Goal: Task Accomplishment & Management: Manage account settings

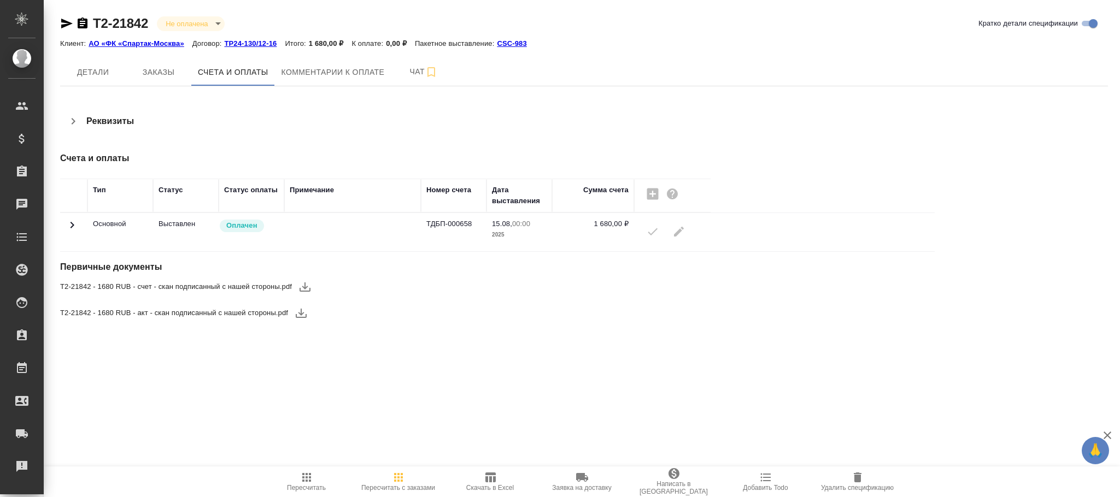
click at [69, 228] on icon at bounding box center [72, 225] width 13 height 13
click at [71, 225] on icon at bounding box center [72, 225] width 13 height 13
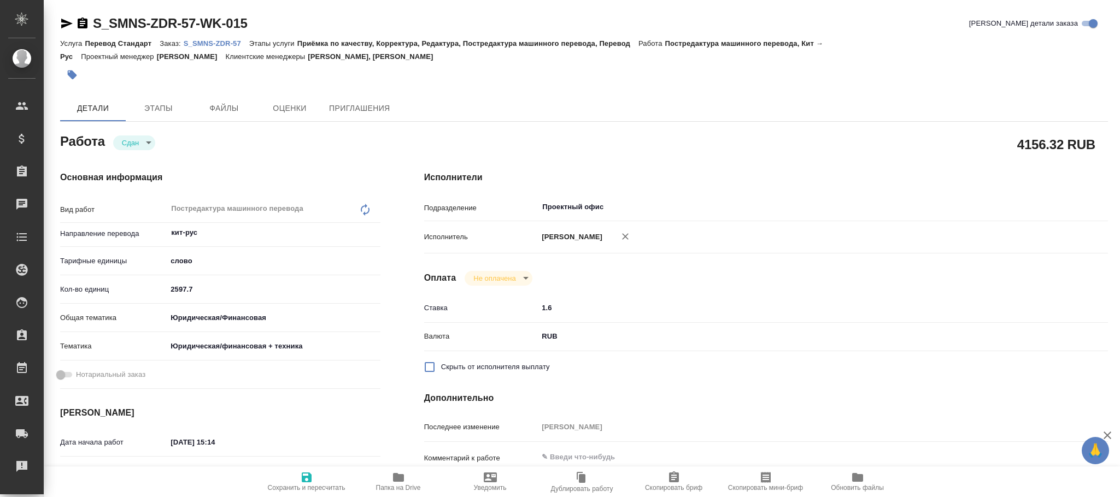
type textarea "x"
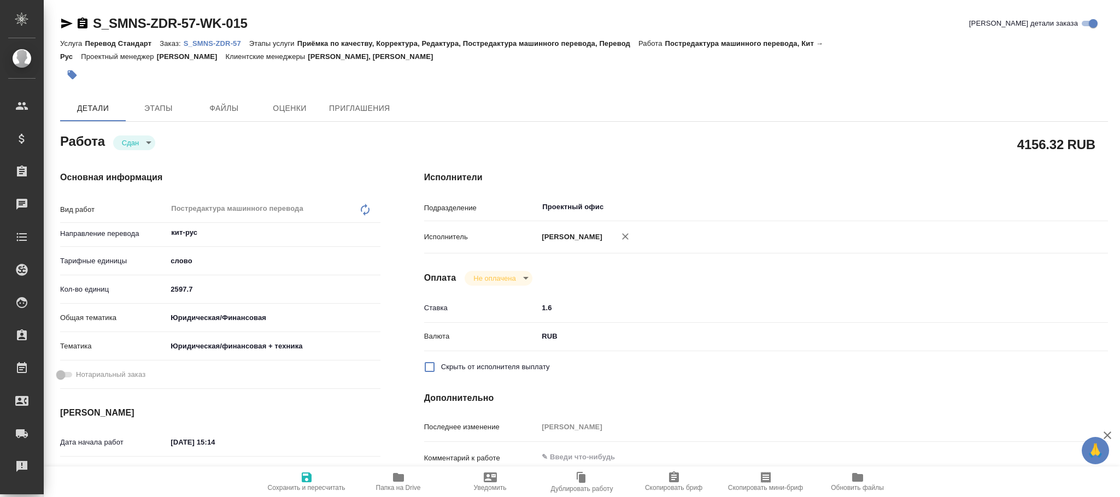
type textarea "x"
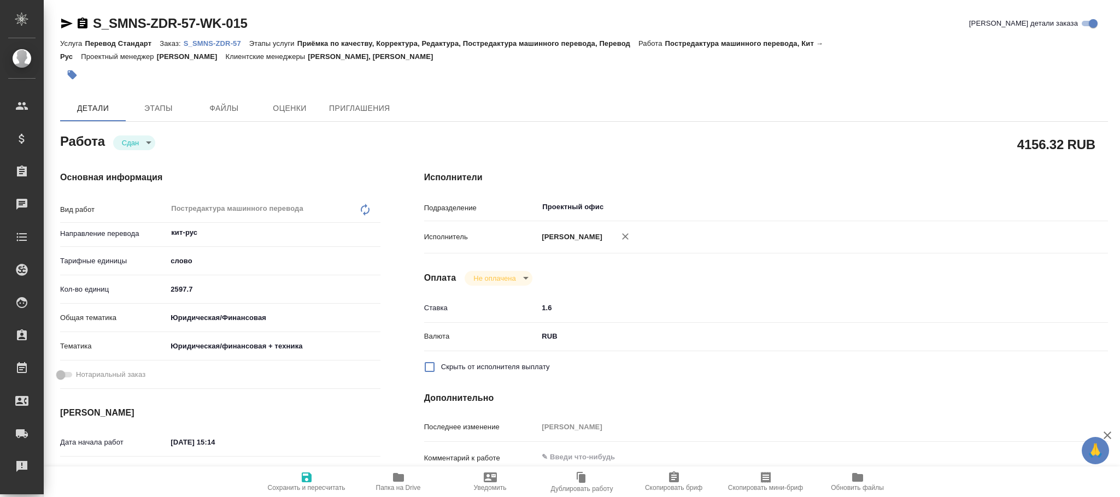
click at [535, 99] on div "Детали Этапы Файлы Оценки Приглашения" at bounding box center [584, 108] width 1048 height 26
type textarea "x"
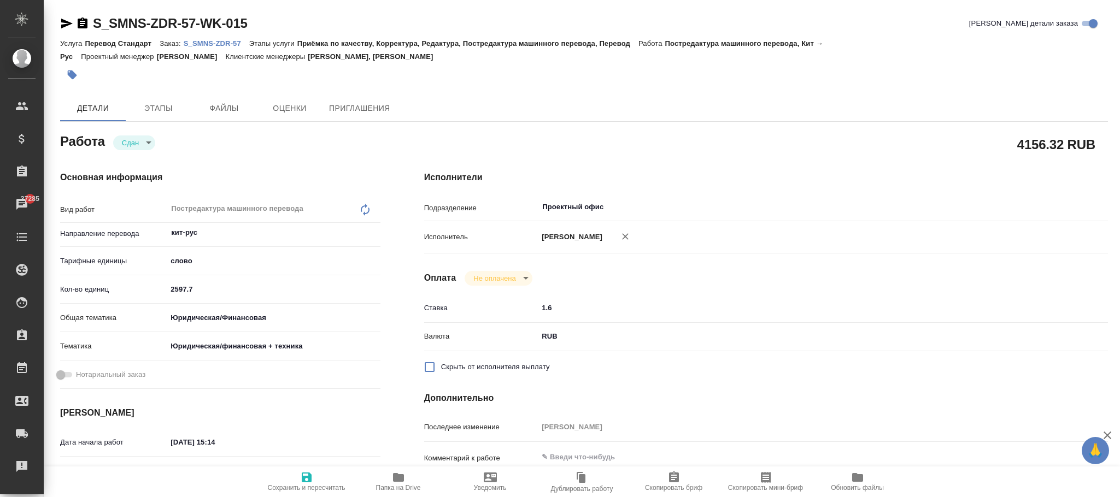
type textarea "x"
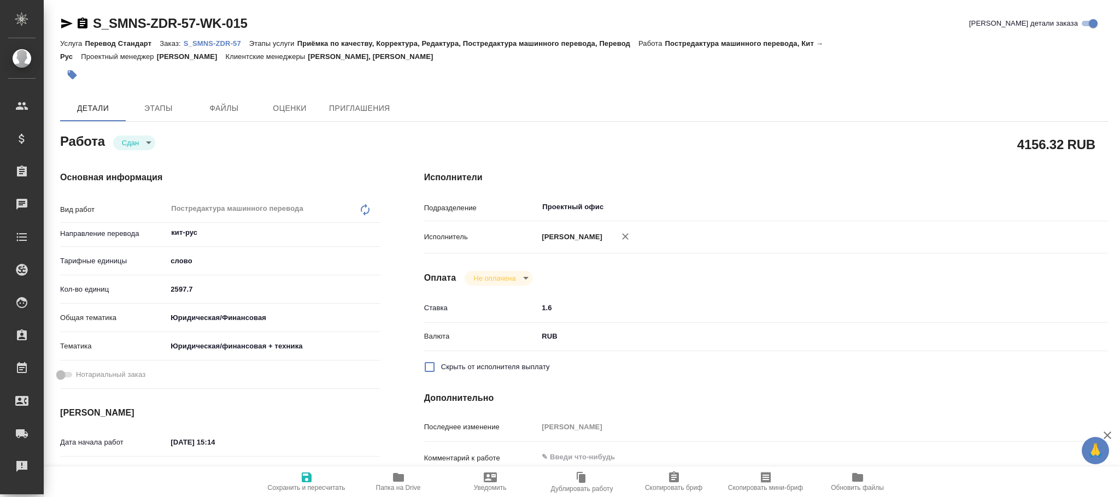
type textarea "x"
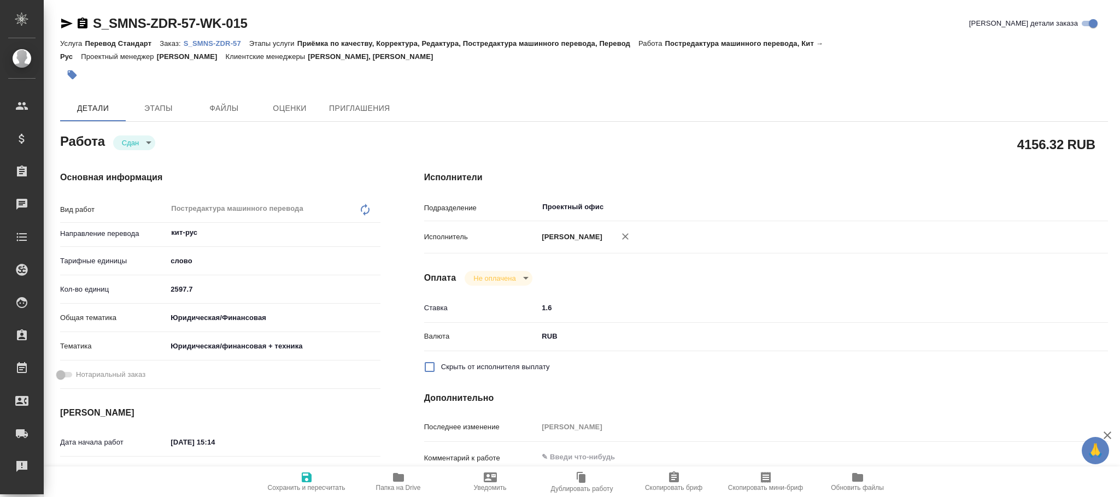
type textarea "x"
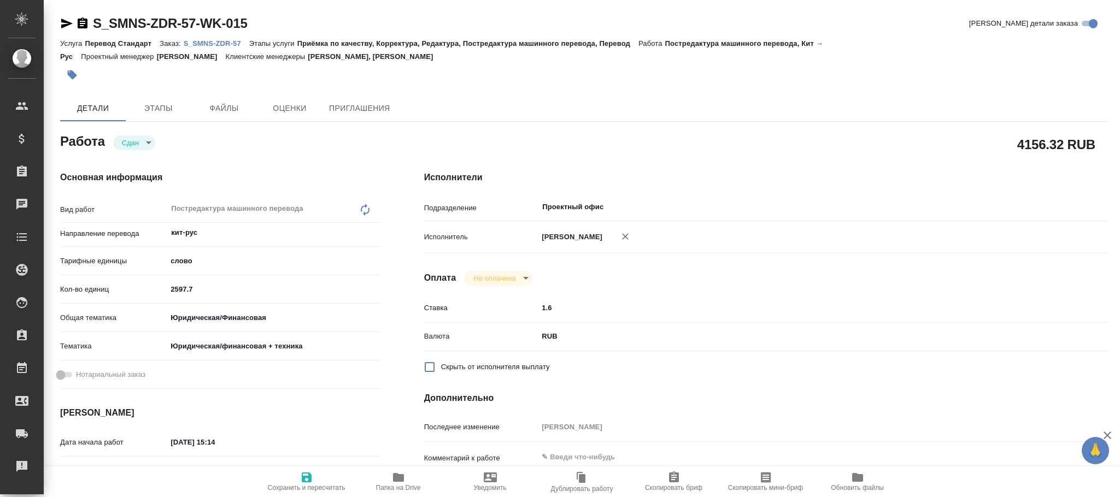
type textarea "x"
click at [209, 42] on p "S_SMNS-ZDR-57" at bounding box center [217, 43] width 66 height 8
type textarea "x"
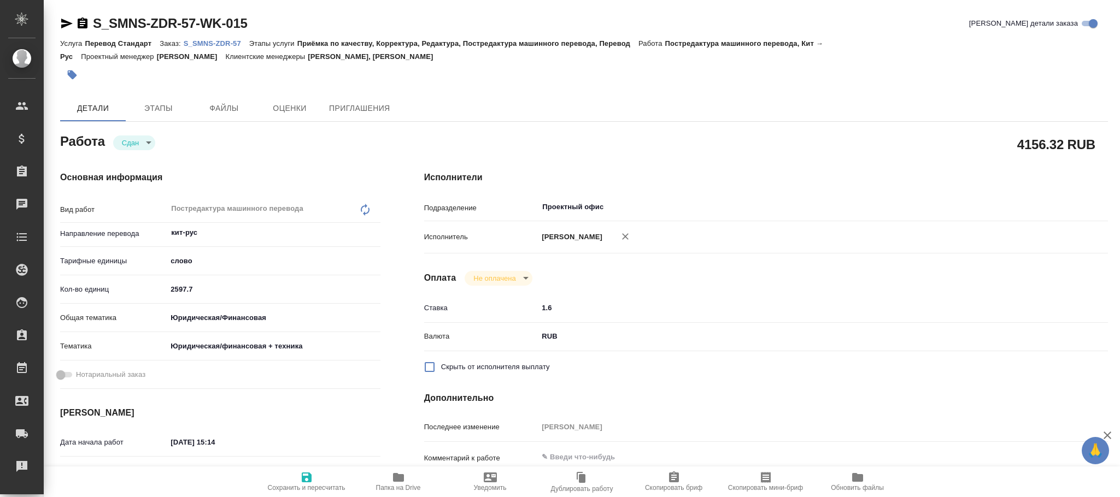
type textarea "x"
click at [629, 238] on icon "button" at bounding box center [625, 236] width 7 height 7
type textarea "x"
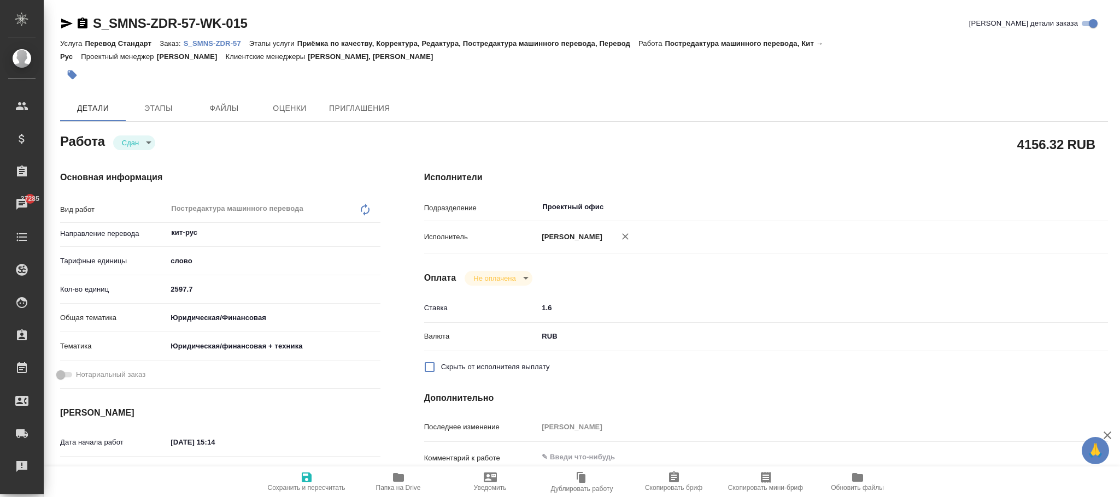
type textarea "x"
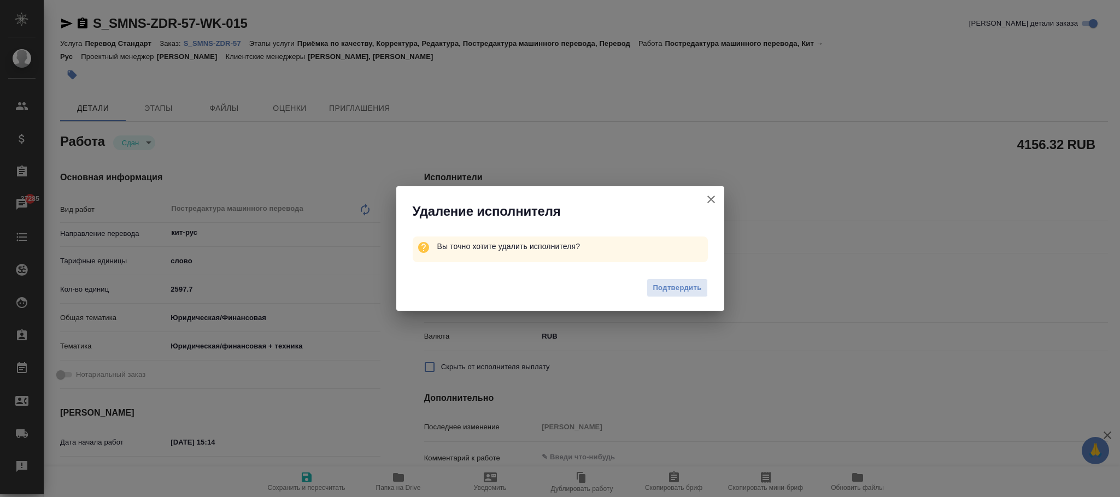
click at [688, 291] on span "Подтвердить" at bounding box center [677, 288] width 49 height 13
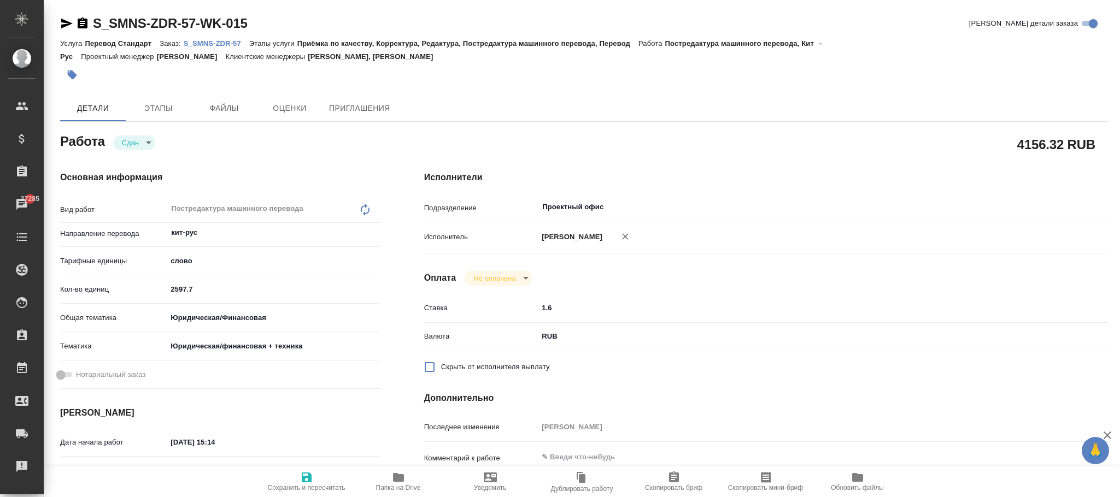
type textarea "x"
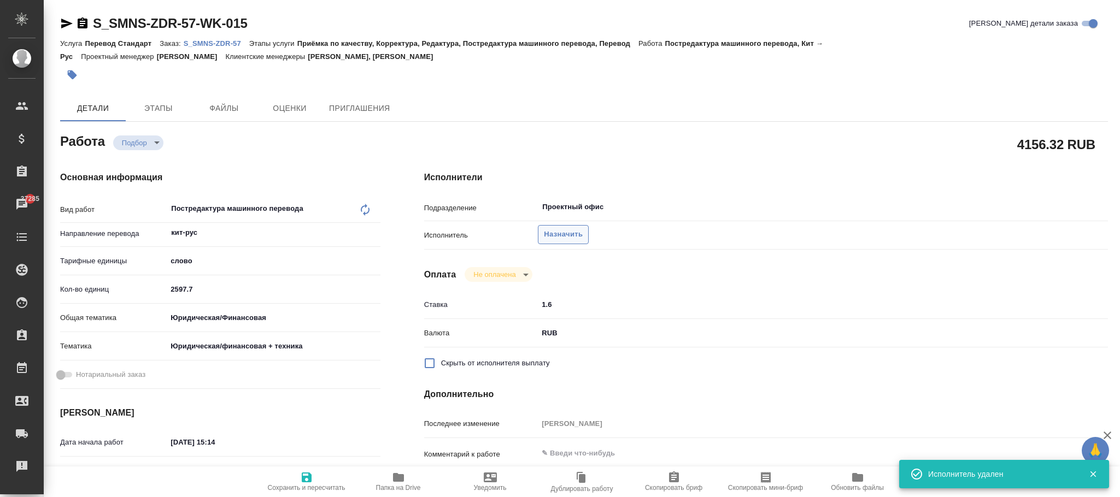
type textarea "x"
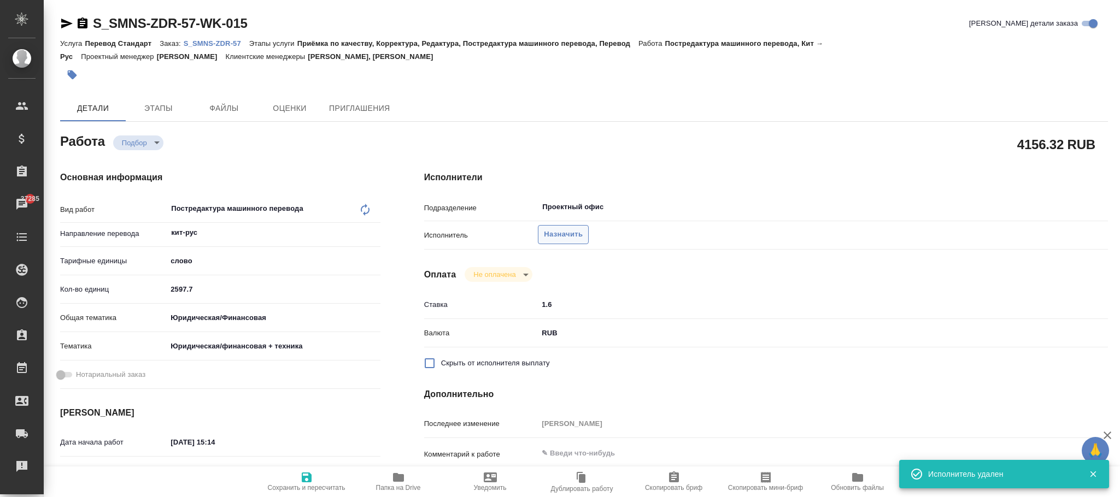
type textarea "x"
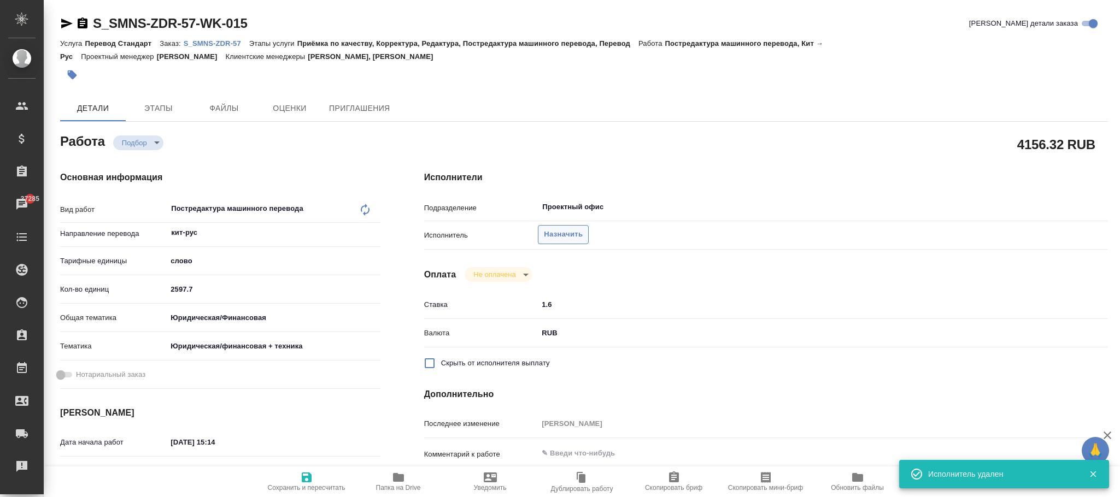
click at [573, 236] on span "Назначить" at bounding box center [563, 234] width 39 height 13
type textarea "x"
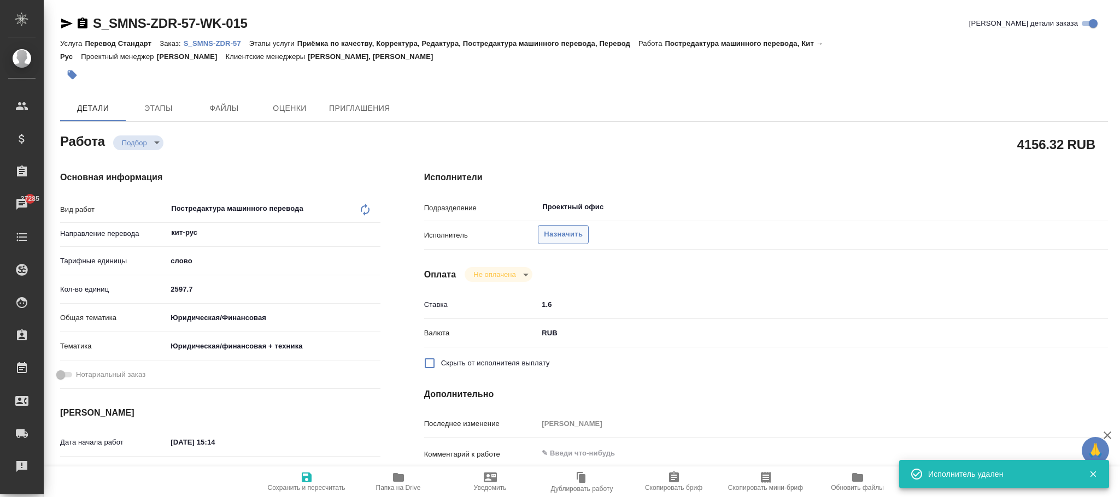
type textarea "x"
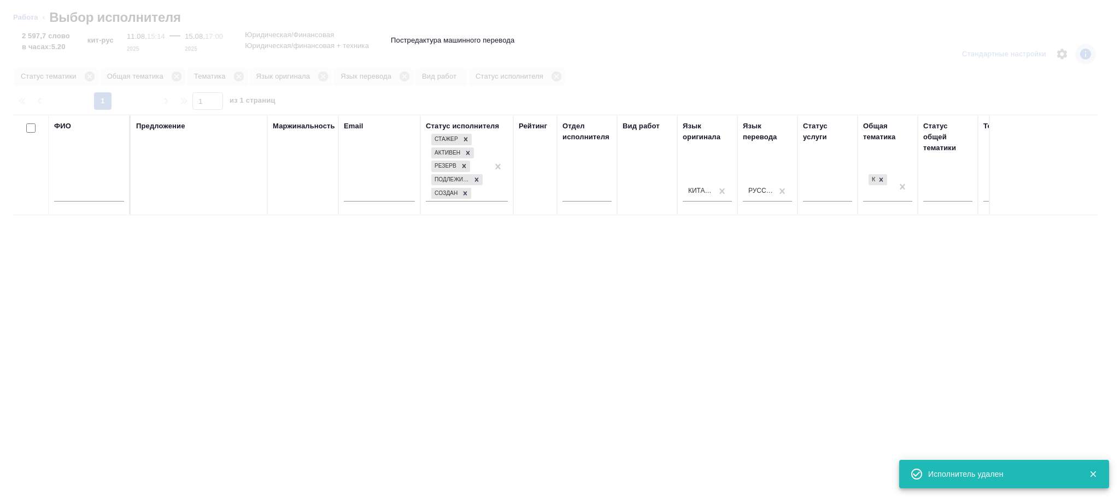
type textarea "x"
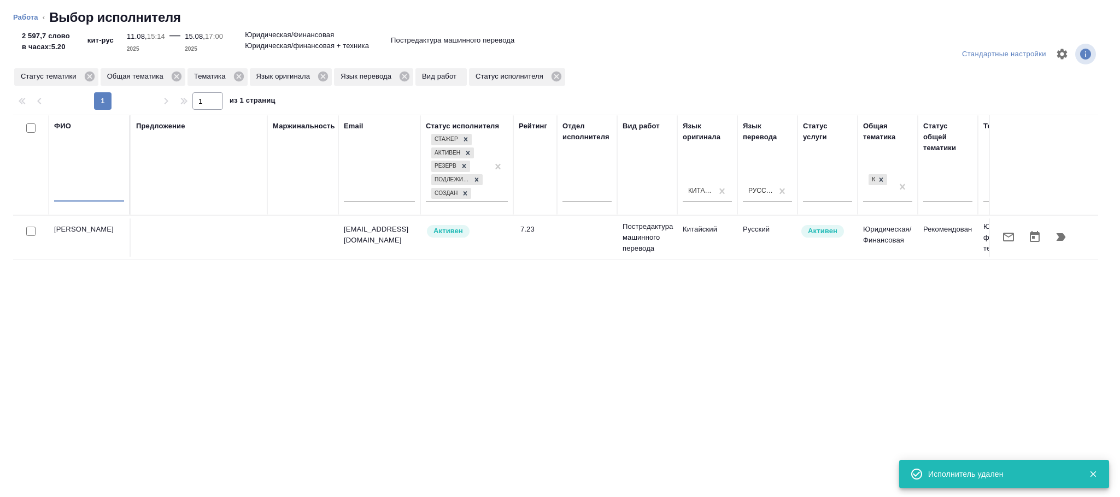
click at [89, 191] on input "text" at bounding box center [89, 195] width 70 height 14
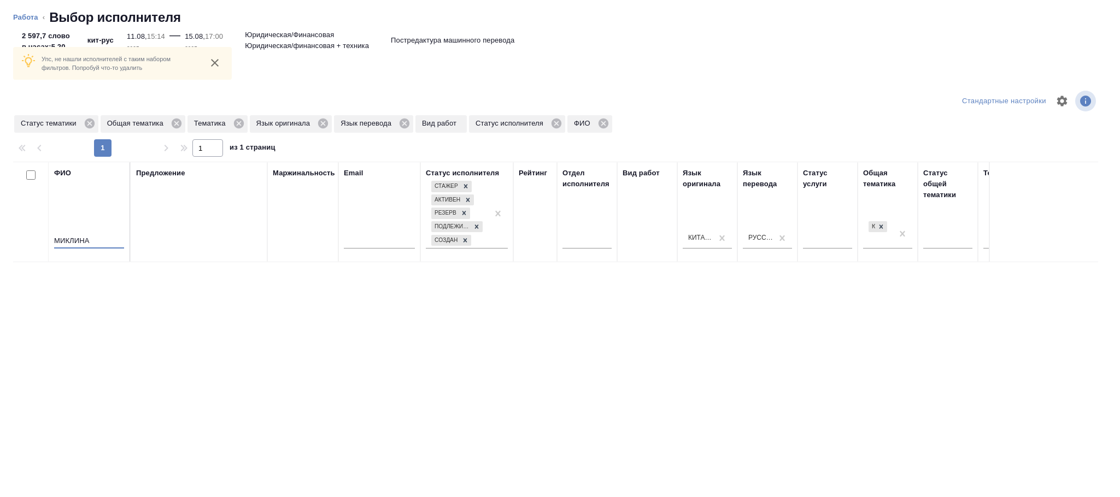
scroll to position [26, 0]
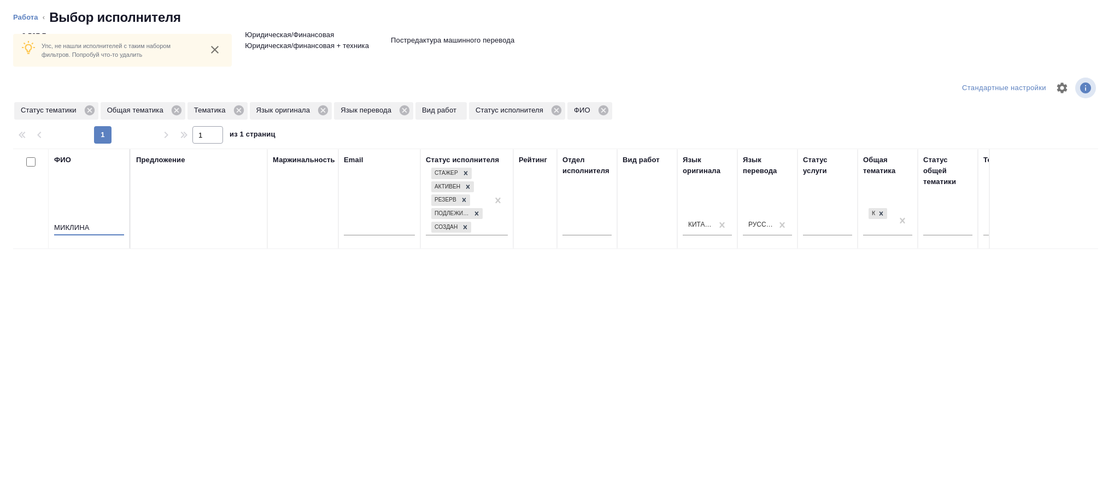
type input "МИКЛИНА"
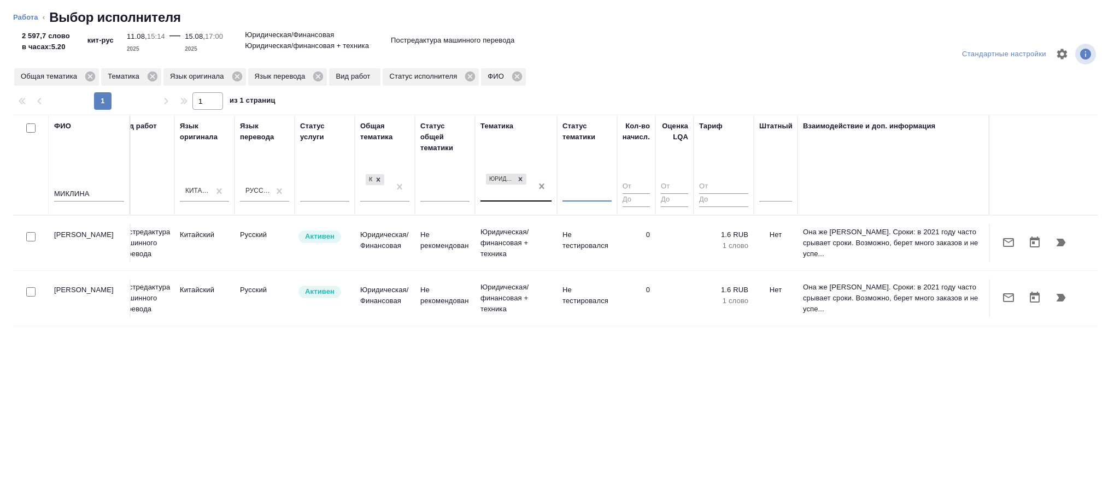
scroll to position [0, 0]
click at [506, 238] on p "Юридическая/финансовая + техника" at bounding box center [515, 243] width 71 height 33
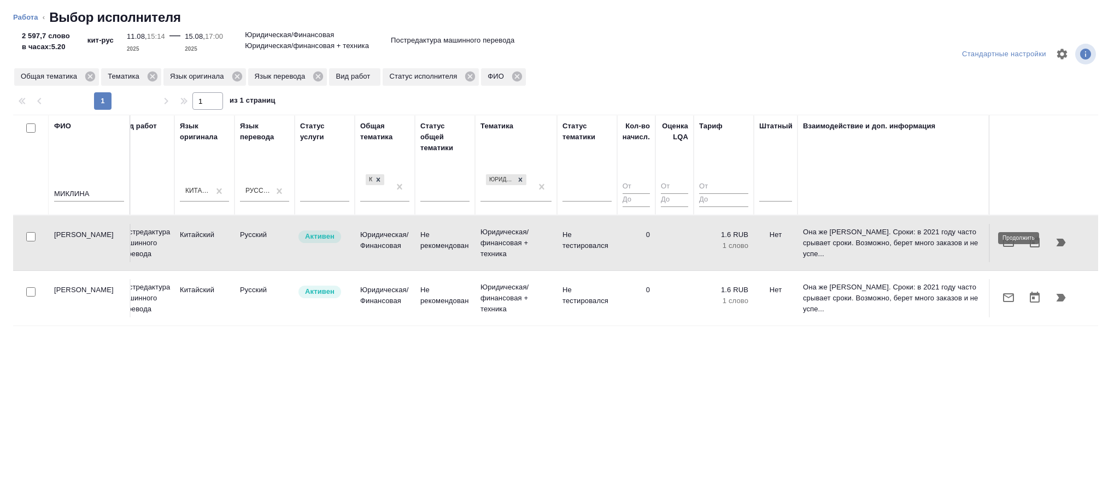
click at [1063, 239] on icon "button" at bounding box center [1061, 243] width 9 height 8
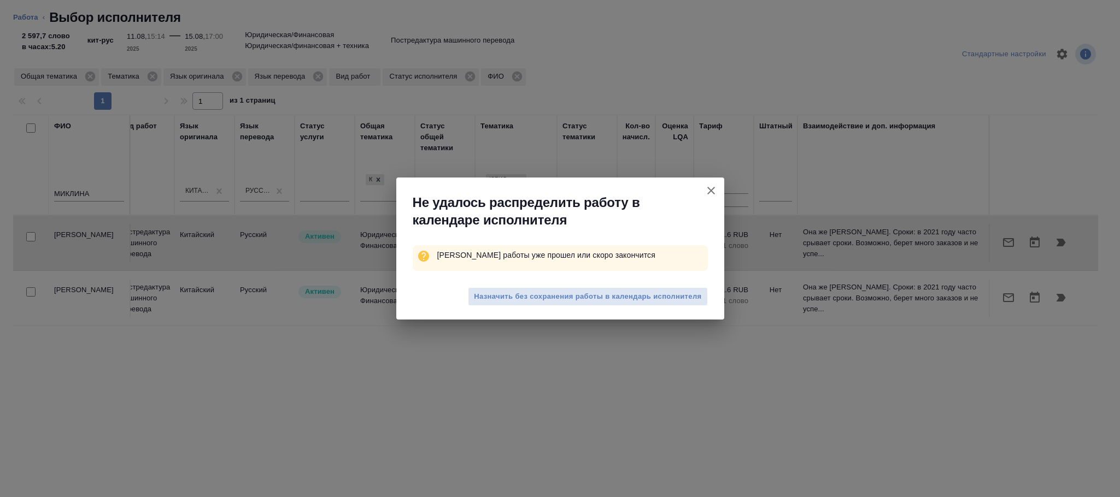
type textarea "x"
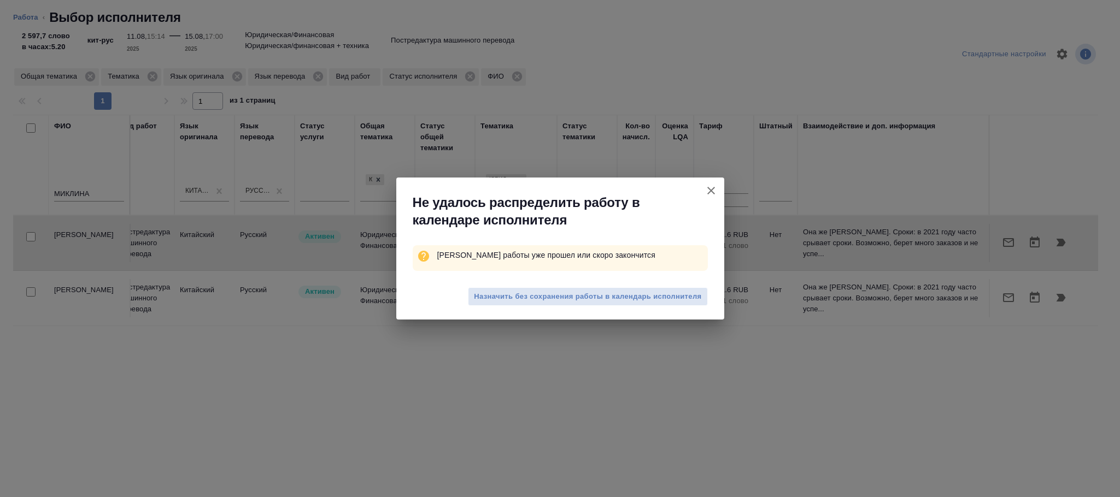
click at [608, 298] on span "Назначить без сохранения работы в календарь исполнителя" at bounding box center [587, 297] width 227 height 13
type textarea "x"
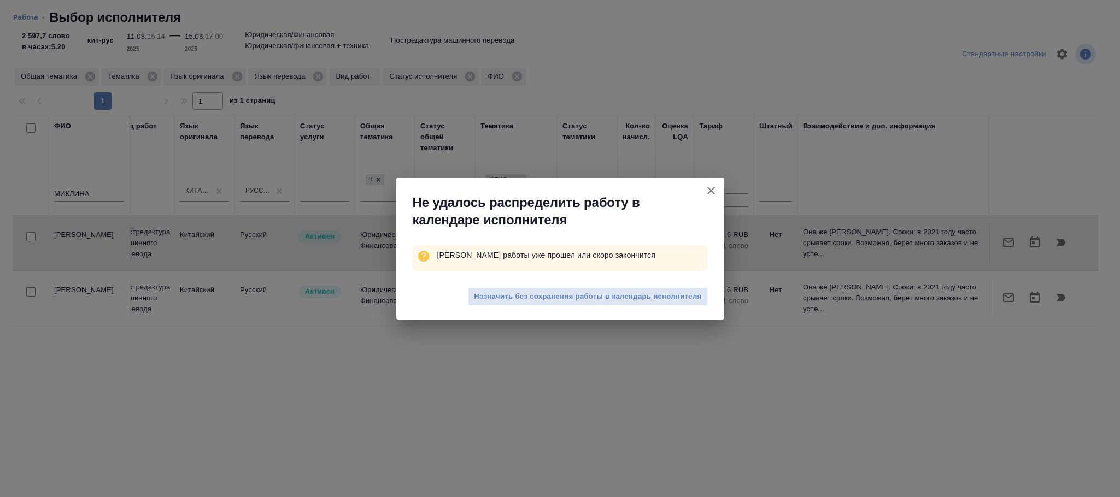
type textarea "x"
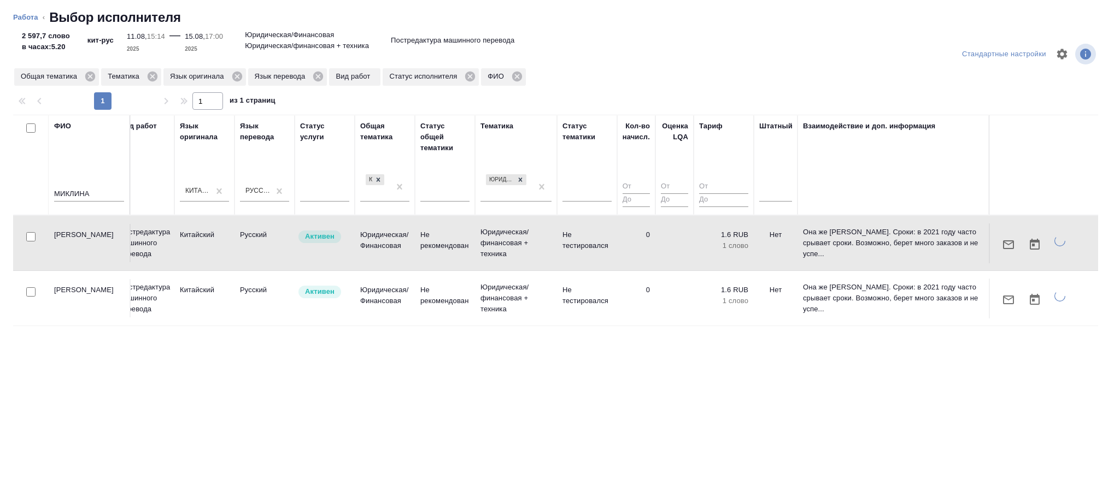
type textarea "x"
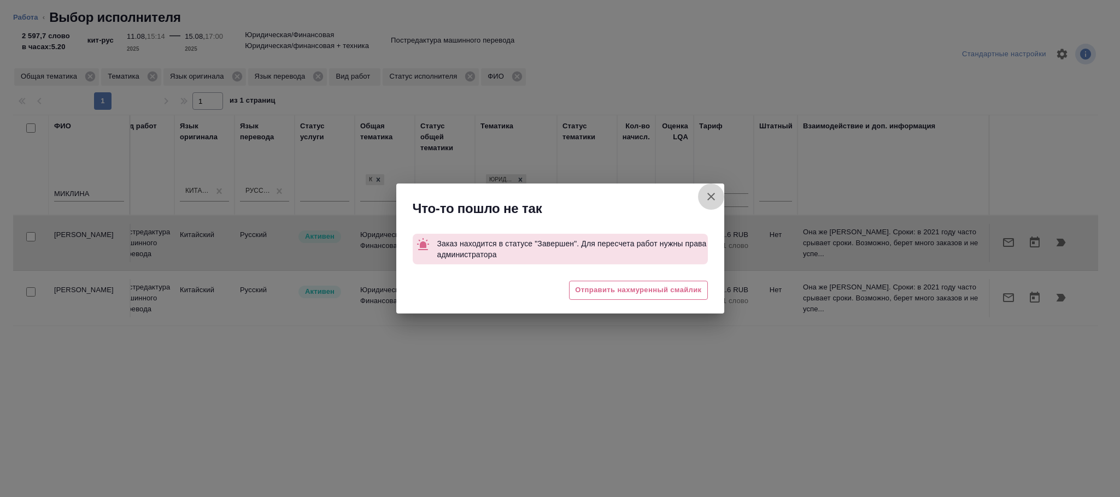
click at [710, 193] on icon "button" at bounding box center [711, 196] width 13 height 13
type textarea "x"
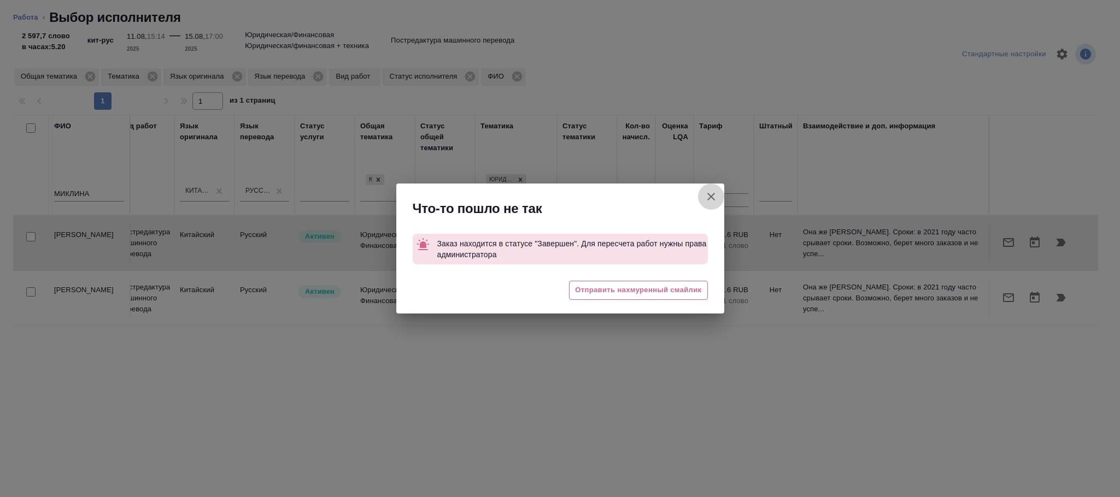
type textarea "x"
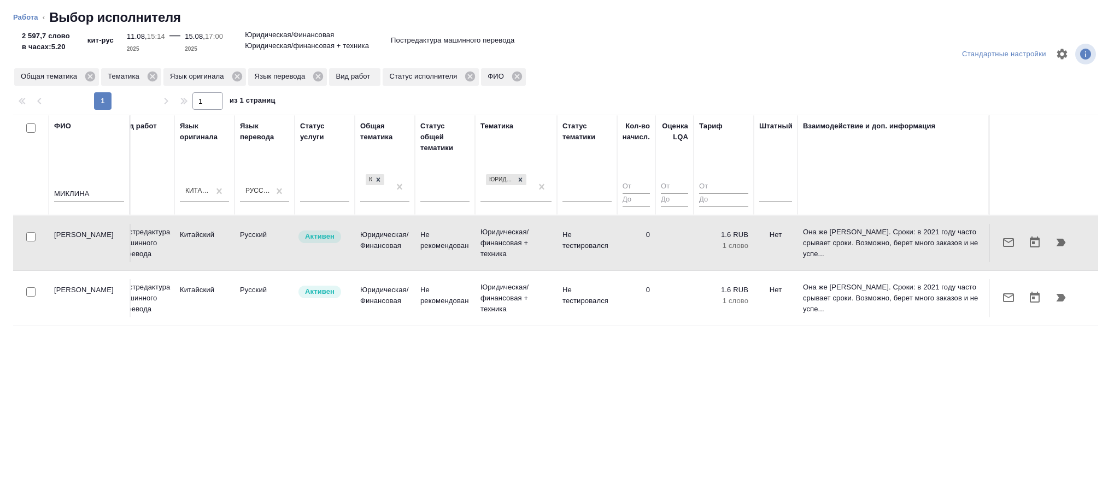
drag, startPoint x: 658, startPoint y: 281, endPoint x: 1046, endPoint y: 286, distance: 388.1
click at [659, 262] on td at bounding box center [674, 243] width 38 height 38
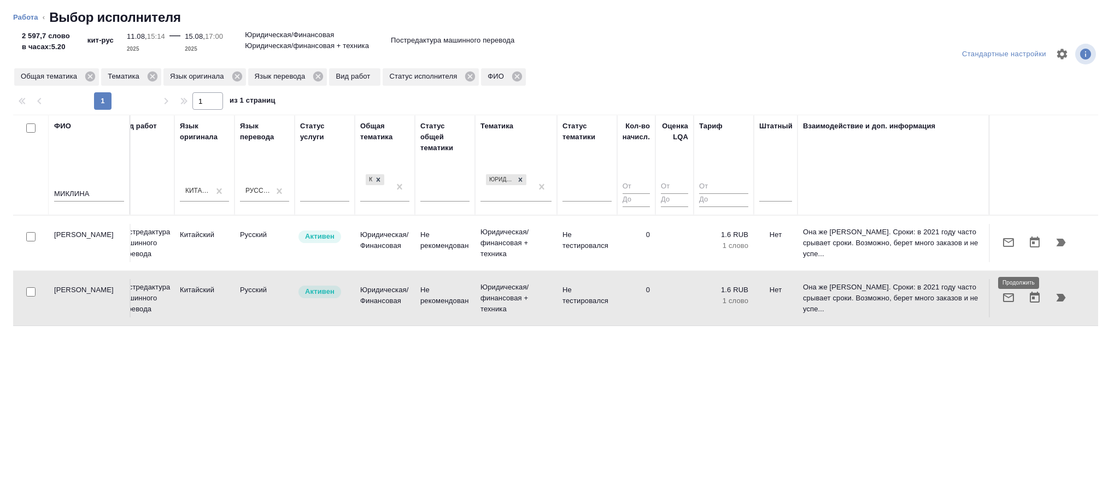
click at [1065, 291] on icon "button" at bounding box center [1060, 297] width 13 height 13
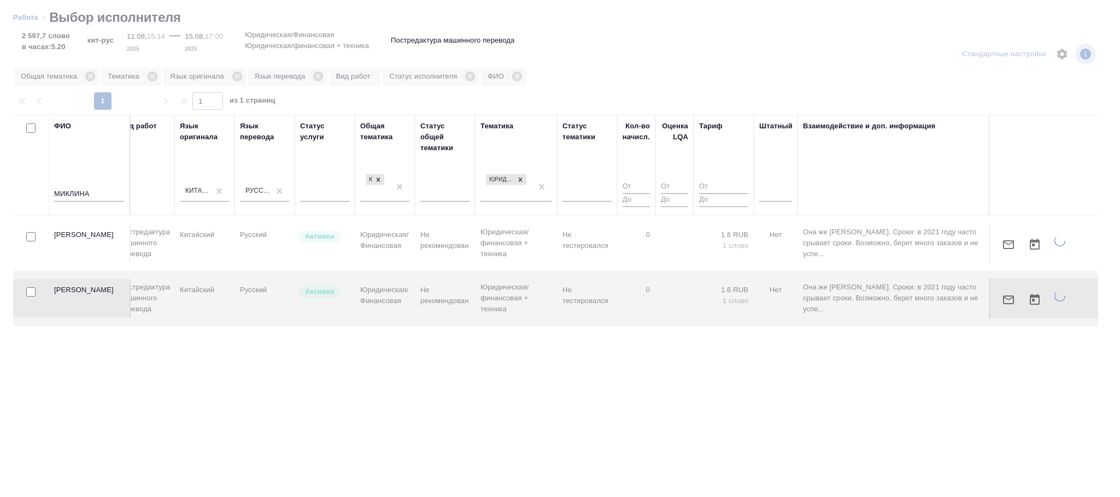
type textarea "x"
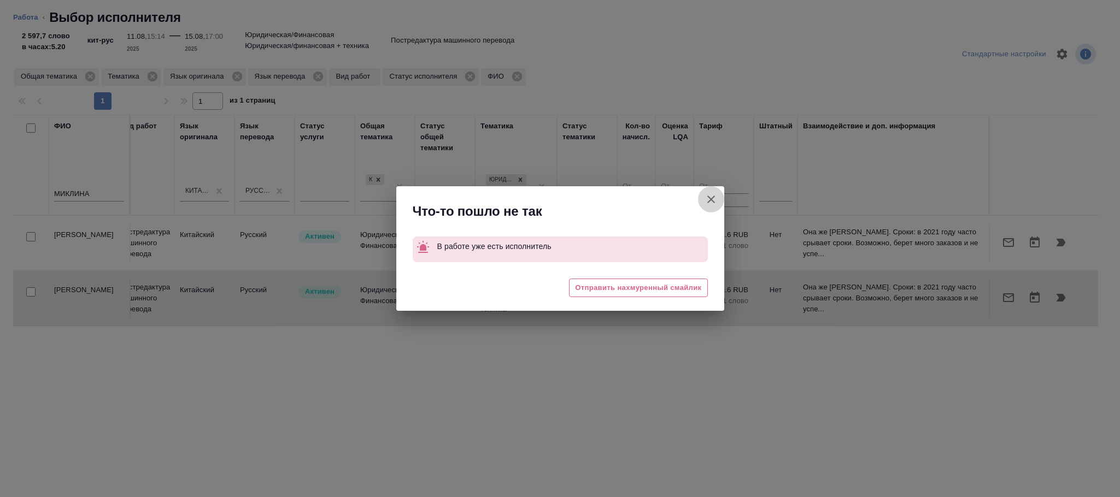
click at [709, 200] on icon "button" at bounding box center [711, 199] width 13 height 13
type textarea "x"
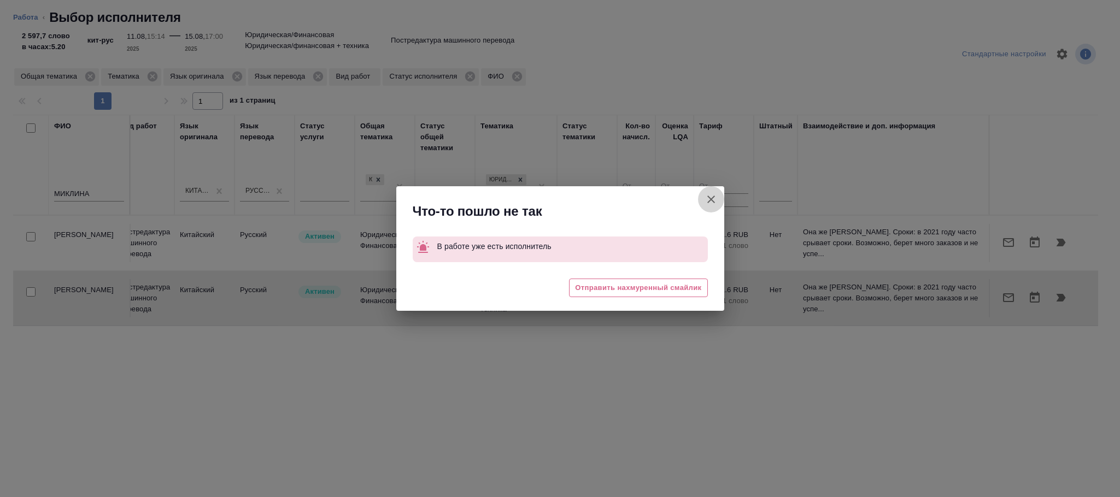
type textarea "x"
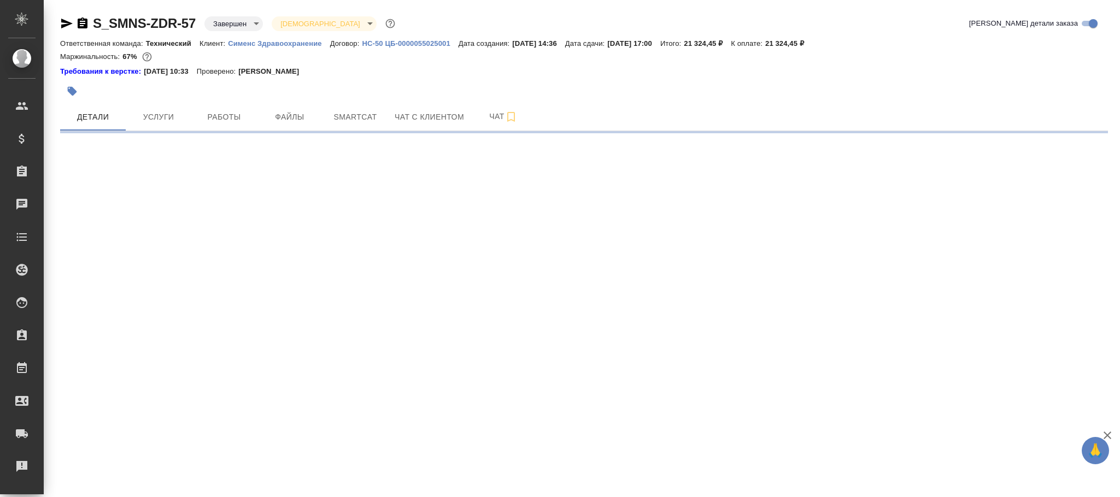
select select "RU"
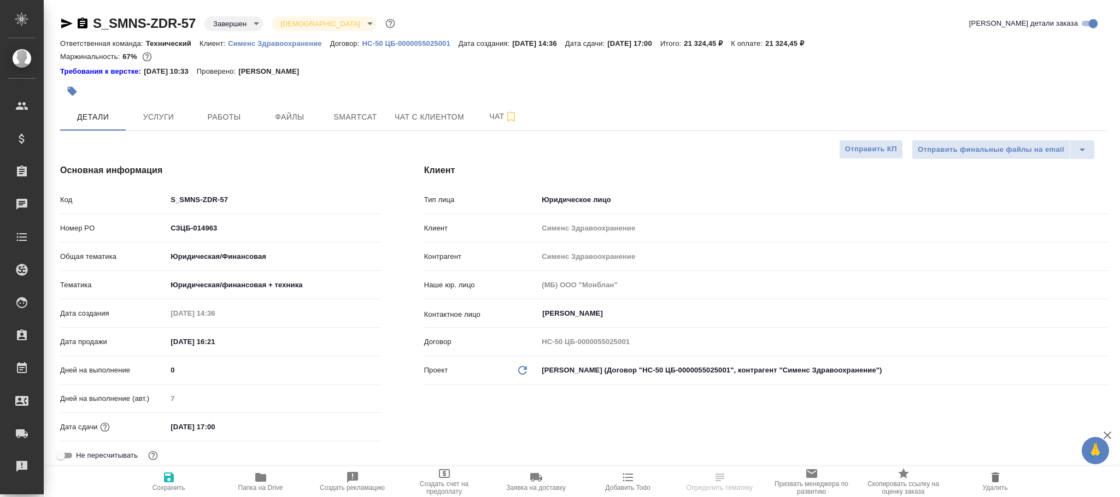
type textarea "x"
drag, startPoint x: 218, startPoint y: 118, endPoint x: 431, endPoint y: 192, distance: 225.8
click at [225, 119] on span "Работы" at bounding box center [224, 117] width 52 height 14
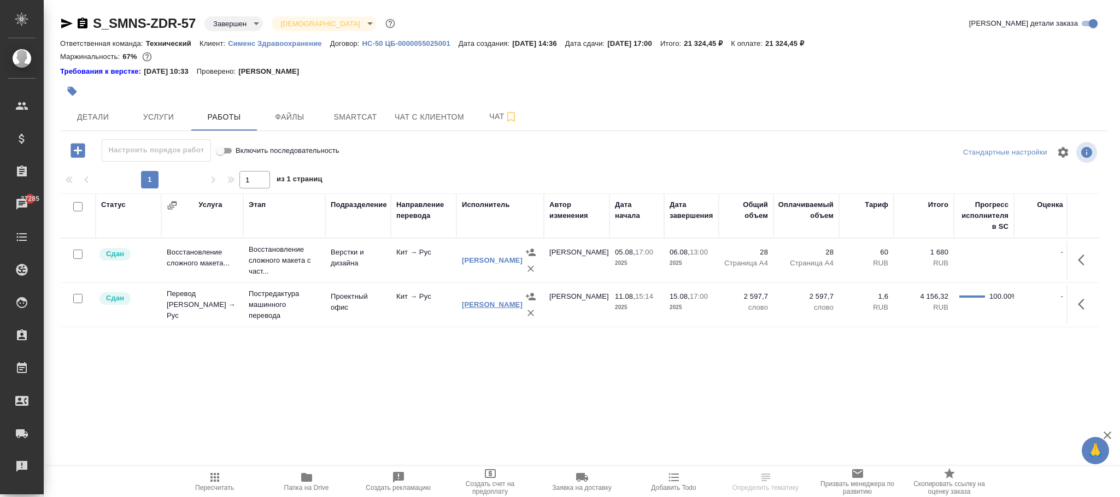
click at [485, 304] on link "Миклина Екатерина Андреевна" at bounding box center [492, 305] width 61 height 8
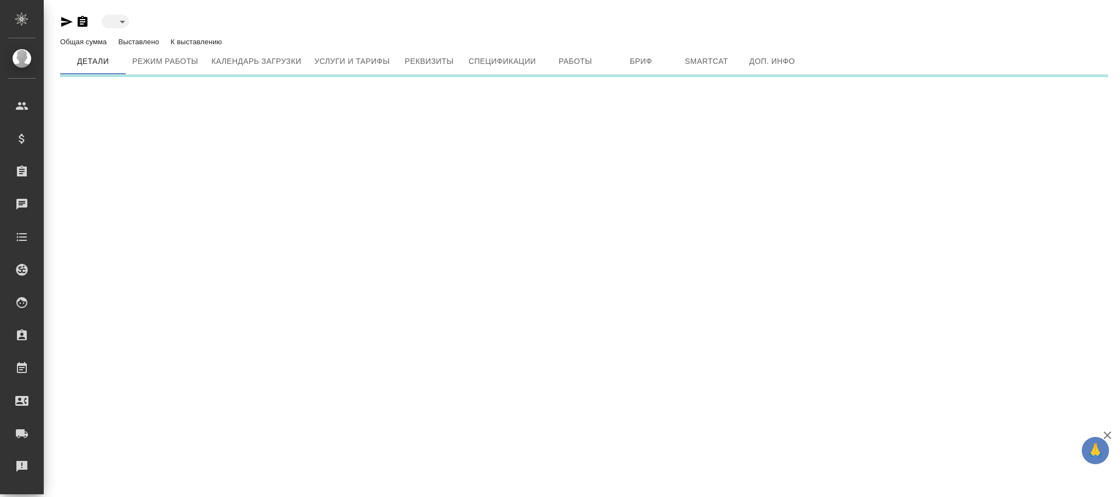
type input "blackList"
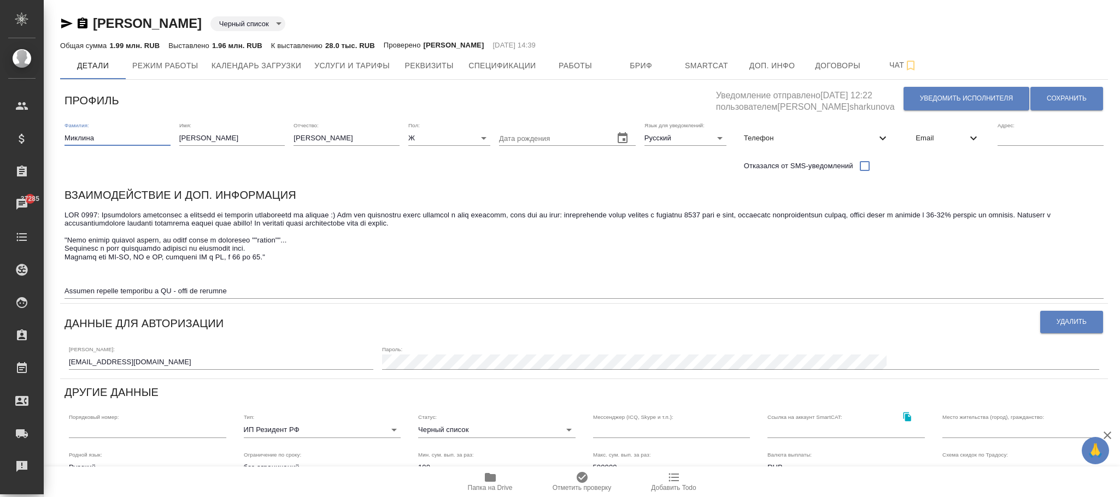
drag, startPoint x: 121, startPoint y: 134, endPoint x: 501, endPoint y: 416, distance: 472.7
click at [42, 134] on div ".cls-1 fill:#fff; AWATERA [PERSON_NAME]fokina Клиенты Спецификации Заказы 37285…" at bounding box center [560, 248] width 1120 height 497
type input "МИКЛИНА"
click at [1065, 109] on button "Сохранить" at bounding box center [1066, 99] width 73 height 24
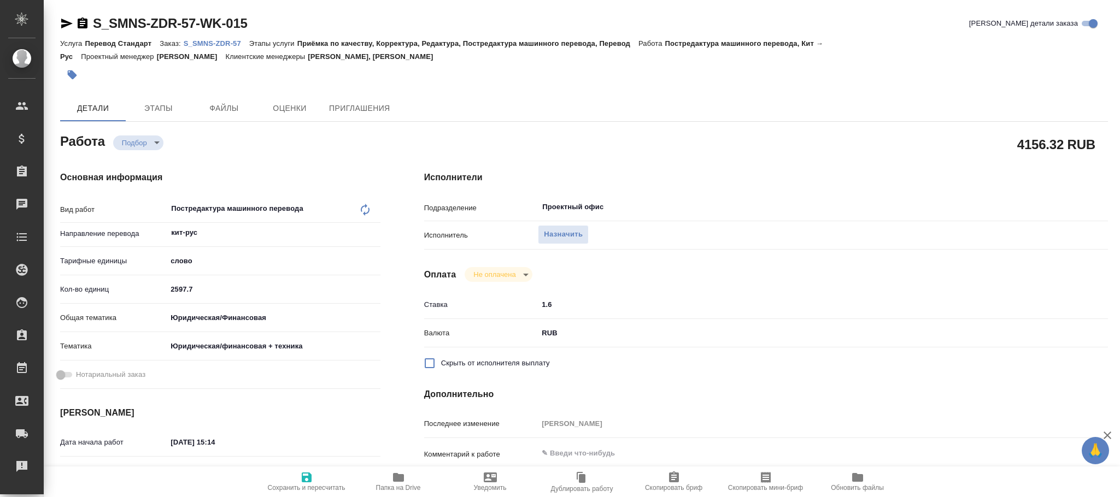
type textarea "x"
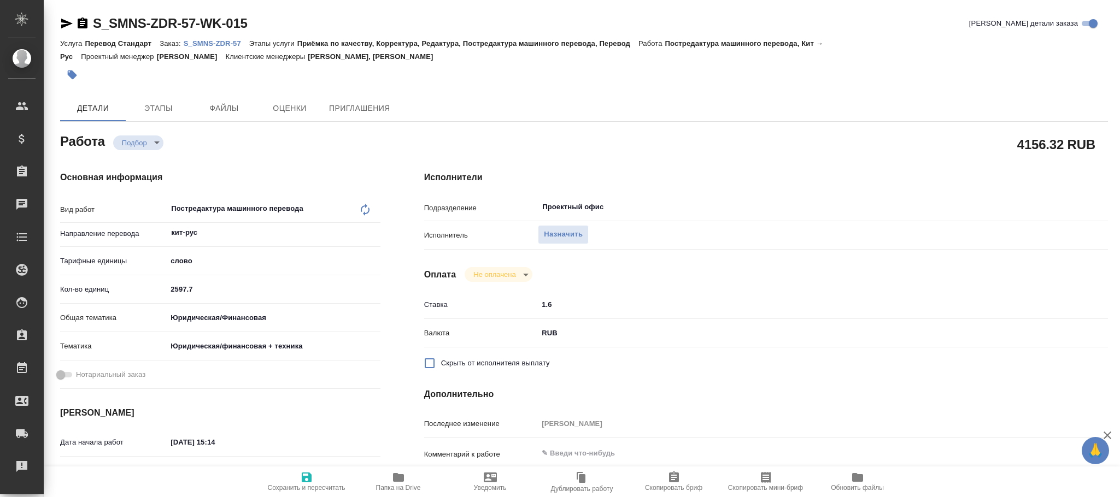
type textarea "x"
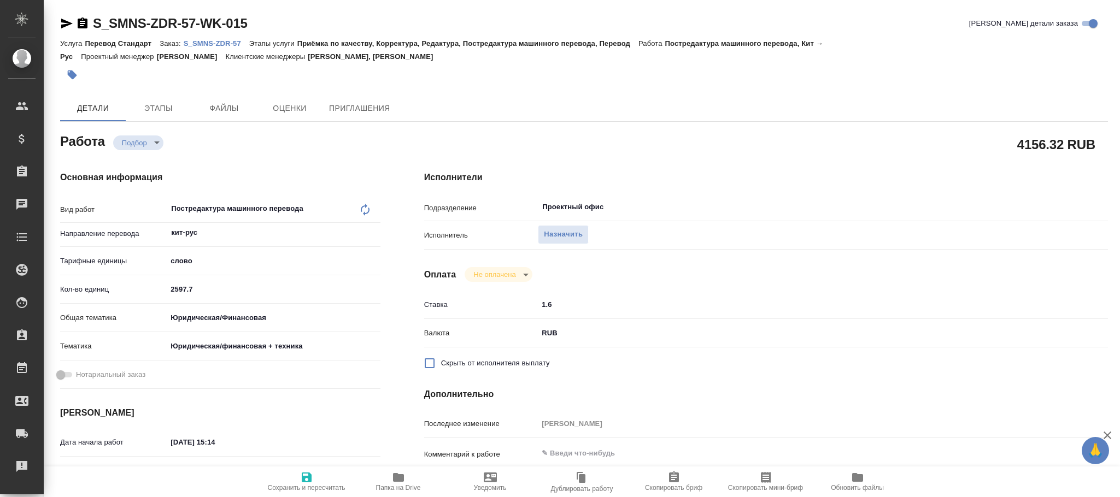
type textarea "x"
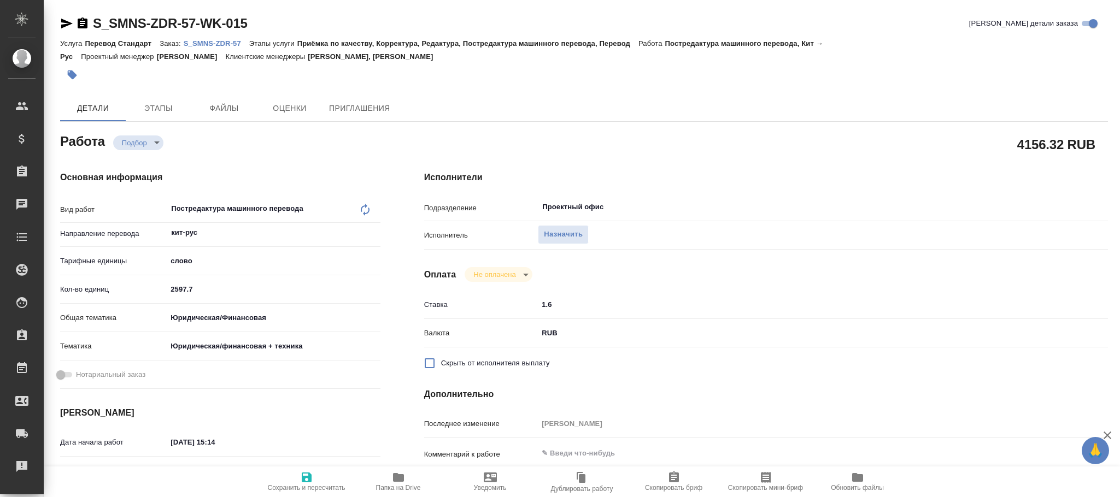
type textarea "x"
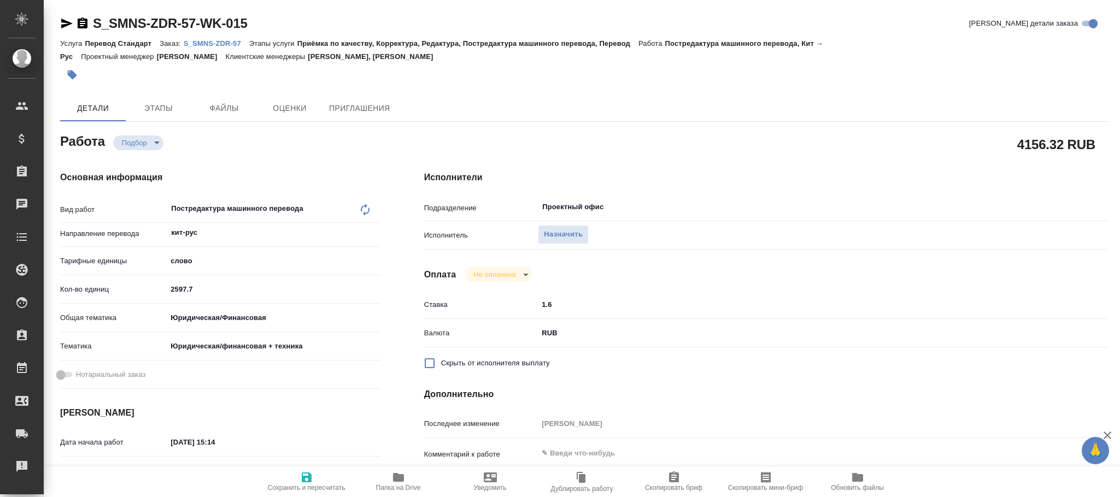
type textarea "x"
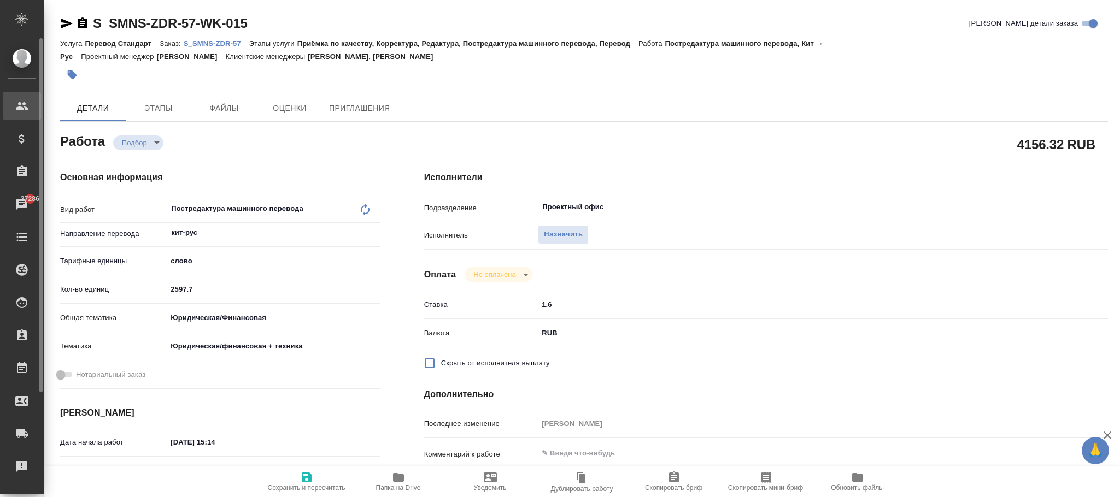
type textarea "x"
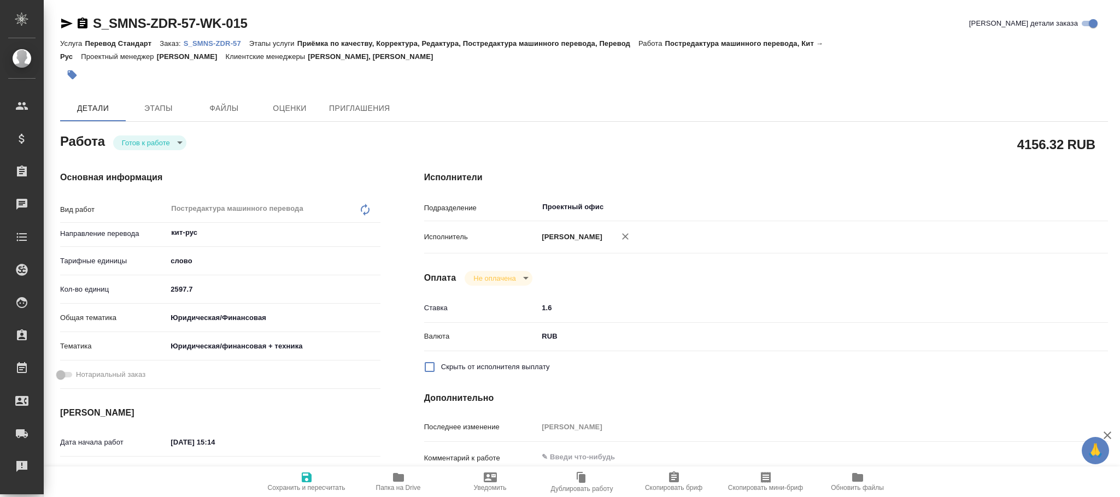
type textarea "x"
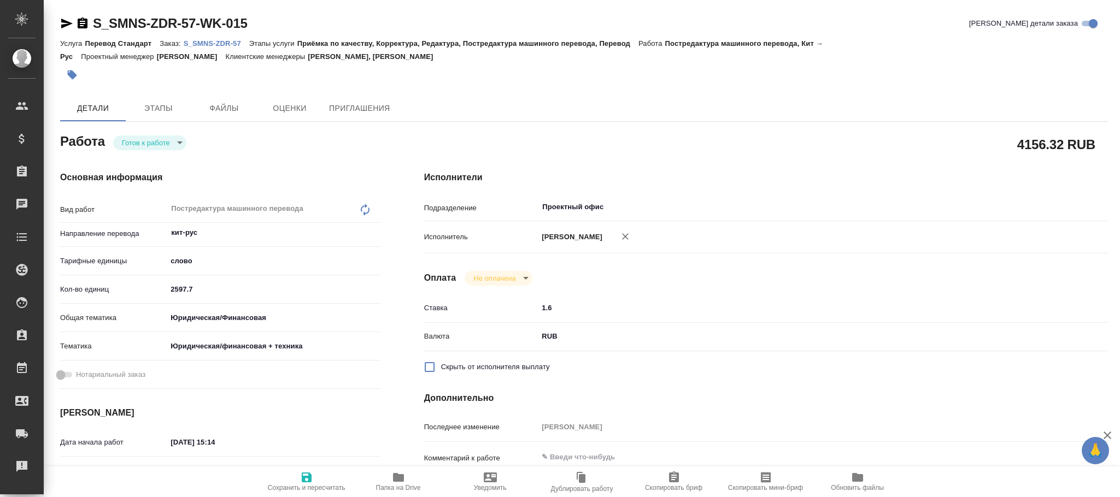
type textarea "x"
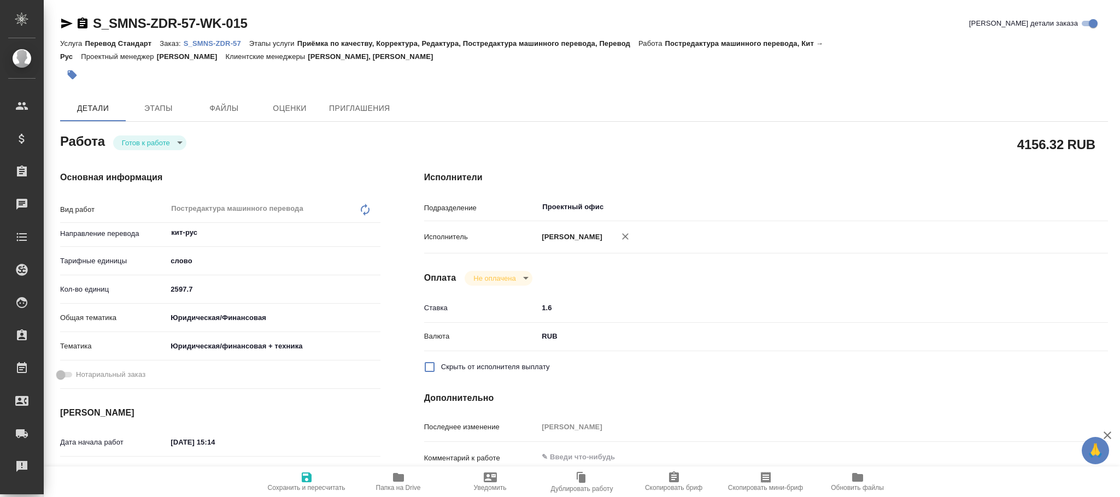
type textarea "x"
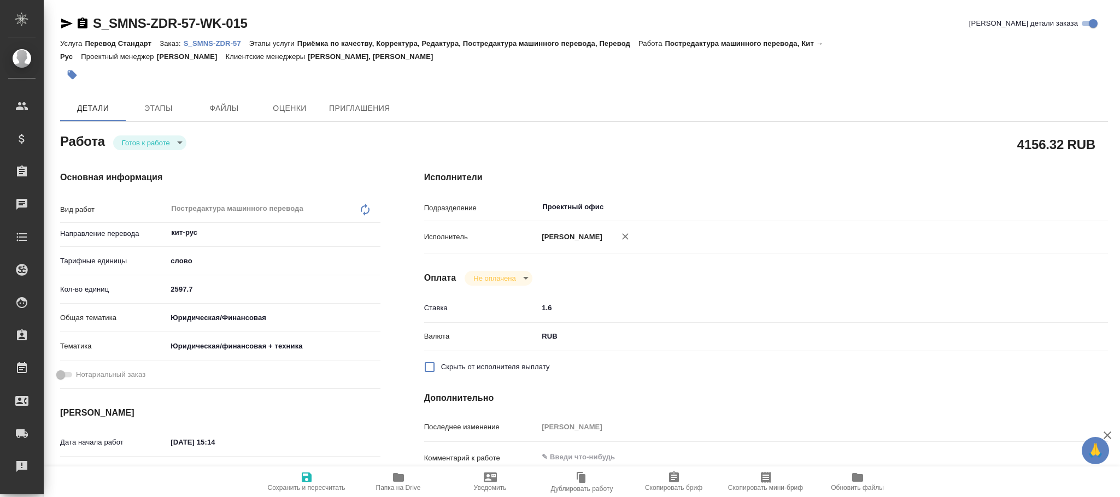
type textarea "x"
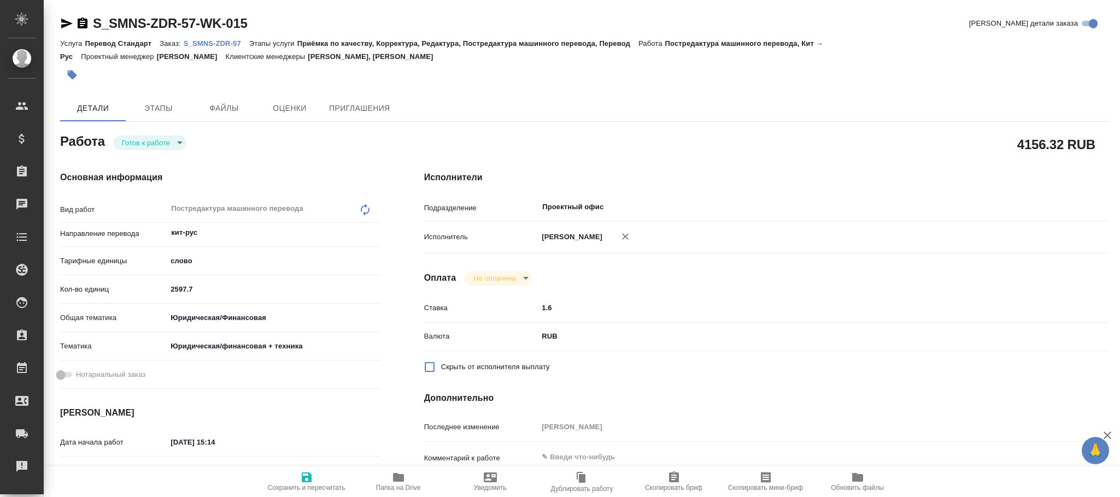
type textarea "x"
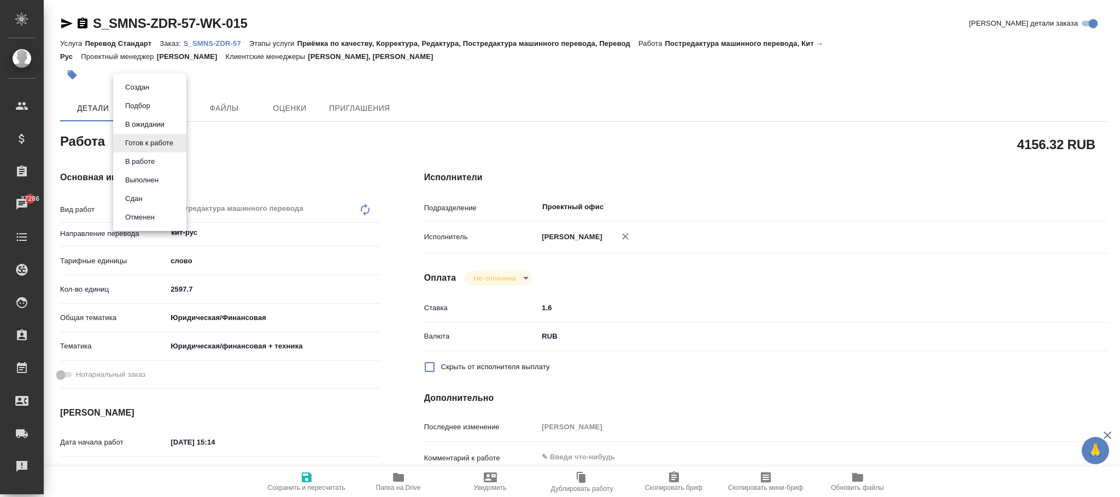
click at [174, 139] on body "🙏 .cls-1 fill:#fff; AWATERA Фокина Наталья n.fokina Клиенты Спецификации Заказы…" at bounding box center [560, 248] width 1120 height 497
drag, startPoint x: 140, startPoint y: 197, endPoint x: 155, endPoint y: 201, distance: 15.1
click at [142, 197] on button "Сдан" at bounding box center [134, 199] width 24 height 12
type textarea "x"
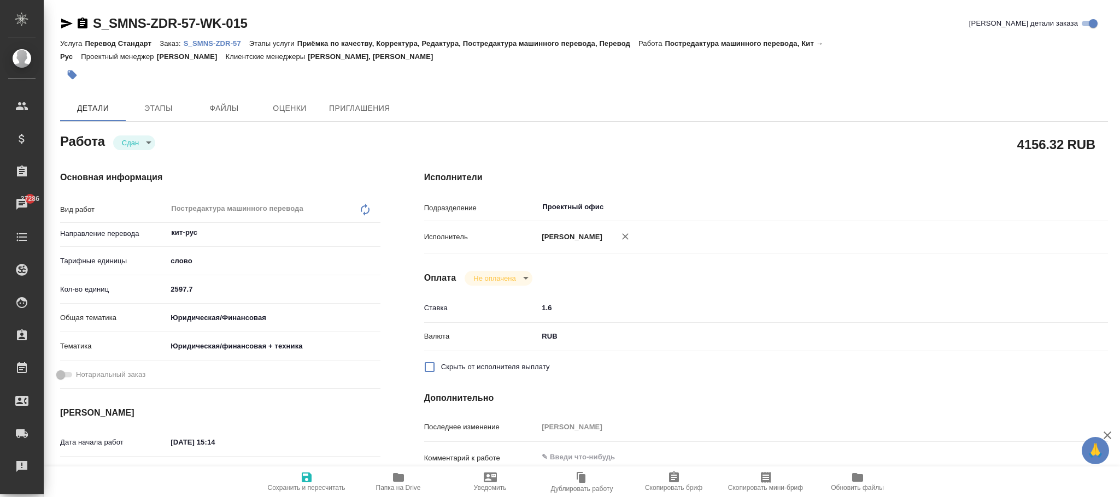
type textarea "x"
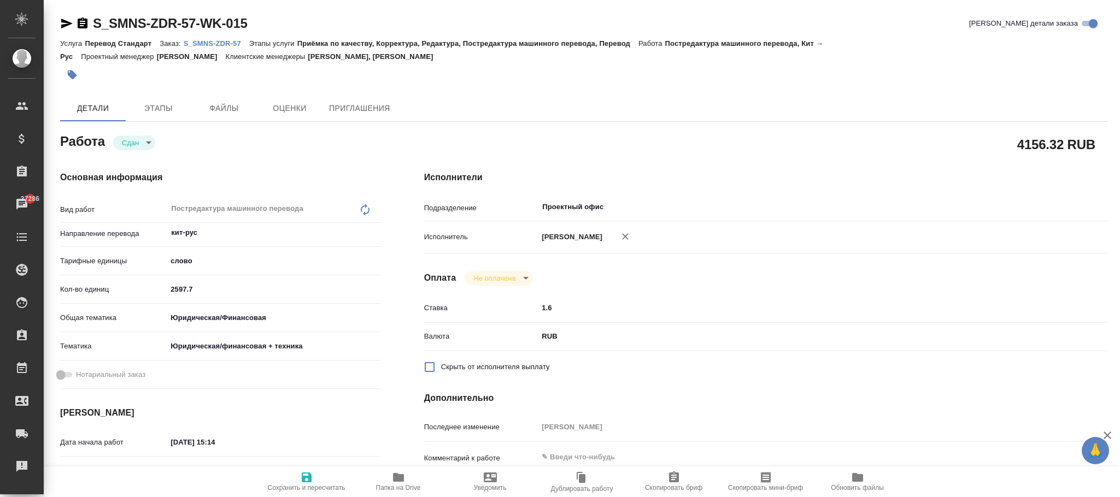
type textarea "x"
drag, startPoint x: 315, startPoint y: 480, endPoint x: 492, endPoint y: 366, distance: 210.6
click at [315, 479] on span "Сохранить и пересчитать" at bounding box center [306, 481] width 79 height 21
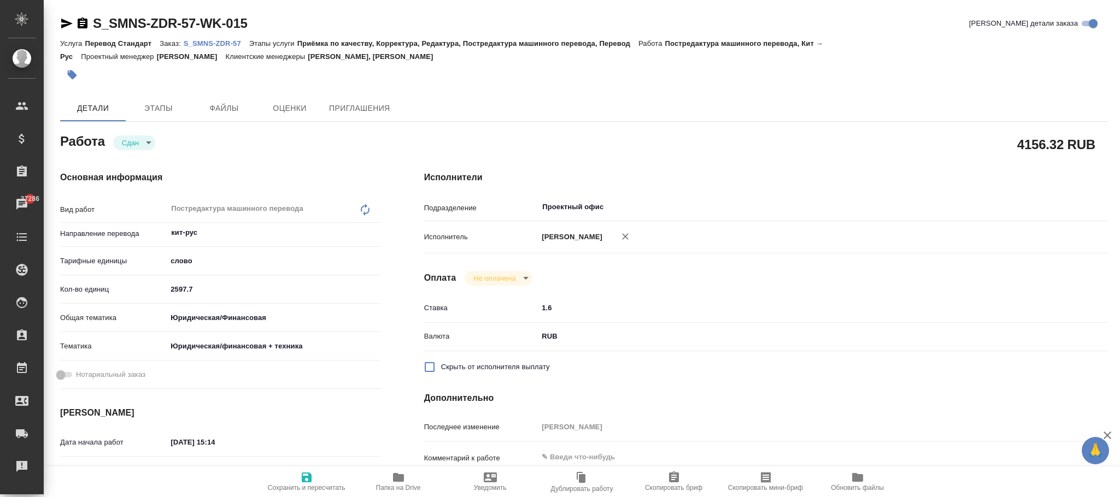
type textarea "x"
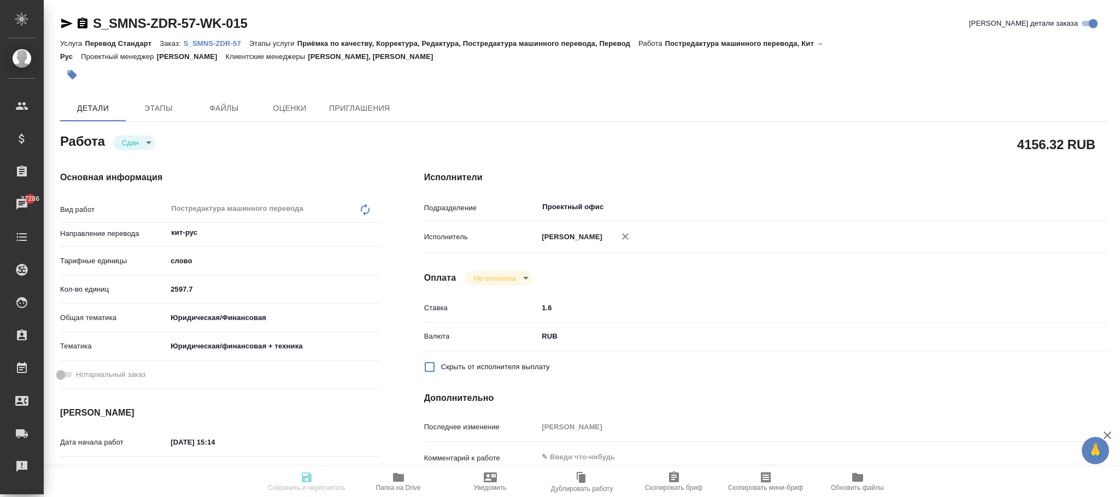
type textarea "x"
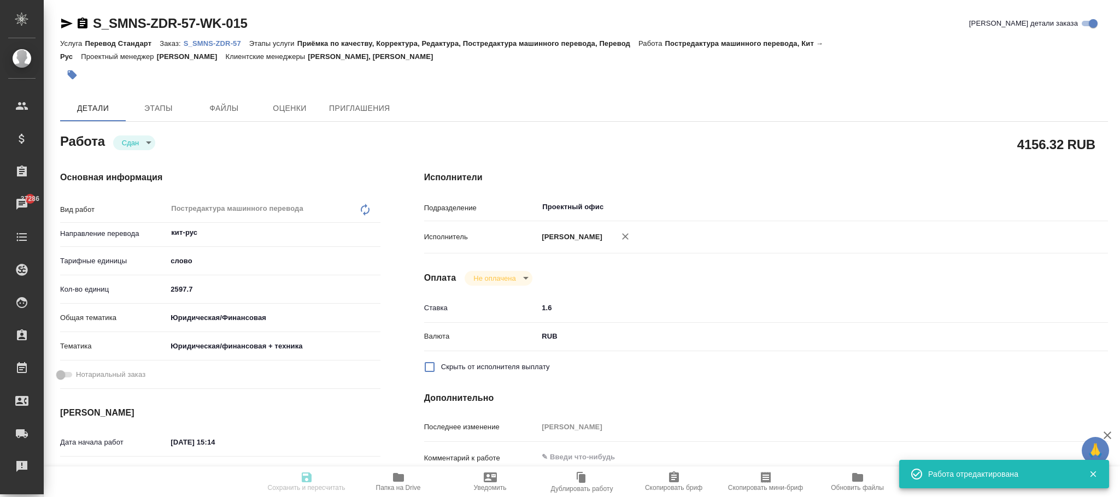
type textarea "x"
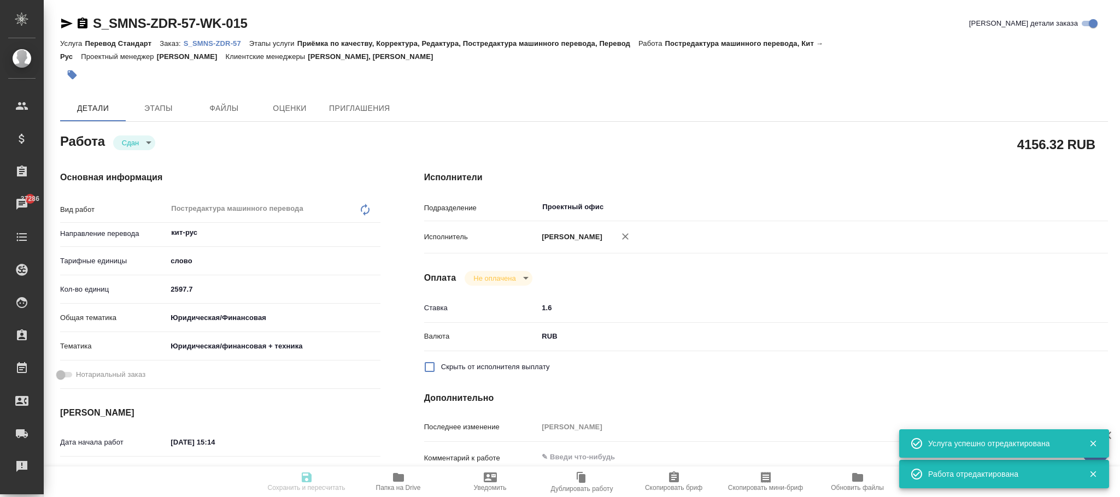
type input "closed"
type textarea "Постредактура машинного перевода"
type textarea "x"
type input "кит-рус"
type input "5a8b1489cc6b4906c91bfd90"
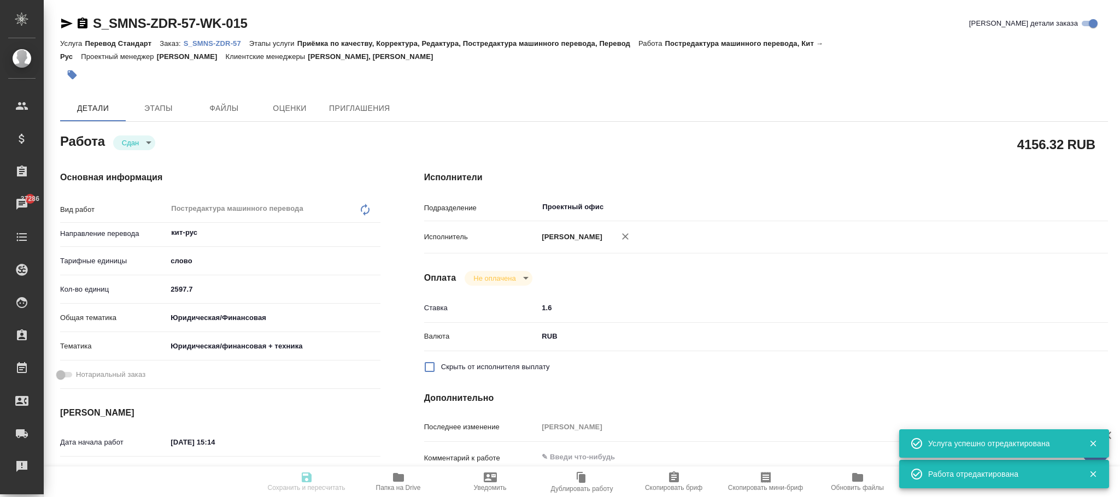
type input "2597.7"
type input "yr-fn"
type input "5a8b8b956a9677013d343e73"
type input "[DATE] 15:14"
type input "[DATE] 17:00"
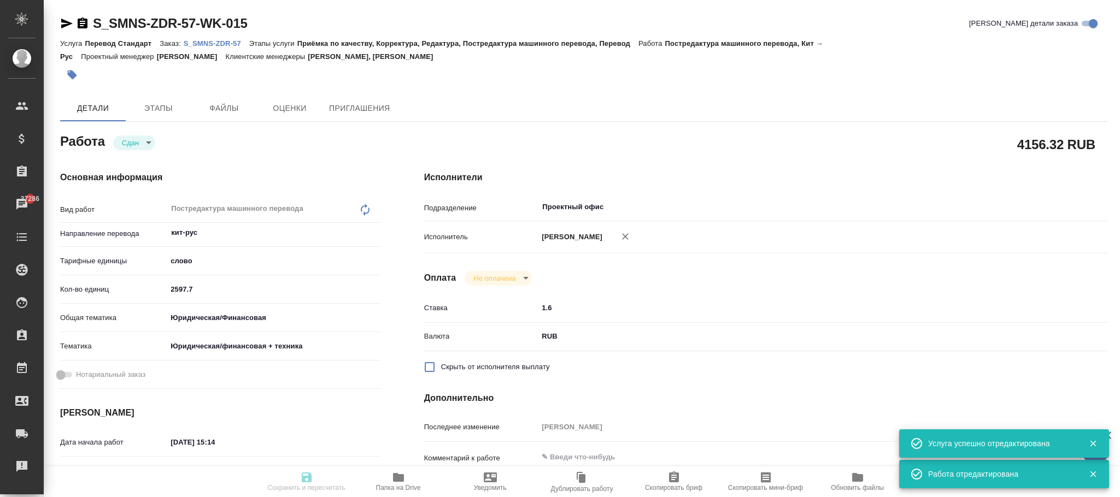
type input "[DATE] 12:39"
type input "[DATE] 17:00"
type input "Проектный офис"
type input "notPayed"
type input "1.6"
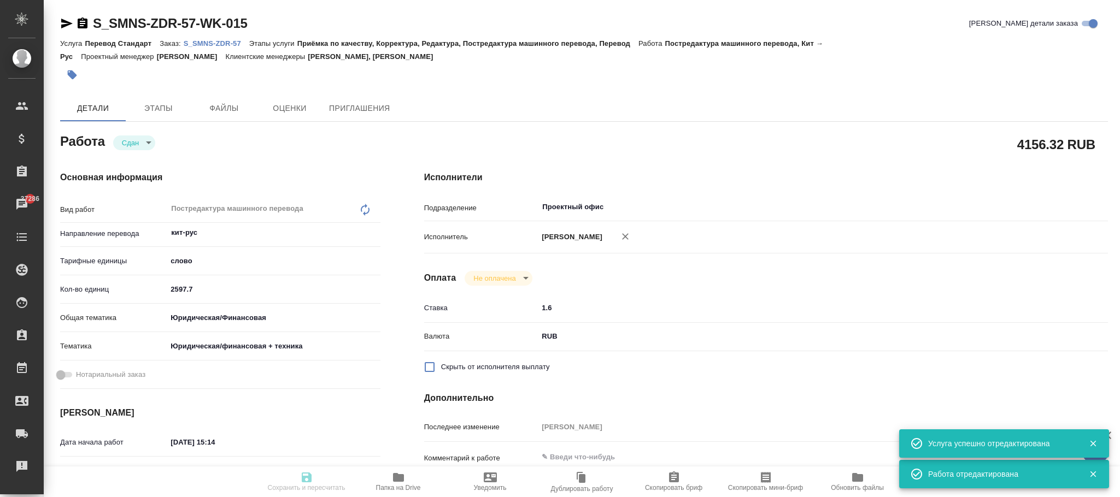
type input "RUB"
type input "[PERSON_NAME]"
type textarea "x"
type textarea "/Clients/Сименс Здравоохранение/Orders/S_SMNS-ZDR-57/Translated/S_SMNS-ZDR-57-W…"
type textarea "x"
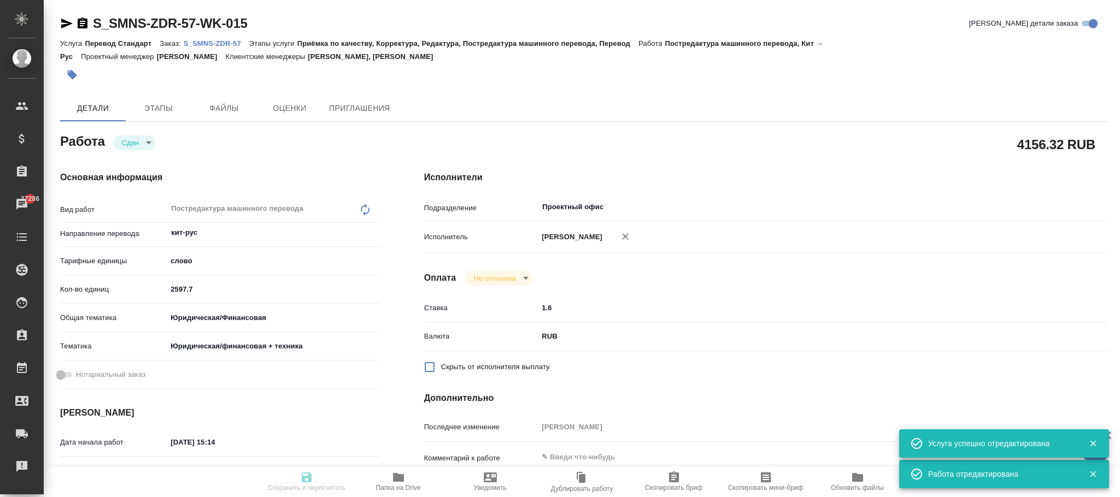
type input "S_SMNS-ZDR-57"
type input "СЗЦБ-014963"
type input "Перевод Стандарт"
type input "Приёмка по качеству, Корректура, Редактура, Постредактура машинного перевода, П…"
type input "[PERSON_NAME], [PERSON_NAME]"
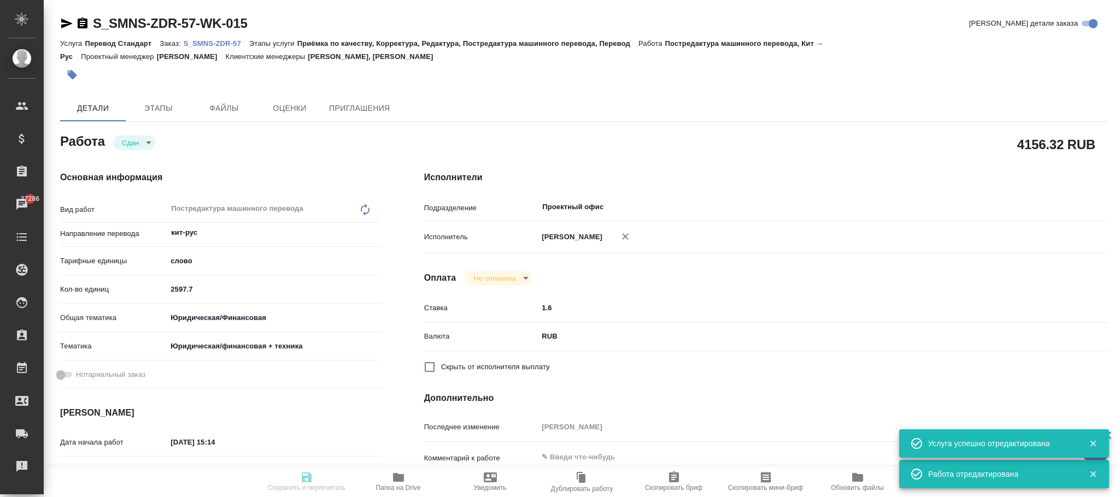
type input "[PERSON_NAME]"
type input "/Clients/Сименс Здравоохранение/Orders/S_SMNS-ZDR-57"
type textarea "x"
type textarea "кит-рус двуяз не нужен В следующих файлах нужно перевести только 1-6 страницы: …"
type textarea "x"
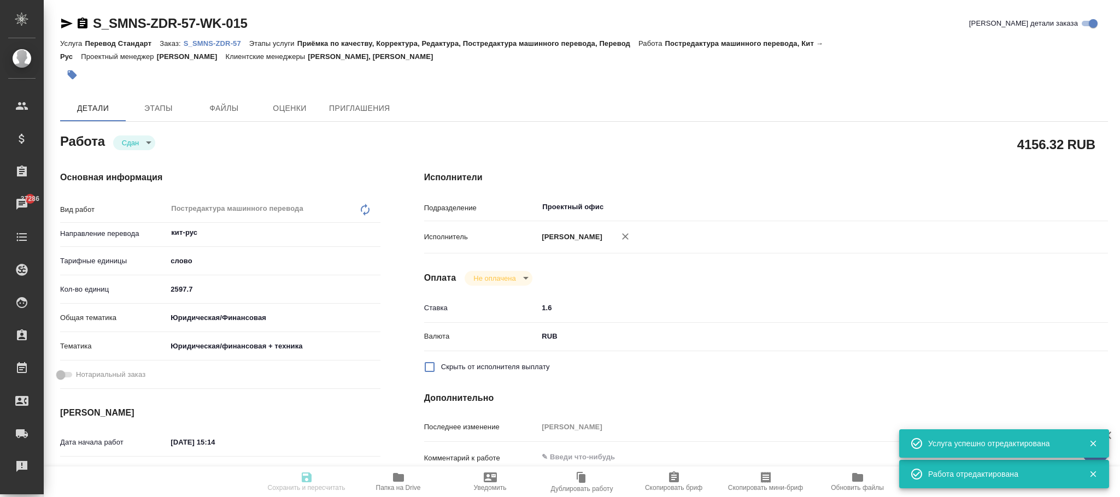
type textarea "x"
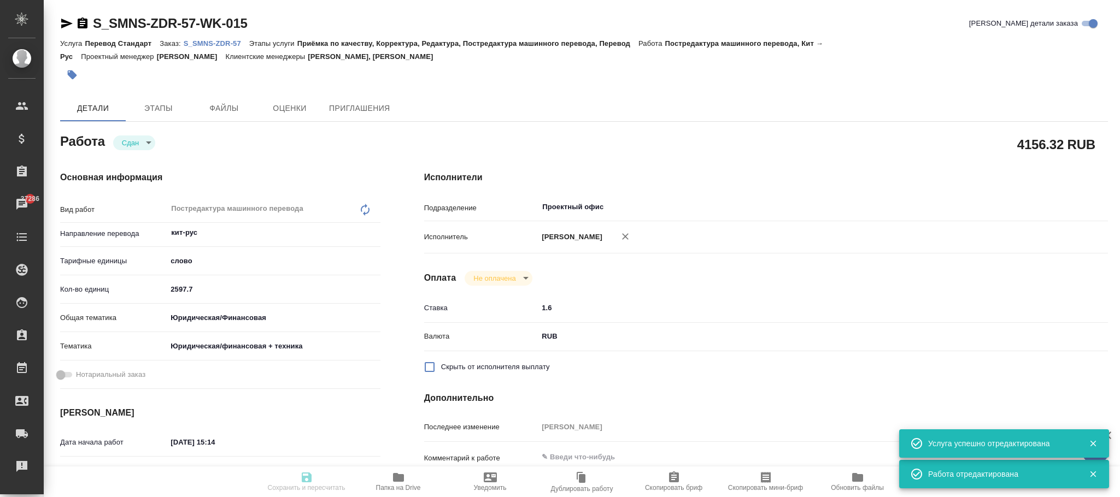
type textarea "x"
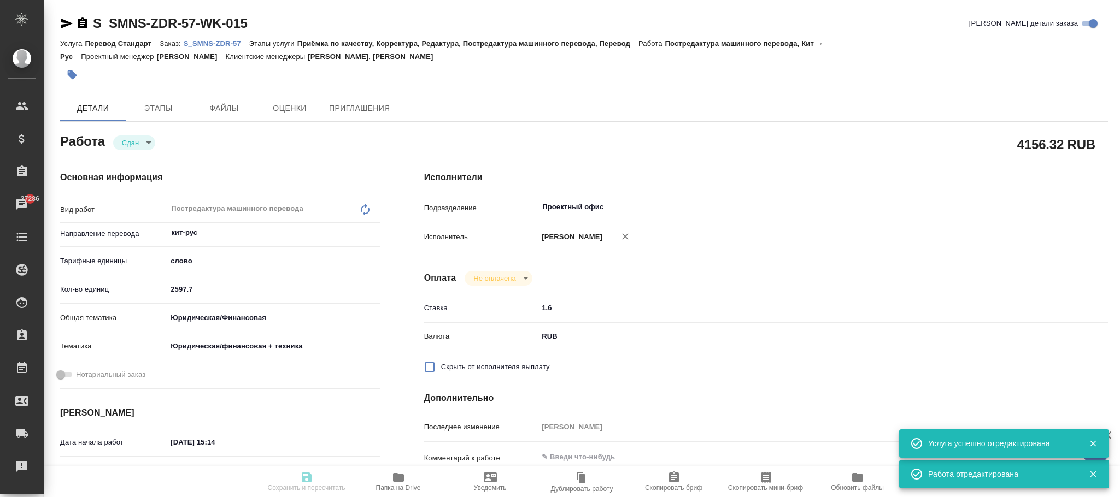
type textarea "x"
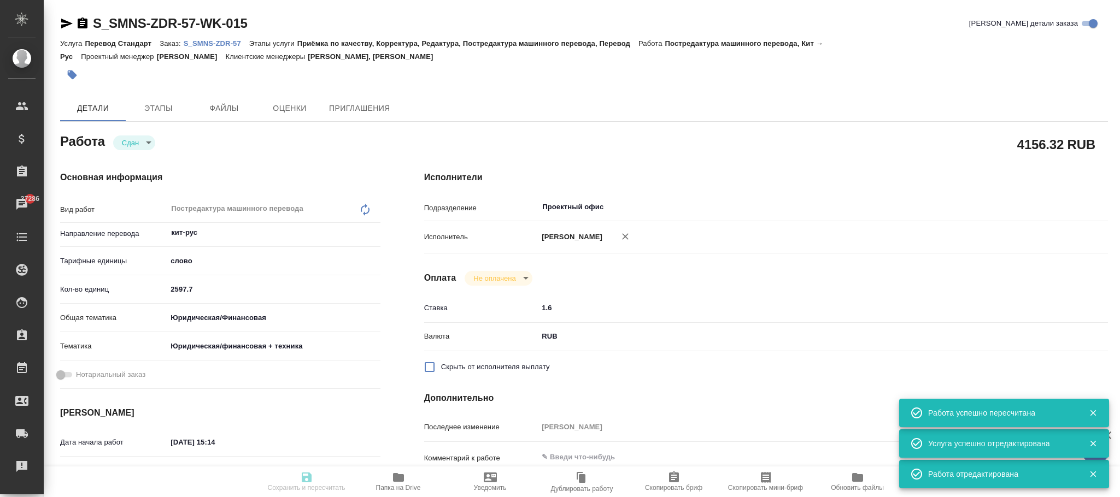
type input "closed"
type textarea "Постредактура машинного перевода"
type textarea "x"
type input "кит-рус"
type input "5a8b1489cc6b4906c91bfd90"
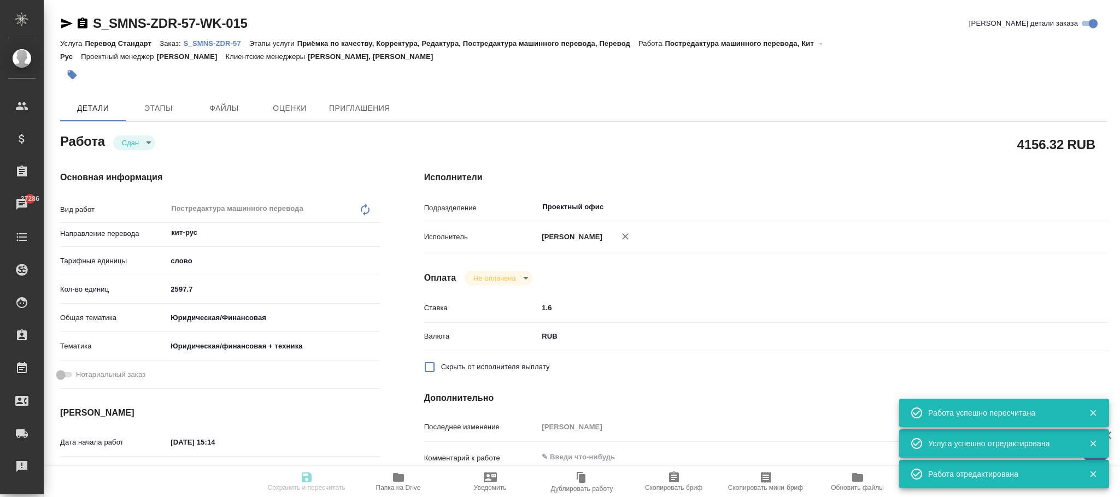
type input "4014.95"
type input "yr-fn"
type input "5a8b8b956a9677013d343e73"
type input "[DATE] 15:14"
type input "[DATE] 17:00"
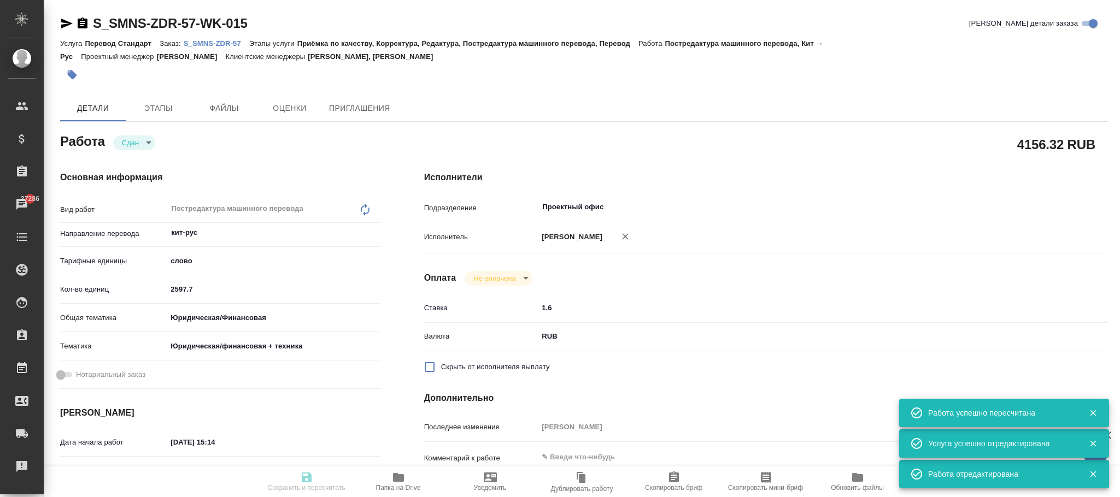
type input "[DATE] 12:39"
type input "[DATE] 17:00"
type input "Проектный офис"
type input "notPayed"
type input "1.6"
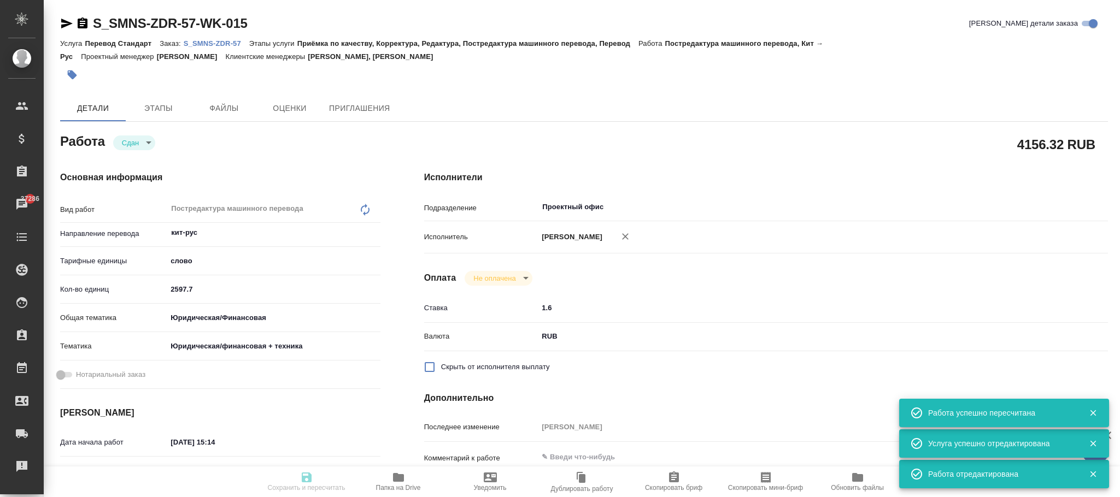
type input "RUB"
type input "[PERSON_NAME]"
type textarea "x"
type textarea "/Clients/Сименс Здравоохранение/Orders/S_SMNS-ZDR-57/Translated/S_SMNS-ZDR-57-W…"
type textarea "x"
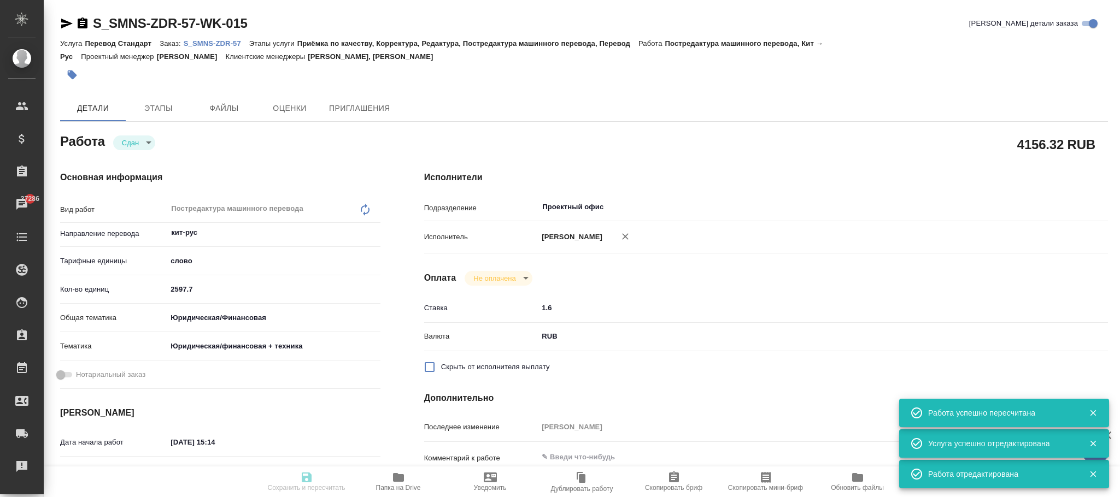
type input "S_SMNS-ZDR-57"
type input "СЗЦБ-014963"
type input "Перевод Стандарт"
type input "Приёмка по качеству, Корректура, Редактура, Постредактура машинного перевода, П…"
type input "[PERSON_NAME], [PERSON_NAME]"
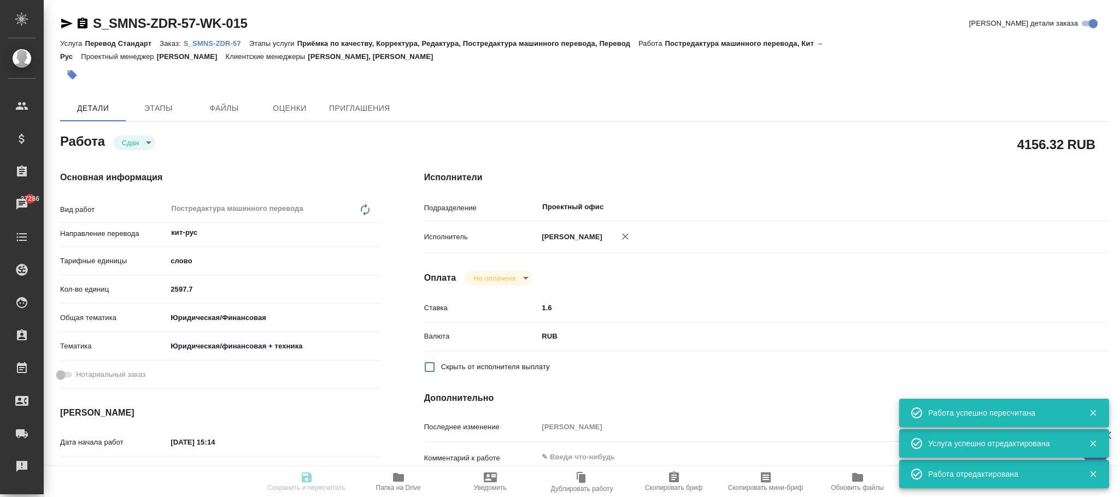
type input "[PERSON_NAME]"
type input "/Clients/Сименс Здравоохранение/Orders/S_SMNS-ZDR-57"
type textarea "x"
type textarea "кит-рус двуяз не нужен В следующих файлах нужно перевести только 1-6 страницы: …"
type textarea "x"
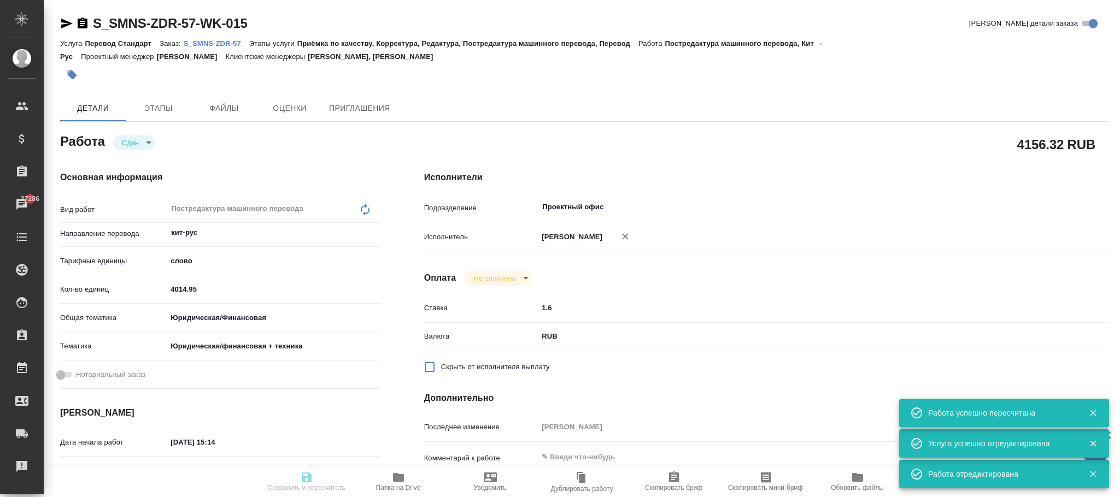
type textarea "x"
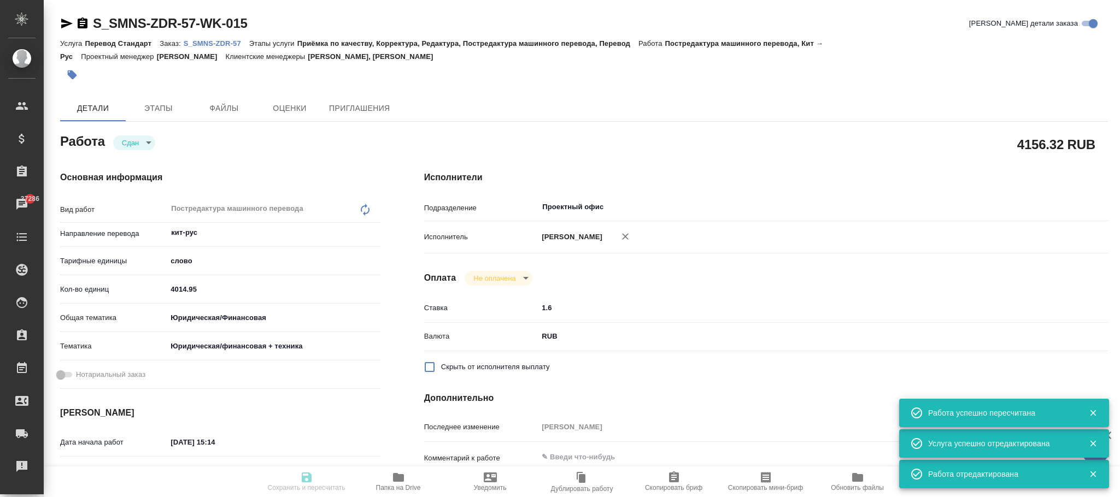
type textarea "x"
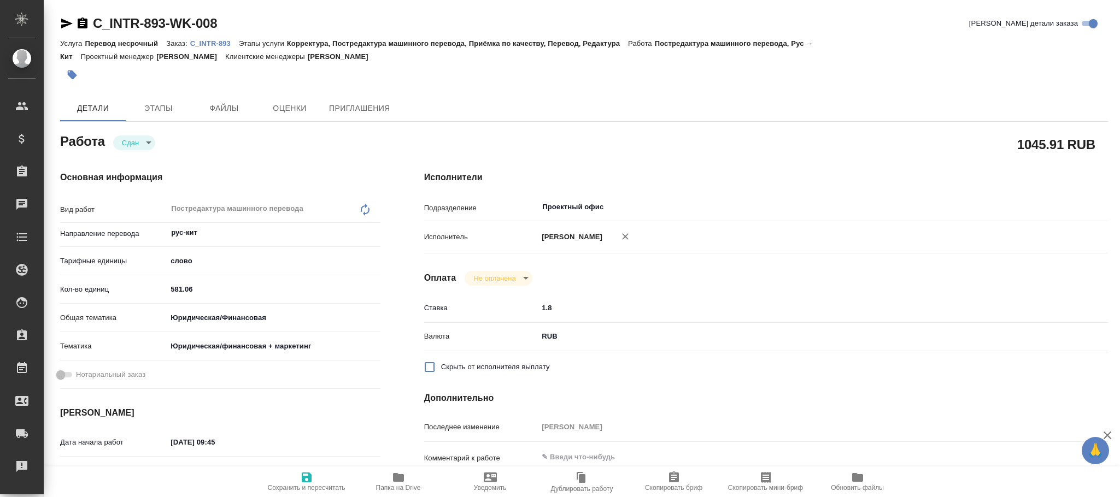
type textarea "x"
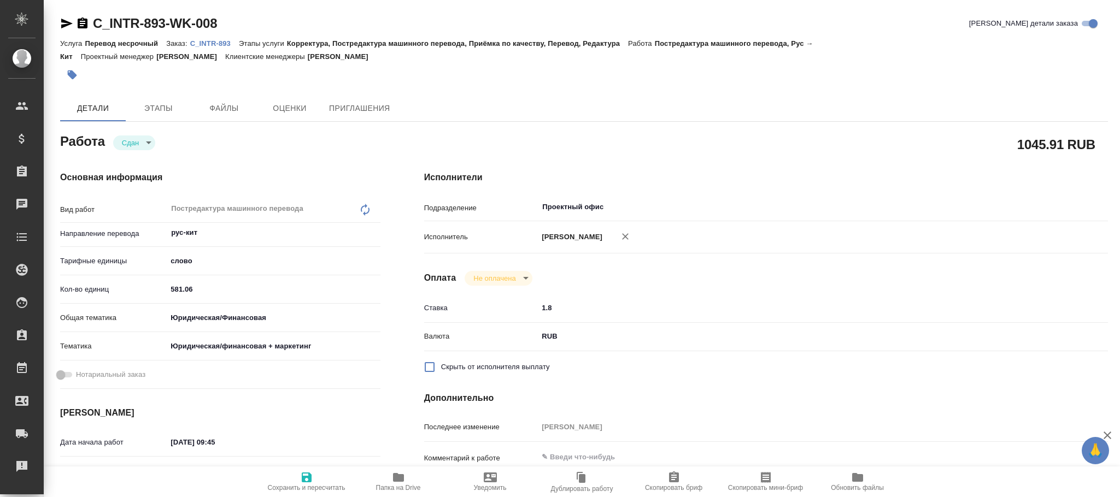
type textarea "x"
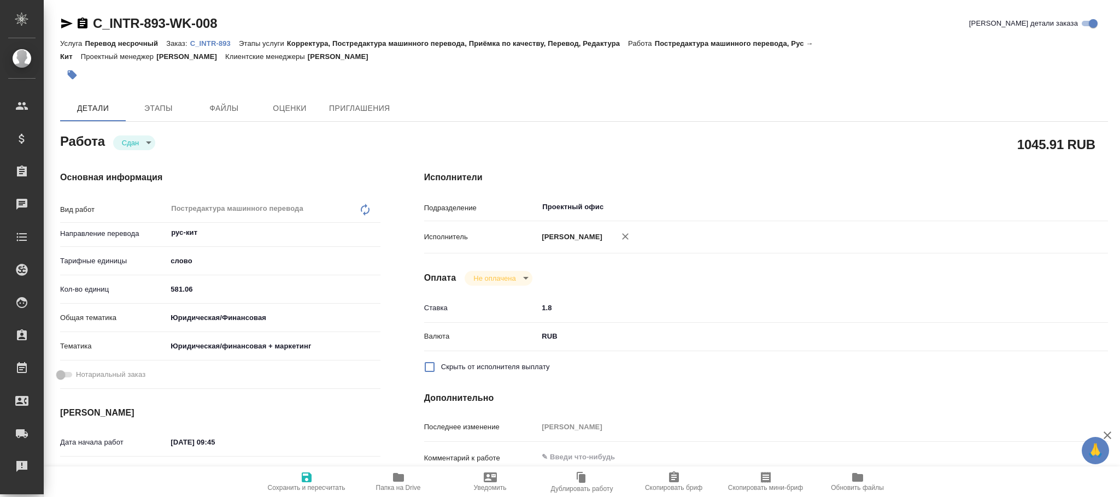
type textarea "x"
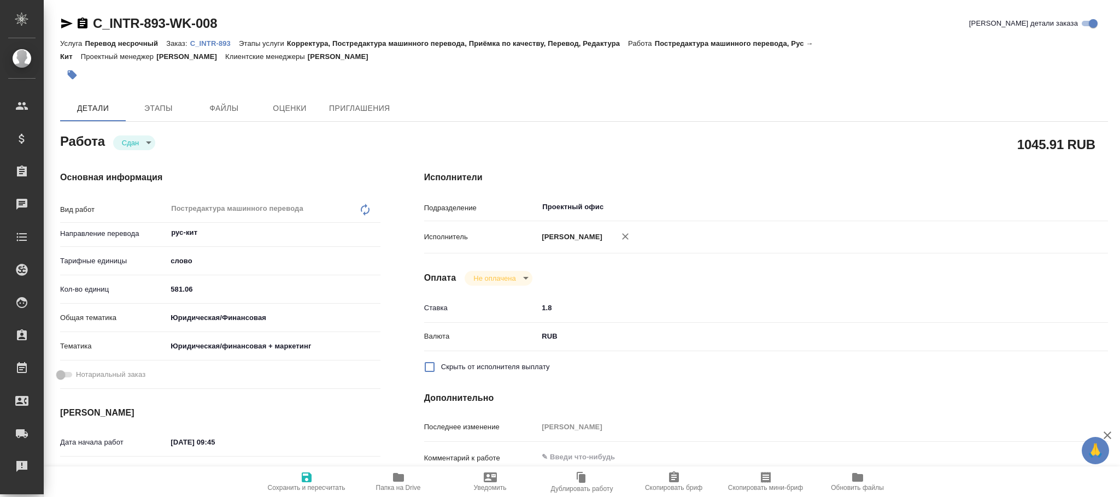
type textarea "x"
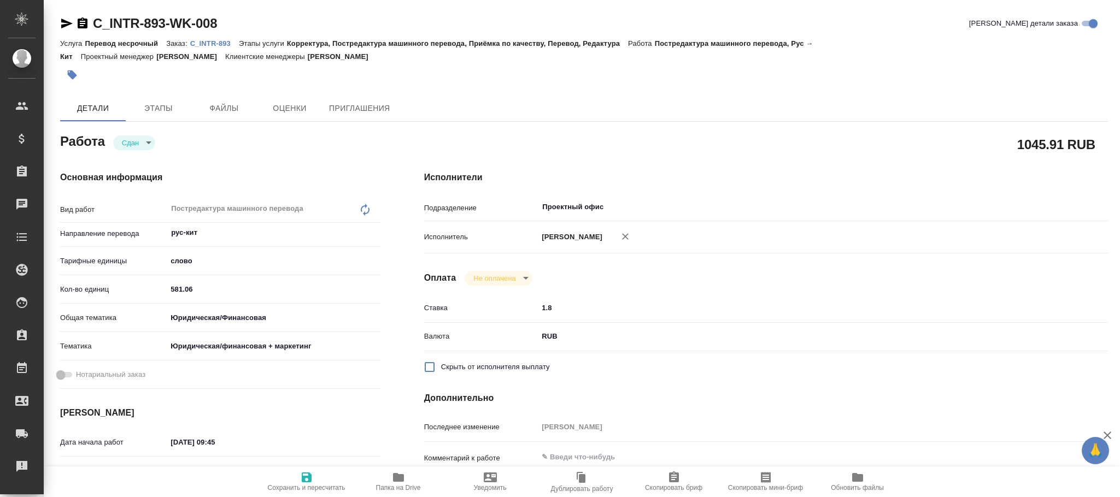
click at [629, 239] on icon "button" at bounding box center [625, 236] width 7 height 7
type textarea "x"
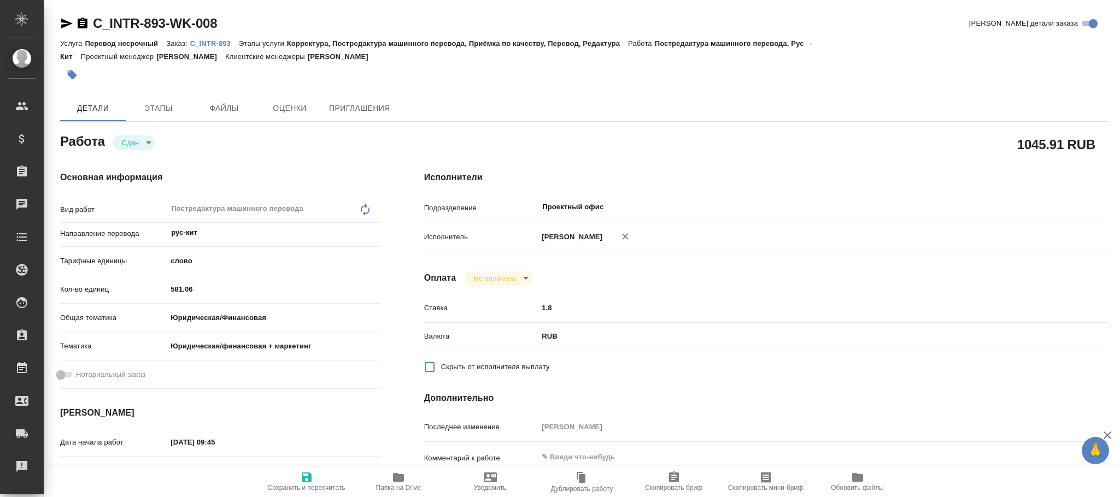
type textarea "x"
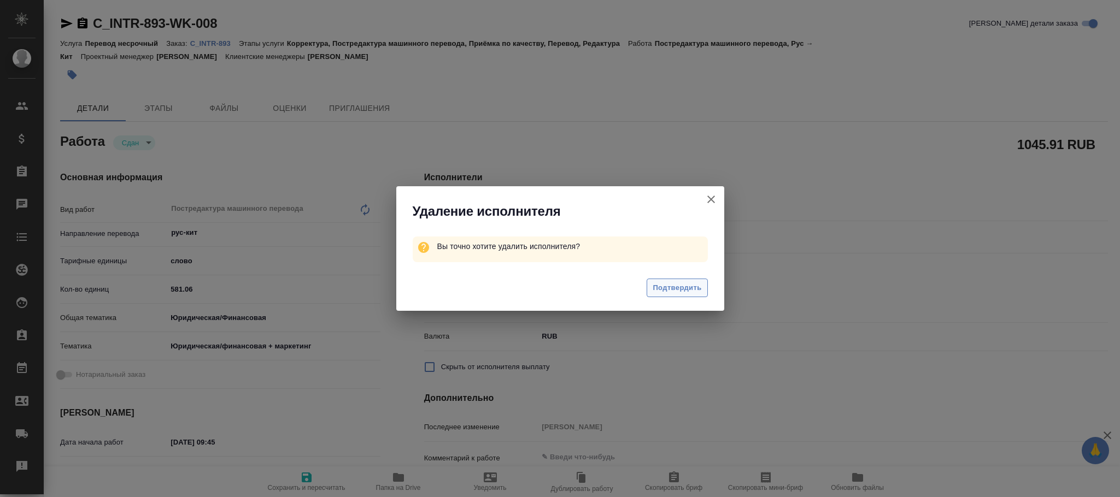
type textarea "x"
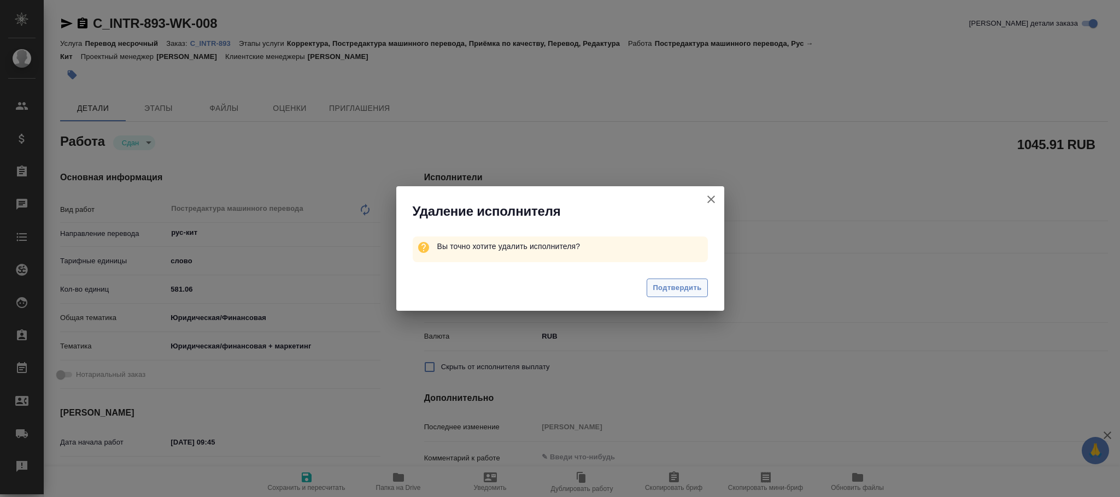
click at [674, 282] on span "Подтвердить" at bounding box center [677, 288] width 49 height 13
type textarea "x"
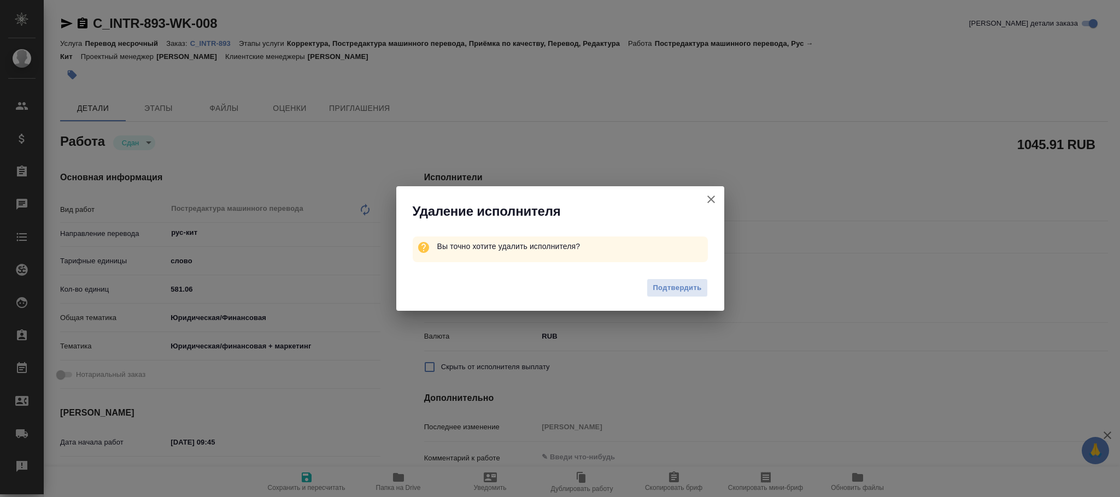
type textarea "x"
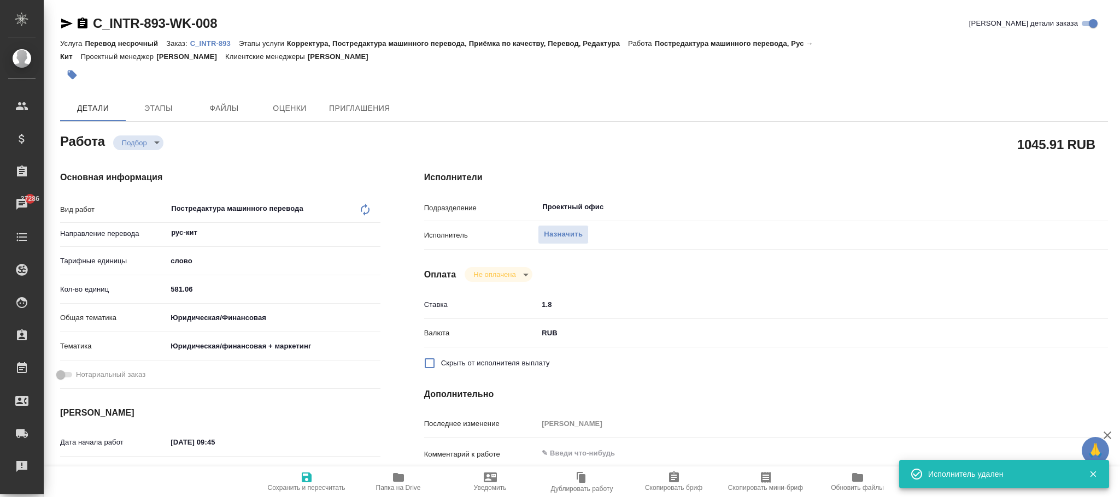
type textarea "x"
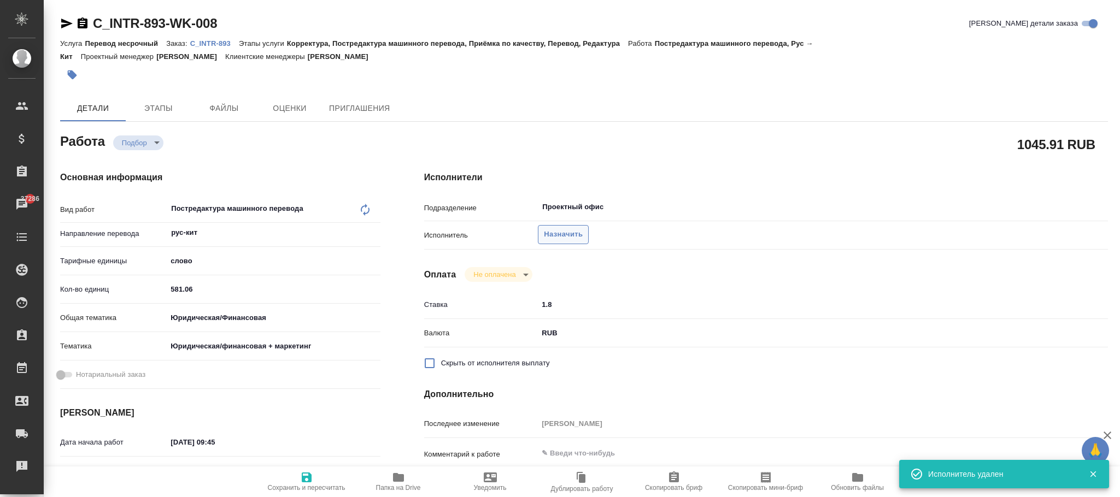
type textarea "x"
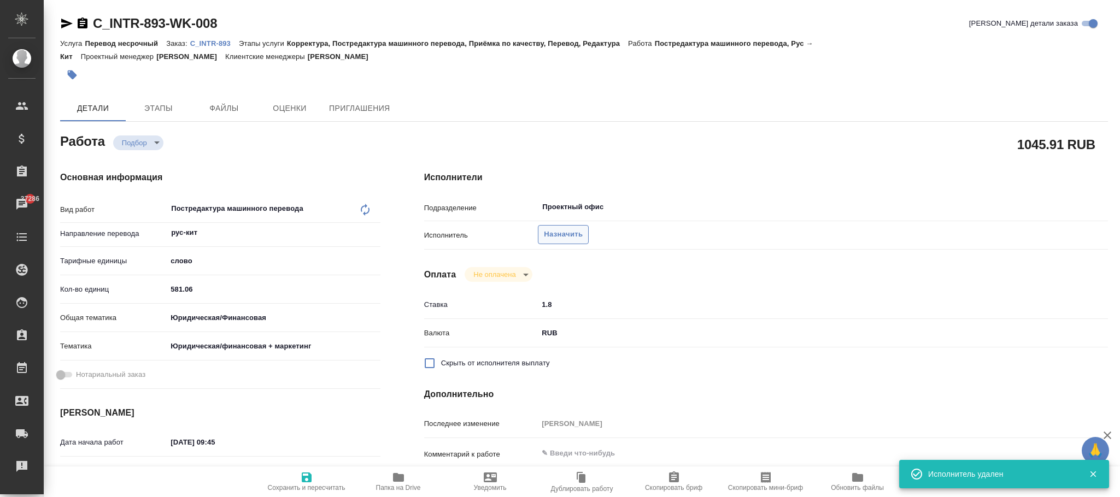
click at [563, 238] on span "Назначить" at bounding box center [563, 234] width 39 height 13
type textarea "x"
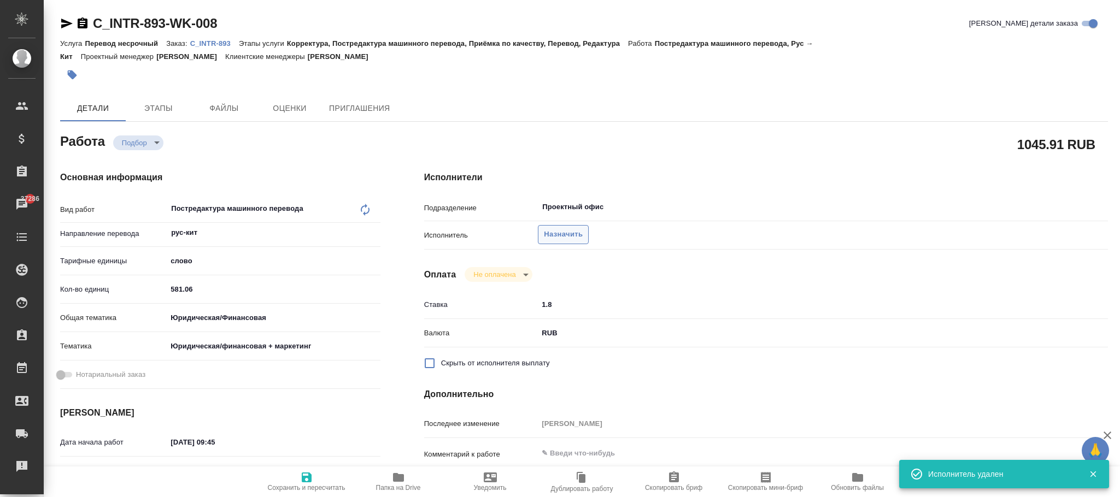
type textarea "x"
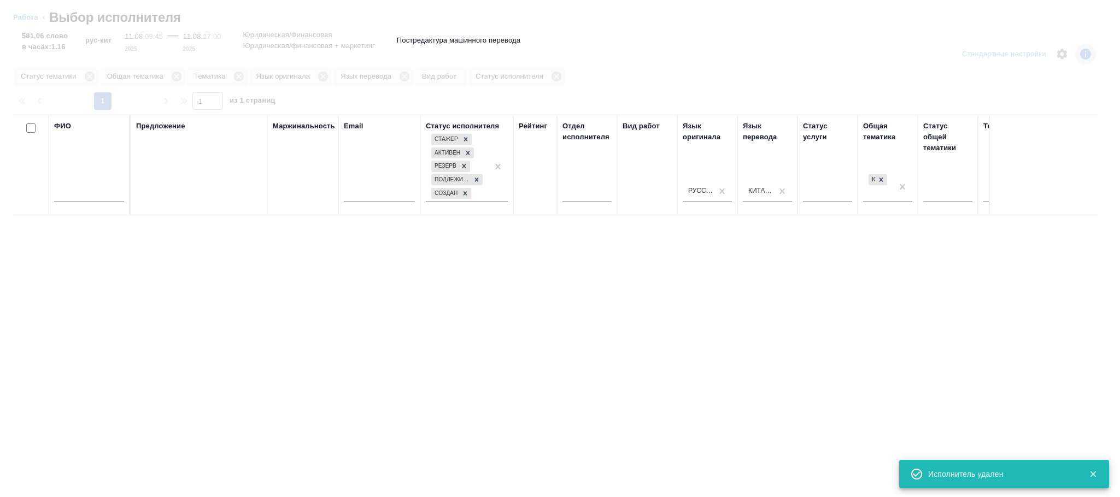
type textarea "x"
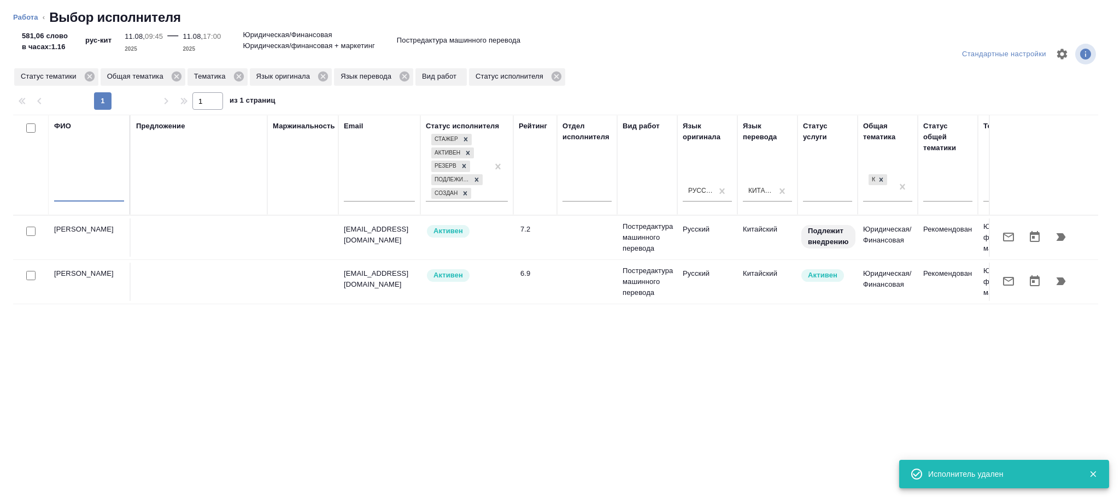
click at [83, 188] on input "text" at bounding box center [89, 195] width 70 height 14
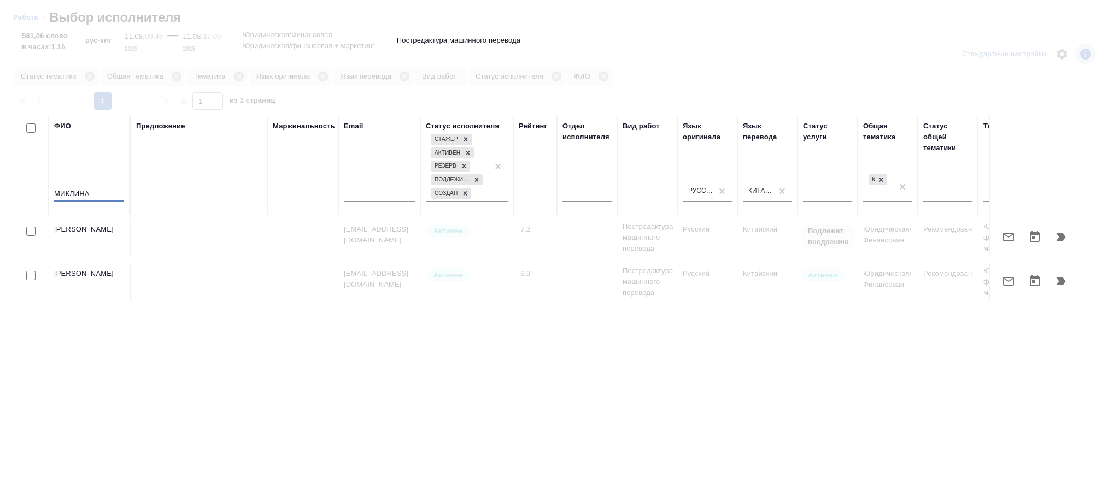
type input "МИКЛИНА"
drag, startPoint x: 537, startPoint y: 455, endPoint x: 990, endPoint y: 422, distance: 454.8
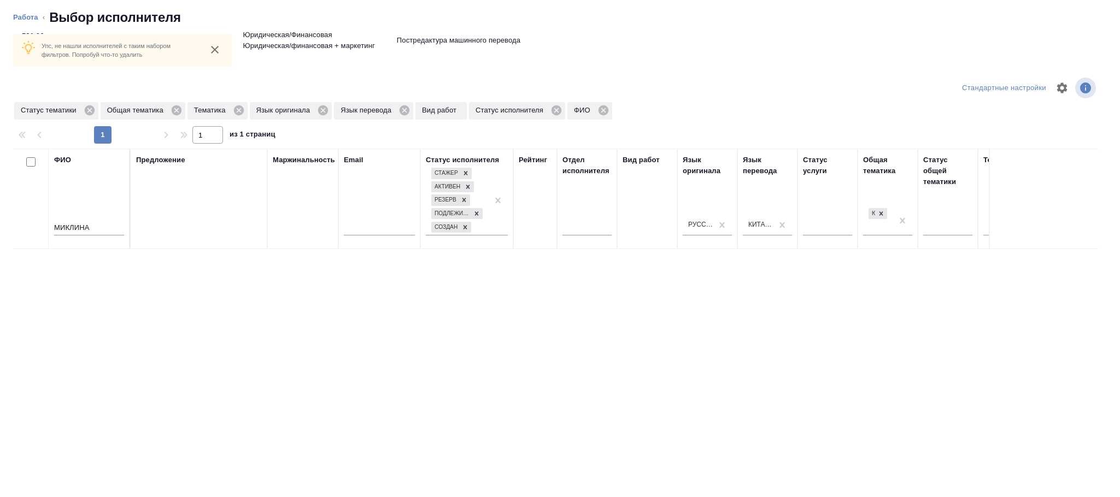
scroll to position [0, 515]
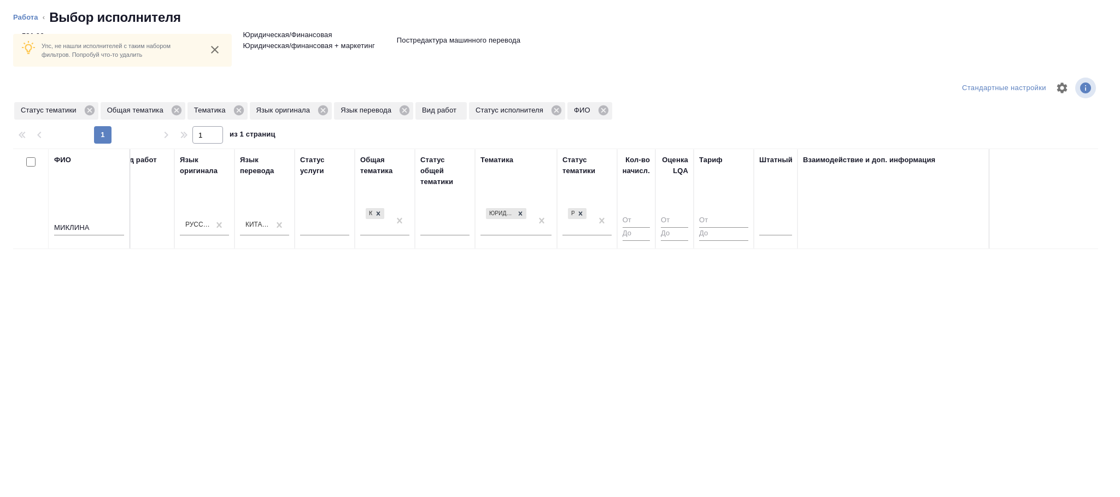
drag, startPoint x: 591, startPoint y: 220, endPoint x: 605, endPoint y: 224, distance: 14.6
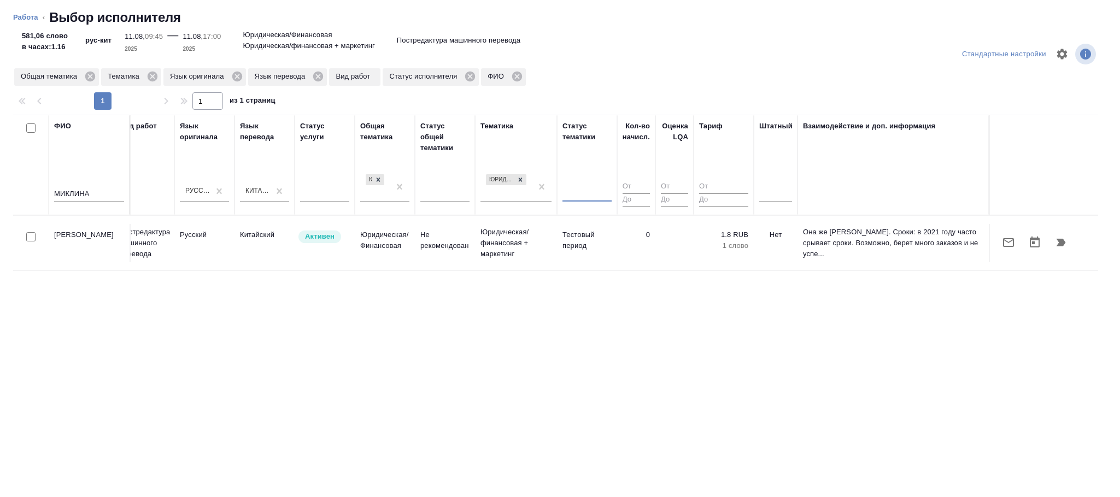
scroll to position [0, 0]
click at [510, 247] on p "Юридическая/финансовая + маркетинг" at bounding box center [515, 243] width 71 height 33
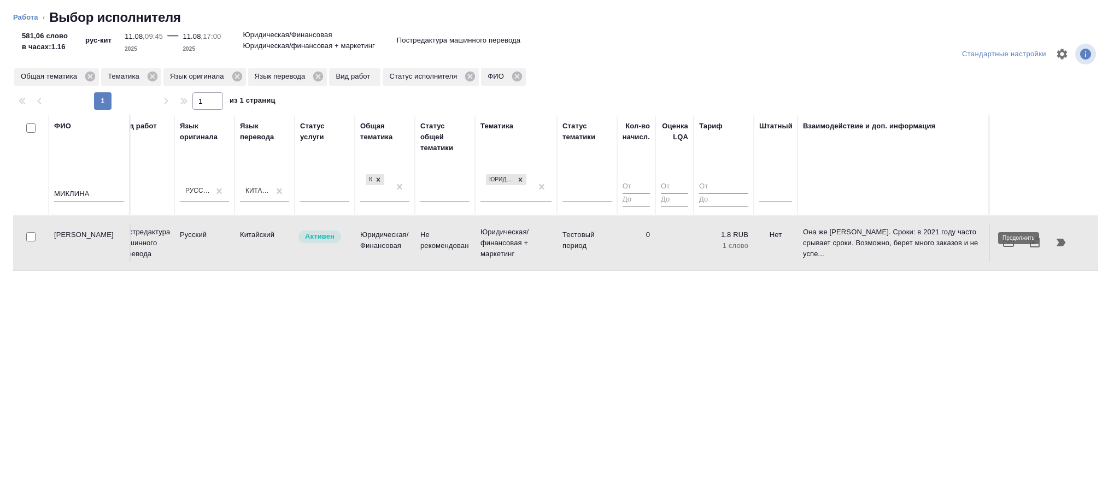
click at [1063, 240] on icon "button" at bounding box center [1060, 242] width 13 height 13
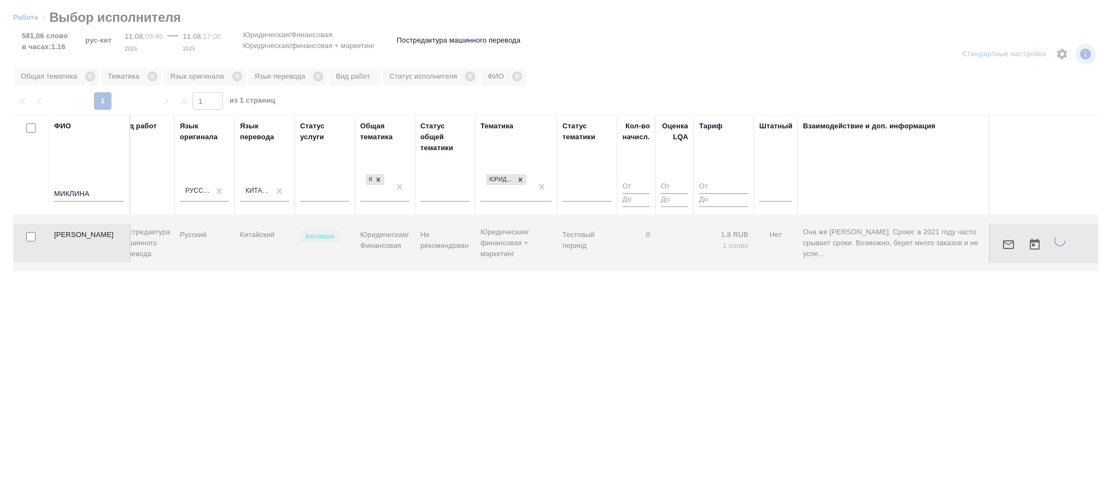
type textarea "x"
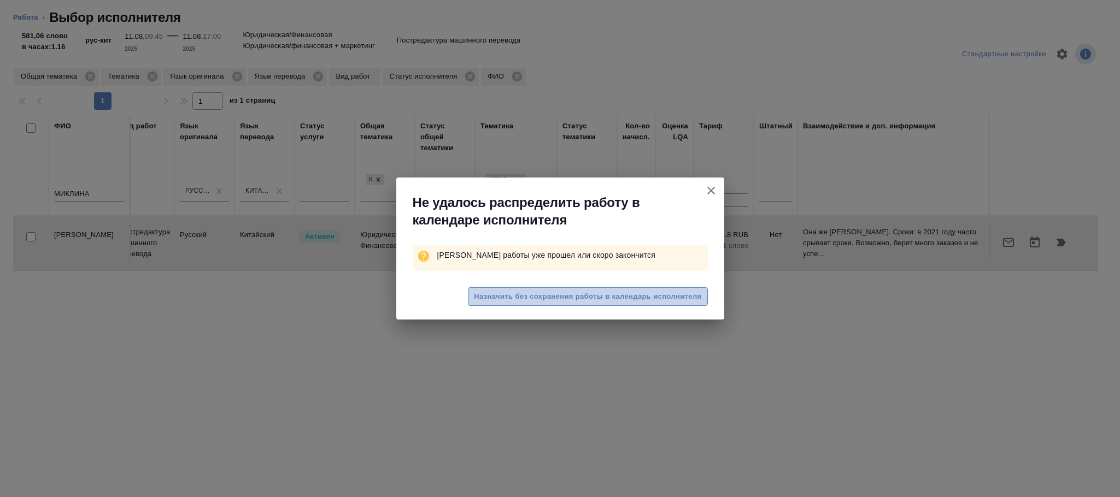
click at [619, 302] on span "Назначить без сохранения работы в календарь исполнителя" at bounding box center [587, 297] width 227 height 13
type textarea "x"
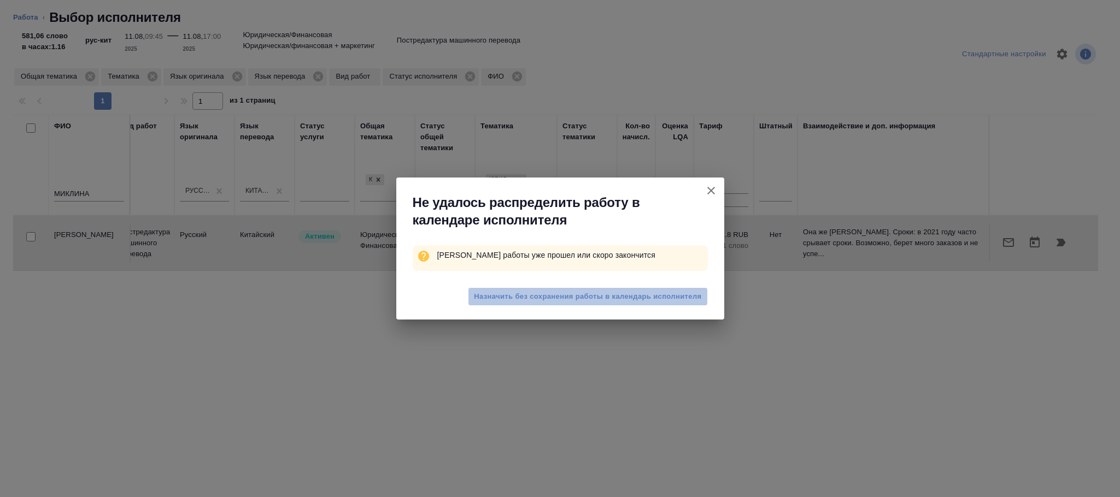
type textarea "x"
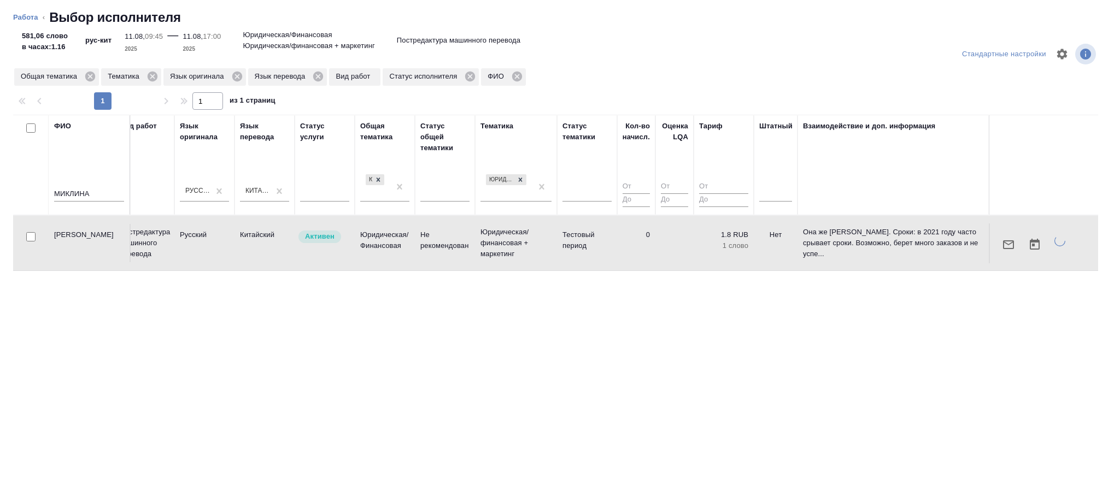
type textarea "x"
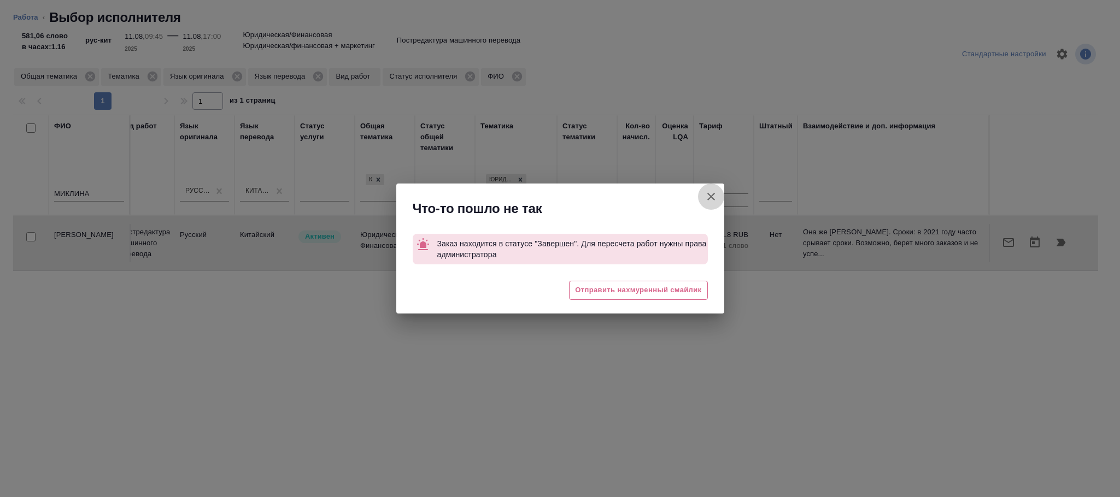
drag, startPoint x: 712, startPoint y: 196, endPoint x: 12, endPoint y: 0, distance: 727.0
click at [712, 197] on icon "button" at bounding box center [711, 196] width 13 height 13
type textarea "x"
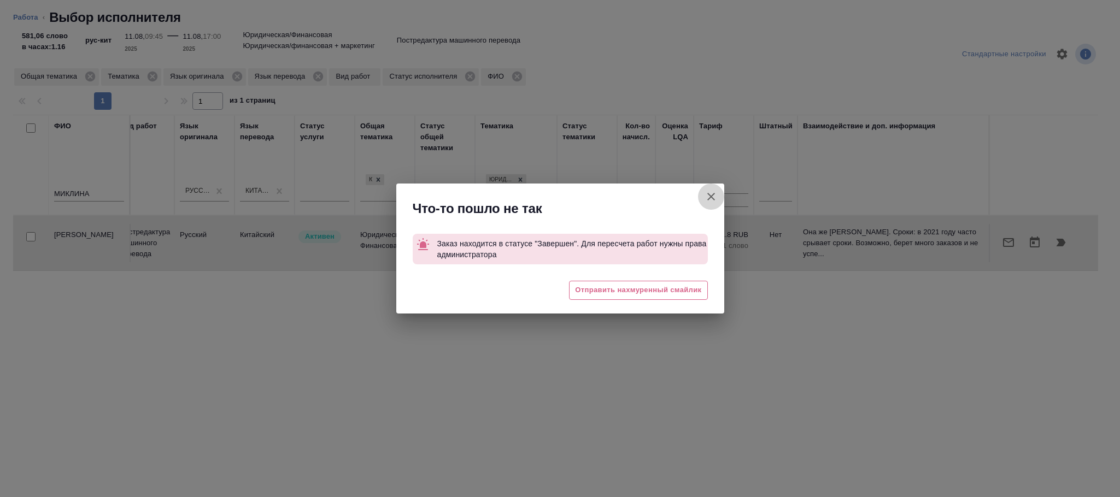
type textarea "x"
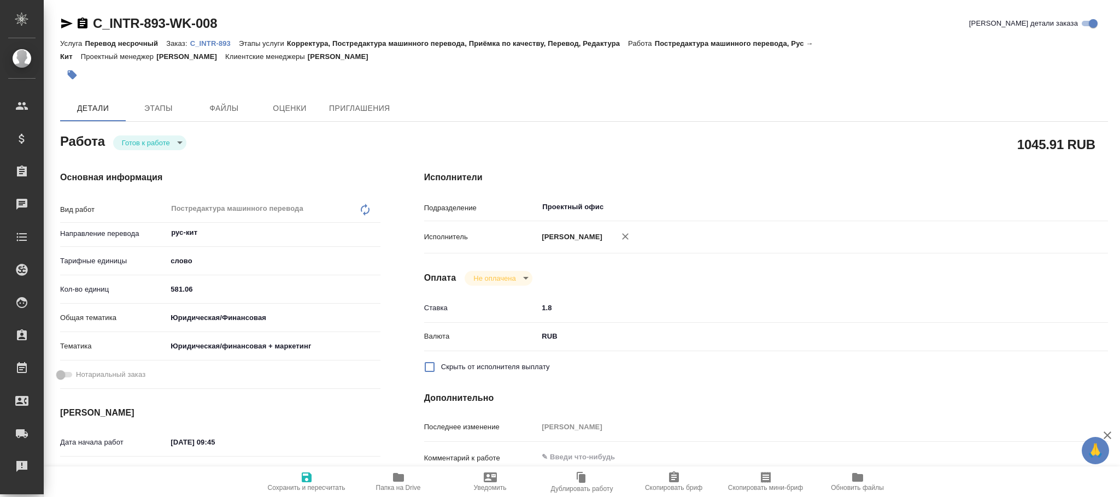
type textarea "x"
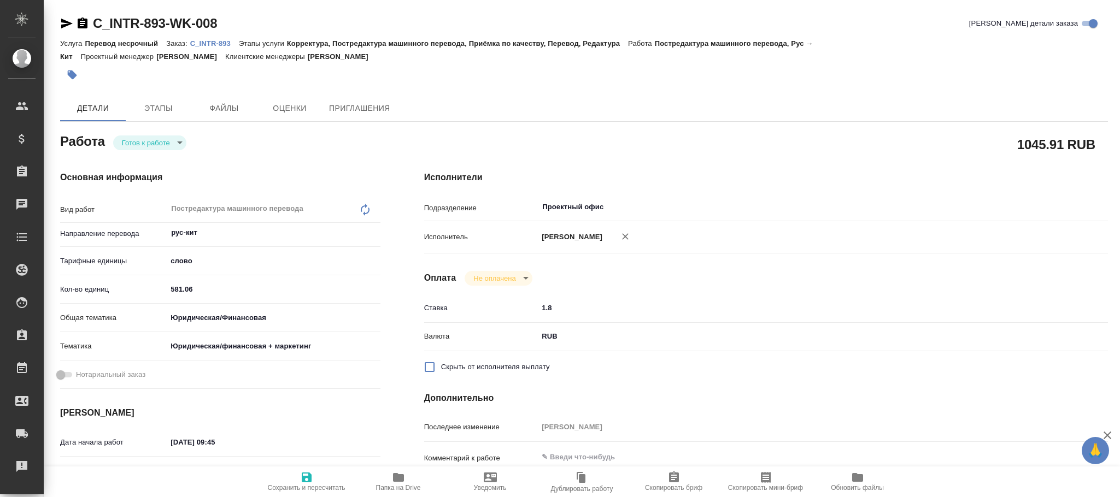
type textarea "x"
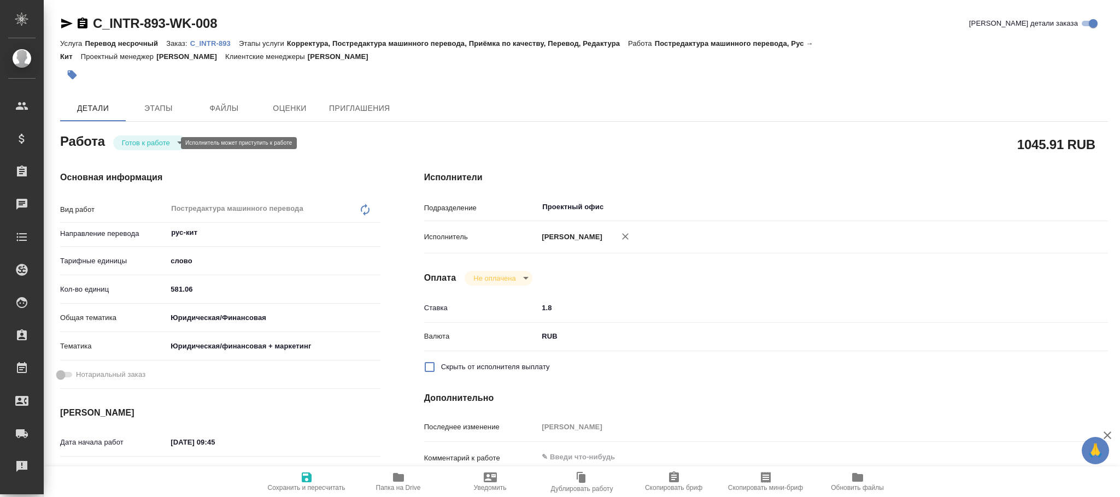
click at [159, 139] on body "🙏 .cls-1 fill:#fff; AWATERA [PERSON_NAME]fokina Клиенты Спецификации Заказы Чат…" at bounding box center [560, 248] width 1120 height 497
type textarea "x"
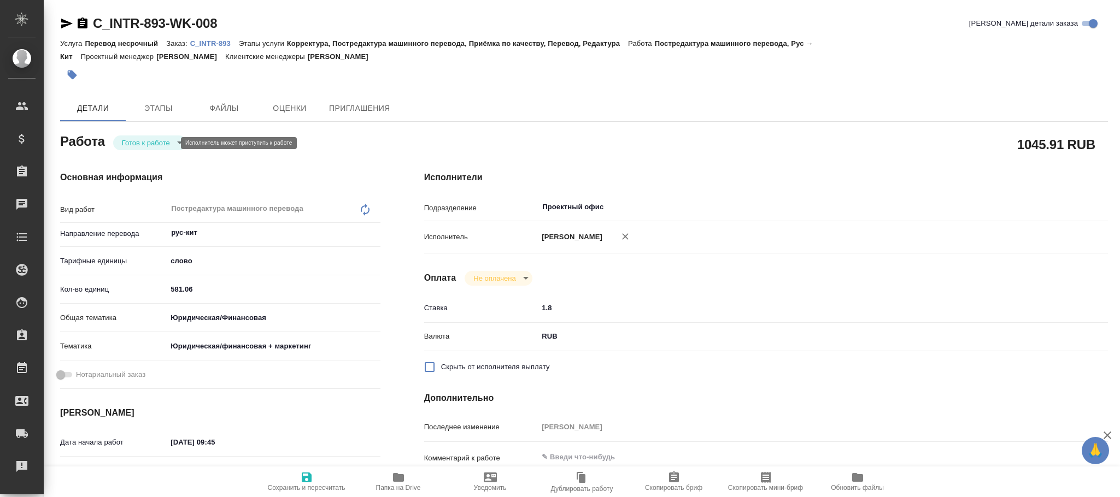
type textarea "x"
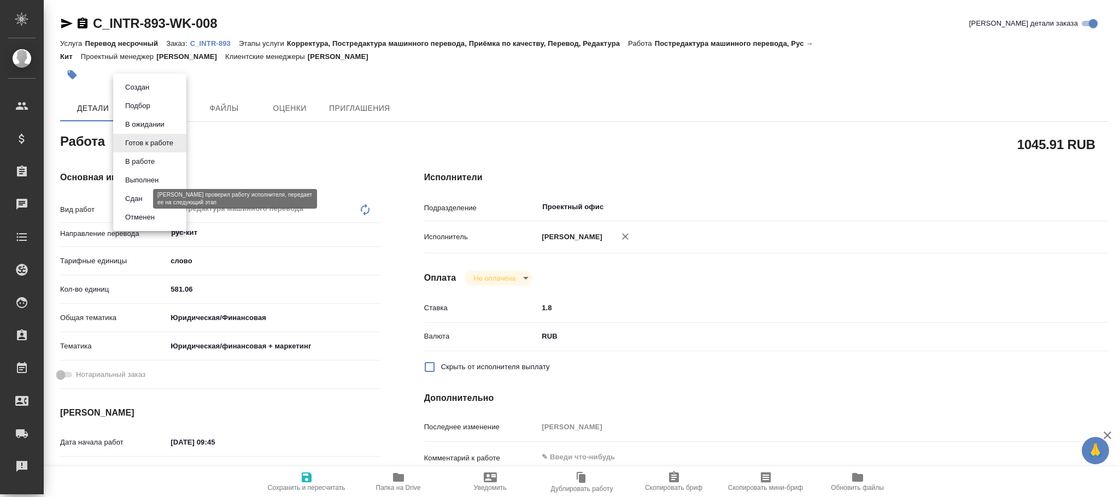
type textarea "x"
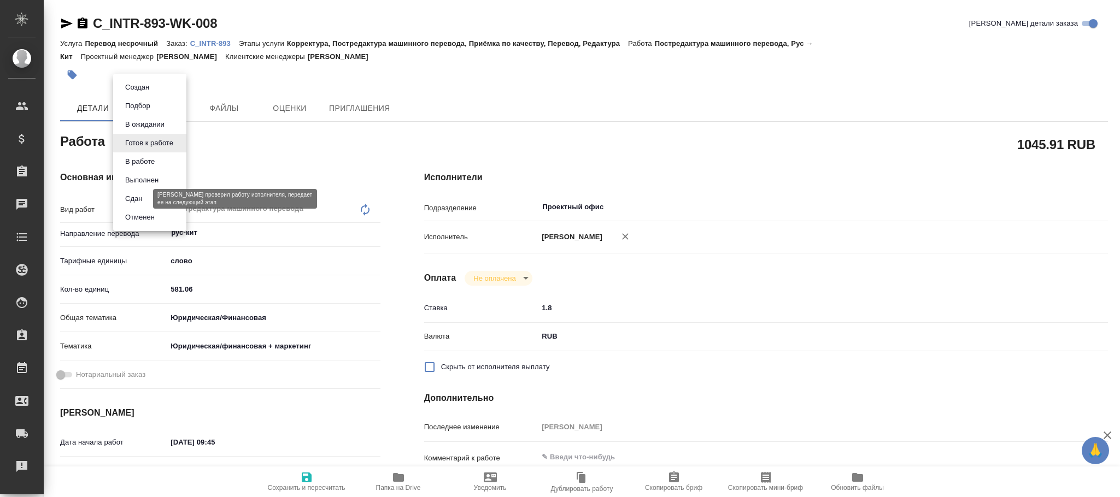
drag, startPoint x: 146, startPoint y: 199, endPoint x: 152, endPoint y: 201, distance: 6.8
click at [146, 200] on li "Сдан" at bounding box center [149, 199] width 73 height 19
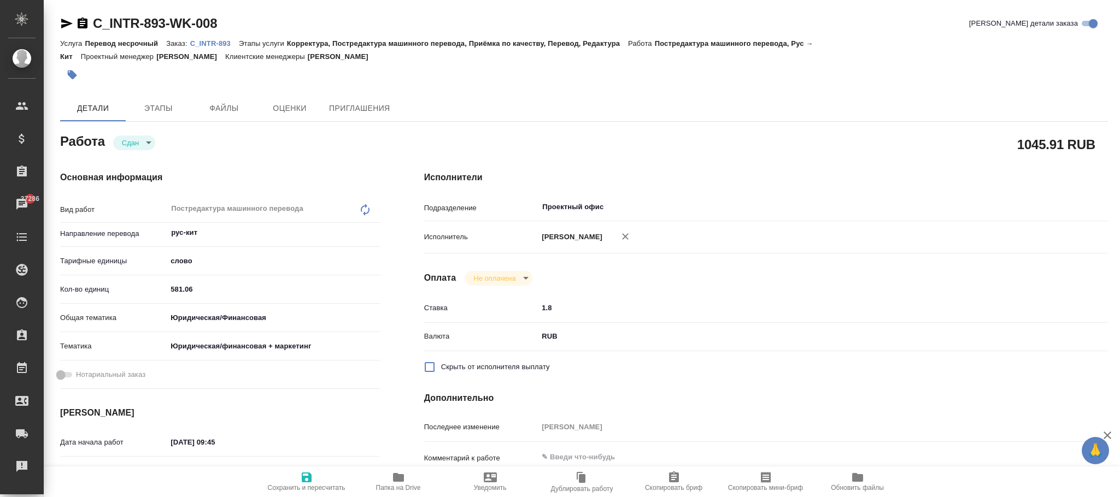
type textarea "x"
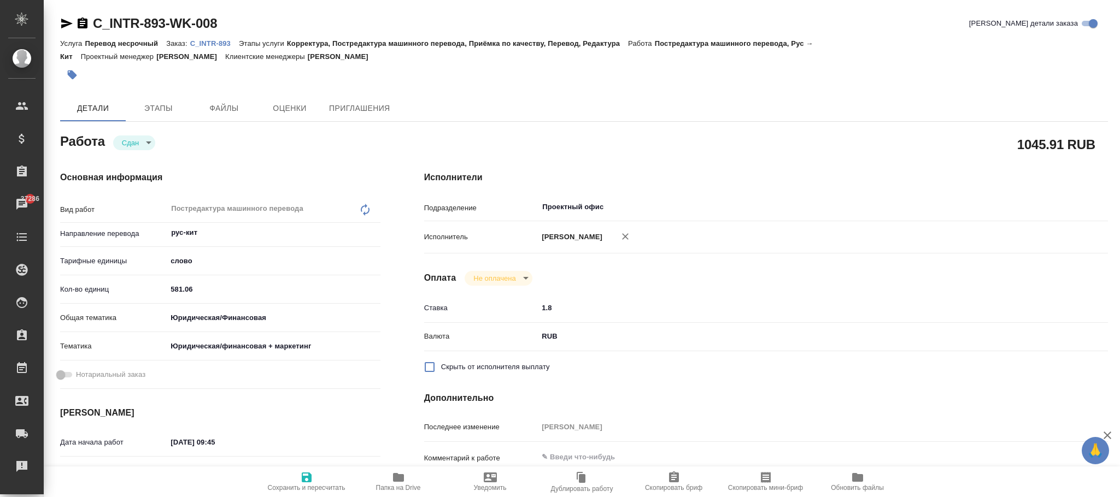
type textarea "x"
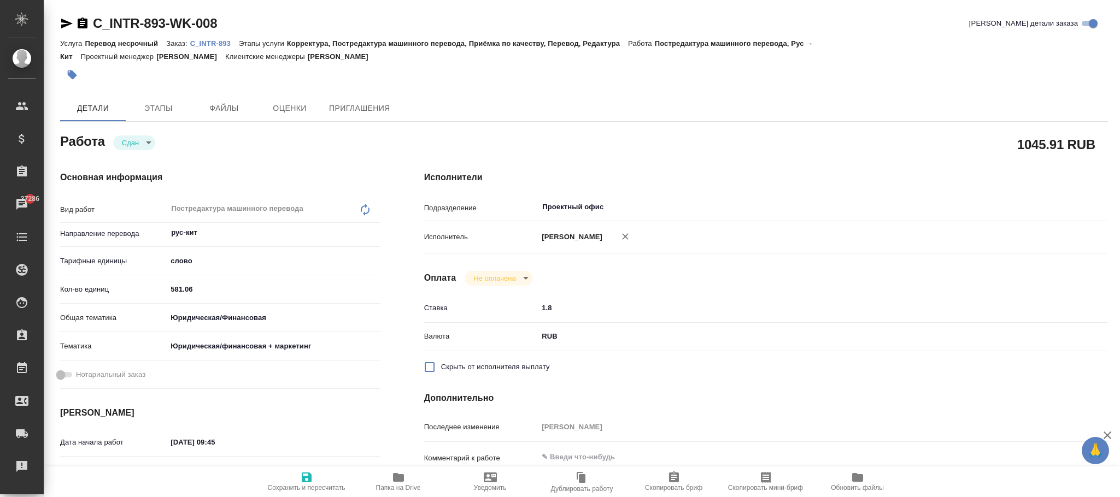
click at [304, 483] on icon "button" at bounding box center [307, 478] width 10 height 10
type textarea "x"
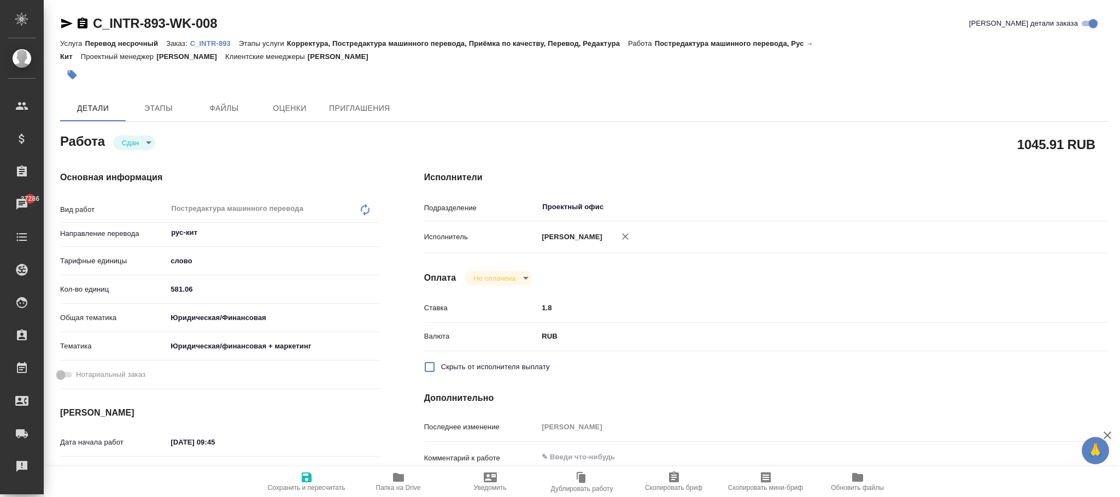
type textarea "x"
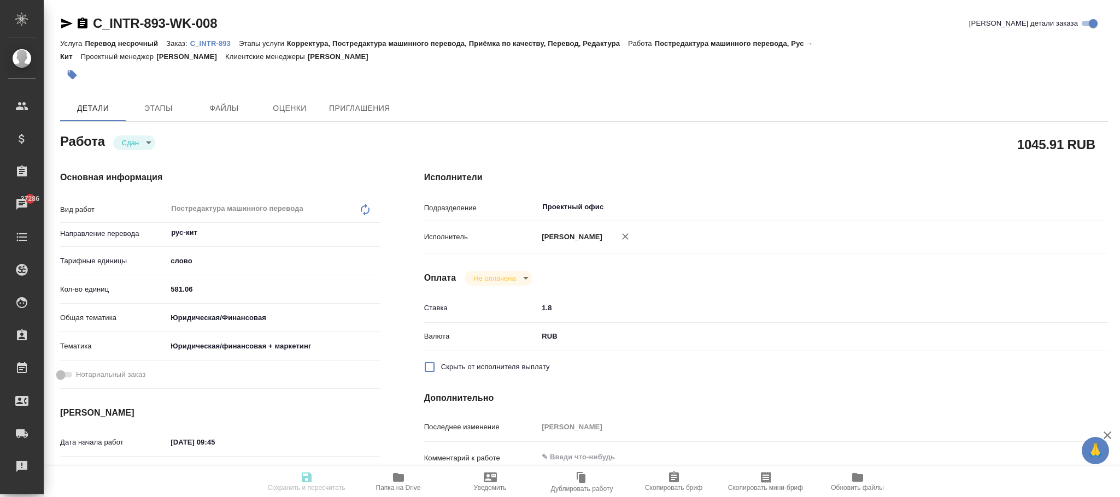
type textarea "x"
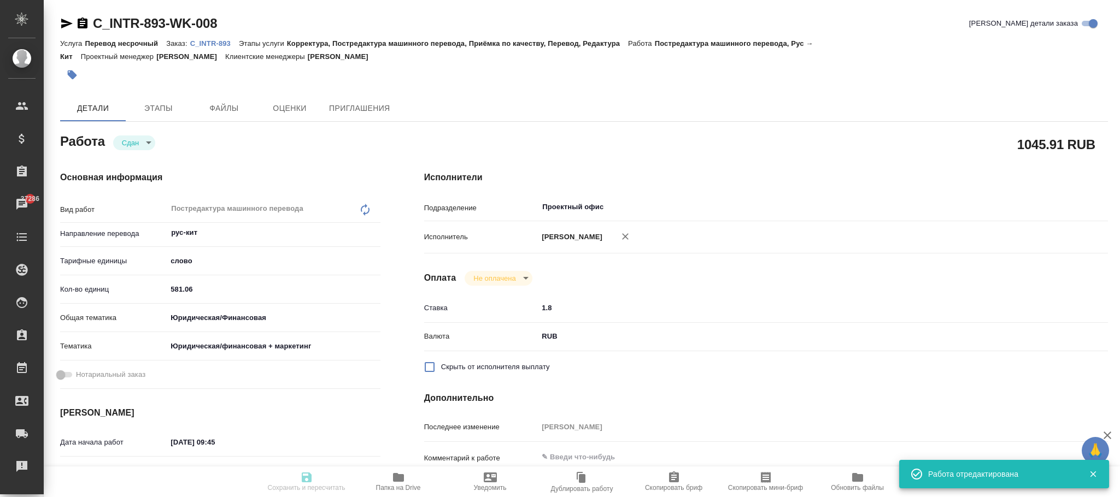
type textarea "x"
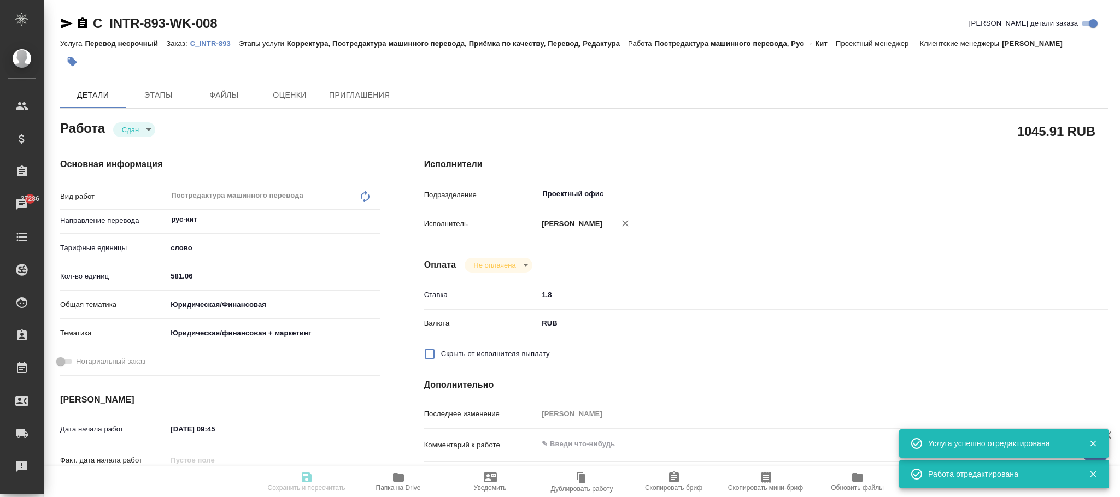
type input "closed"
type textarea "Постредактура машинного перевода"
type textarea "x"
type input "рус-кит"
type input "5a8b1489cc6b4906c91bfd90"
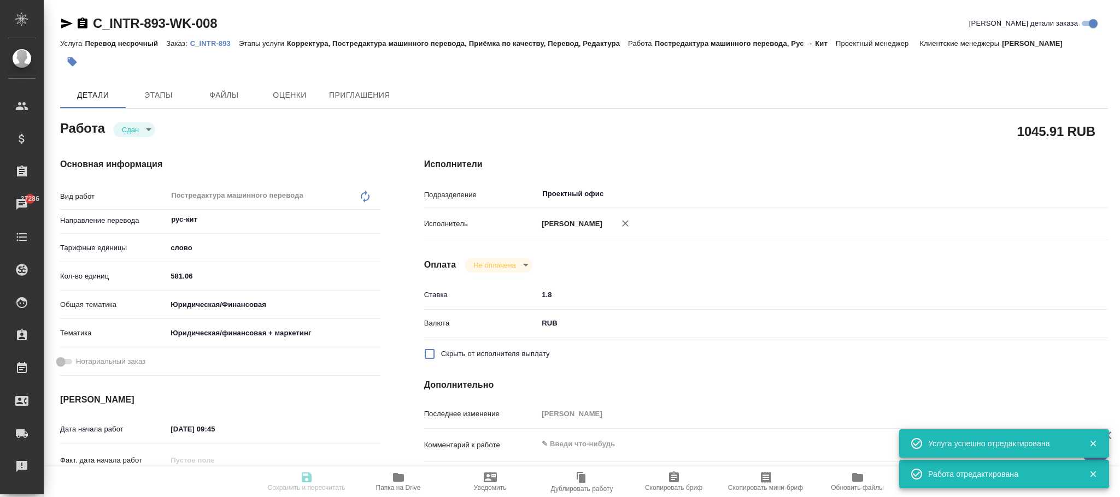
type input "581.06"
type input "yr-fn"
type input "5f647205b73bc97568ca66c4"
type input "[DATE] 09:45"
type input "[DATE] 17:00"
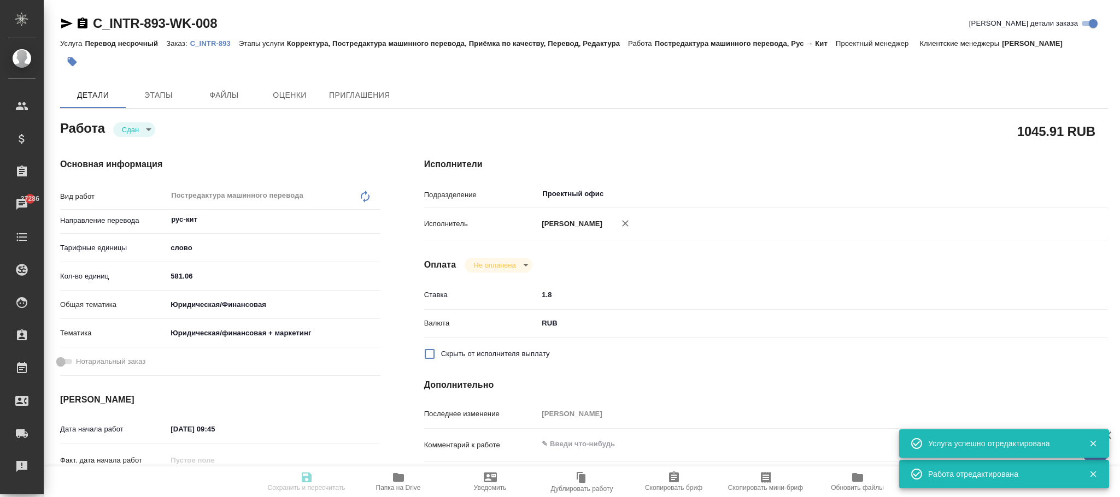
type input "[DATE] 10:40"
type input "[DATE] 17:00"
type input "Проектный офис"
type input "notPayed"
type input "1.8"
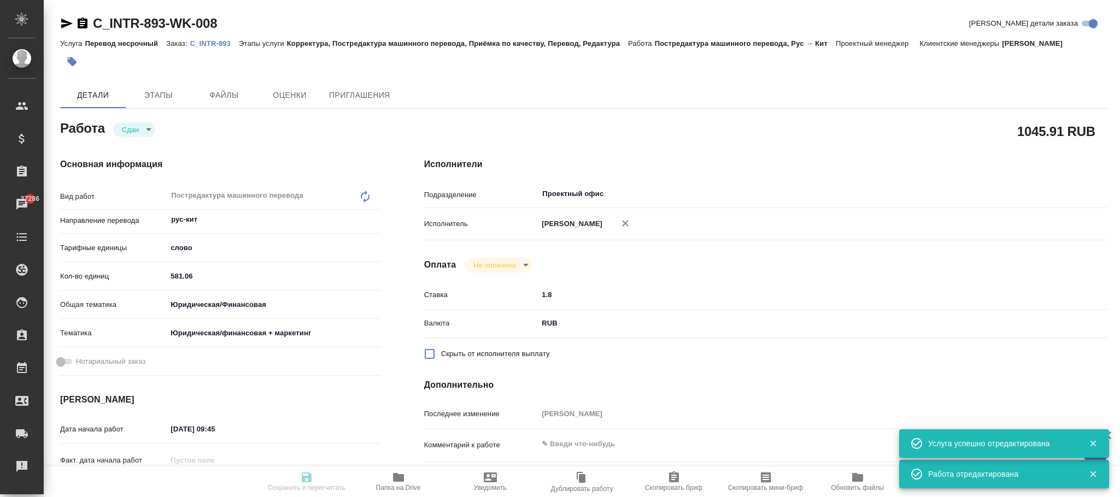
type input "RUB"
type input "[PERSON_NAME]"
type textarea "x"
type textarea "/Clients/INTR/Orders/C_INTR-893/Translated/C_INTR-893-WK-008"
type textarea "x"
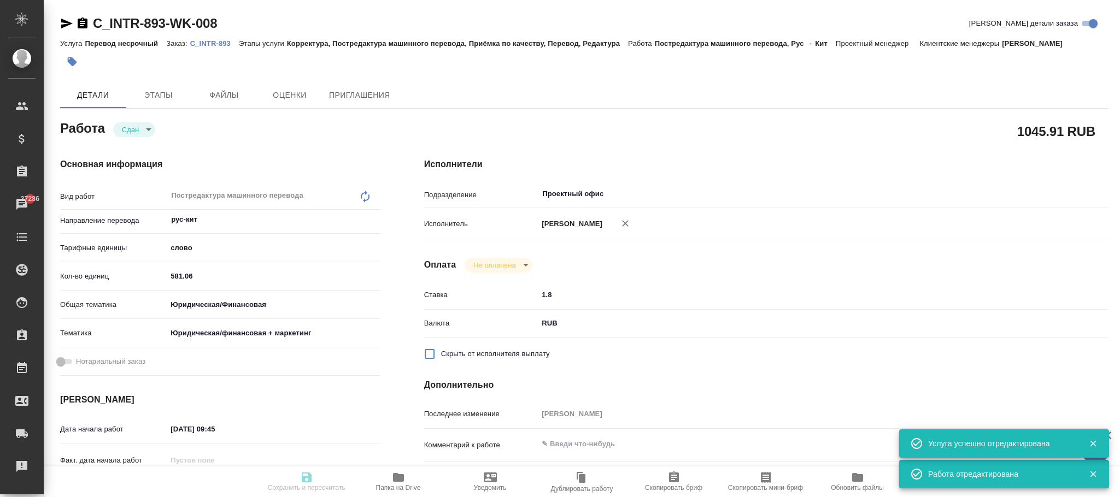
type input "C_INTR-893"
type input "Перевод несрочный"
type input "Корректура, Постредактура машинного перевода, Приёмка по качеству, Перевод, Ред…"
type input "[PERSON_NAME]"
type input "/Clients/INTR/Orders/C_INTR-893"
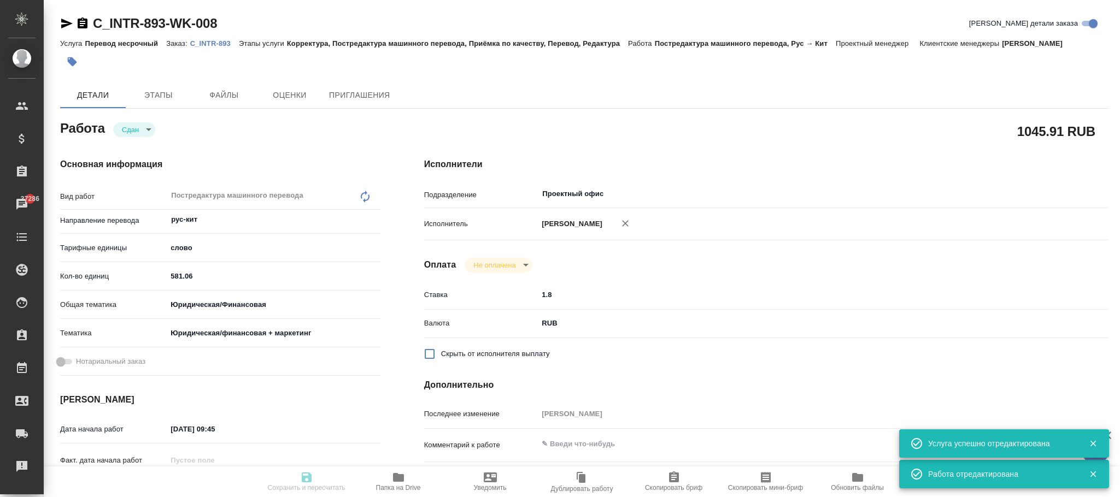
type textarea "x"
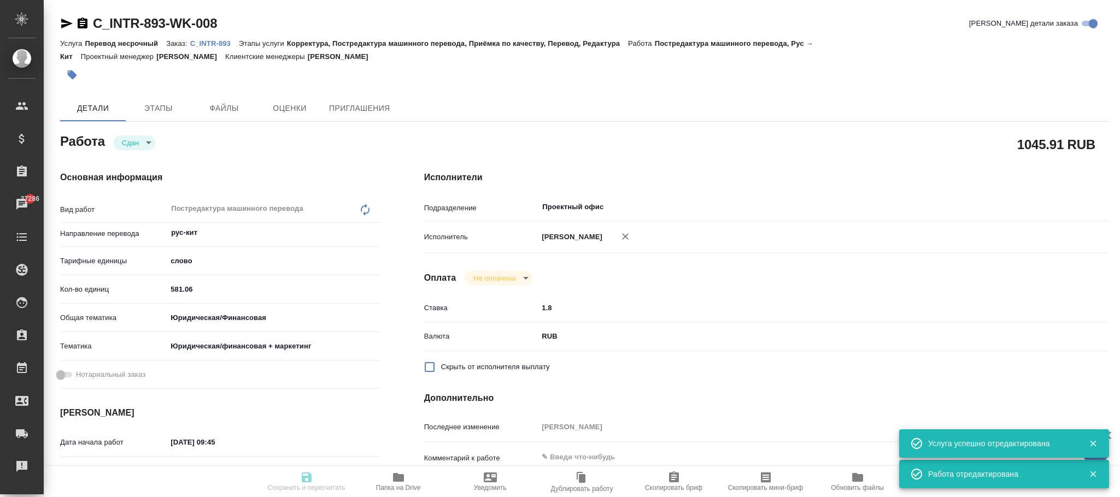
type textarea "x"
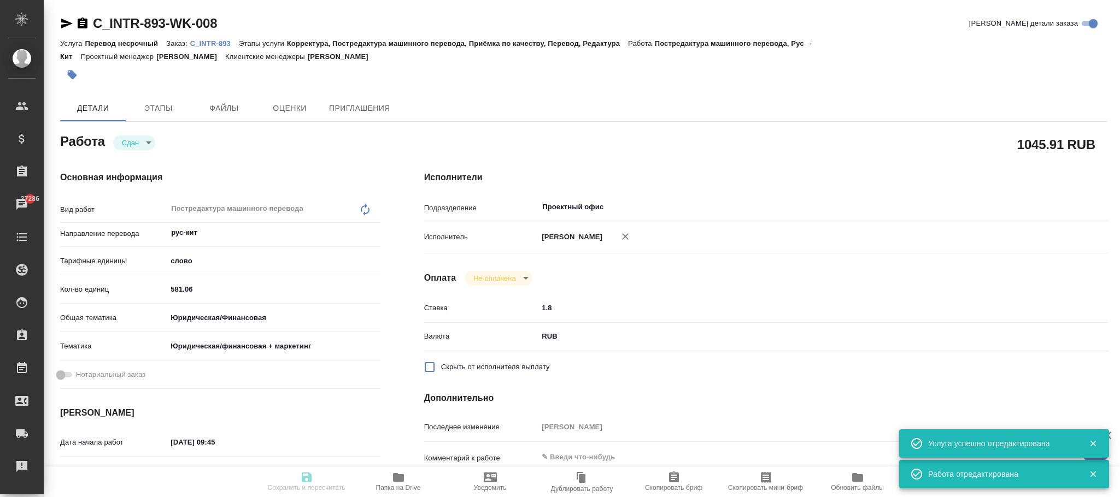
type textarea "x"
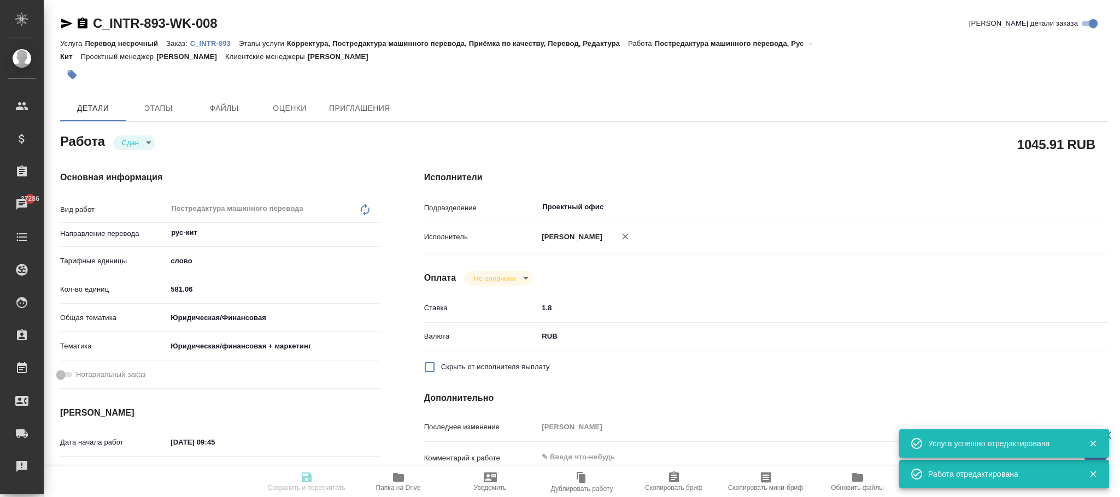
type textarea "x"
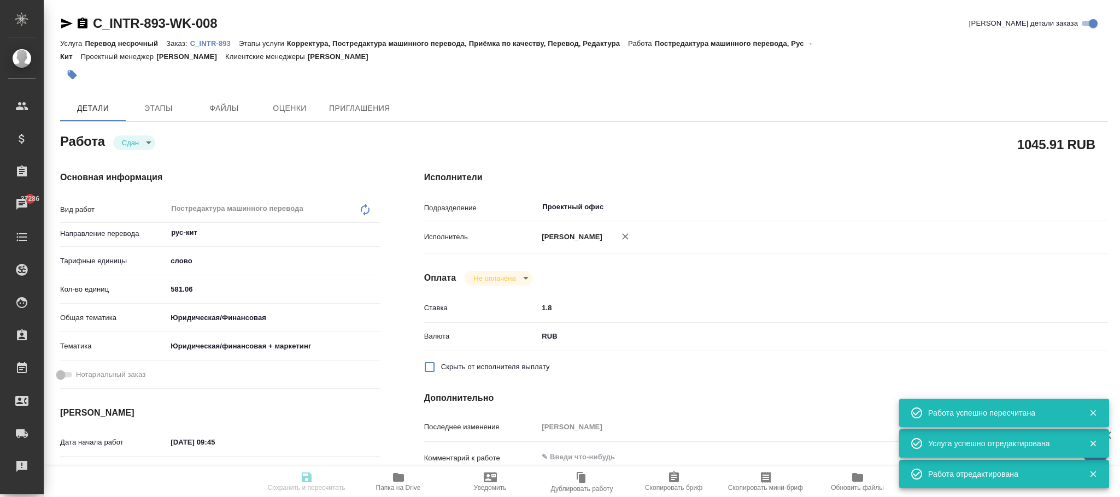
type input "closed"
type textarea "Постредактура машинного перевода"
type textarea "x"
type input "рус-кит"
type input "5a8b1489cc6b4906c91bfd90"
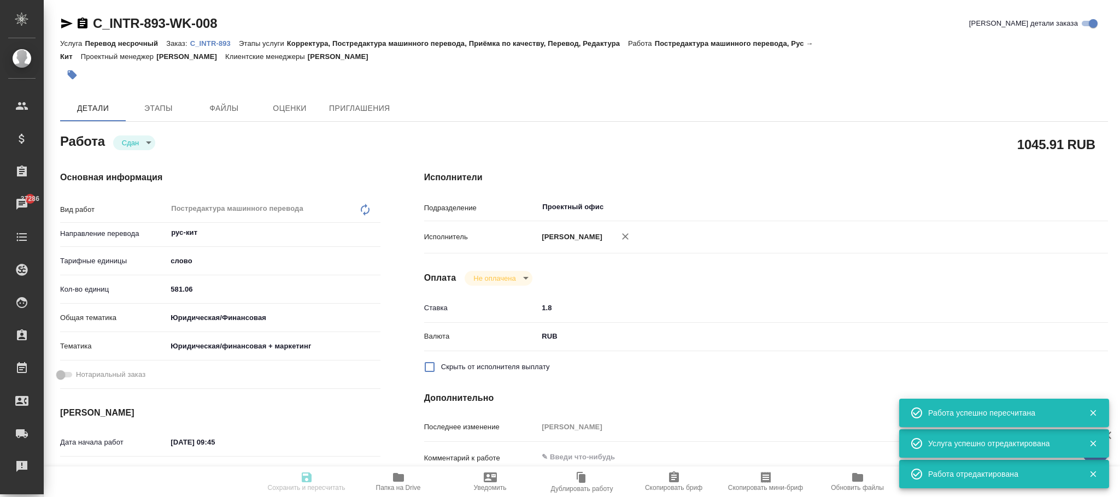
type input "581.06"
type input "yr-fn"
type input "5f647205b73bc97568ca66c4"
type input "11.08.2025 09:45"
type input "11.08.2025 17:00"
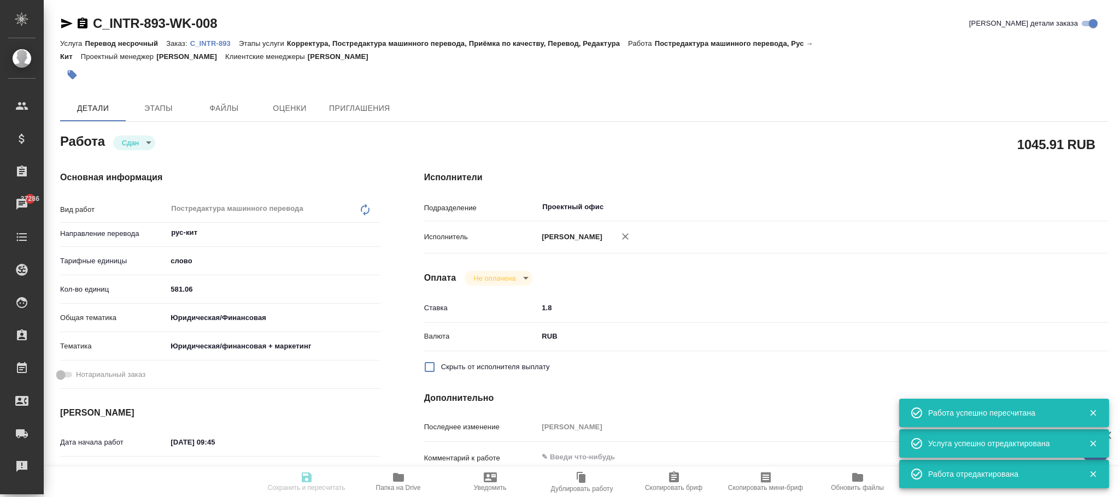
type input "11.08.2025 10:40"
type input "11.08.2025 17:00"
type input "Проектный офис"
type input "notPayed"
type input "1.8"
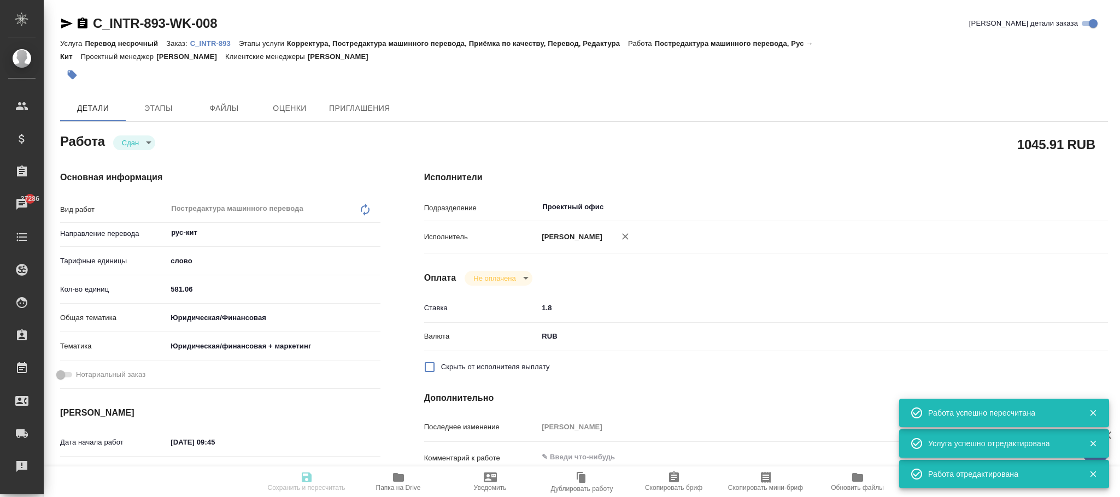
type input "RUB"
type input "[PERSON_NAME]"
type textarea "x"
type textarea "/Clients/INTR/Orders/C_INTR-893/Translated/C_INTR-893-WK-008"
type textarea "x"
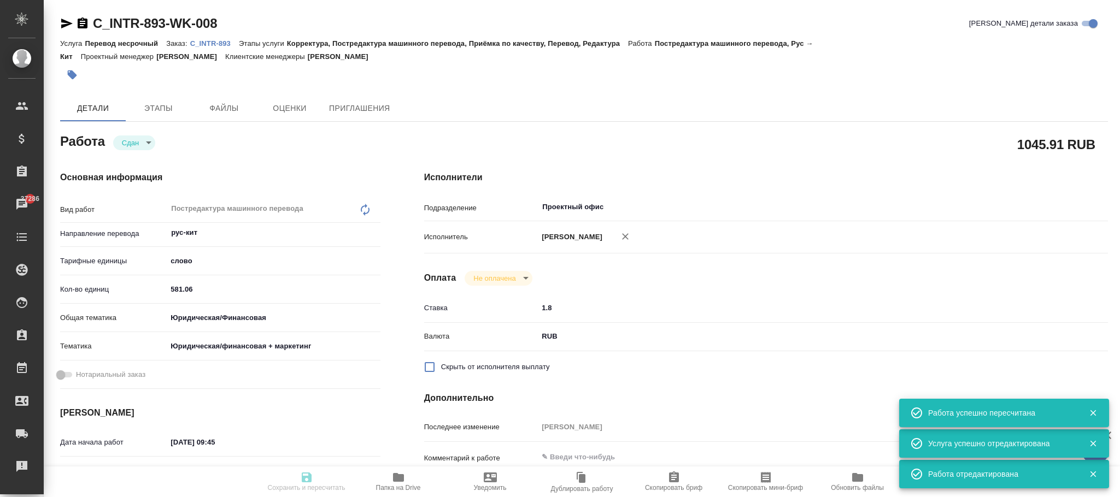
type input "C_INTR-893"
type input "Перевод несрочный"
type input "Корректура, Постредактура машинного перевода, Приёмка по качеству, Перевод, Ред…"
type input "Димитриева Юлия"
type input "/Clients/INTR/Orders/C_INTR-893"
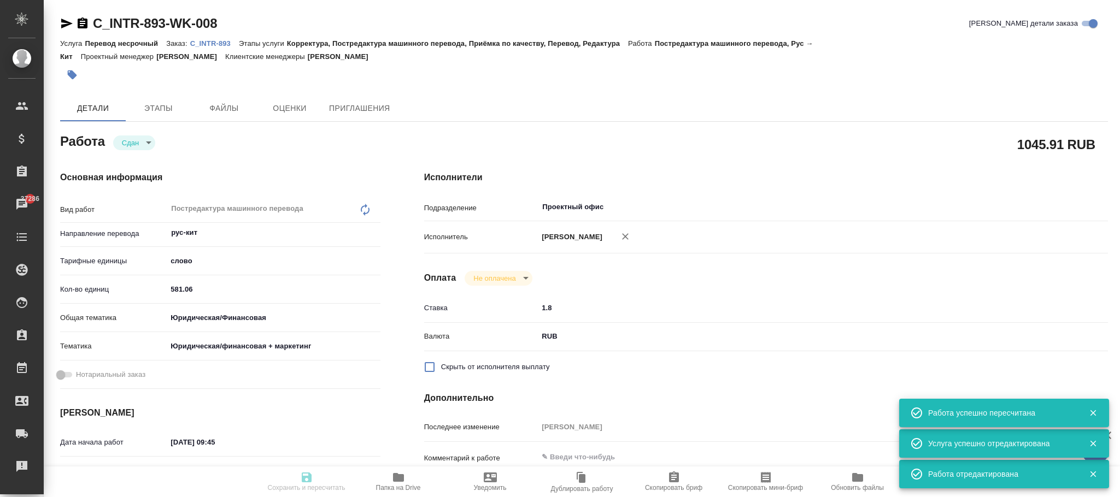
type textarea "x"
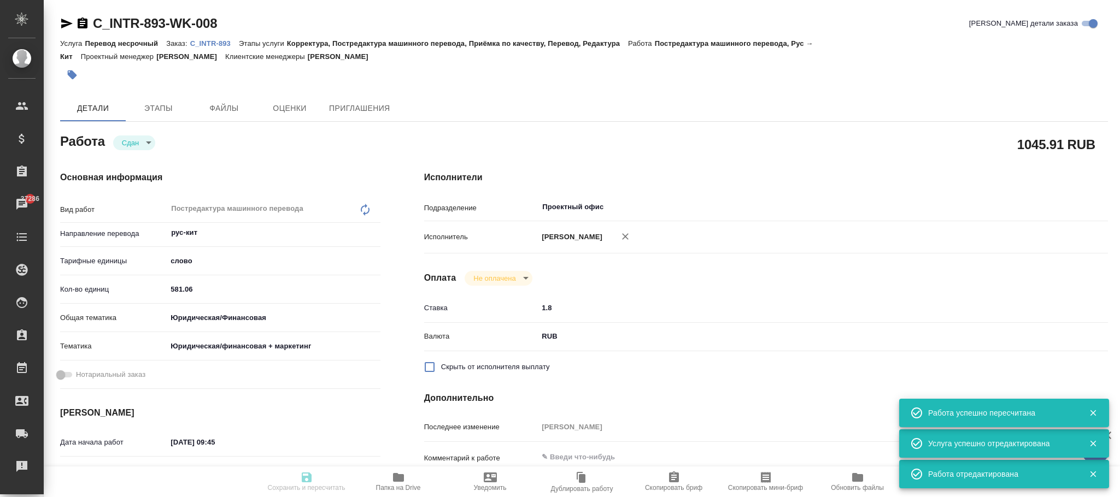
type textarea "x"
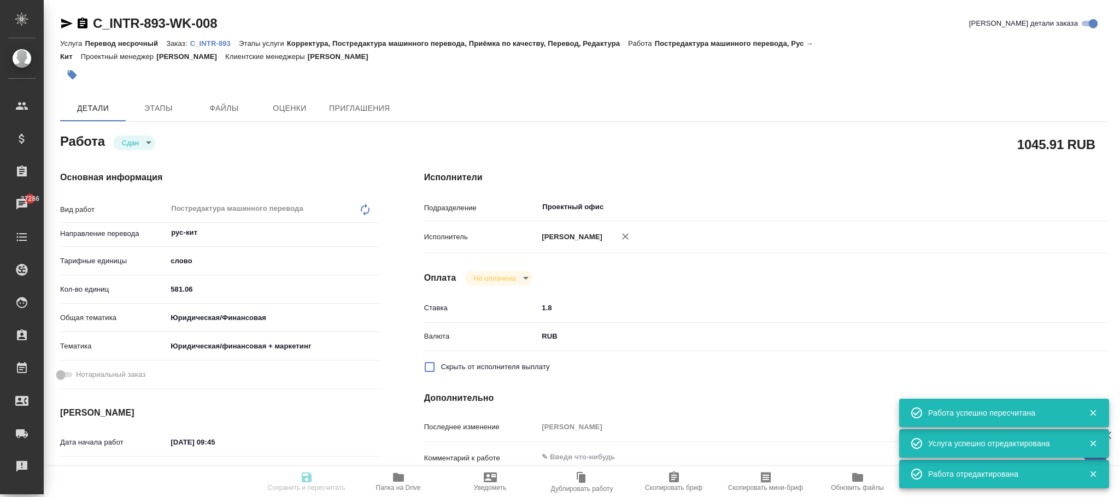
type textarea "x"
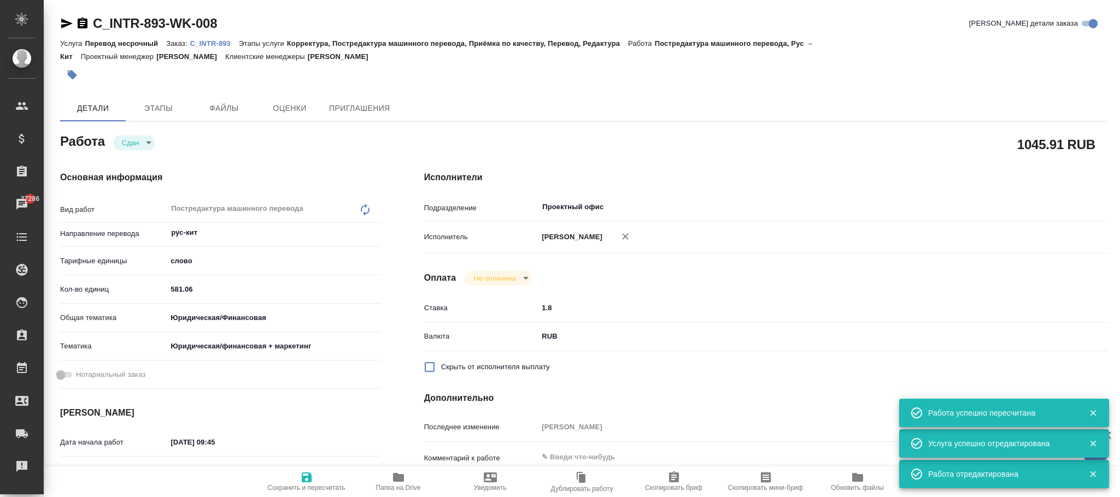
type textarea "x"
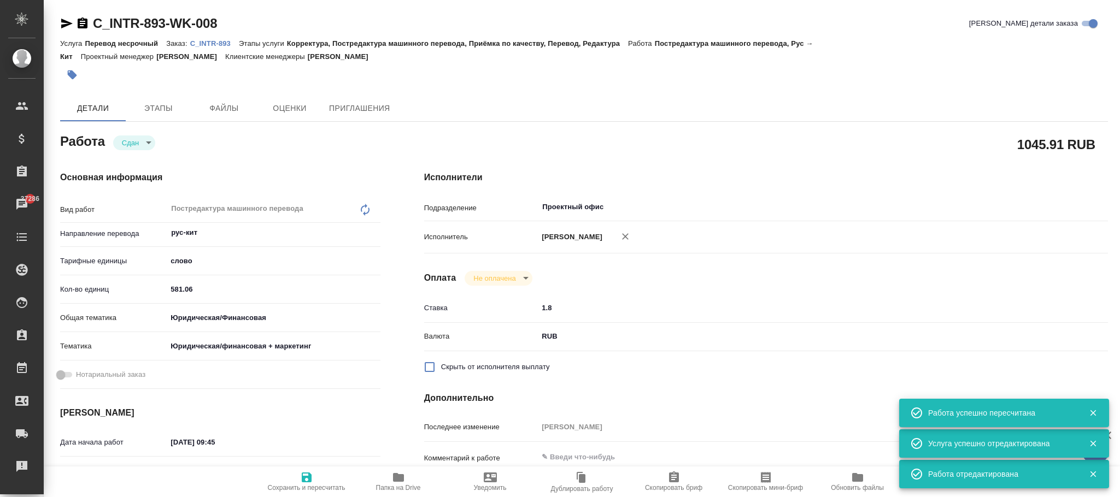
type textarea "x"
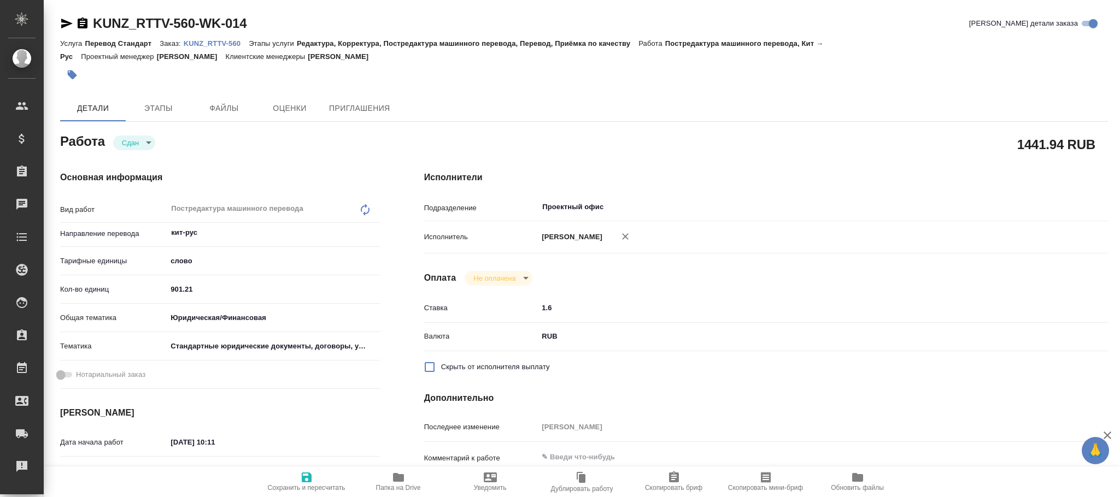
type textarea "x"
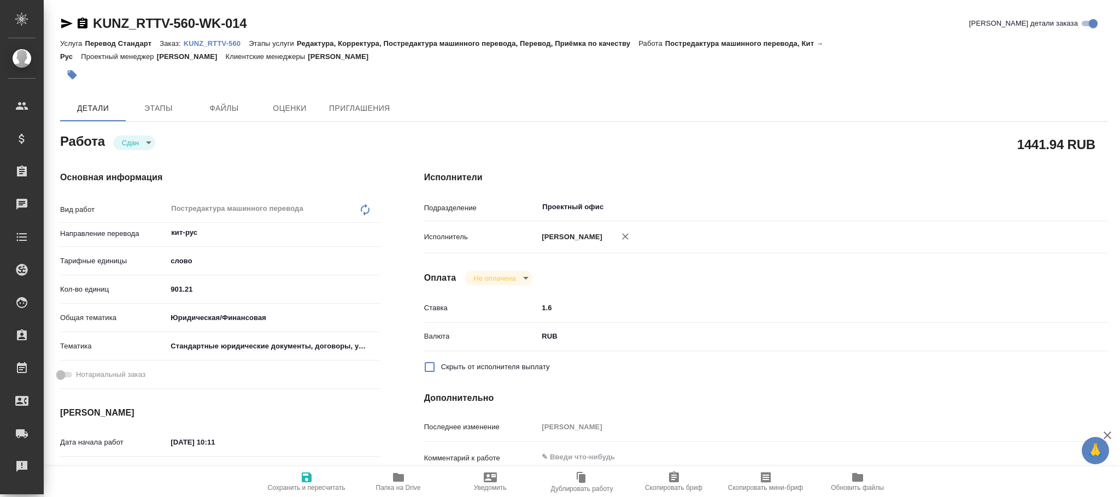
type textarea "x"
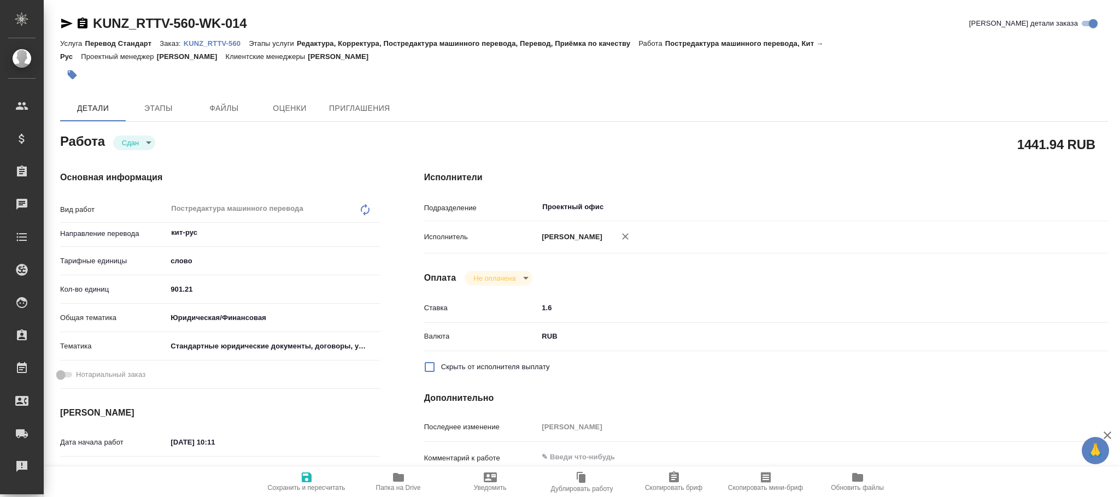
type textarea "x"
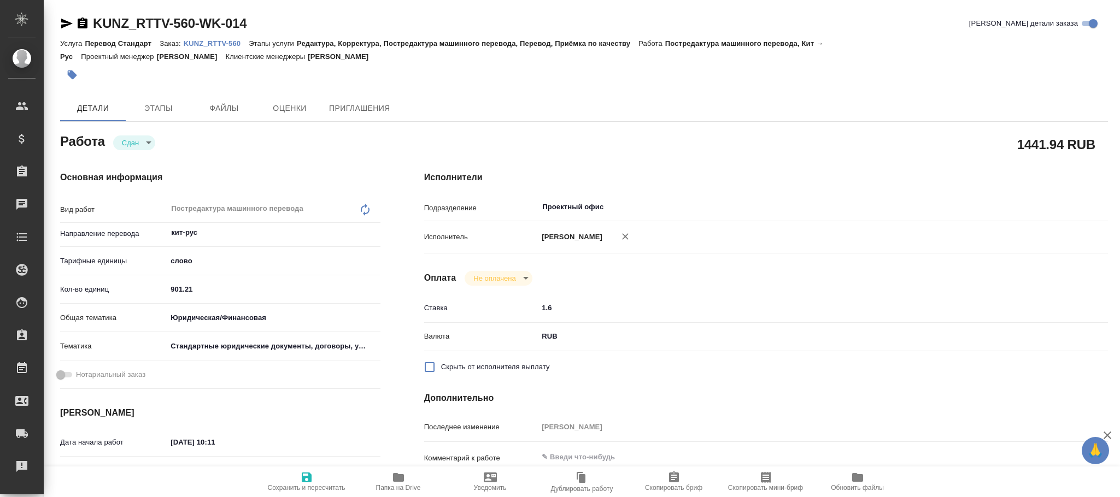
click at [631, 238] on icon "button" at bounding box center [625, 236] width 11 height 11
type textarea "x"
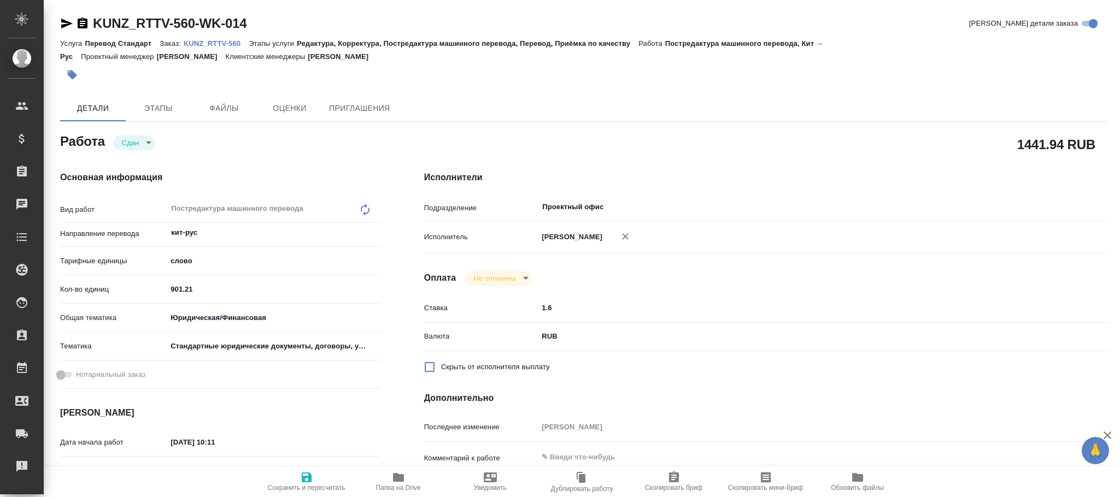
type textarea "x"
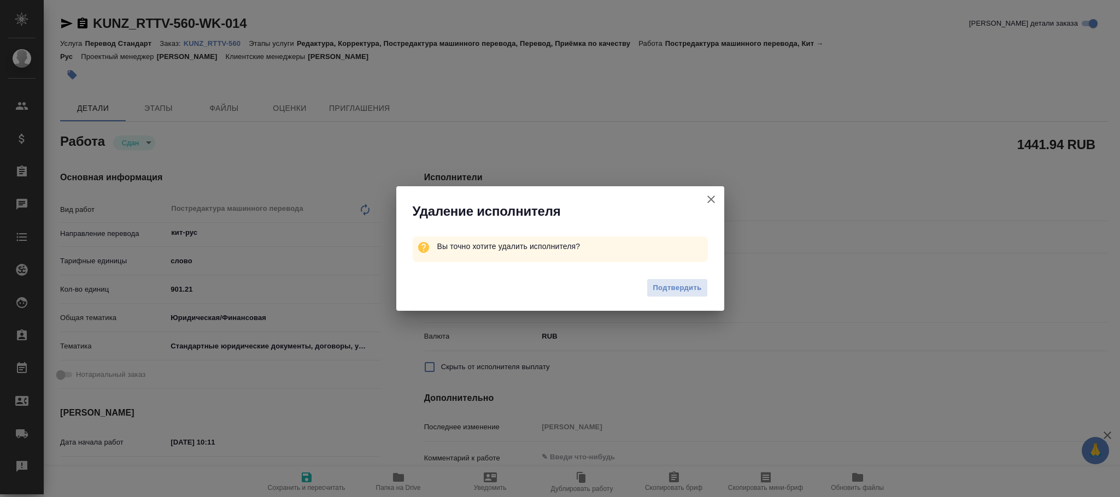
type textarea "x"
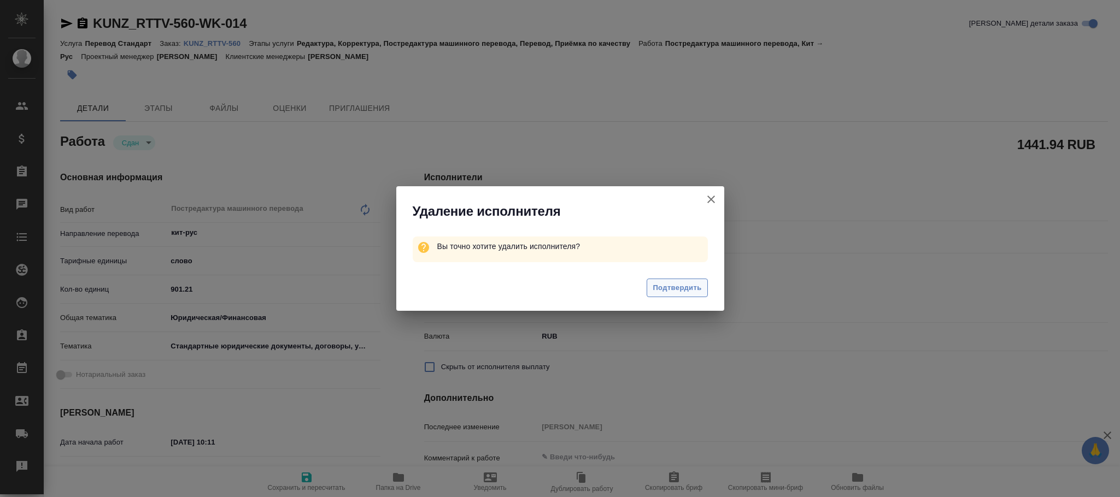
click at [673, 289] on span "Подтвердить" at bounding box center [677, 288] width 49 height 13
type textarea "x"
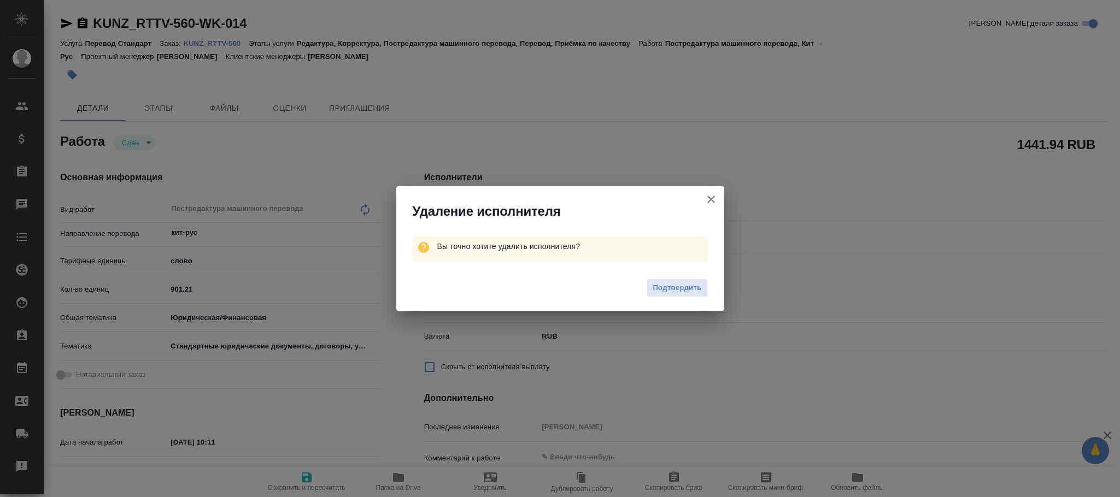
type textarea "x"
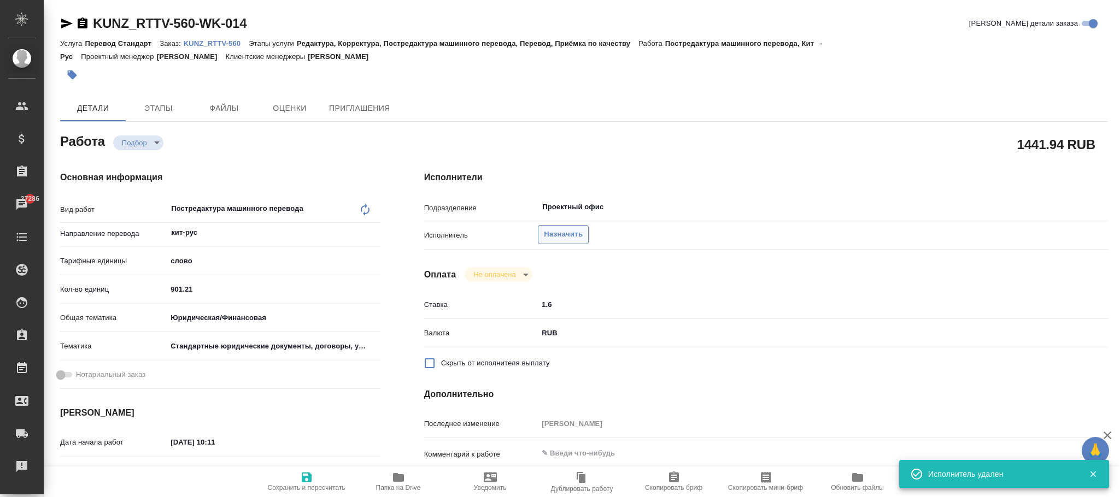
type textarea "x"
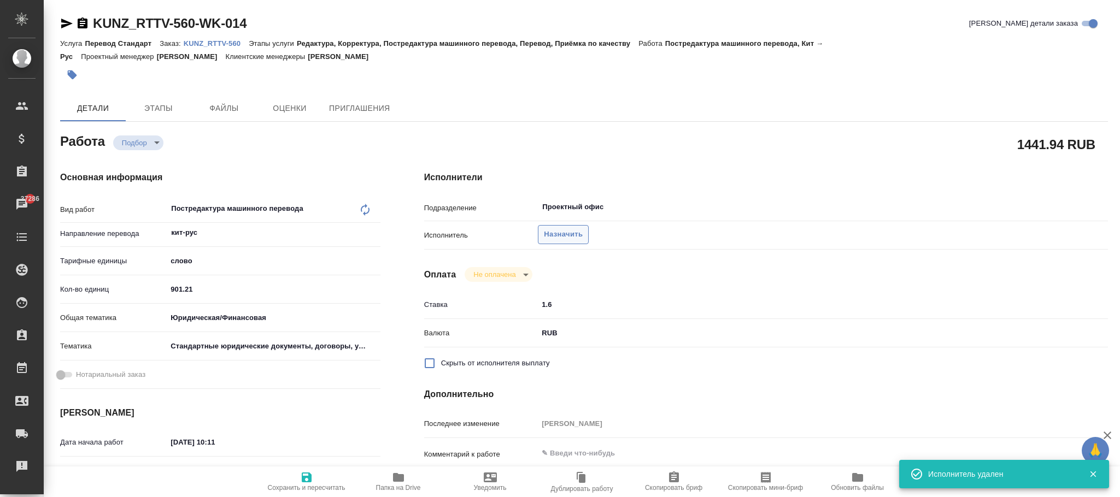
type textarea "x"
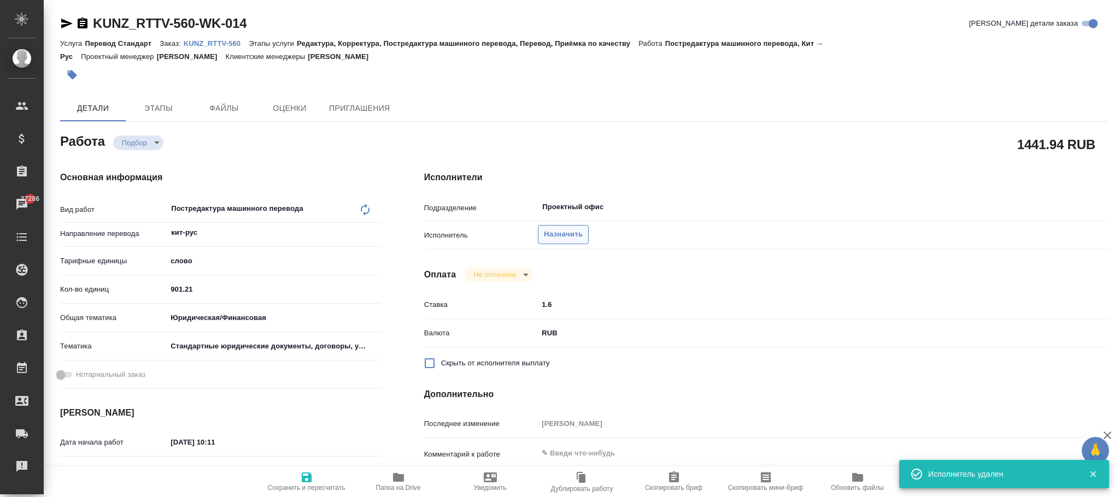
click at [563, 235] on span "Назначить" at bounding box center [563, 234] width 39 height 13
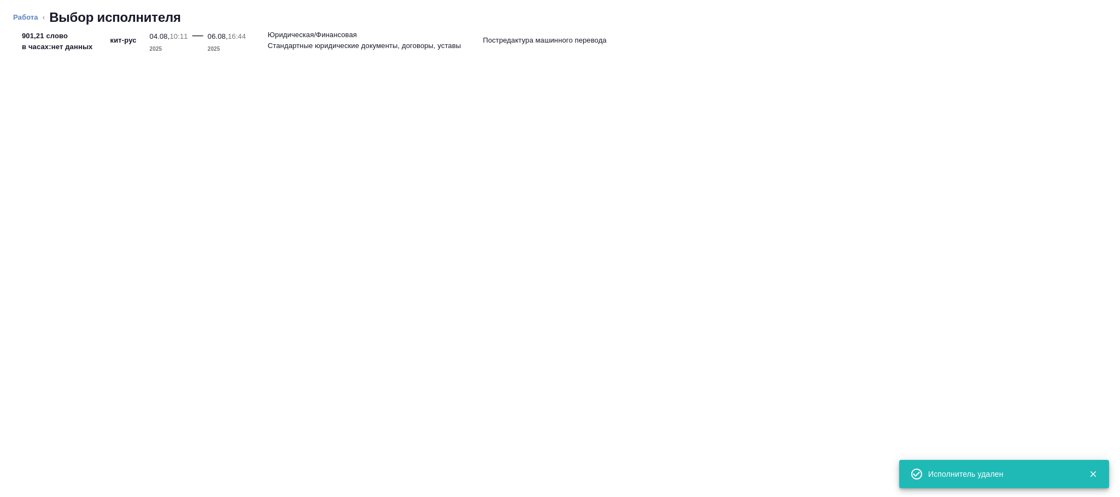
type textarea "x"
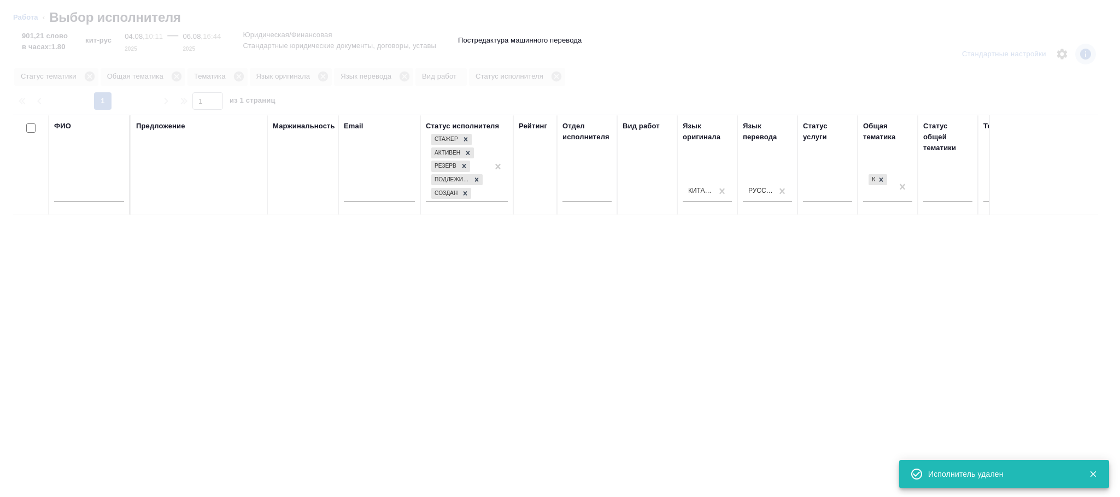
type textarea "x"
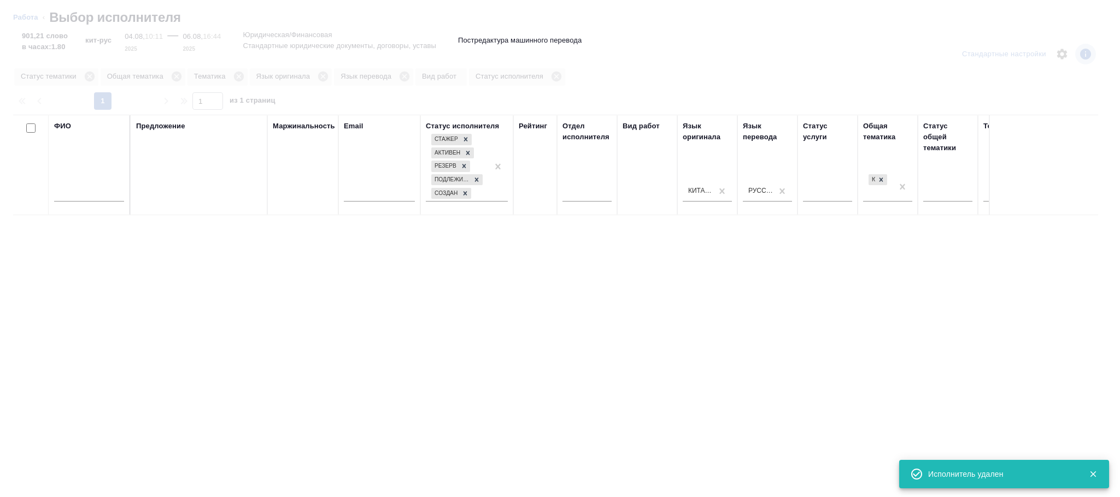
click at [83, 197] on input "text" at bounding box center [89, 195] width 70 height 14
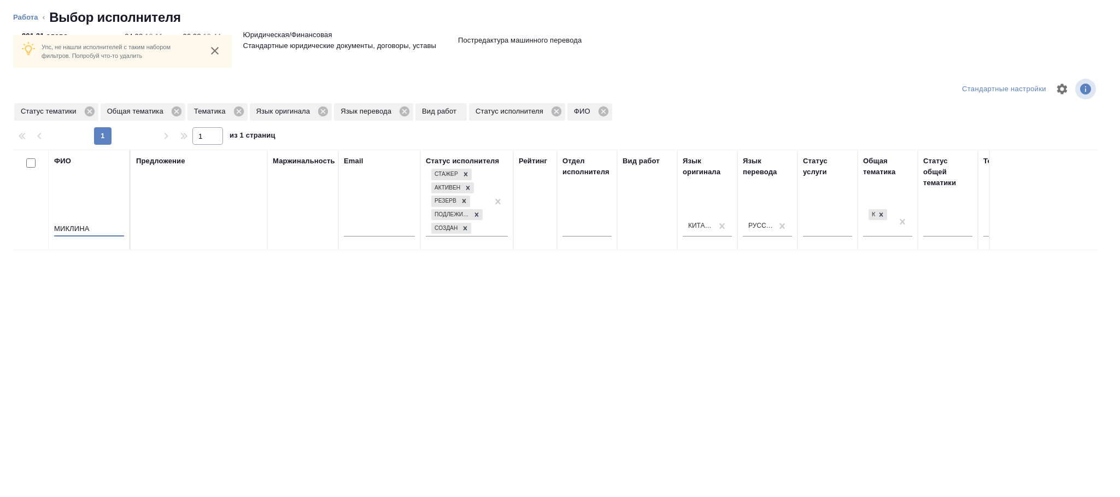
scroll to position [26, 0]
type input "МИКЛИНА"
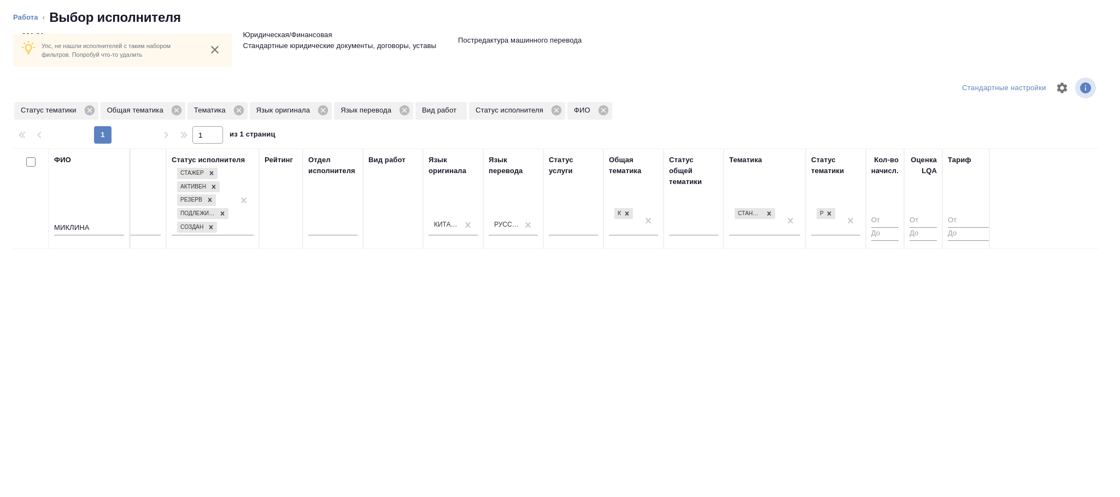
drag, startPoint x: 533, startPoint y: 479, endPoint x: 1112, endPoint y: 451, distance: 580.0
click at [1112, 451] on div "Упс, не нашли исполнителей с таким набором фильтров. Попробуй что-то удалить Ст…" at bounding box center [560, 265] width 1120 height 465
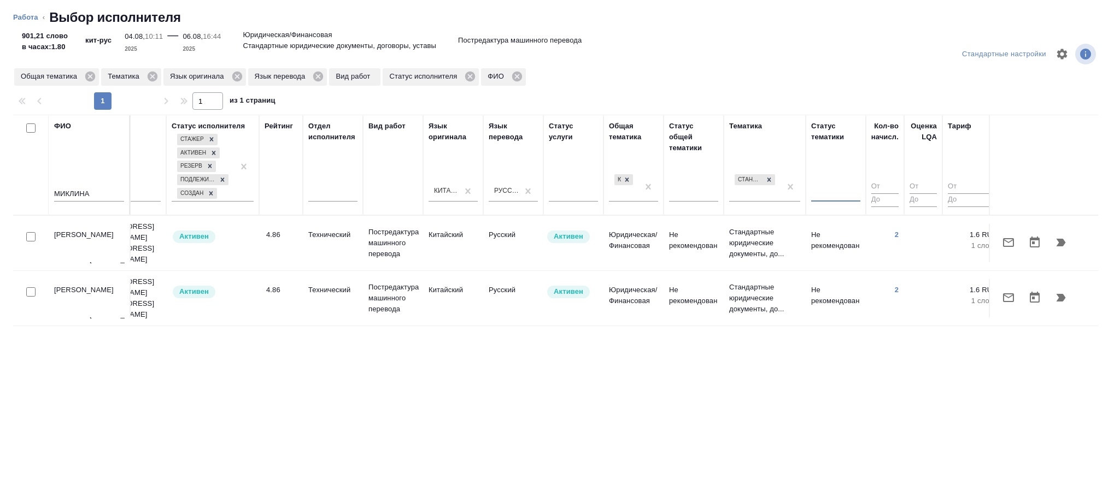
scroll to position [0, 0]
click at [676, 241] on td "Не рекомендован" at bounding box center [694, 243] width 60 height 38
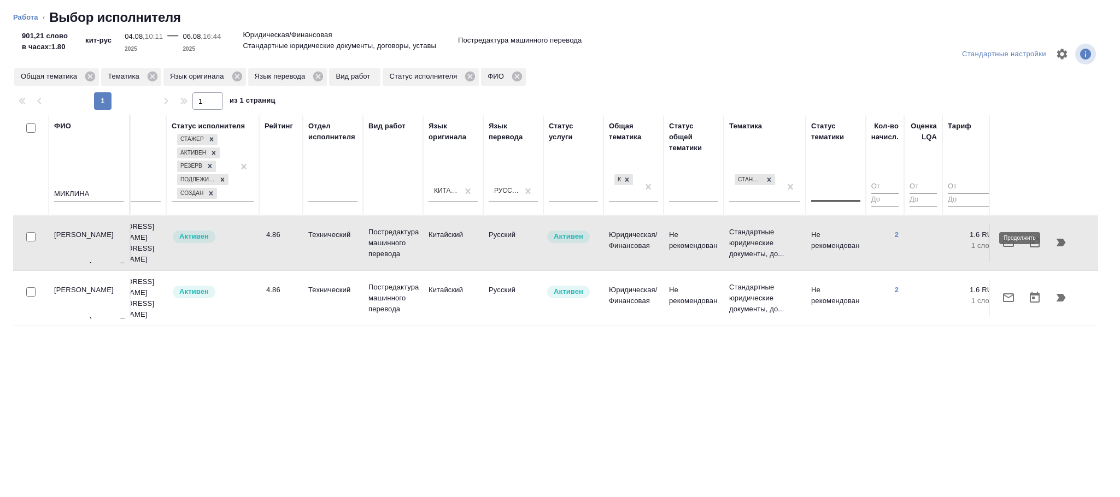
click at [1067, 238] on button "button" at bounding box center [1061, 243] width 26 height 26
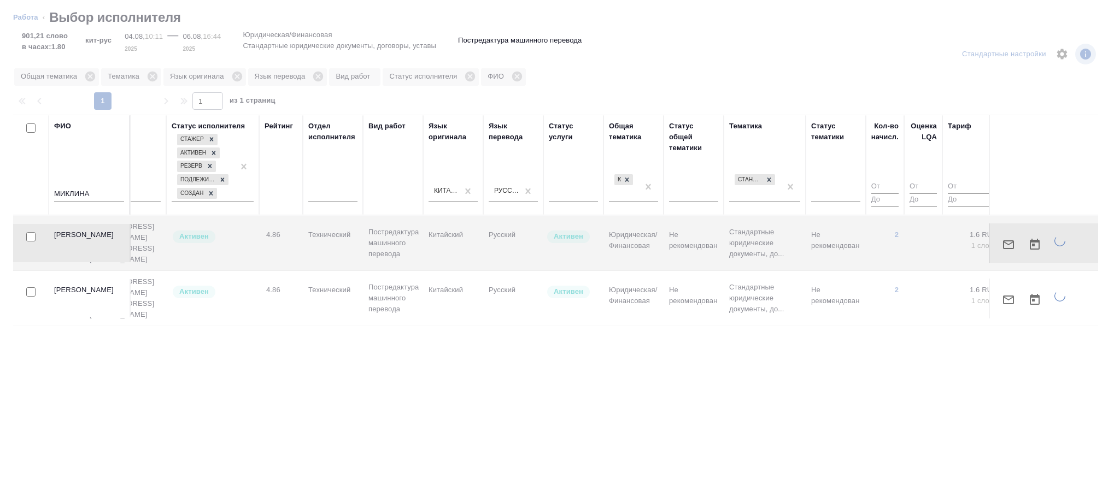
type textarea "x"
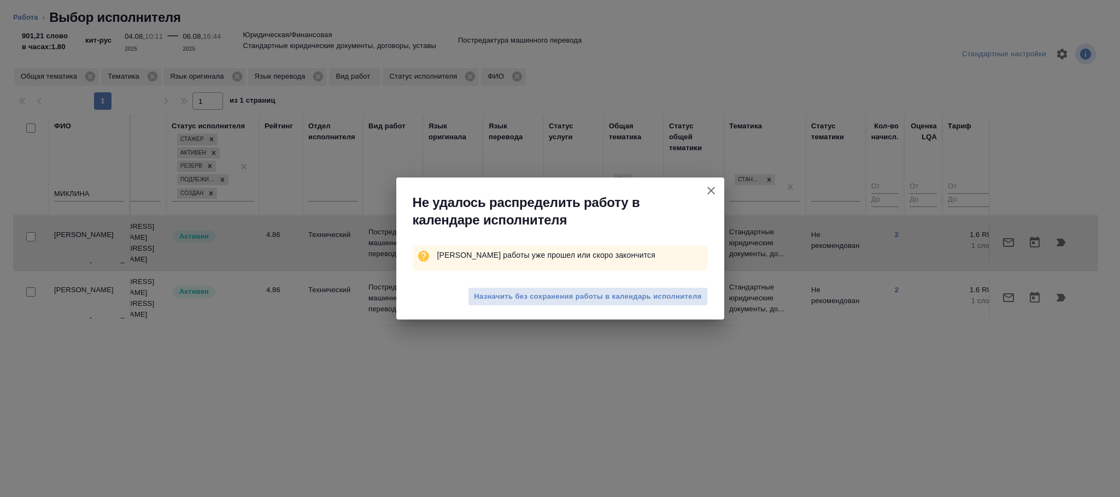
drag, startPoint x: 622, startPoint y: 297, endPoint x: 494, endPoint y: 310, distance: 128.6
click at [624, 297] on span "Назначить без сохранения работы в календарь исполнителя" at bounding box center [587, 297] width 227 height 13
type textarea "x"
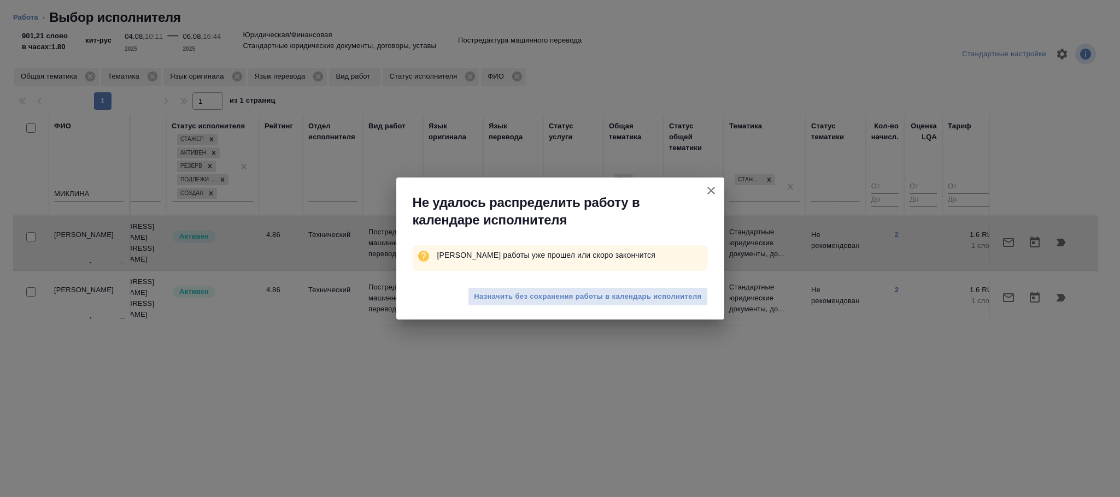
type textarea "x"
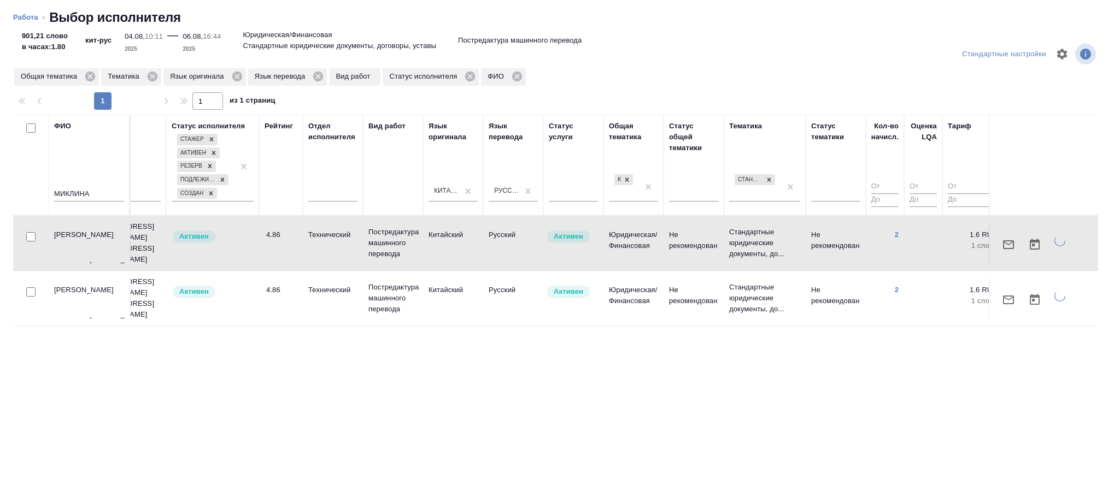
type textarea "x"
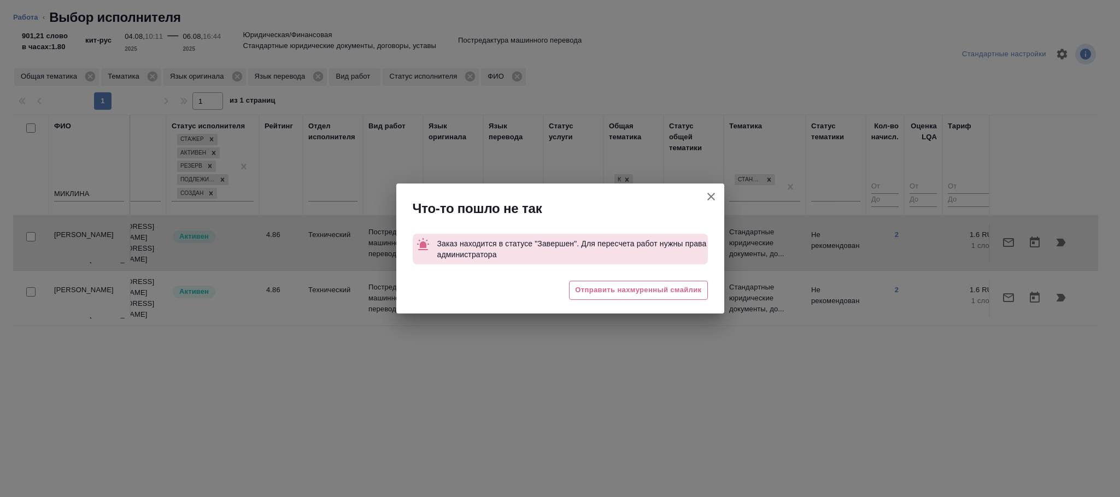
click at [712, 198] on icon "button" at bounding box center [711, 196] width 13 height 13
type textarea "x"
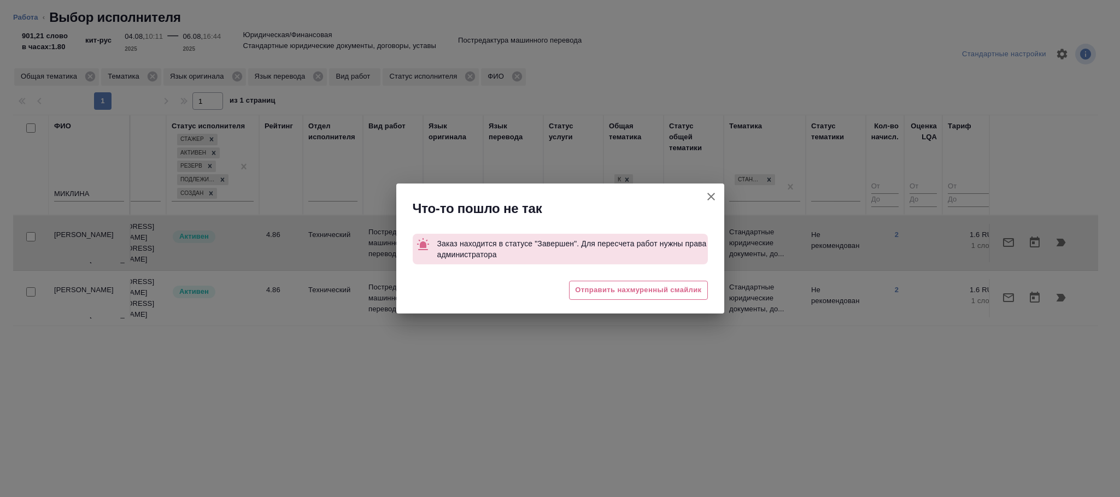
type textarea "x"
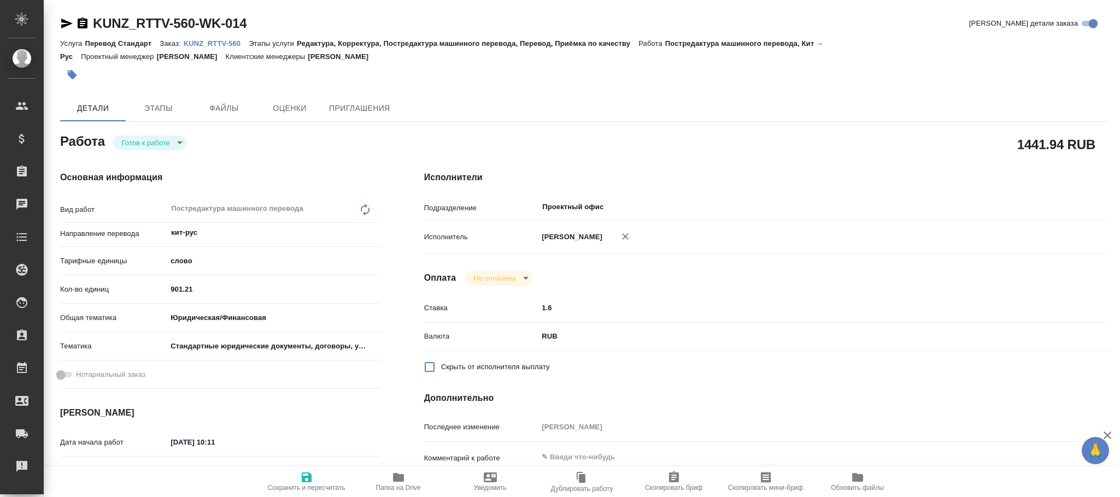
type textarea "x"
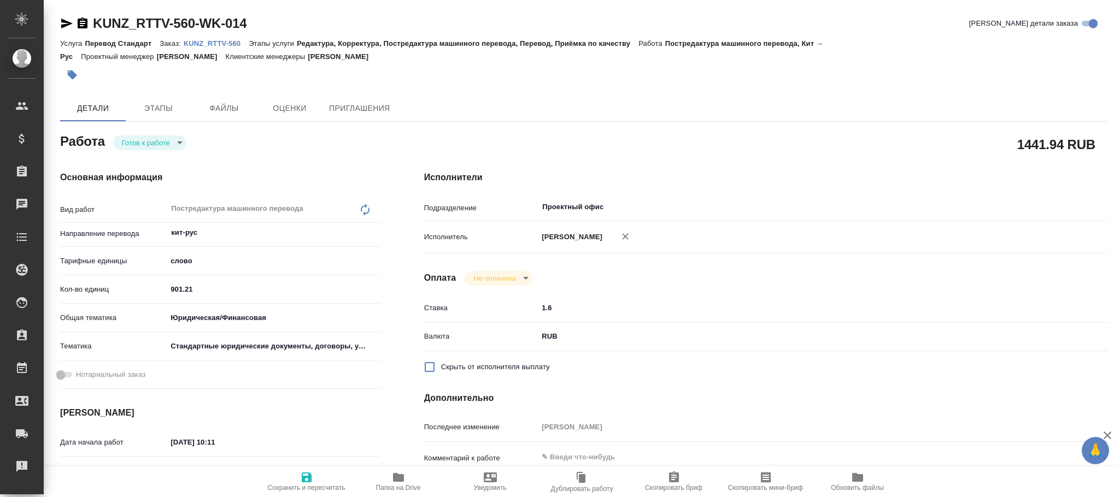
type textarea "x"
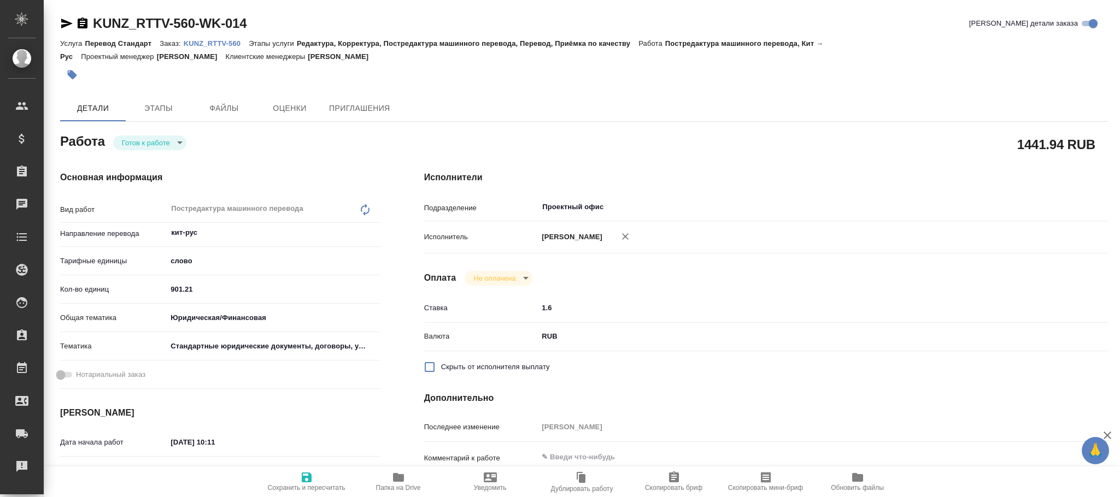
type textarea "x"
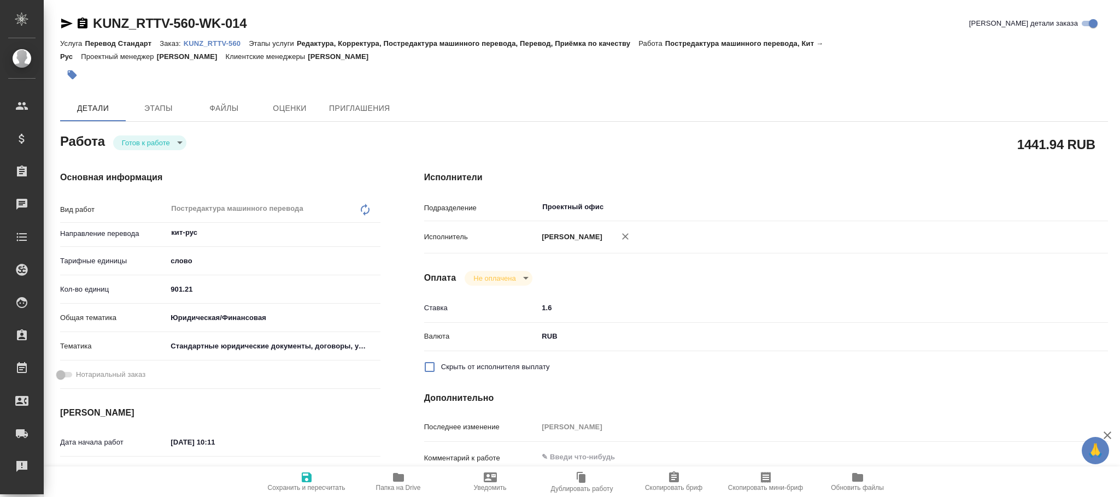
type textarea "x"
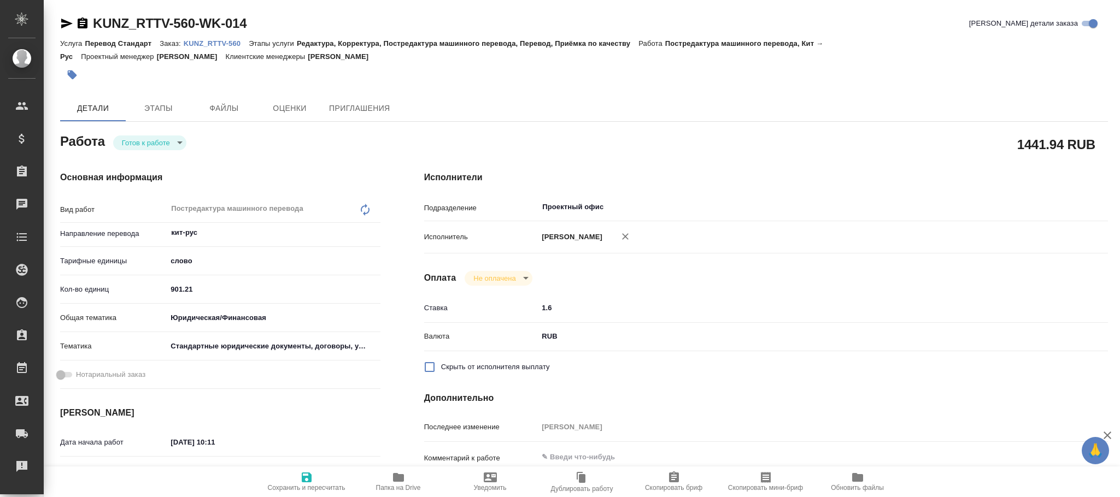
click at [179, 143] on body "🙏 .cls-1 fill:#fff; AWATERA [PERSON_NAME]fokina Клиенты Спецификации Заказы Чат…" at bounding box center [560, 248] width 1120 height 497
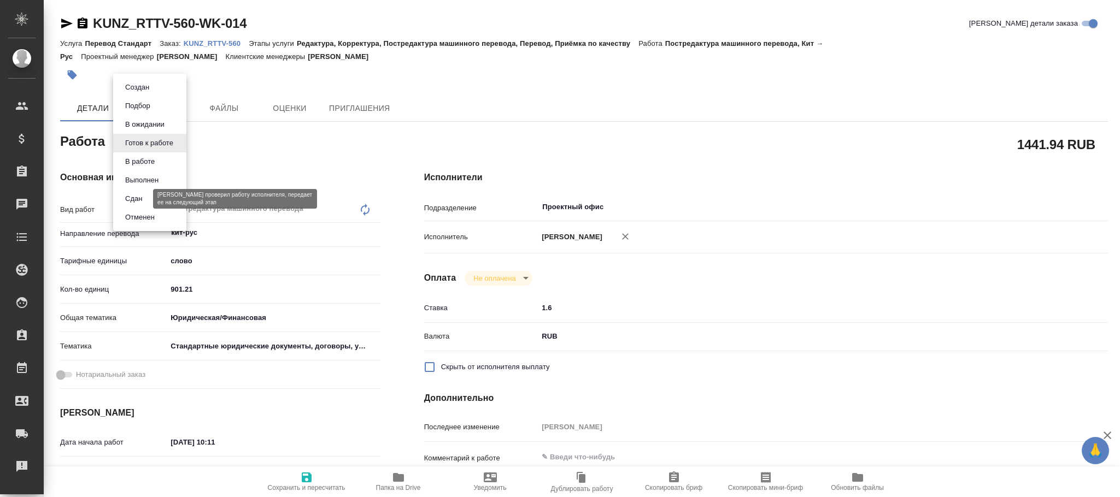
click at [143, 197] on button "Сдан" at bounding box center [134, 199] width 24 height 12
type textarea "x"
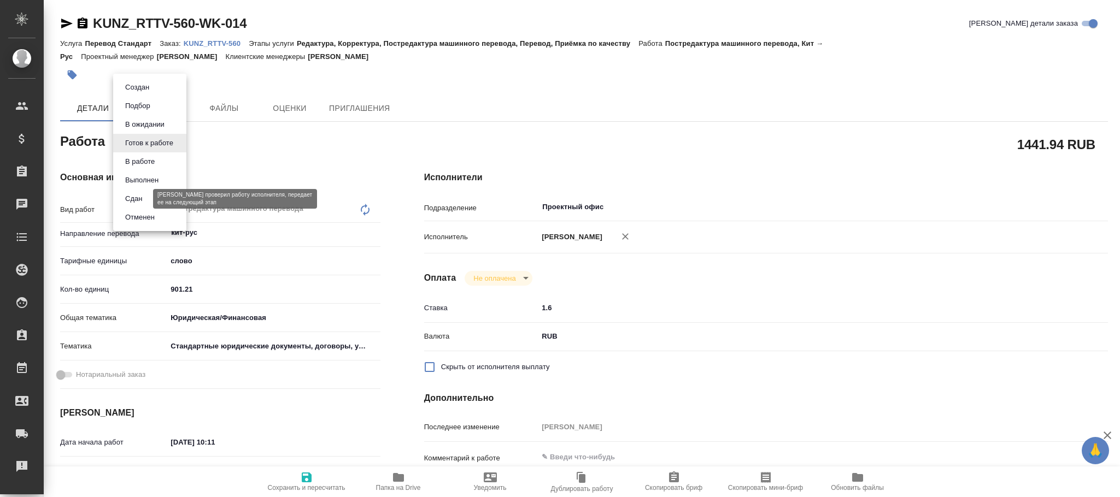
type textarea "x"
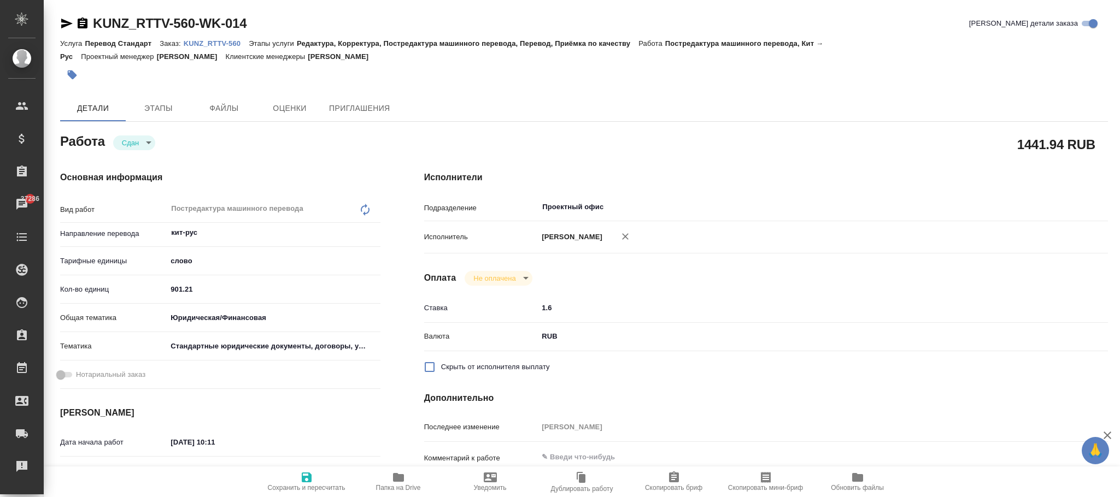
type textarea "x"
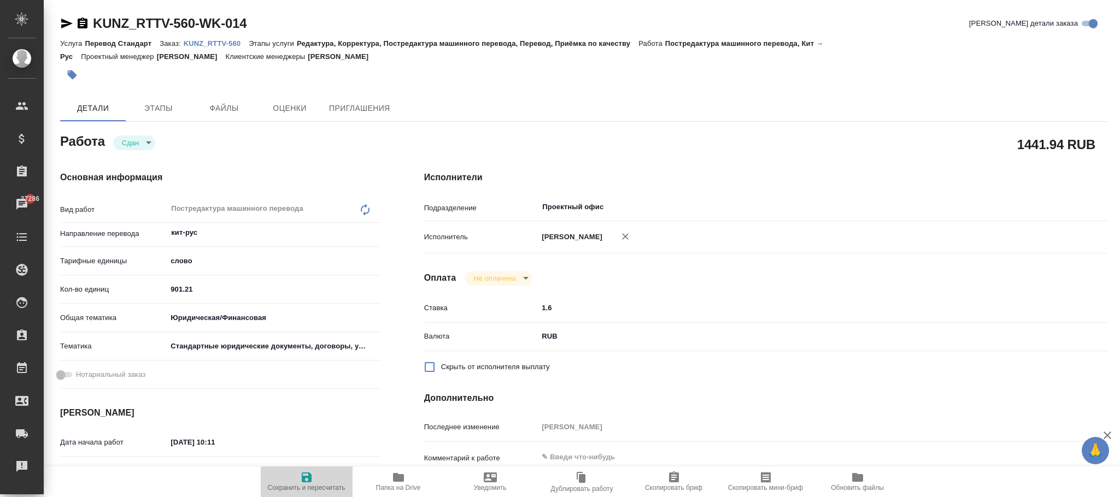
type textarea "x"
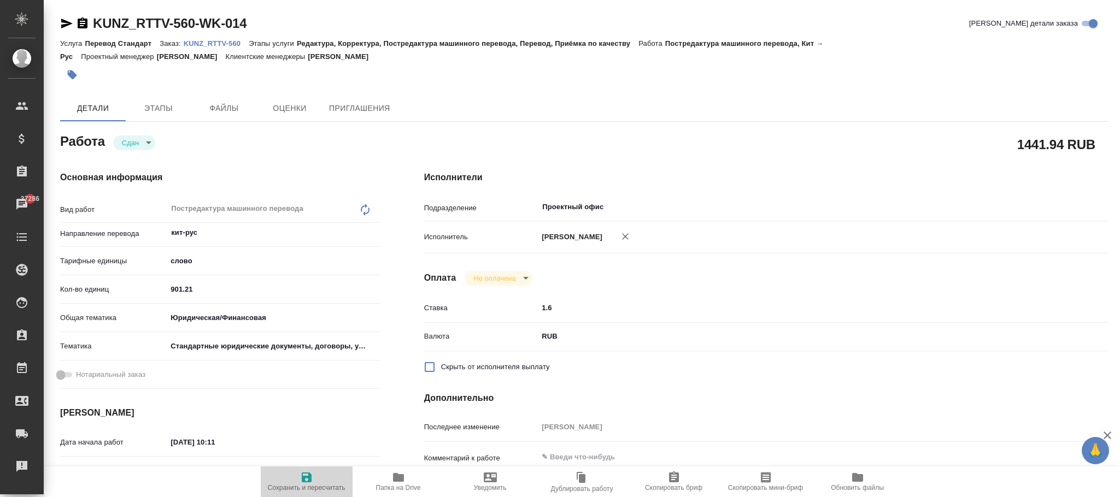
drag, startPoint x: 303, startPoint y: 480, endPoint x: 339, endPoint y: 474, distance: 36.7
click at [303, 479] on icon "button" at bounding box center [307, 478] width 10 height 10
type textarea "x"
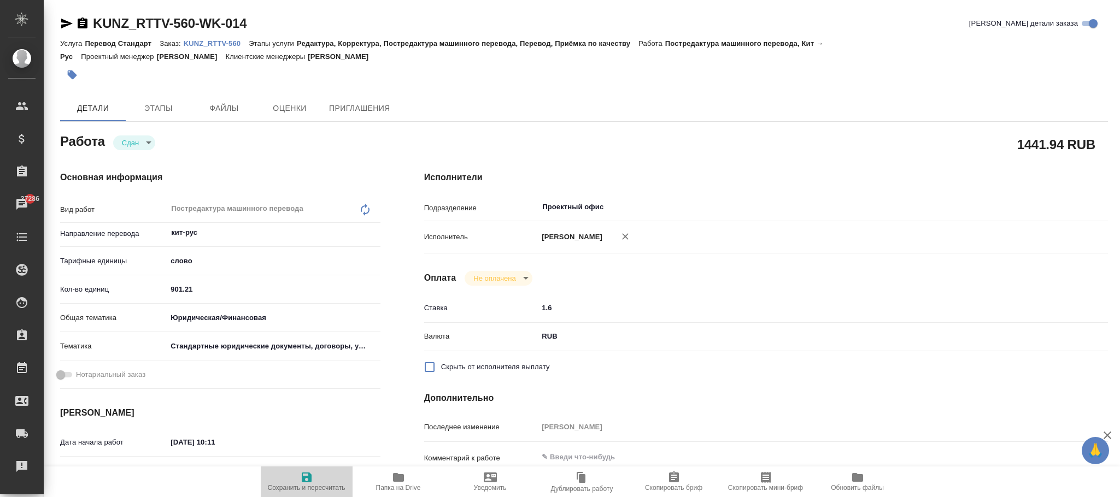
type textarea "x"
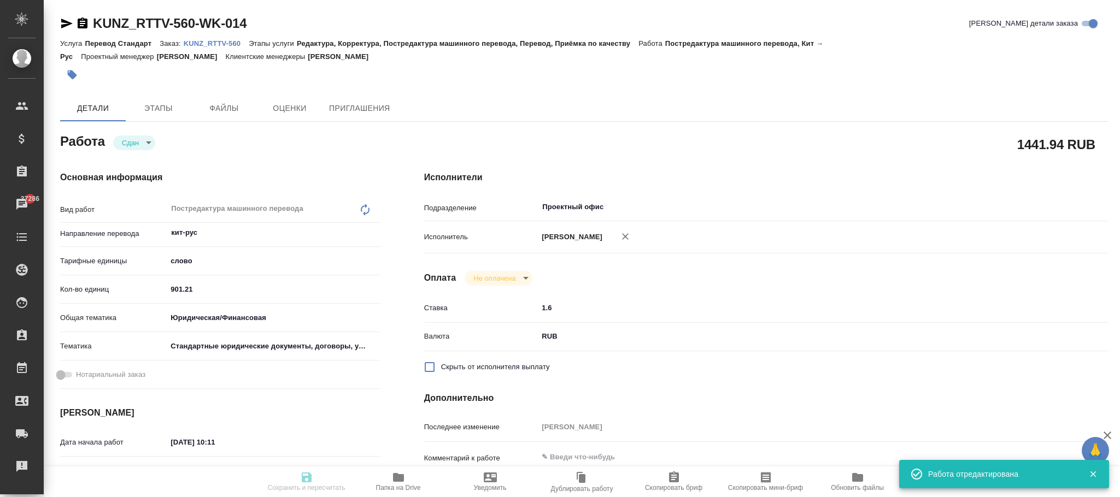
type textarea "x"
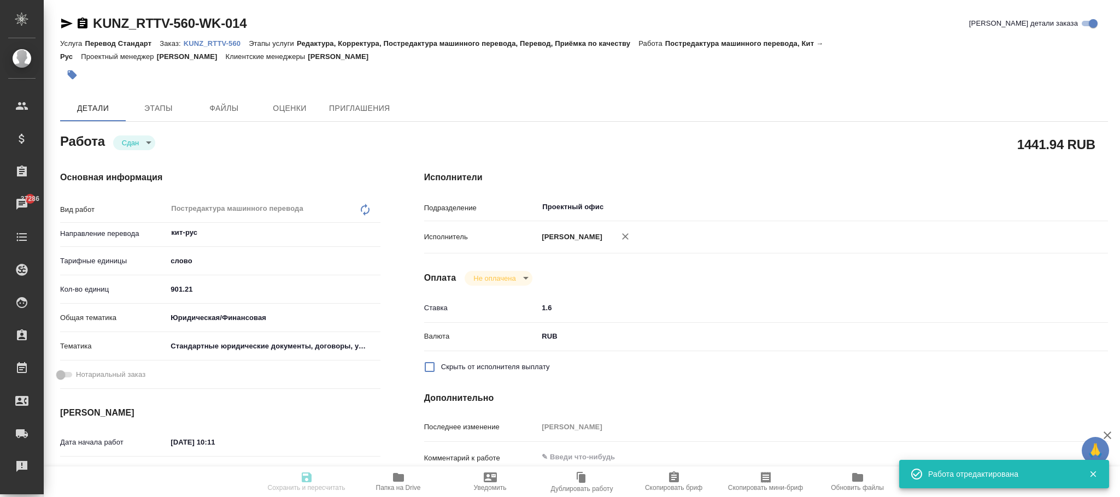
type textarea "x"
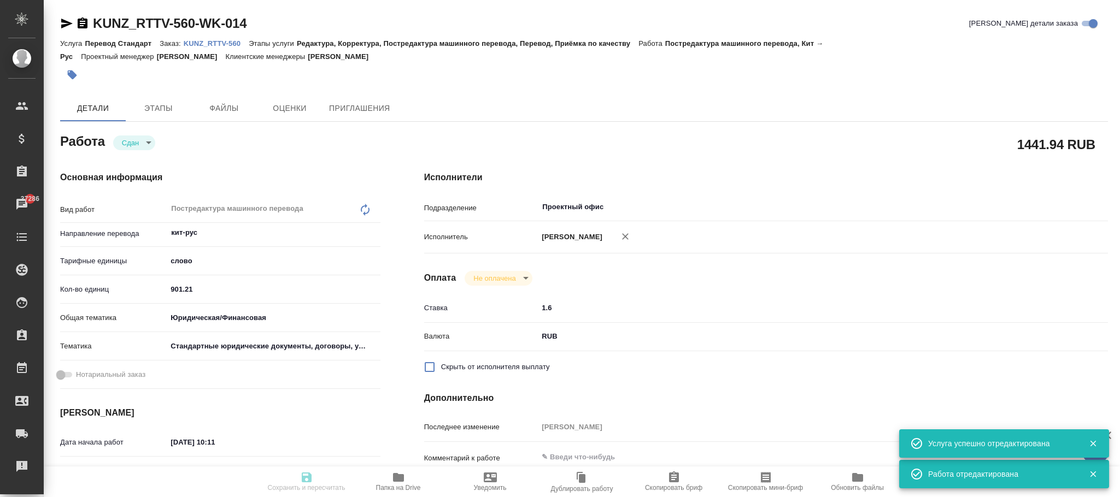
type input "closed"
type textarea "Постредактура машинного перевода"
type textarea "x"
type input "кит-рус"
type input "5a8b1489cc6b4906c91bfd90"
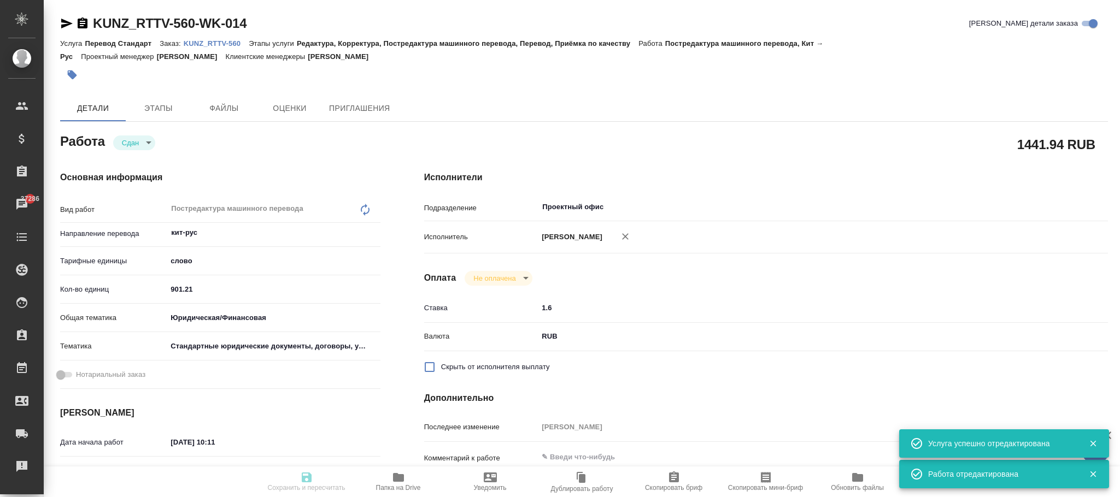
type input "901.21"
type input "yr-fn"
type input "5f647205b73bc97568ca66bf"
type input "[DATE] 10:11"
type input "[DATE] 16:44"
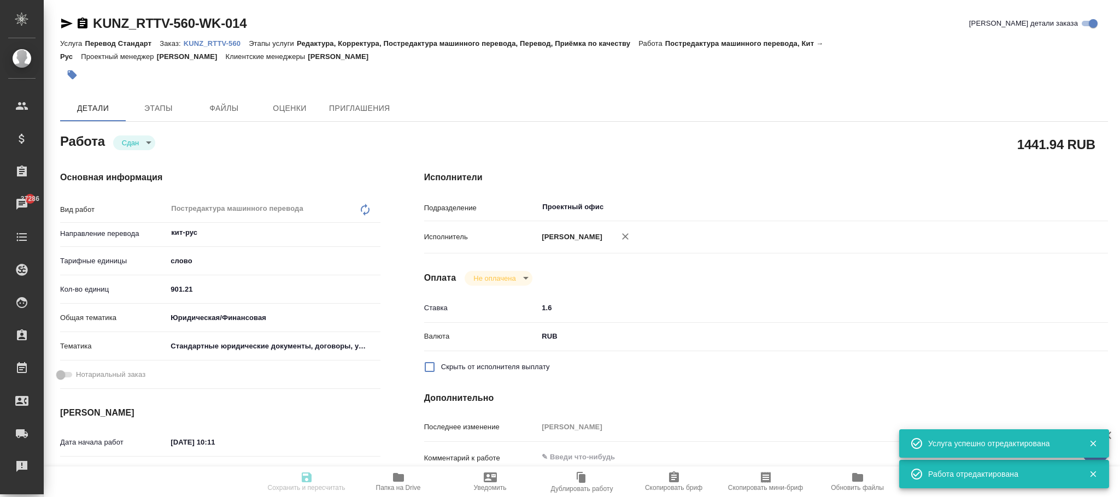
type input "[DATE] 11:38"
type input "[DATE] 16:44"
type input "Проектный офис"
type input "notPayed"
type input "1.6"
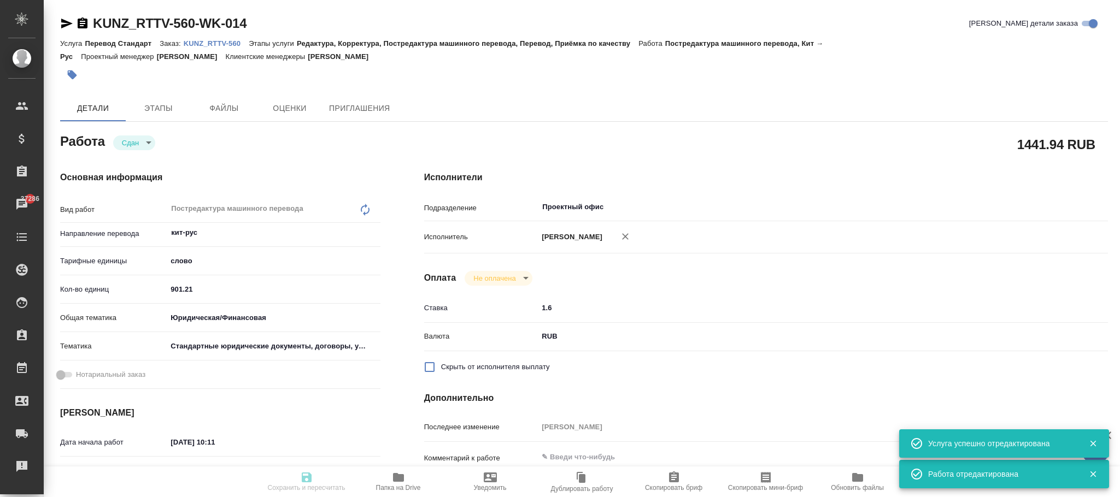
type input "RUB"
type input "[PERSON_NAME]"
type textarea "x"
type textarea "/Clients/RT/Orders/KUNZ_RTTV-560/Translated/KUNZ_RTTV-560-WK-014"
type textarea "x"
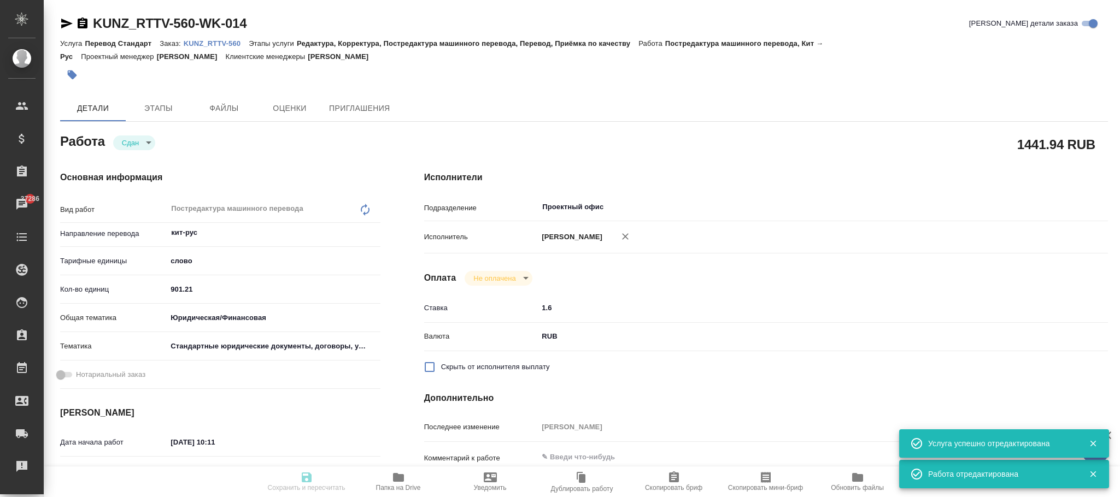
type input "KUNZ_RTTV-560"
type input "Перевод Стандарт"
type input "Редактура, Корректура, Постредактура машинного перевода, Перевод, Приёмка по ка…"
type input "[PERSON_NAME]"
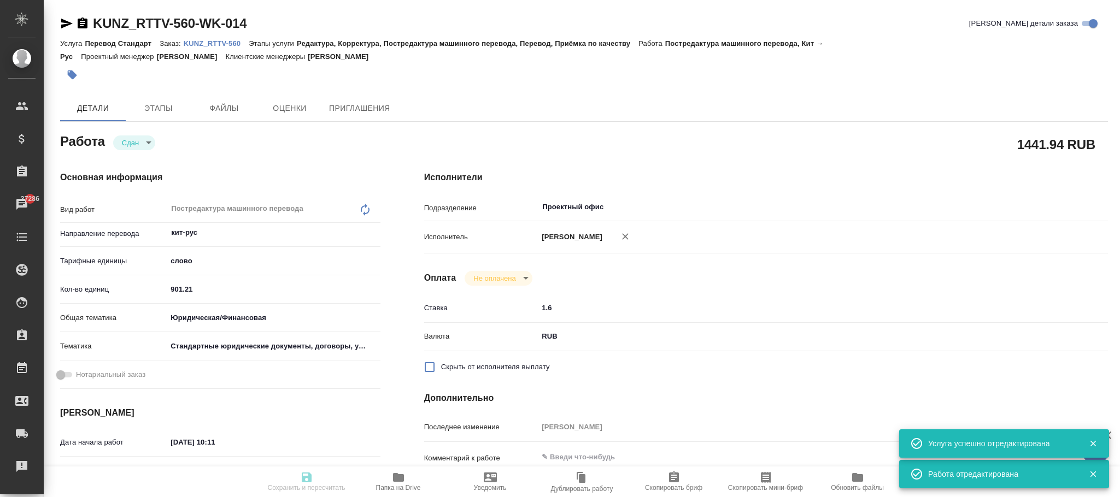
type input "/Clients/RT/Orders/KUNZ_RTTV-560"
type textarea "x"
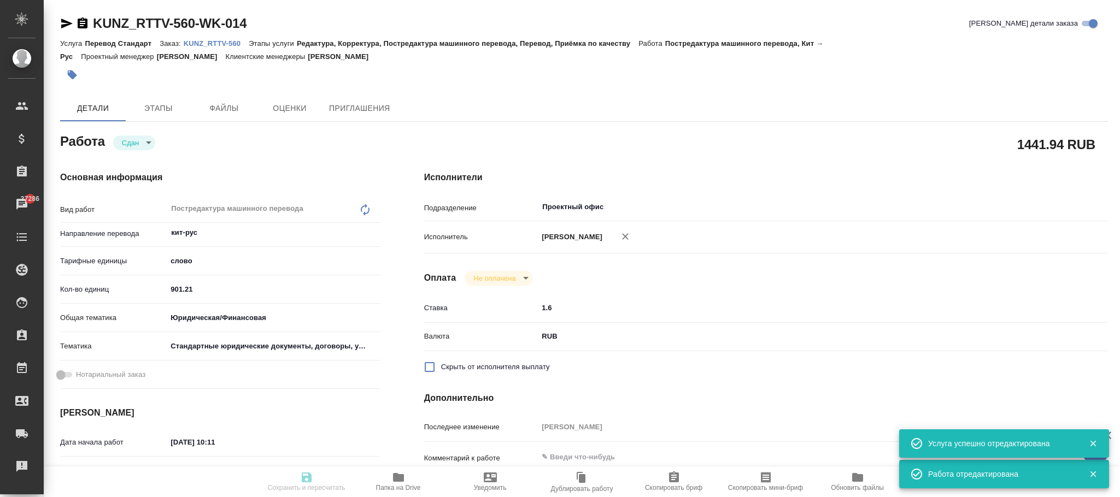
type textarea "x"
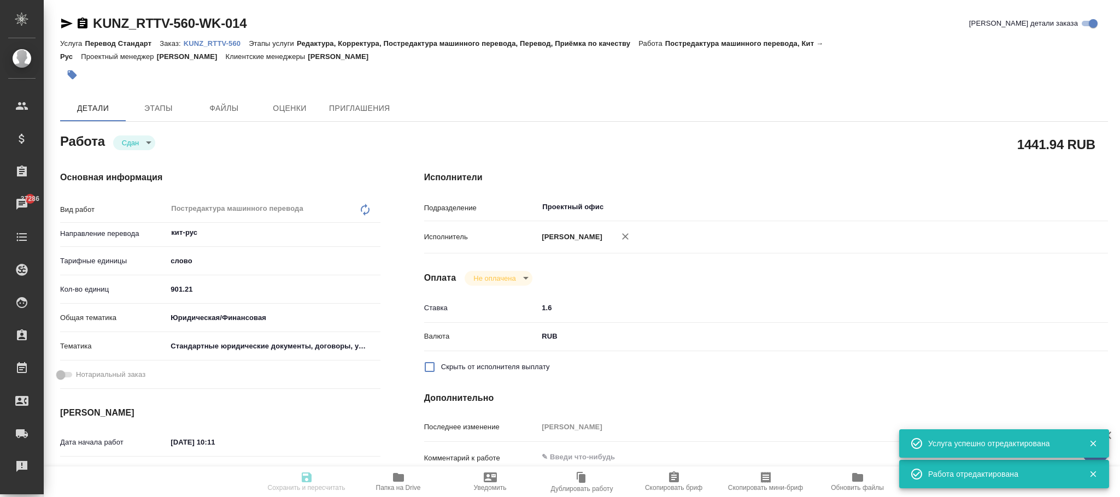
type textarea "x"
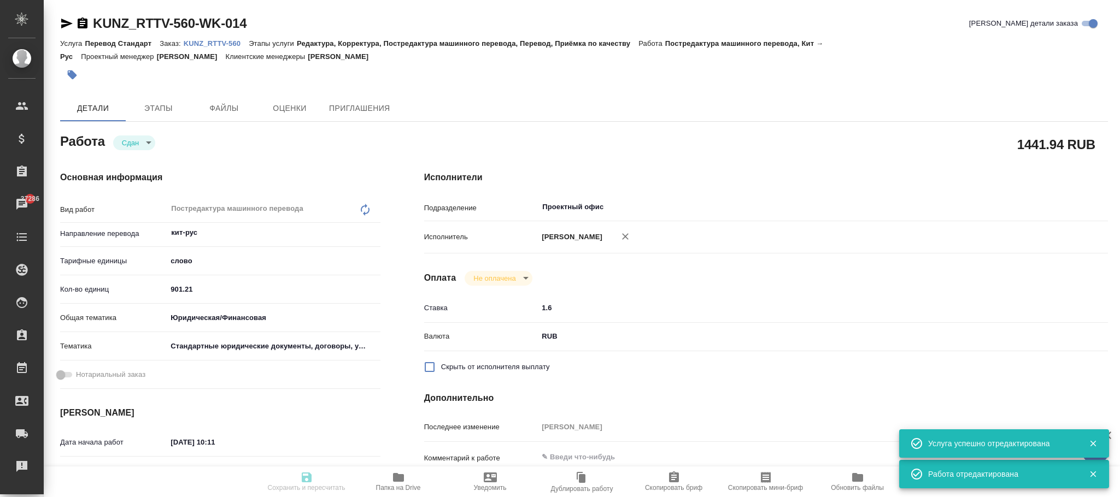
type textarea "x"
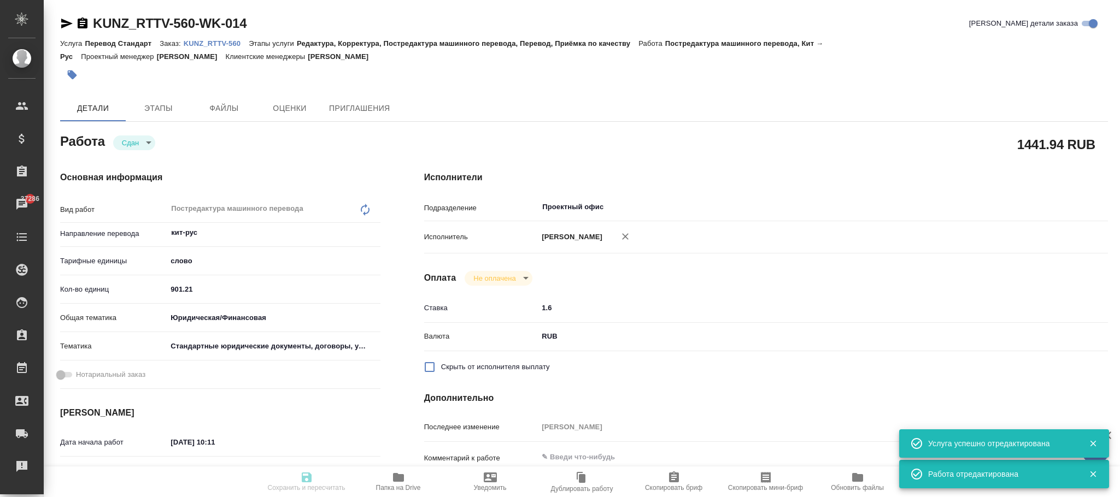
type textarea "x"
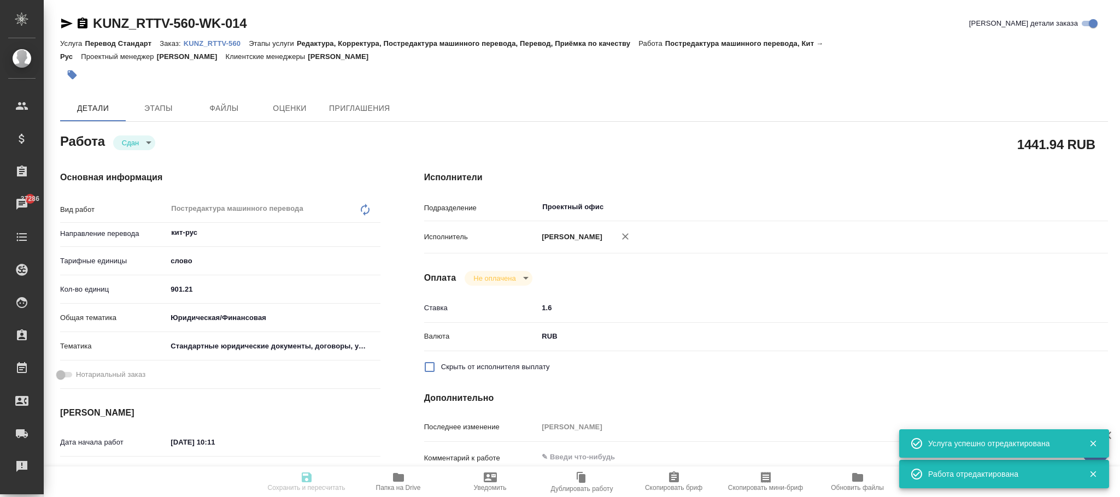
type textarea "x"
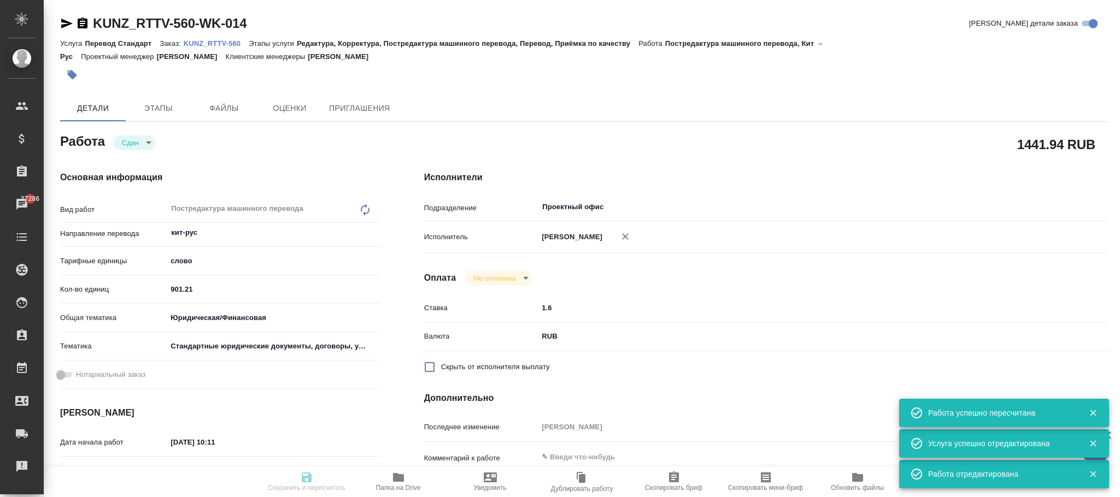
type input "closed"
type textarea "Постредактура машинного перевода"
type textarea "x"
type input "кит-рус"
type input "5a8b1489cc6b4906c91bfd90"
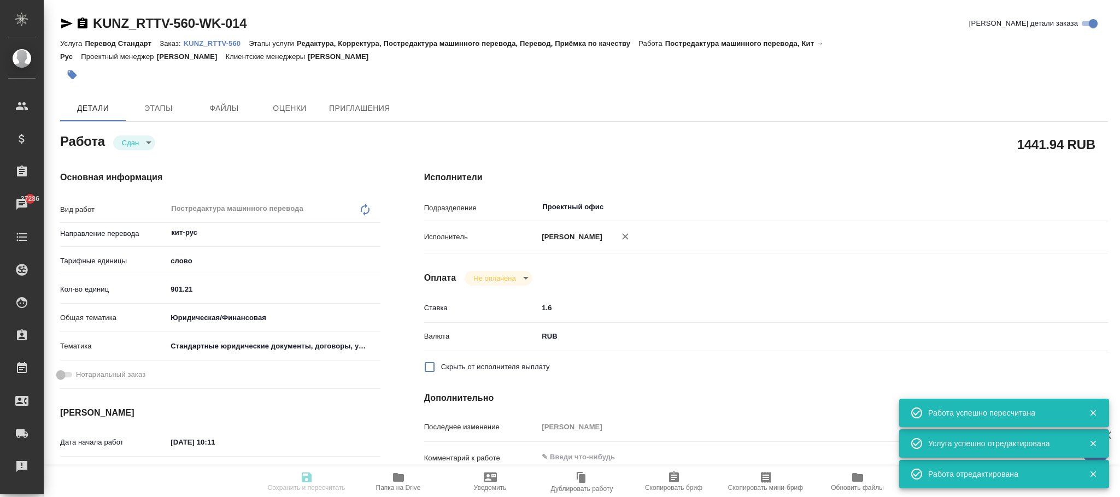
type input "1170.51"
type input "yr-fn"
type input "5f647205b73bc97568ca66bf"
type input "[DATE] 10:11"
type input "[DATE] 16:44"
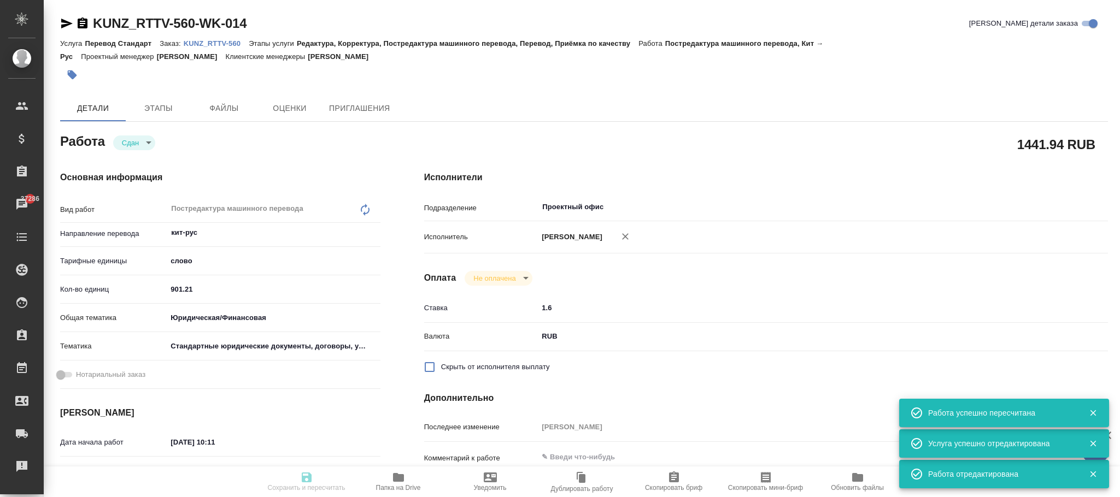
type input "[DATE] 11:38"
type input "[DATE] 16:44"
type input "Проектный офис"
type input "notPayed"
type input "1.6"
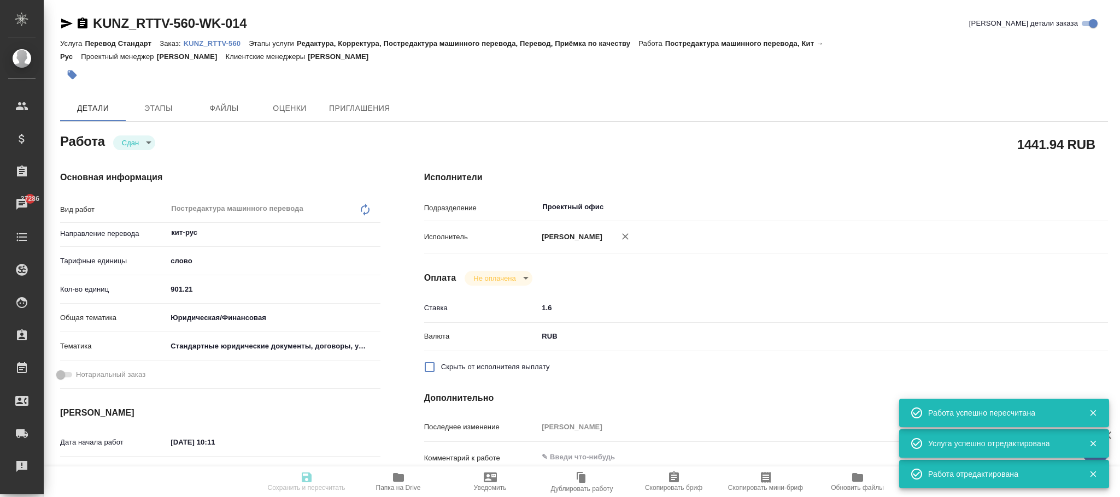
type input "RUB"
type input "[PERSON_NAME]"
type textarea "x"
type textarea "/Clients/RT/Orders/KUNZ_RTTV-560/Translated/KUNZ_RTTV-560-WK-014"
type textarea "x"
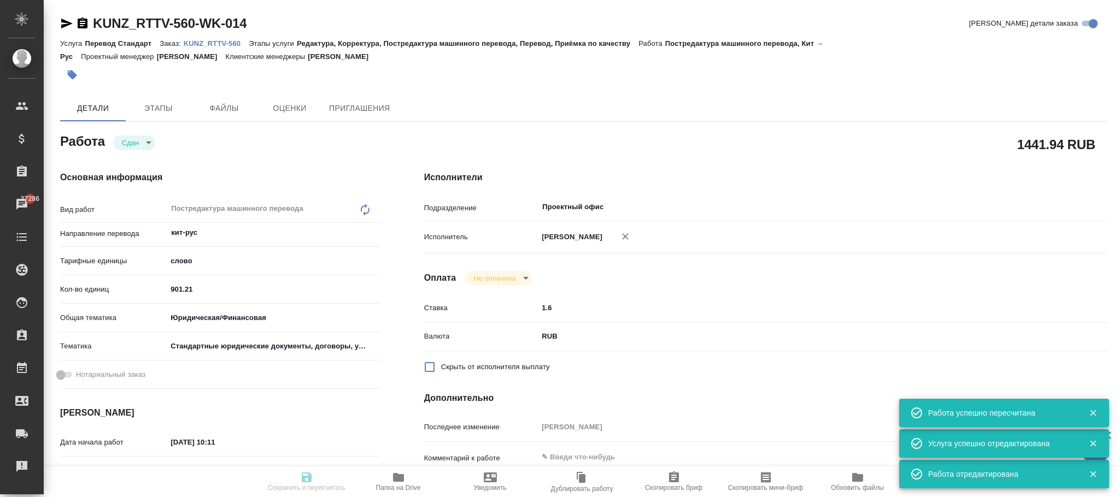
type input "KUNZ_RTTV-560"
type input "Перевод Стандарт"
type input "Редактура, Корректура, Постредактура машинного перевода, Перевод, Приёмка по ка…"
type input "[PERSON_NAME]"
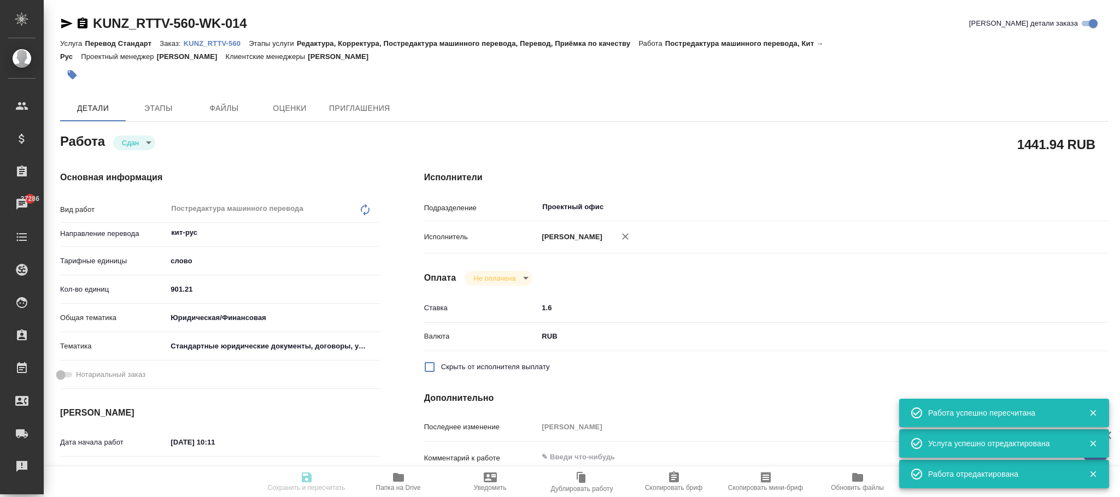
type input "/Clients/RT/Orders/KUNZ_RTTV-560"
type textarea "x"
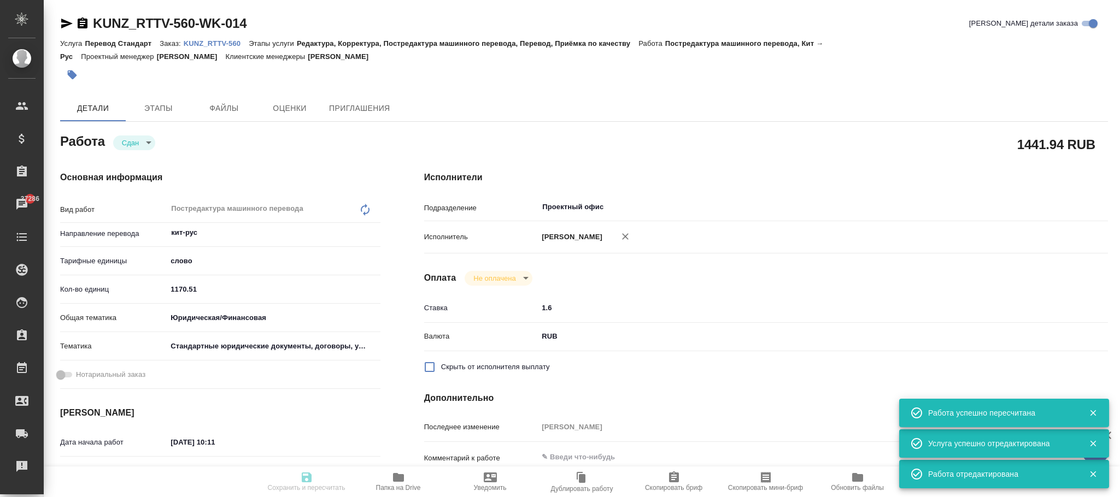
type textarea "x"
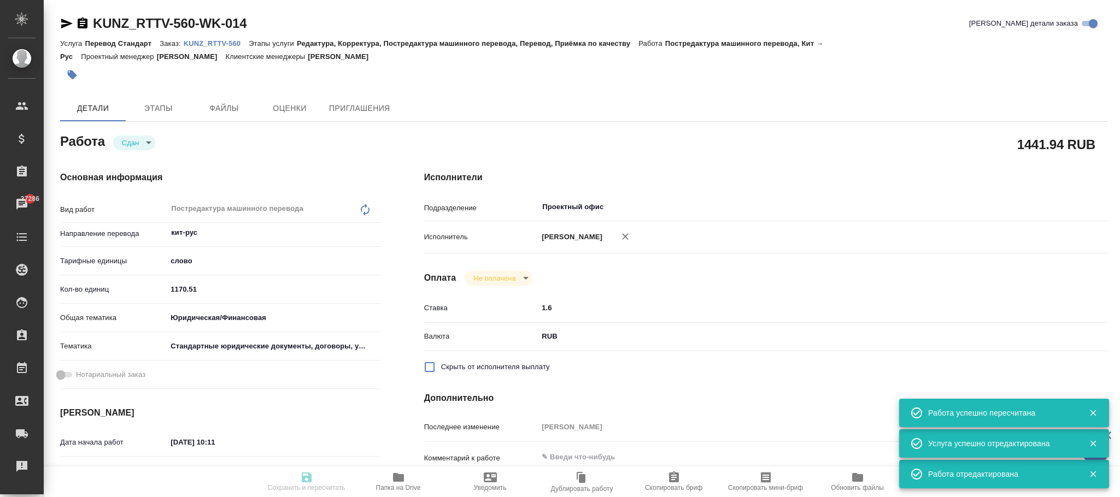
type textarea "x"
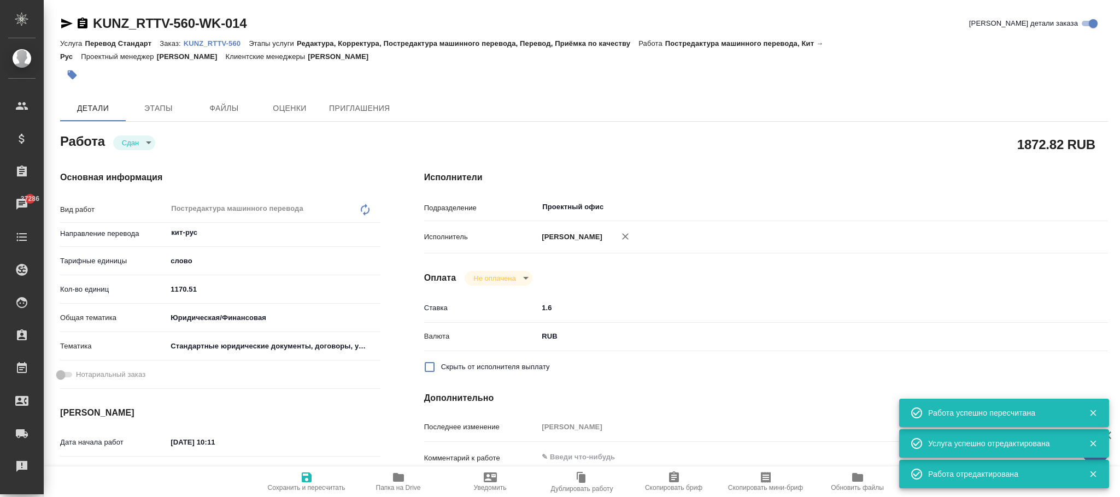
type textarea "x"
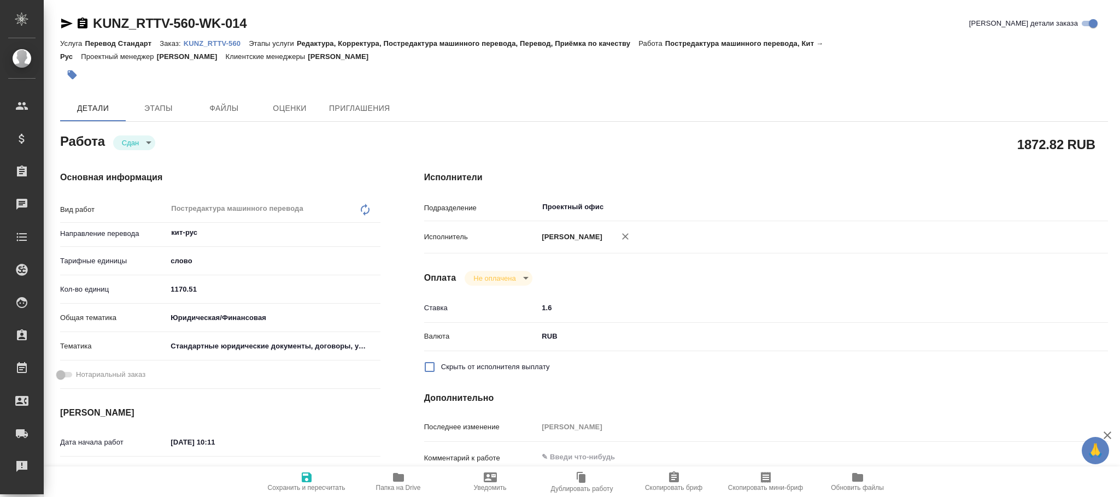
type textarea "x"
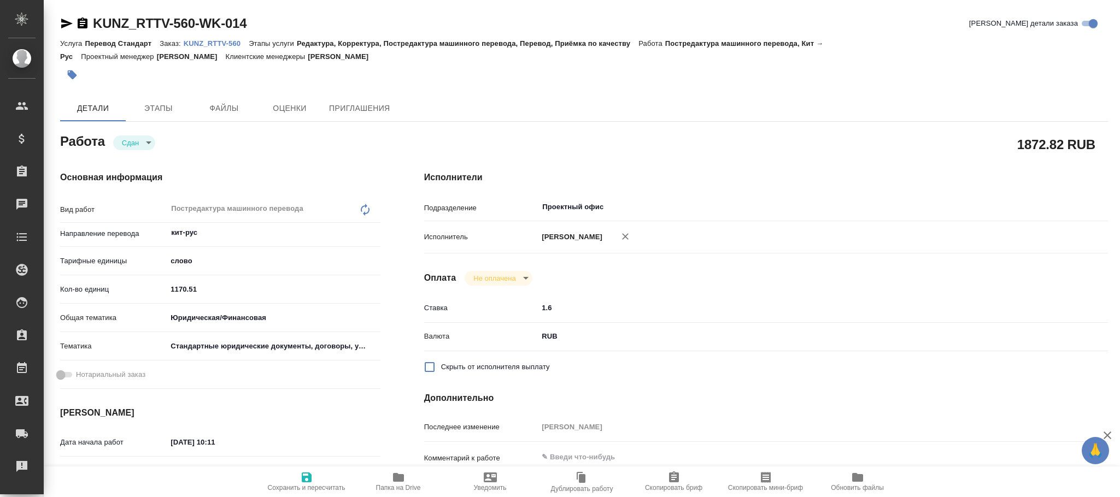
type textarea "x"
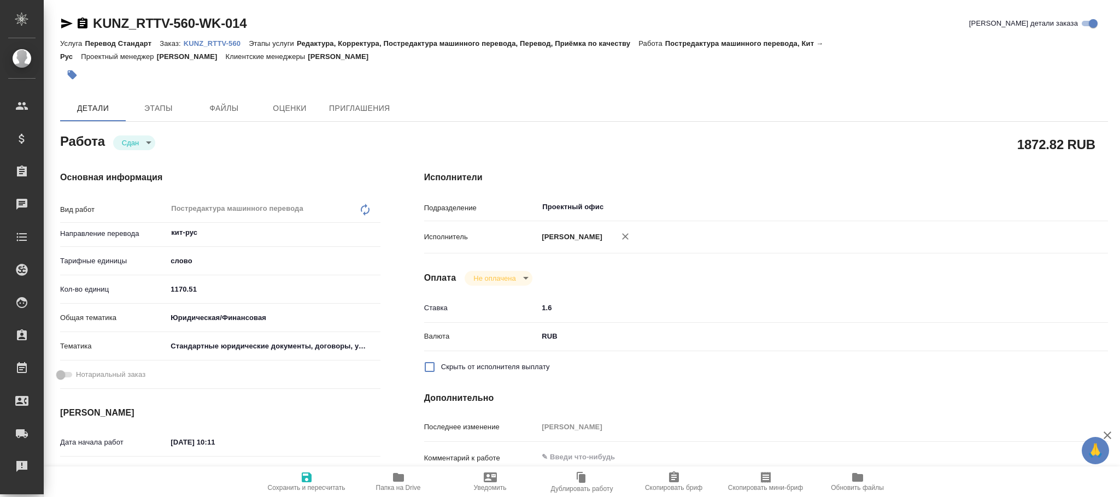
type textarea "x"
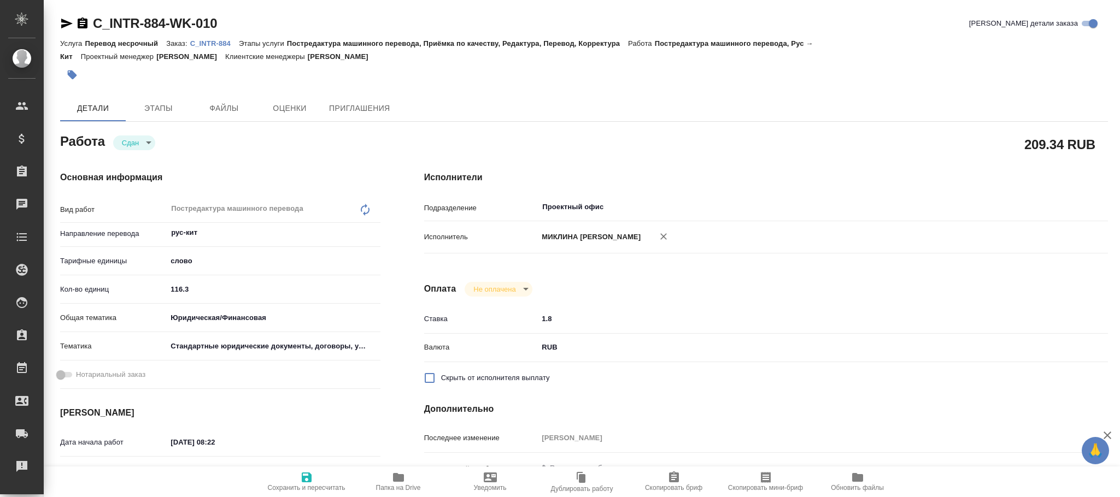
type textarea "x"
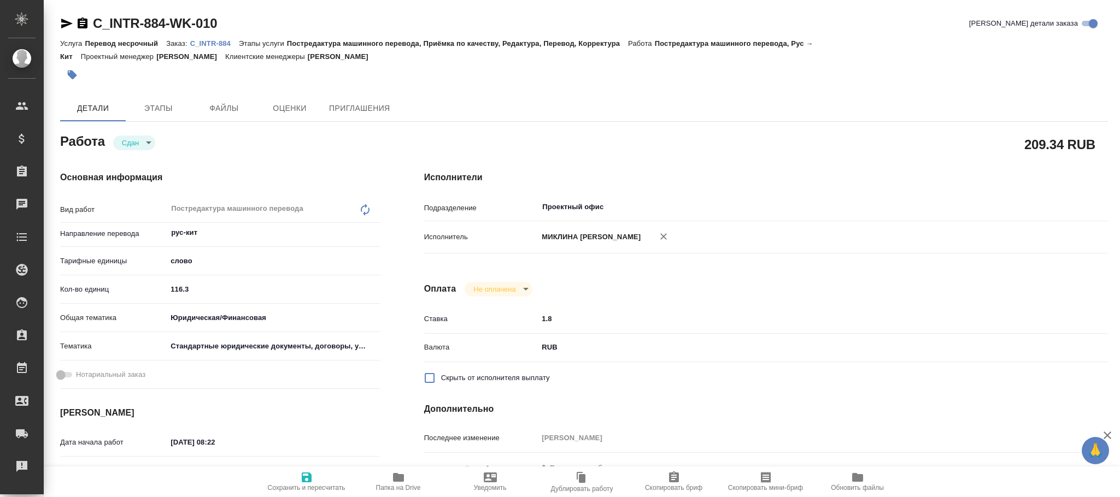
type textarea "x"
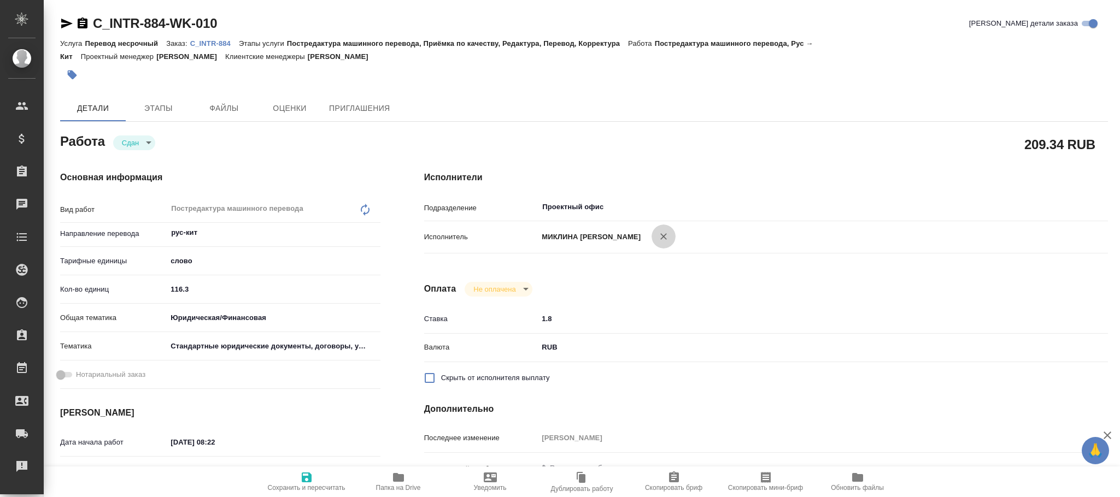
click at [669, 233] on icon "button" at bounding box center [663, 236] width 11 height 11
type textarea "x"
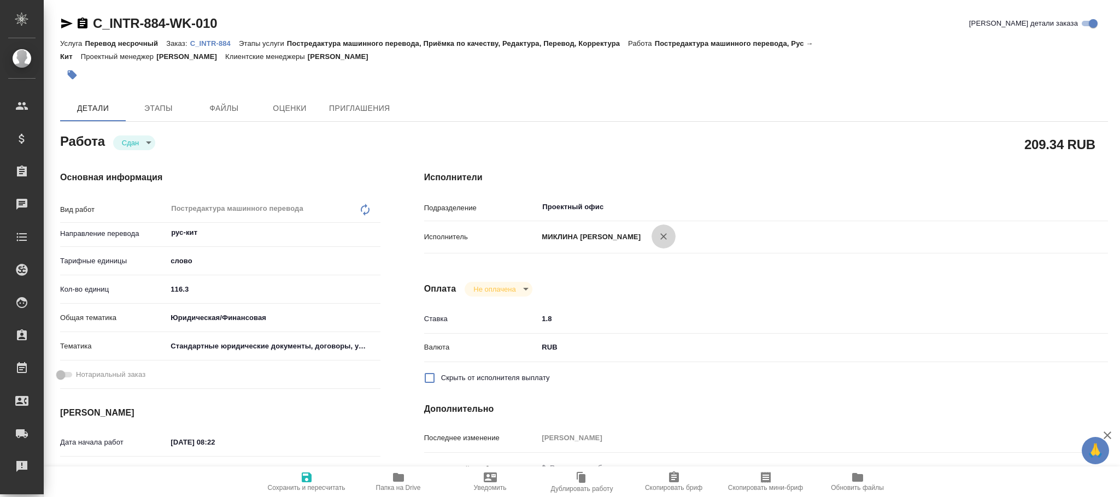
type textarea "x"
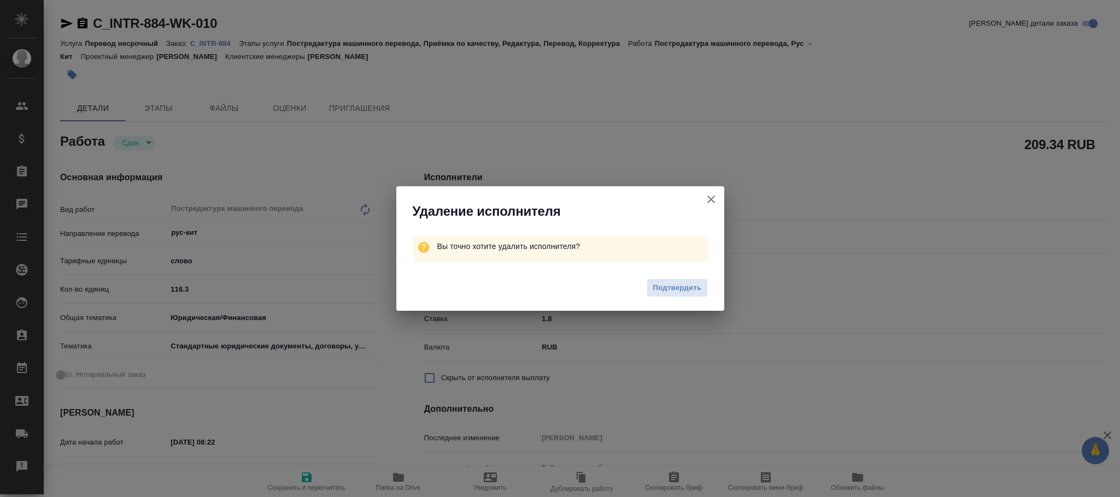
type textarea "x"
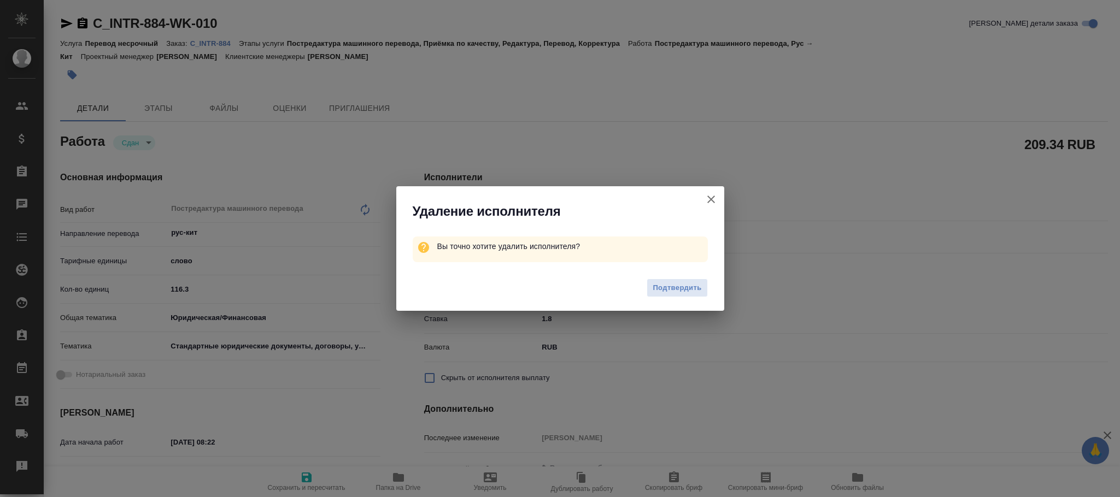
click at [674, 279] on button "Подтвердить" at bounding box center [677, 288] width 61 height 19
type textarea "x"
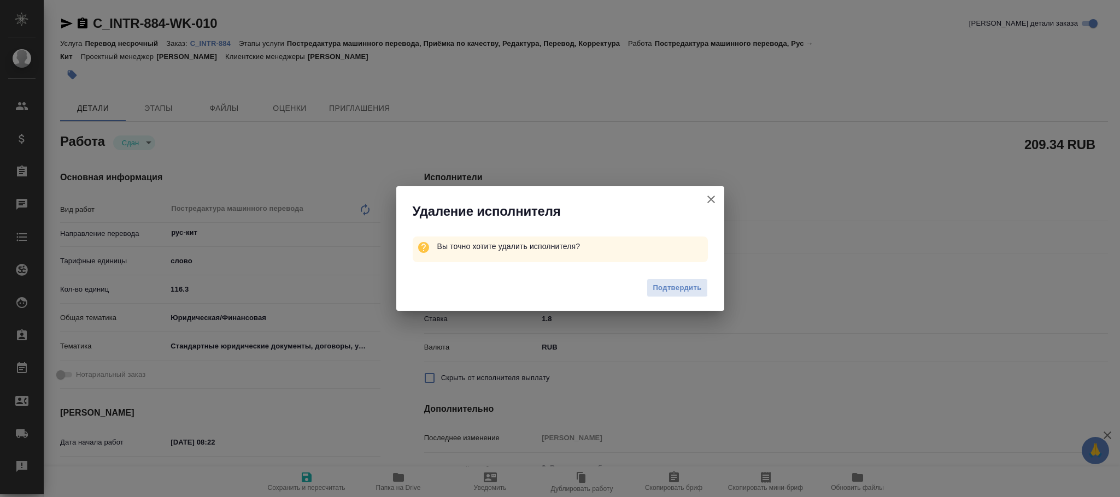
type textarea "x"
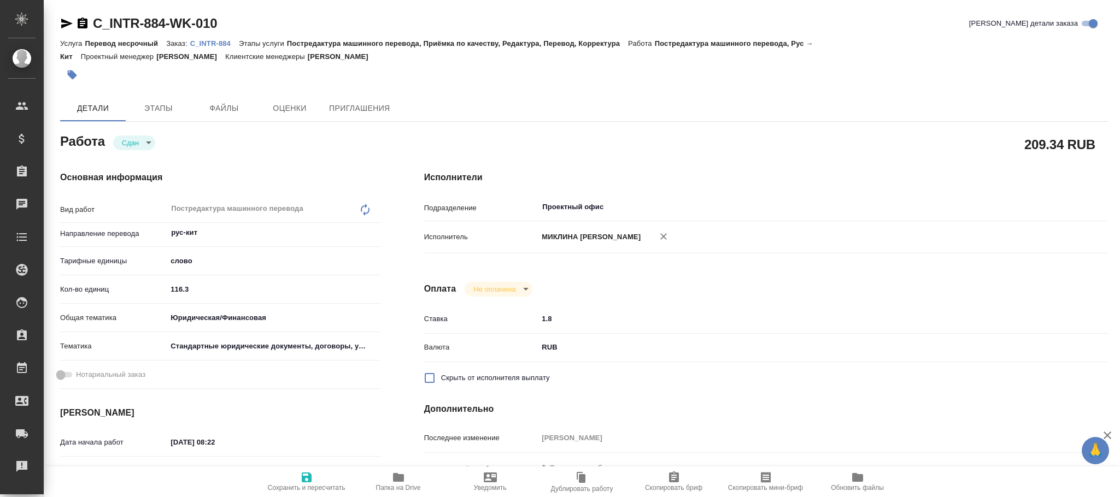
click at [674, 286] on div "Оплата Не оплачена notPayed" at bounding box center [766, 289] width 684 height 15
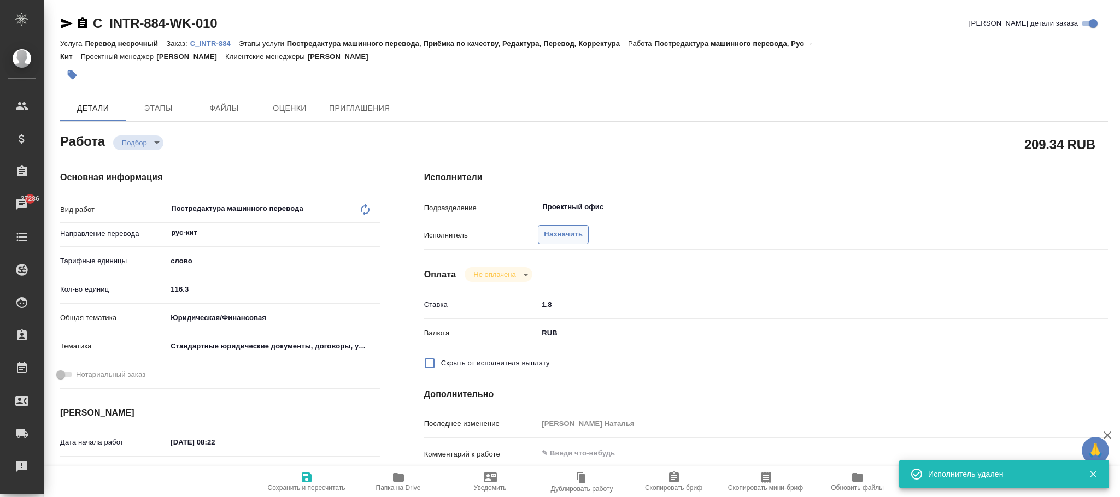
type textarea "x"
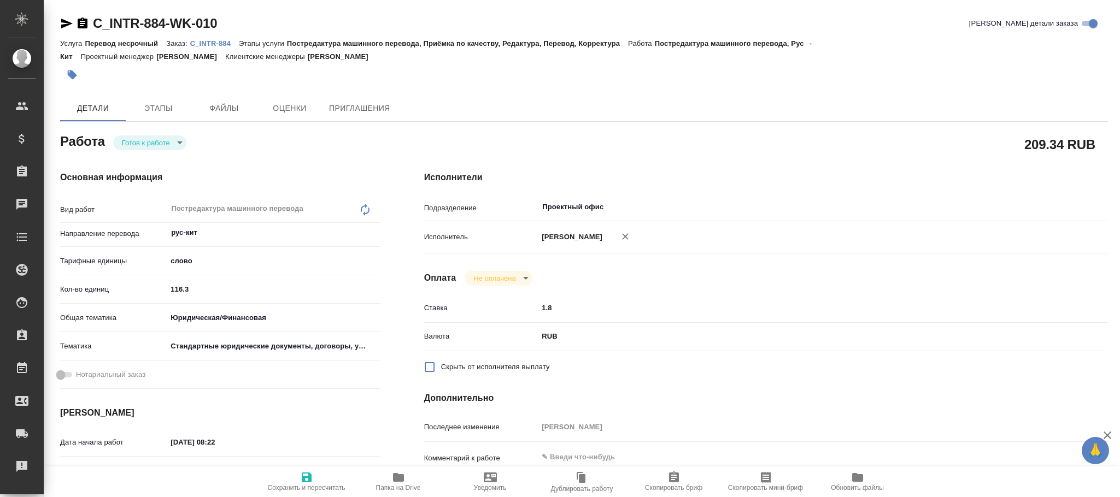
type textarea "x"
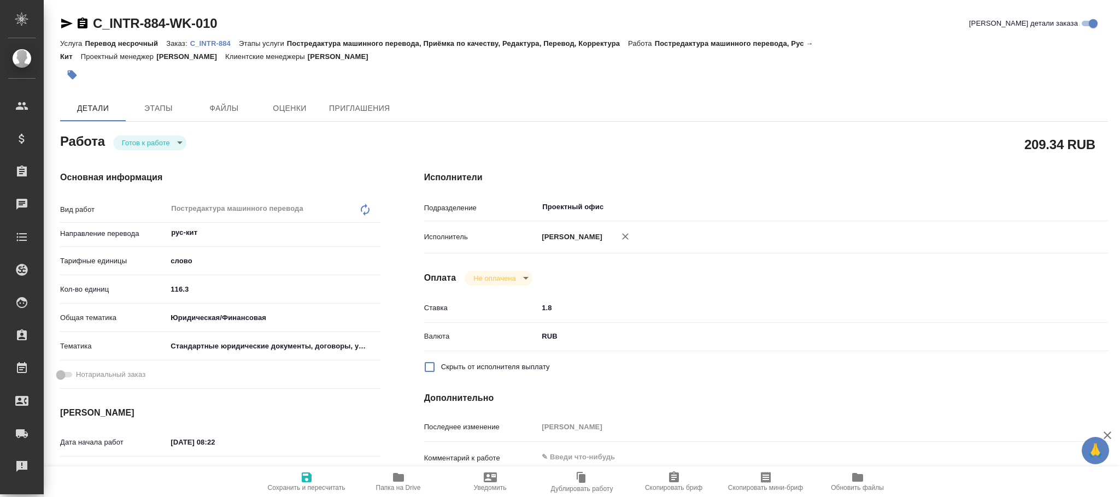
type textarea "x"
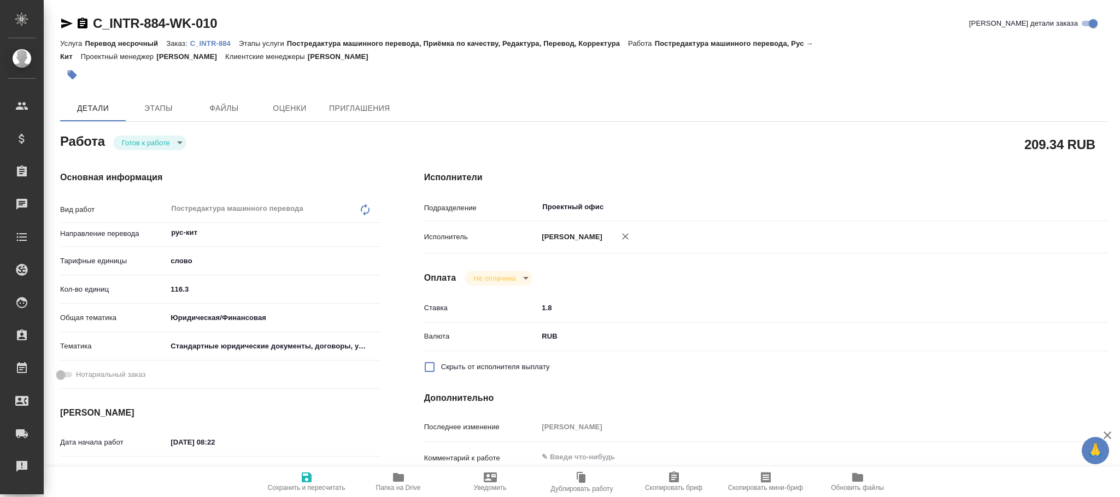
click at [155, 143] on body "🙏 .cls-1 fill:#fff; AWATERA [PERSON_NAME]fokina Клиенты Спецификации Заказы Чат…" at bounding box center [560, 248] width 1120 height 497
type textarea "x"
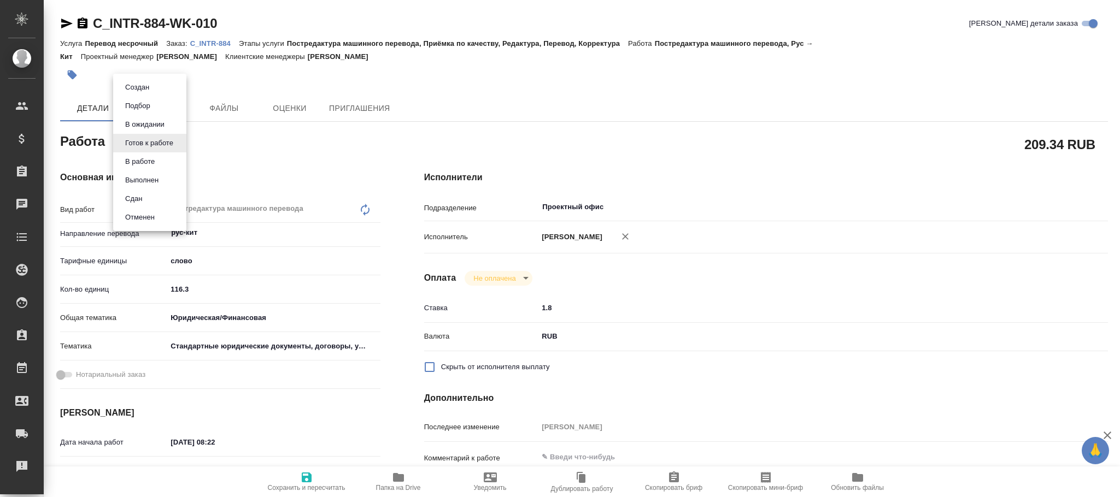
type textarea "x"
click at [143, 202] on button "Сдан" at bounding box center [134, 199] width 24 height 12
type textarea "x"
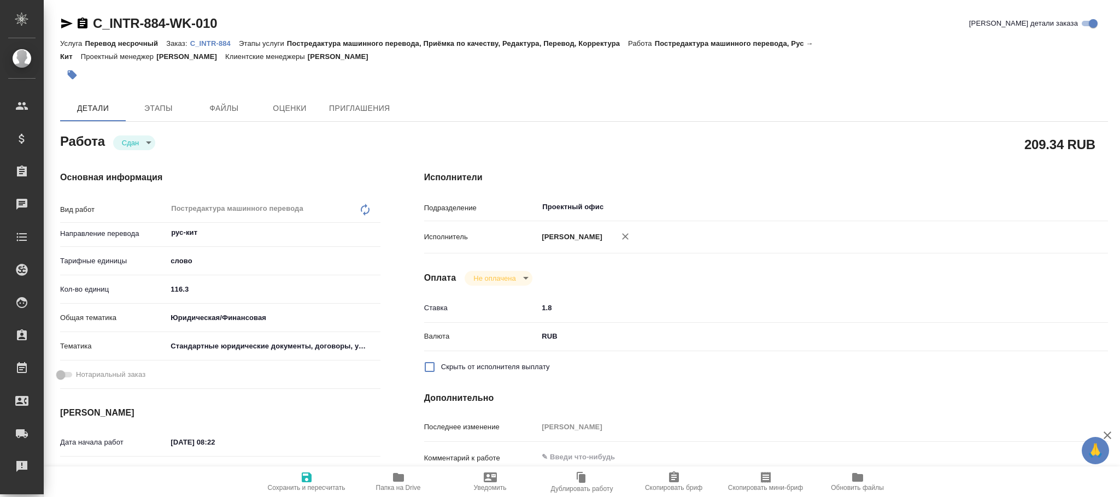
type textarea "x"
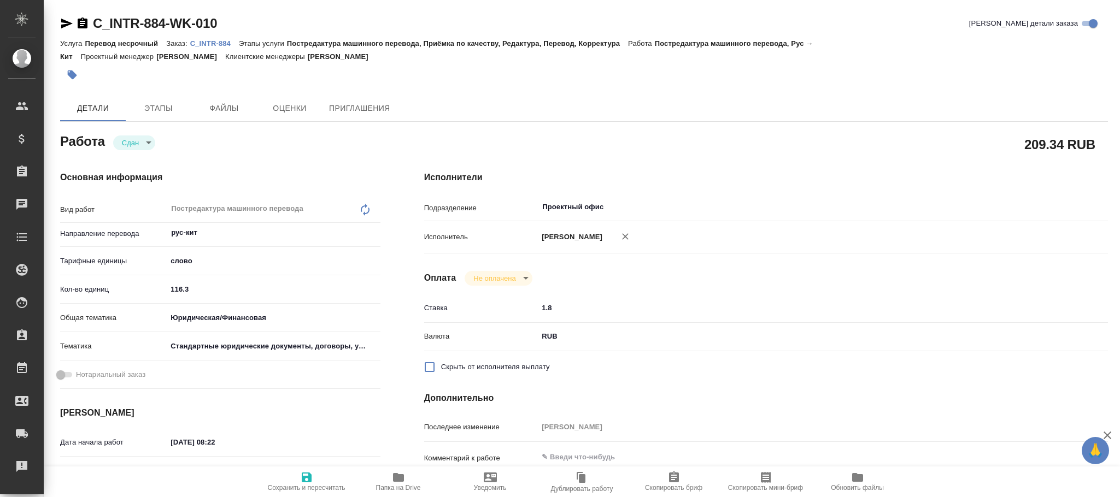
type textarea "x"
click at [314, 479] on span "Сохранить и пересчитать" at bounding box center [306, 481] width 79 height 21
type textarea "x"
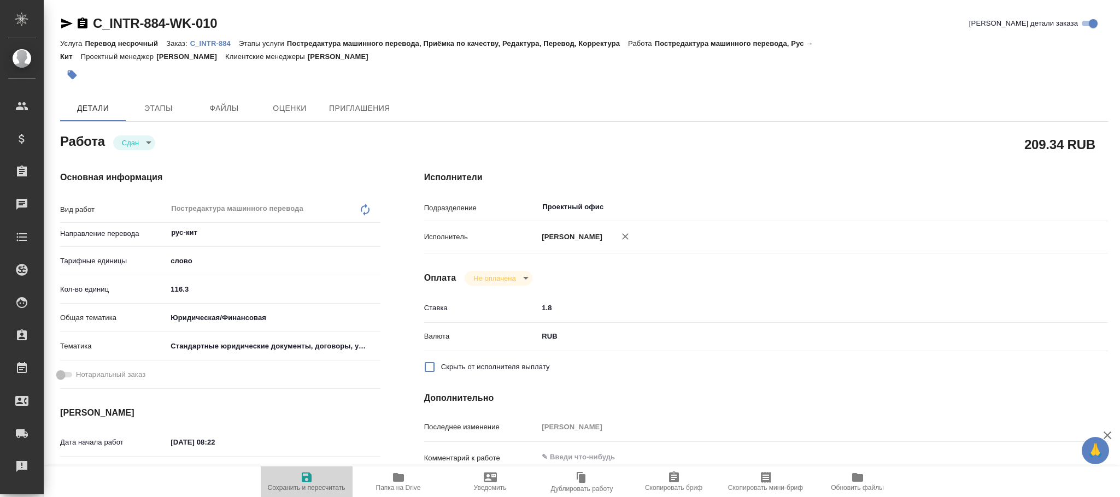
type textarea "x"
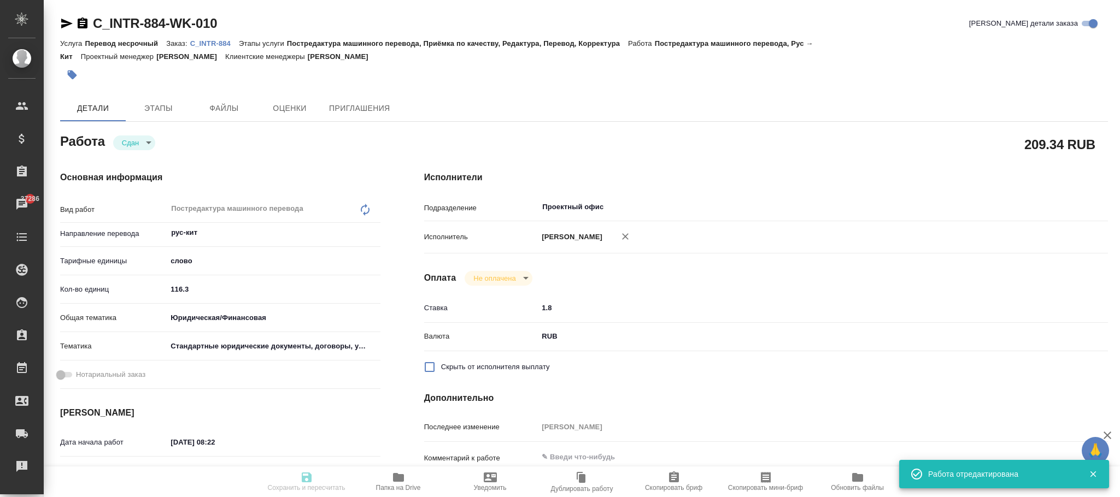
type textarea "x"
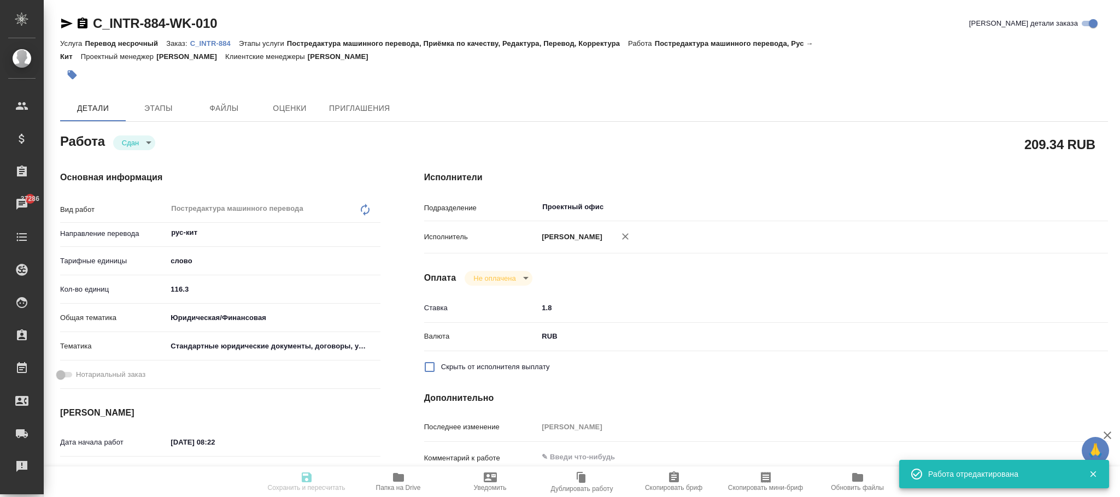
type textarea "x"
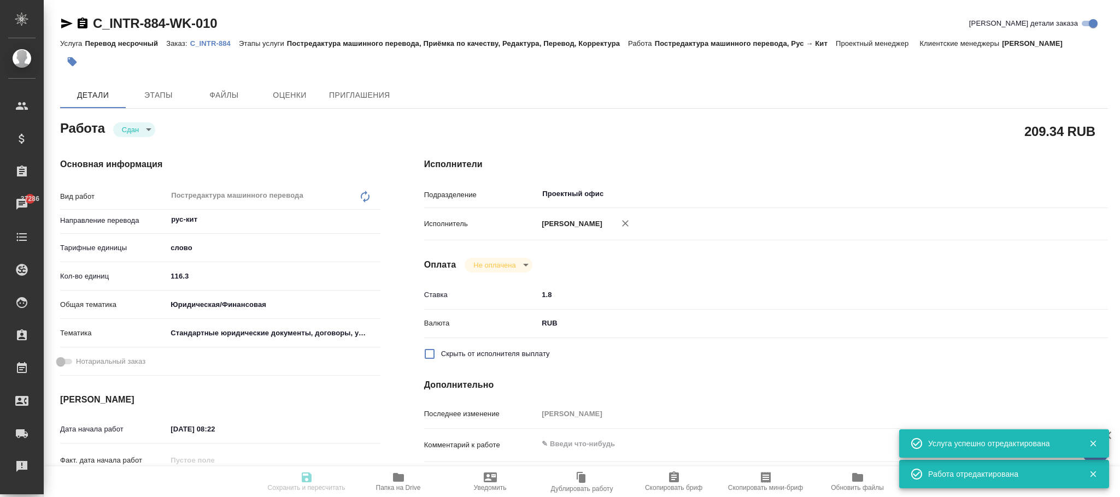
type input "closed"
type textarea "Постредактура машинного перевода"
type textarea "x"
type input "рус-кит"
type input "5a8b1489cc6b4906c91bfd90"
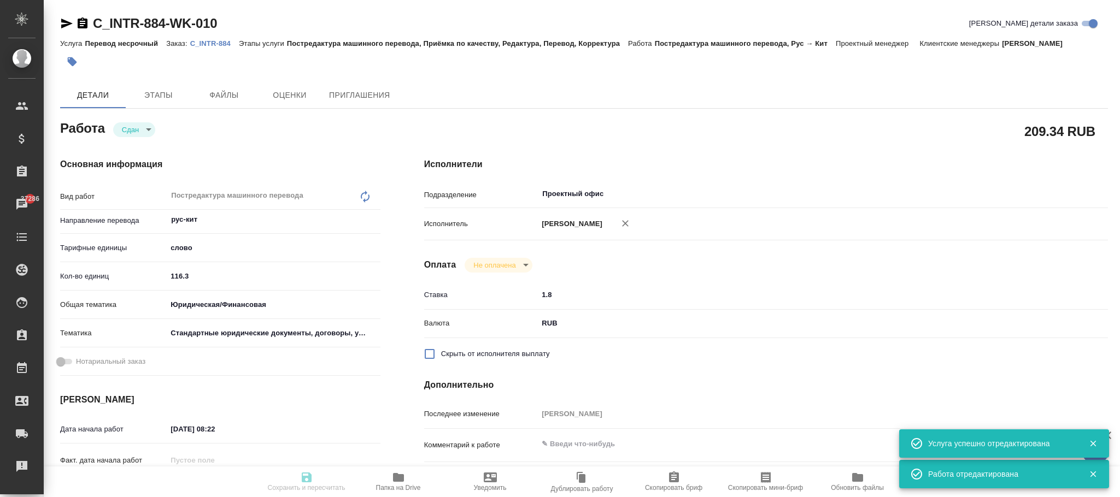
type input "116.3"
type input "yr-fn"
type input "5f647205b73bc97568ca66bf"
type input "[DATE] 08:22"
type input "[DATE] 11:00"
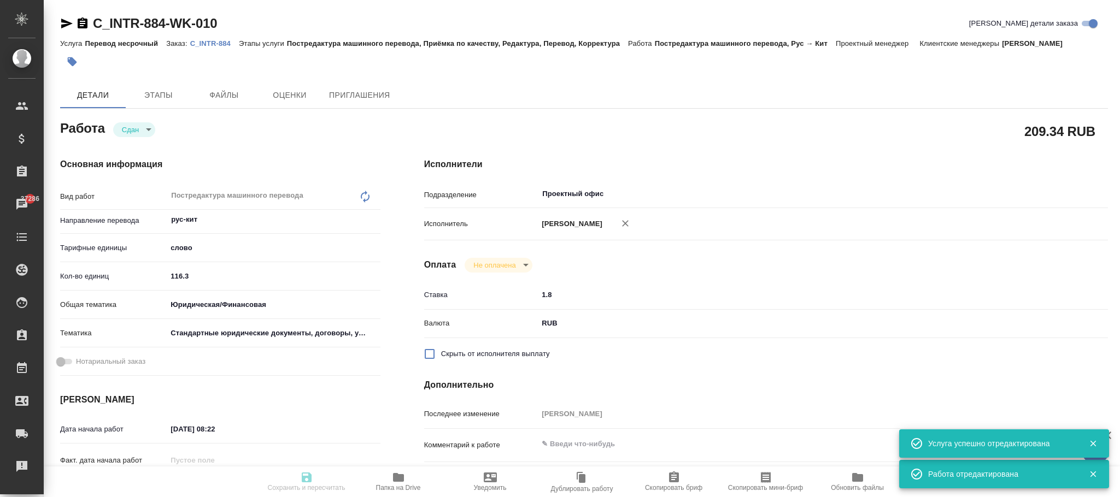
type input "[DATE] 12:21"
type input "[DATE] 11:00"
type input "Проектный офис"
type input "notPayed"
type input "1.8"
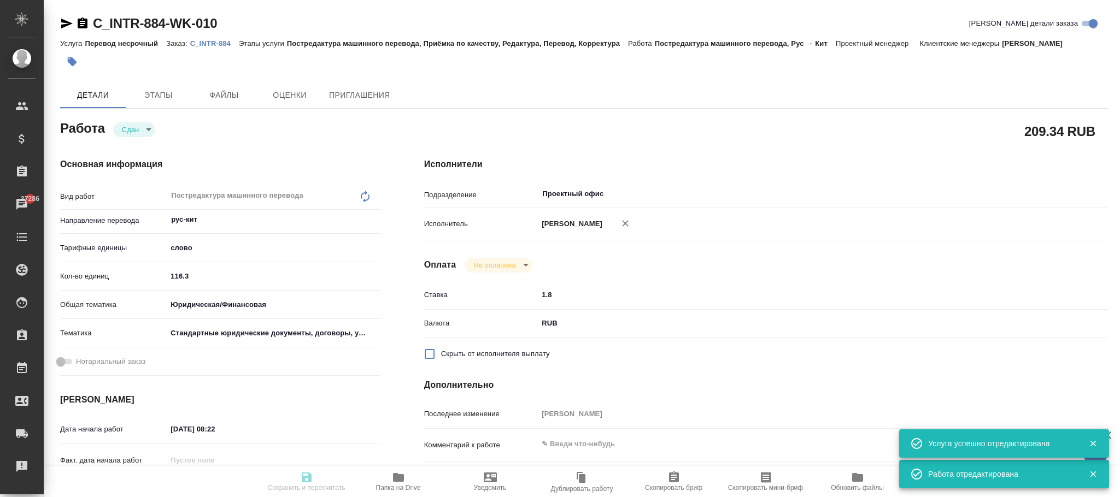
type input "RUB"
type input "[PERSON_NAME]"
type textarea "x"
type textarea "/Clients/INTR/Orders/C_INTR-884/Translated/C_INTR-884-WK-010"
type textarea "x"
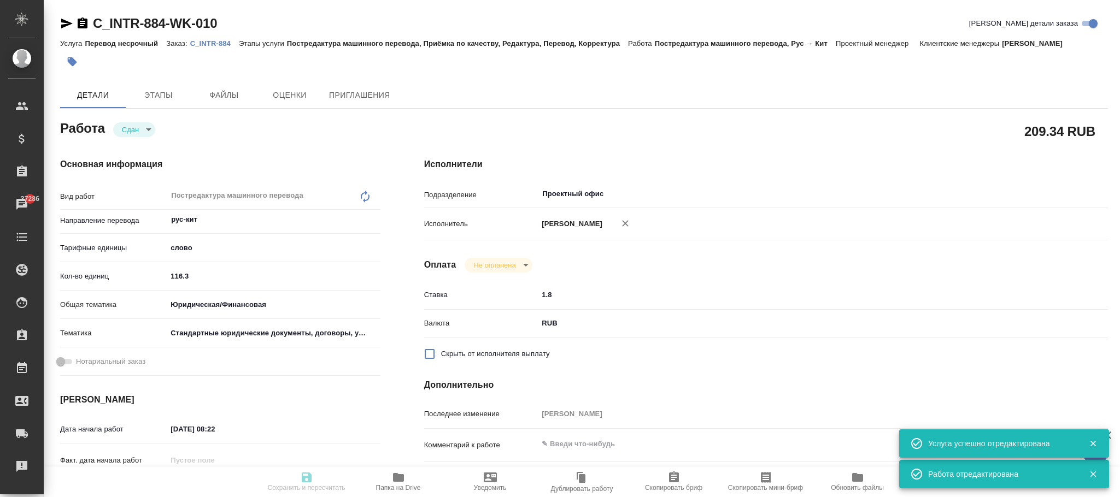
type input "C_INTR-884"
type input "Перевод несрочный"
type input "Постредактура машинного перевода, Приёмка по качеству, Редактура, Перевод, Корр…"
type input "[PERSON_NAME]"
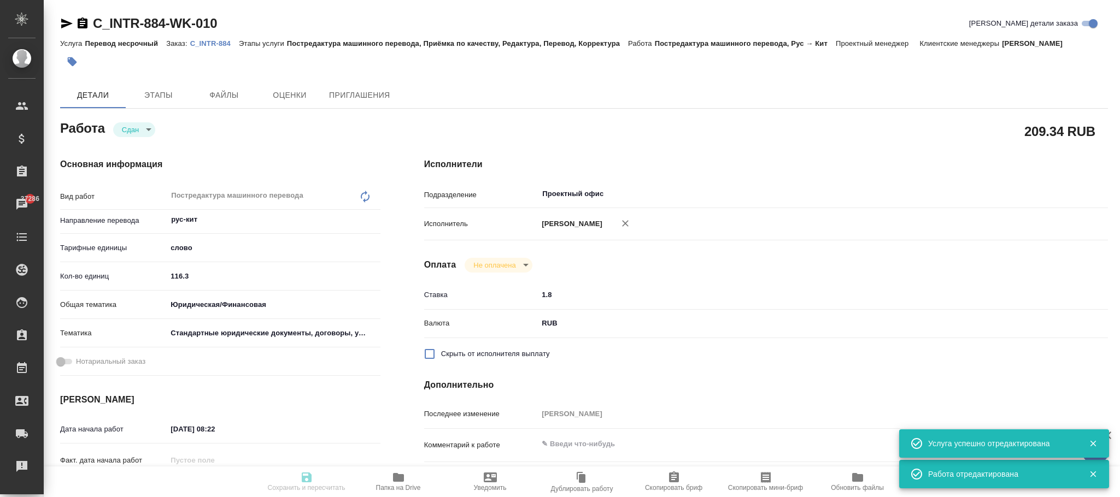
type input "/Clients/INTR/Orders/C_INTR-884"
type textarea "x"
type textarea "сделайте тикет, плиз правки принимаем нужен двуяз кит-анг делали аналогичный пе…"
type textarea "x"
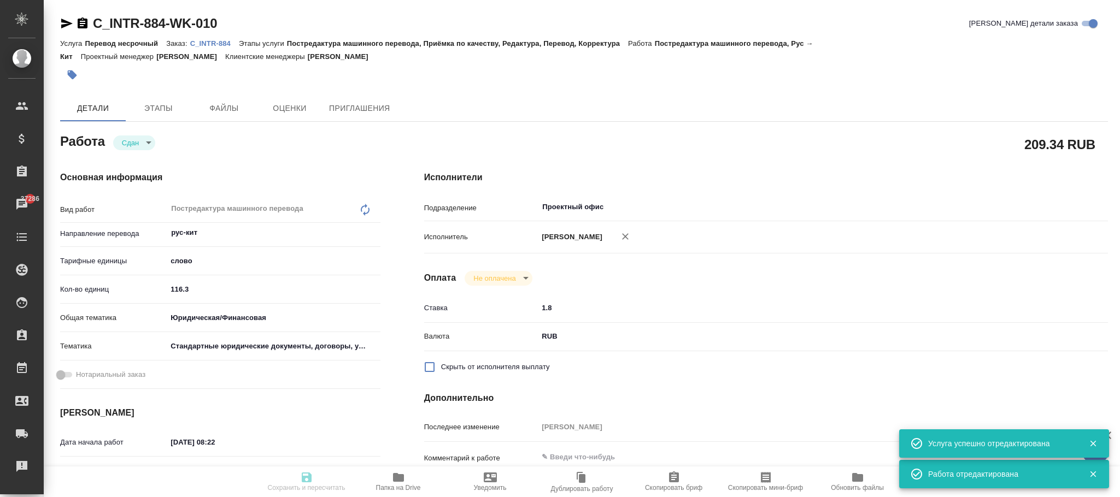
type textarea "x"
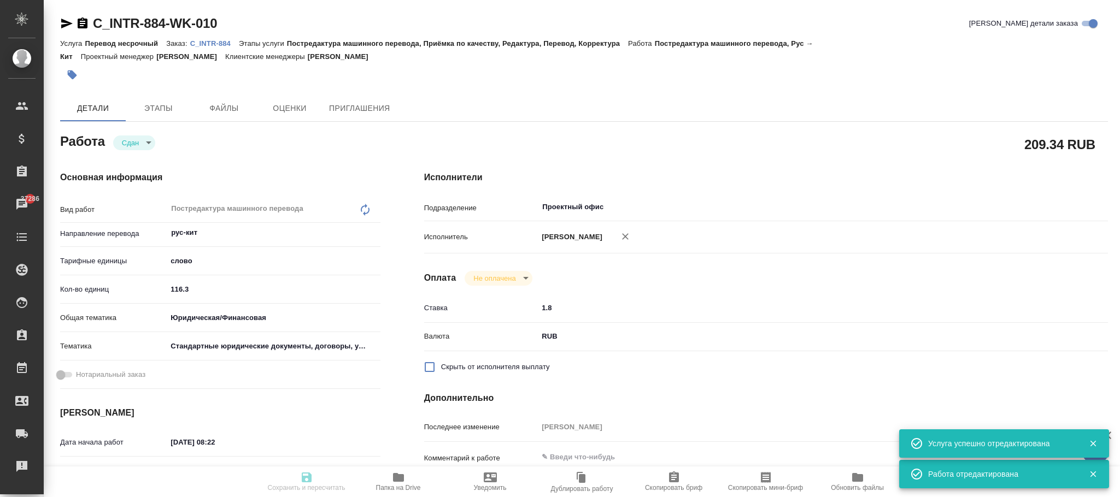
type textarea "x"
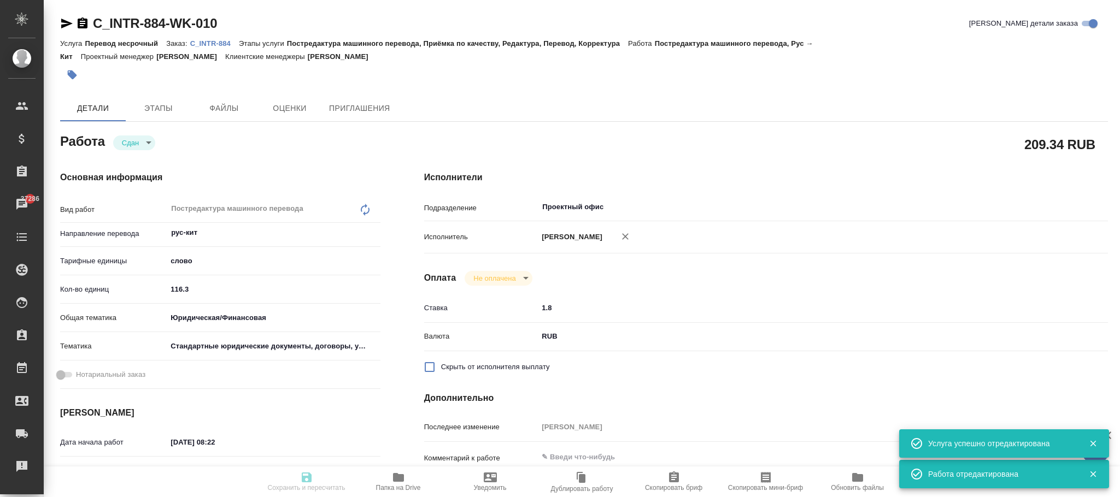
type textarea "x"
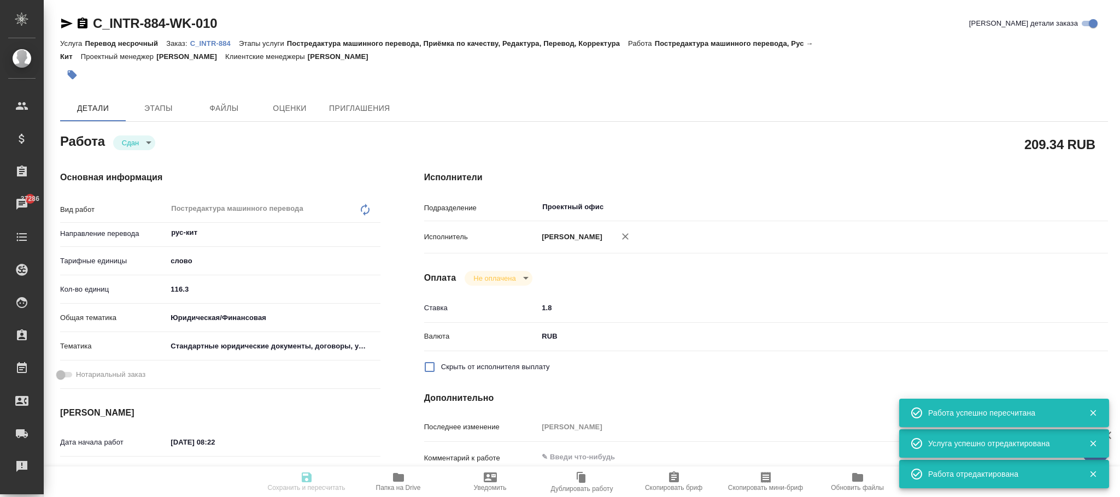
type input "closed"
type textarea "Постредактура машинного перевода"
type textarea "x"
type input "рус-кит"
type input "5a8b1489cc6b4906c91bfd90"
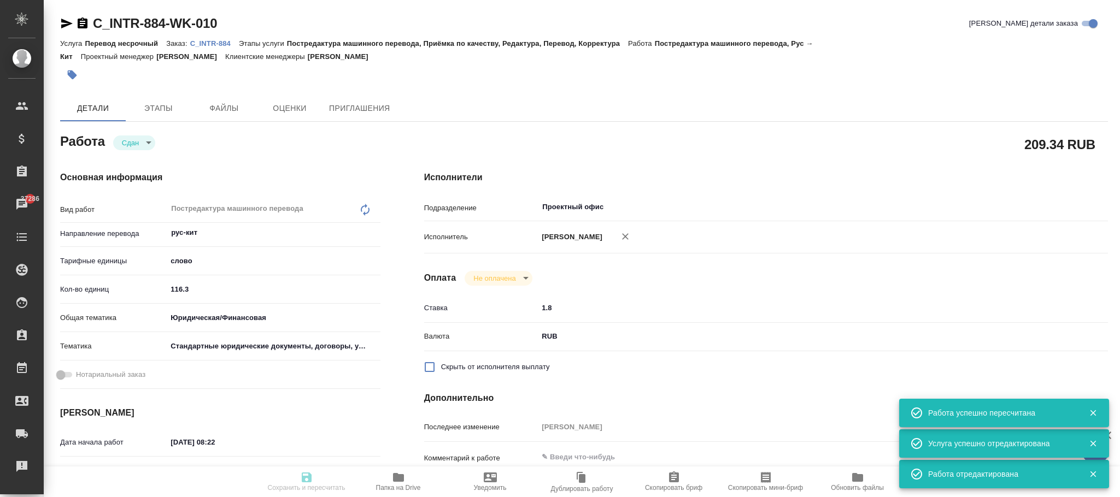
type input "116.3"
type input "yr-fn"
type input "5f647205b73bc97568ca66bf"
type input "[DATE] 08:22"
type input "[DATE] 11:00"
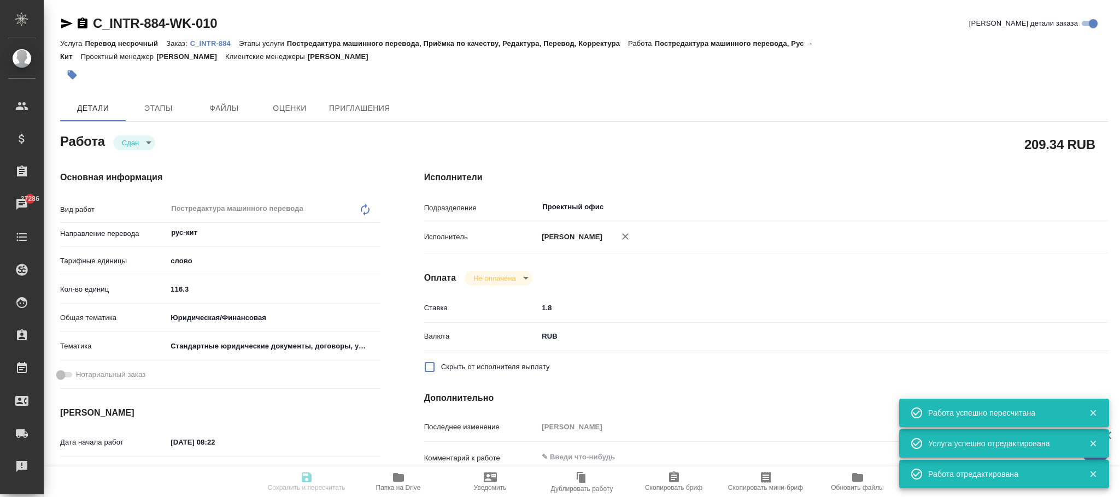
type input "[DATE] 12:21"
type input "[DATE] 11:00"
type input "Проектный офис"
type input "notPayed"
type input "1.8"
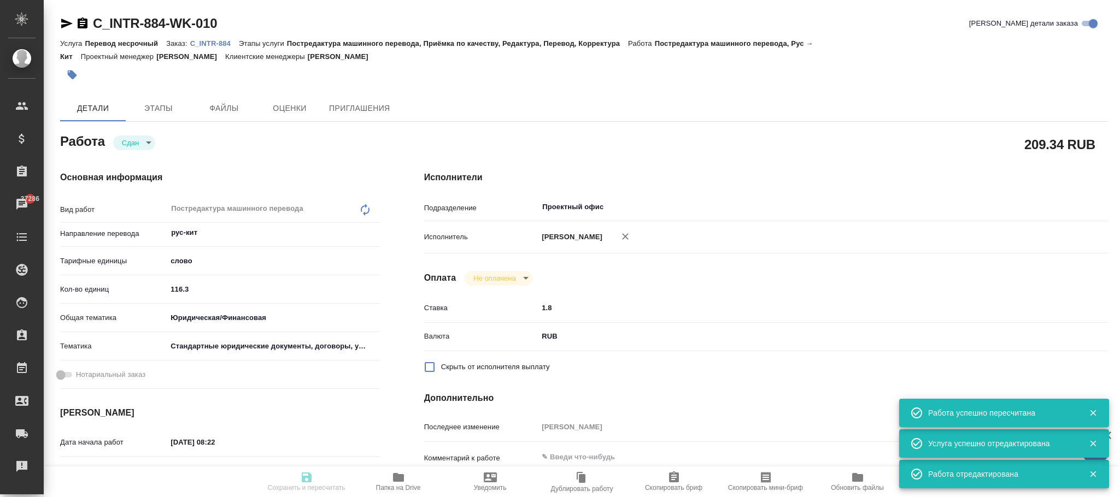
type input "RUB"
type input "[PERSON_NAME]"
type textarea "x"
type textarea "/Clients/INTR/Orders/C_INTR-884/Translated/C_INTR-884-WK-010"
type textarea "x"
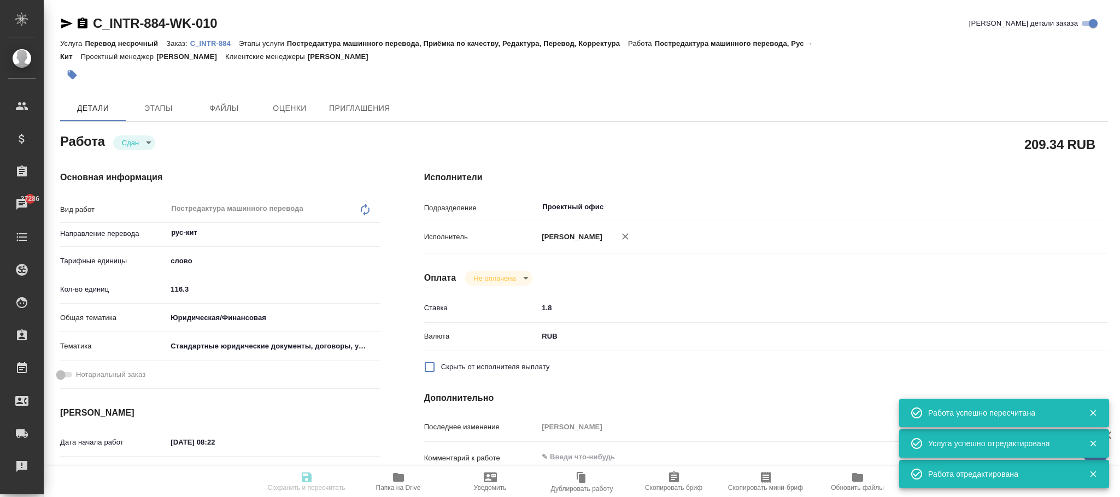
type input "C_INTR-884"
type input "Перевод несрочный"
type input "Постредактура машинного перевода, Приёмка по качеству, Редактура, Перевод, Корр…"
type input "Лямина Надежда"
type input "Петрова Валерия"
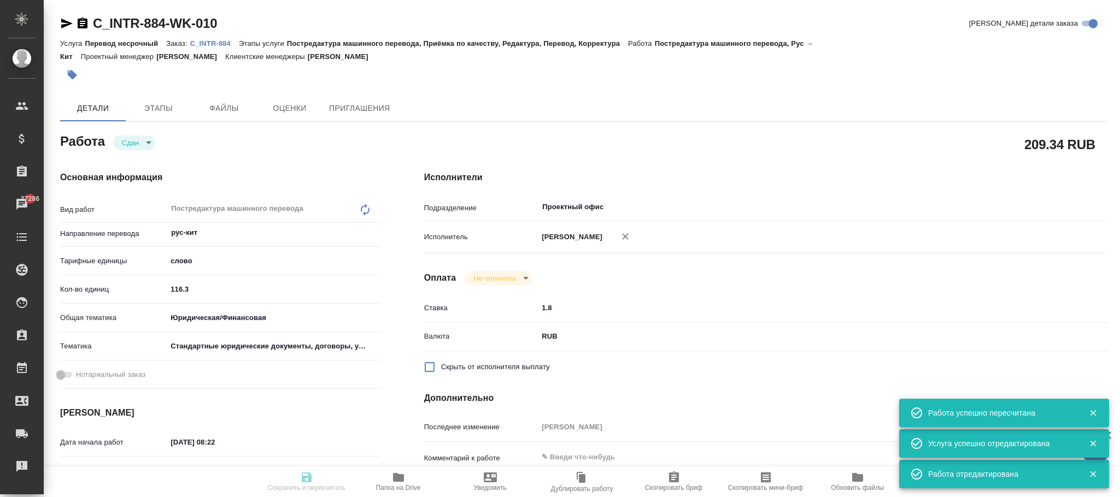
type input "/Clients/INTR/Orders/C_INTR-884"
type textarea "x"
type textarea "сделайте тикет, плиз правки принимаем нужен двуяз кит-анг делали аналогичный пе…"
type textarea "x"
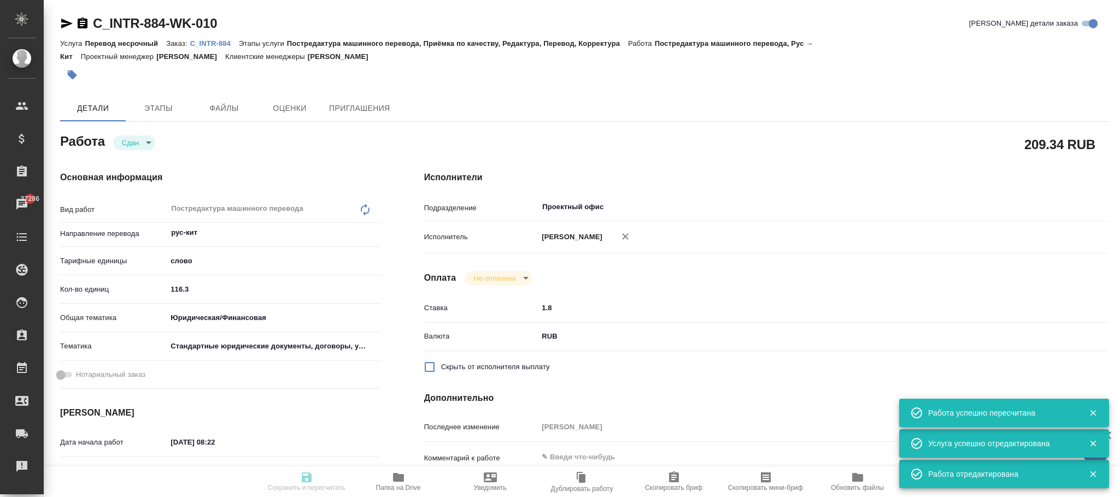
type textarea "x"
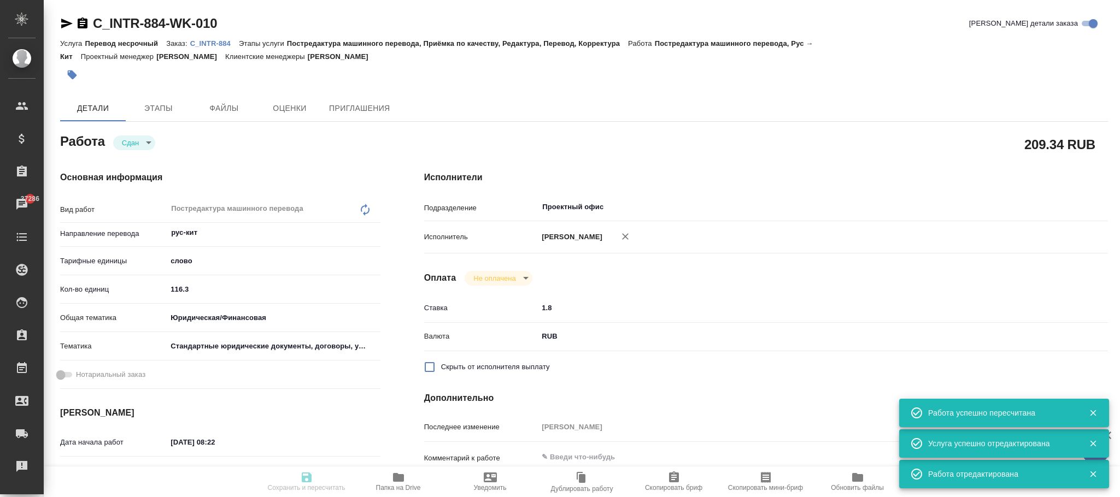
type textarea "x"
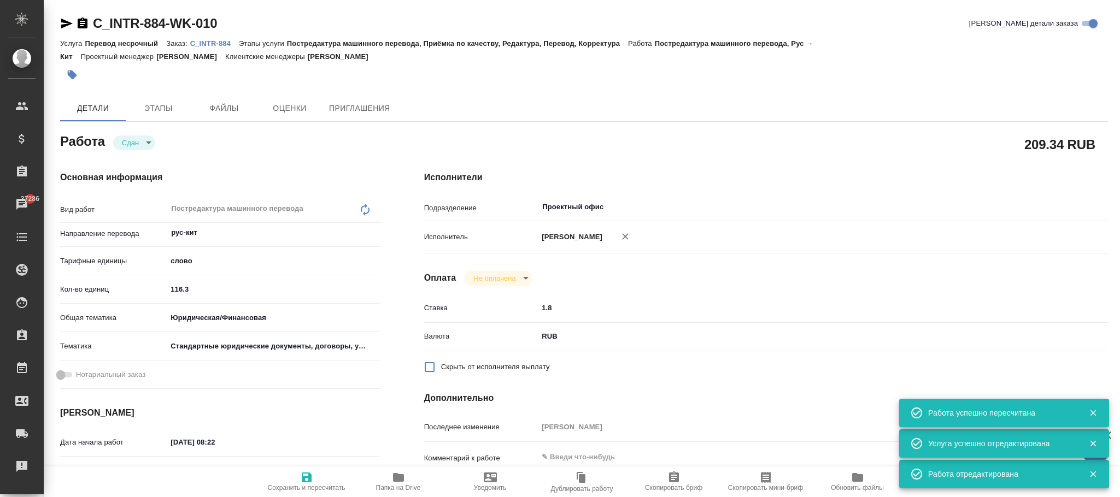
type textarea "x"
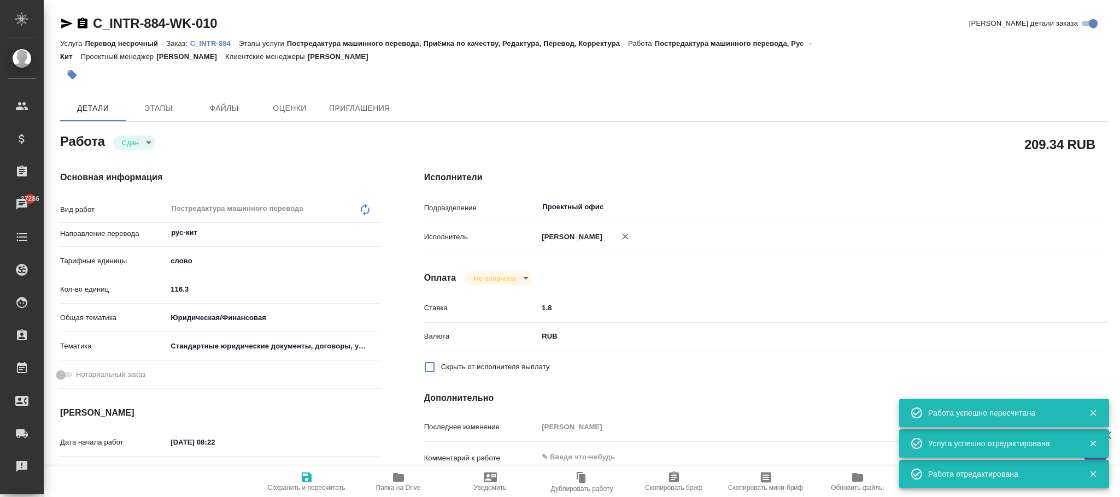
type textarea "x"
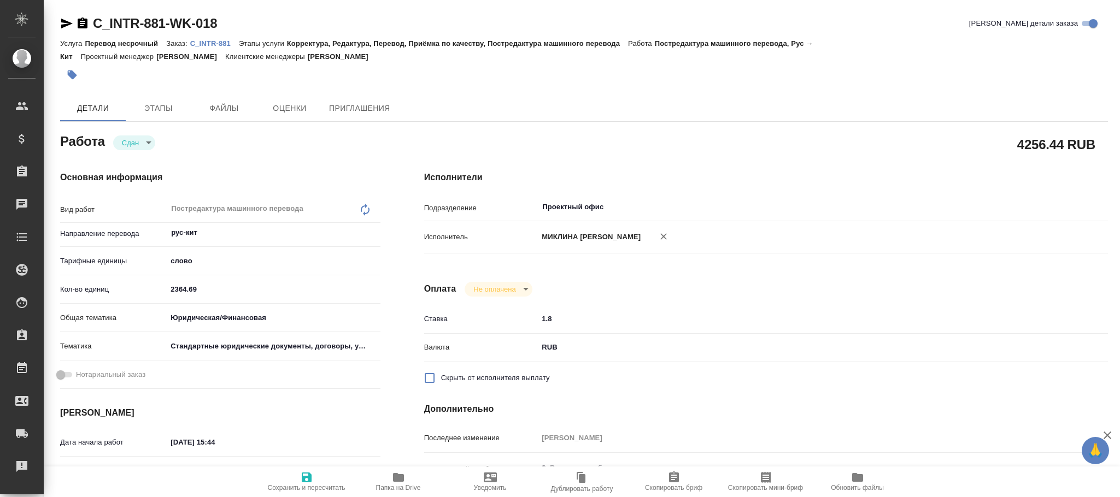
type textarea "x"
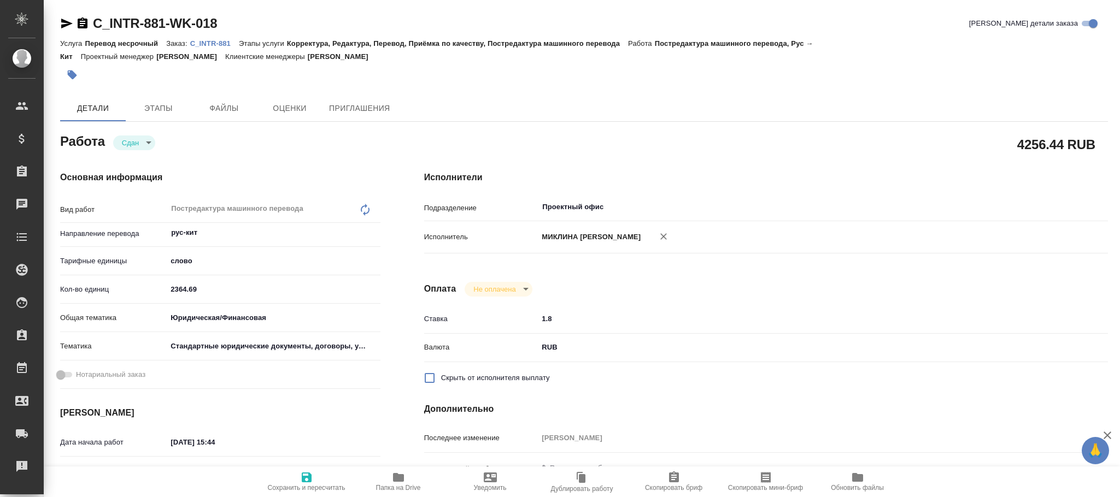
type textarea "x"
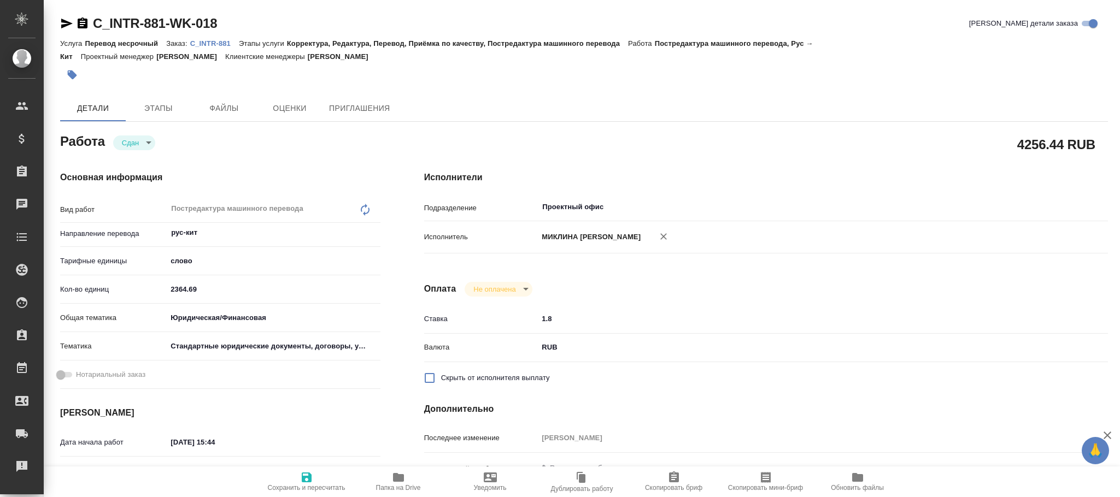
type textarea "x"
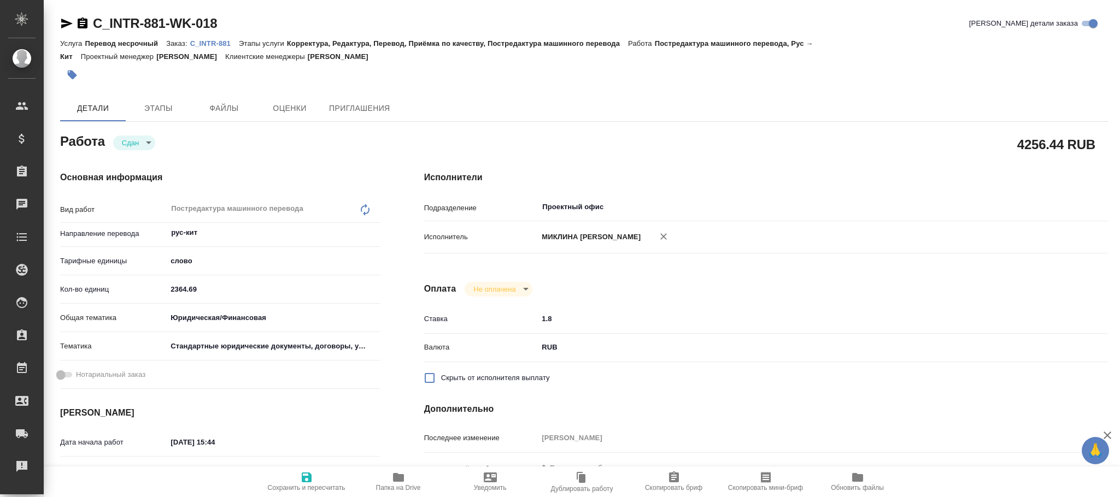
click at [667, 235] on icon "button" at bounding box center [663, 236] width 7 height 7
type textarea "x"
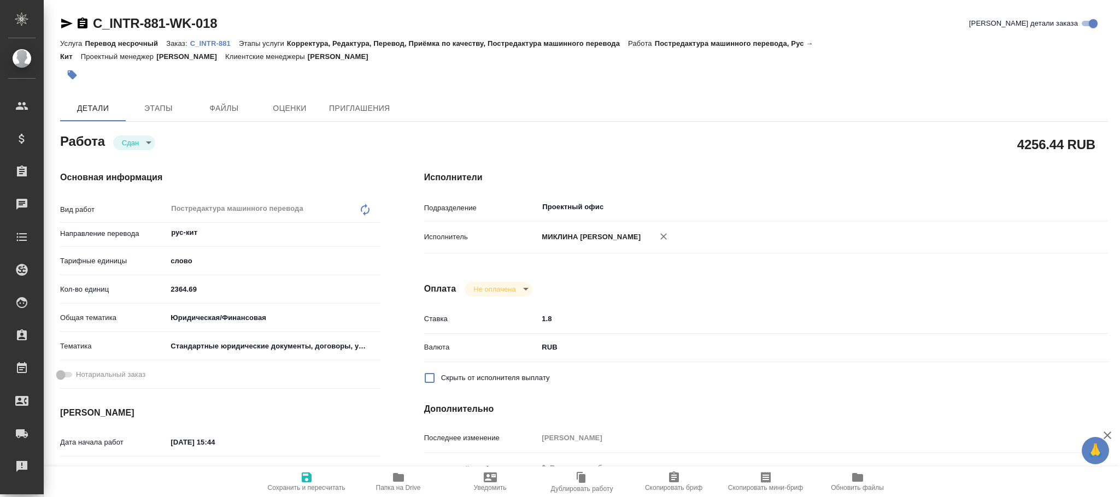
type textarea "x"
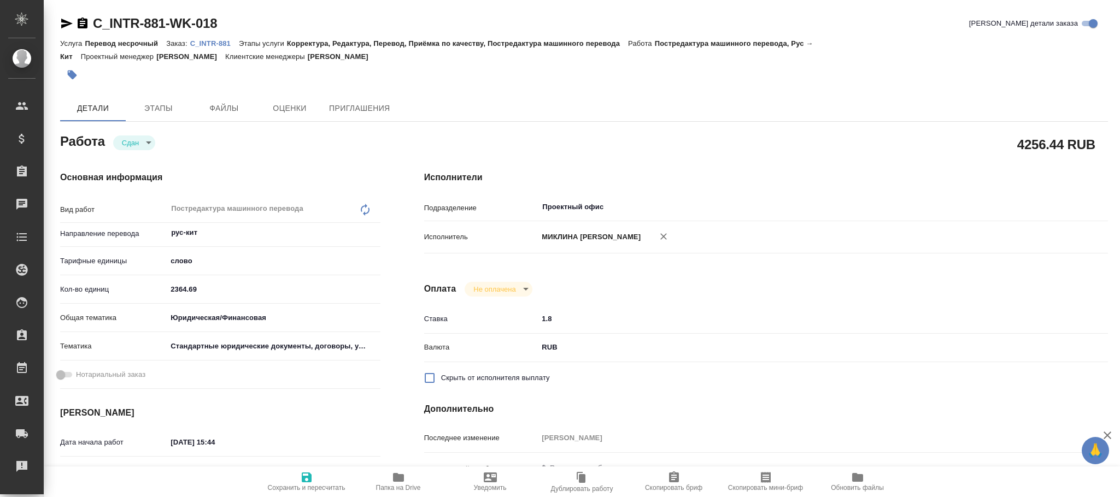
type textarea "x"
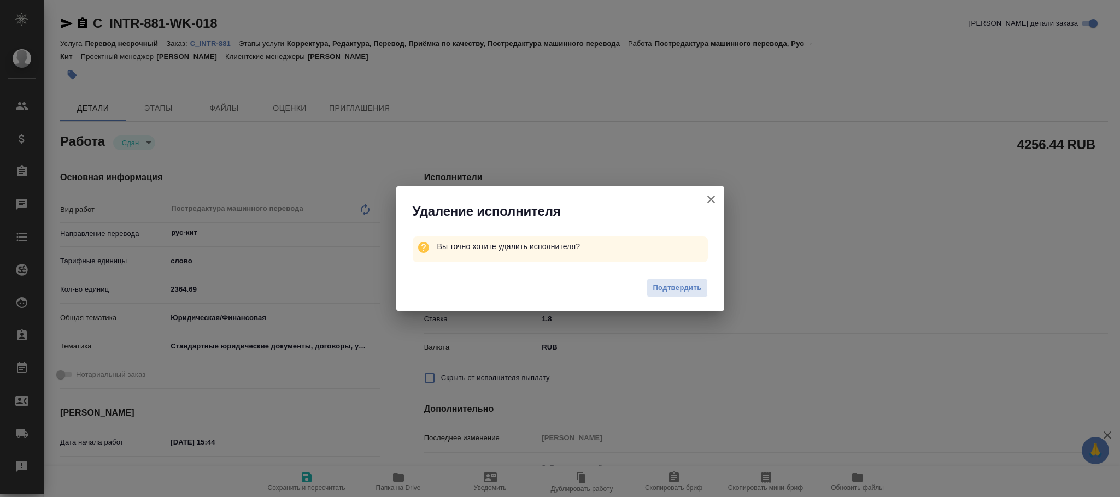
click at [662, 286] on span "Подтвердить" at bounding box center [677, 288] width 49 height 13
type textarea "x"
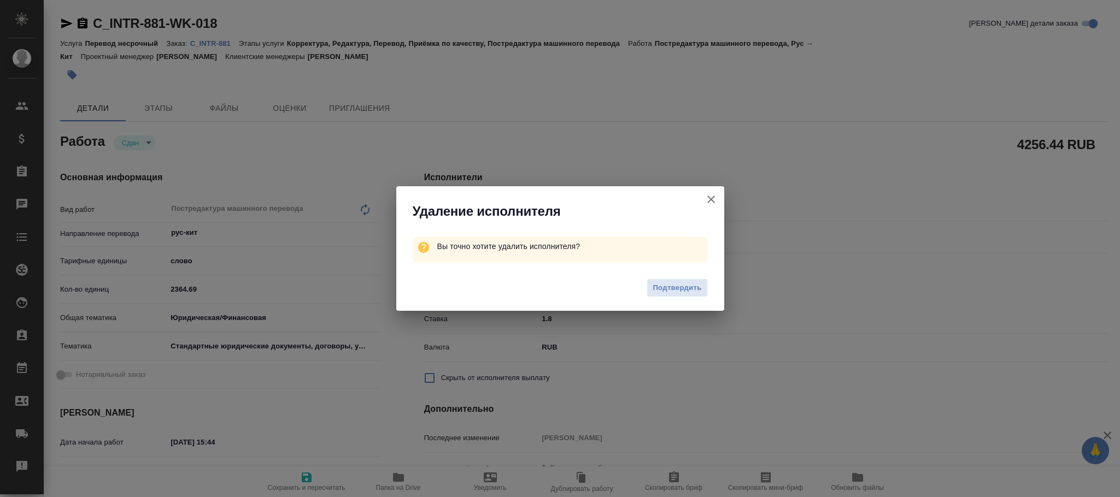
type textarea "x"
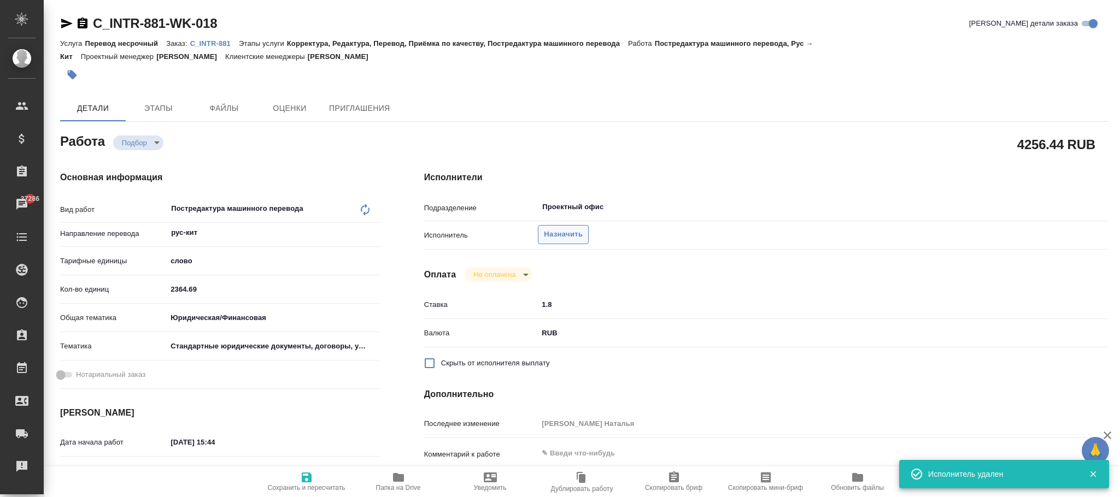
type textarea "x"
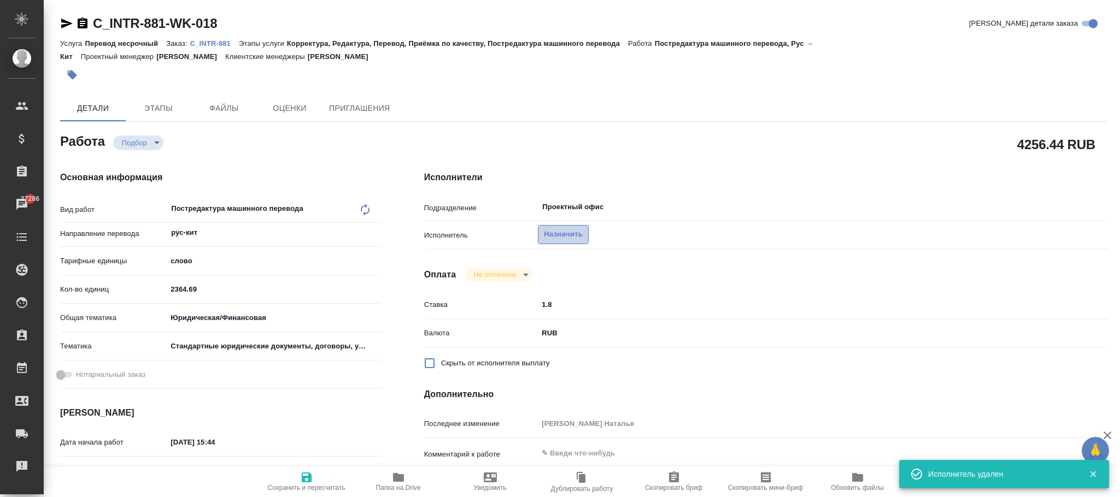
type textarea "x"
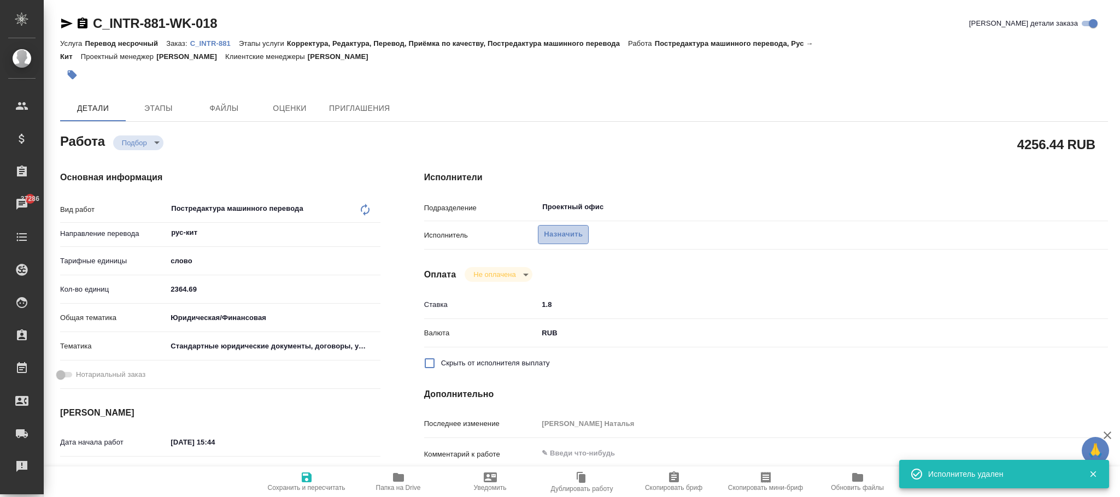
click at [567, 235] on span "Назначить" at bounding box center [563, 234] width 39 height 13
type textarea "x"
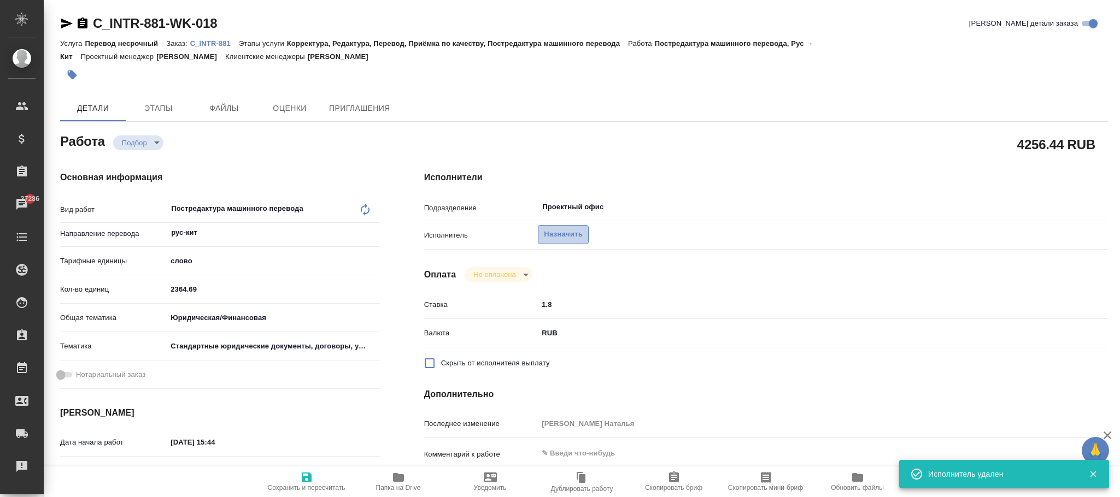
type textarea "x"
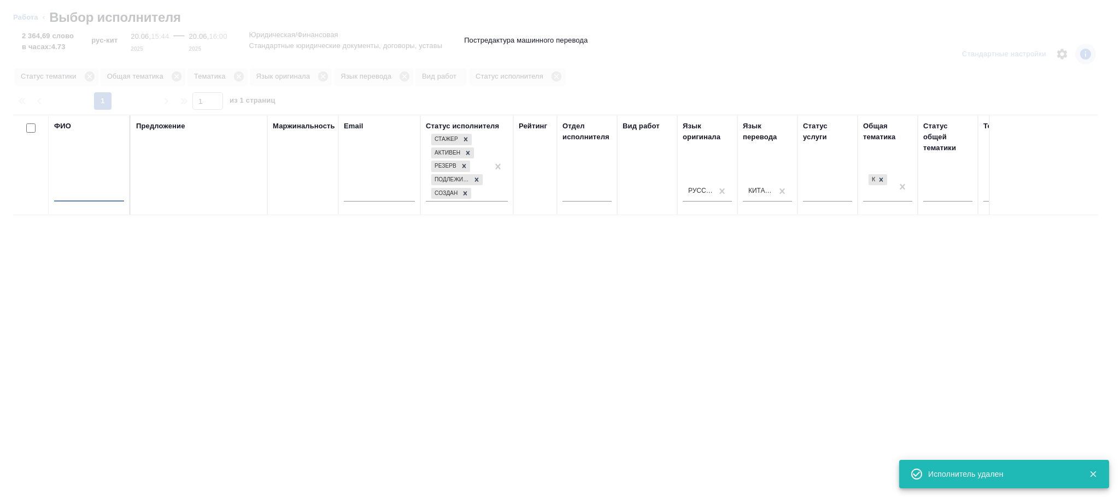
type textarea "x"
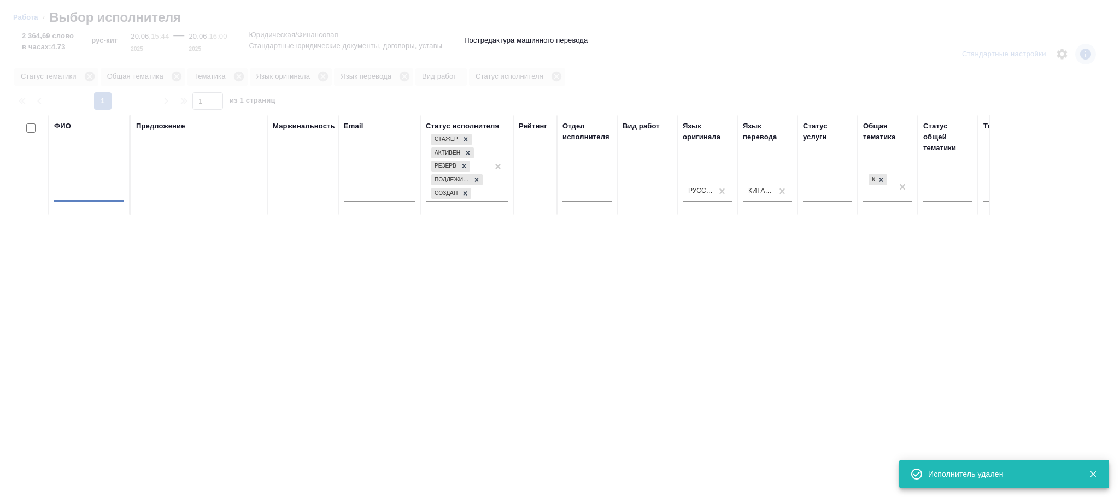
click at [90, 196] on input "text" at bounding box center [89, 195] width 70 height 14
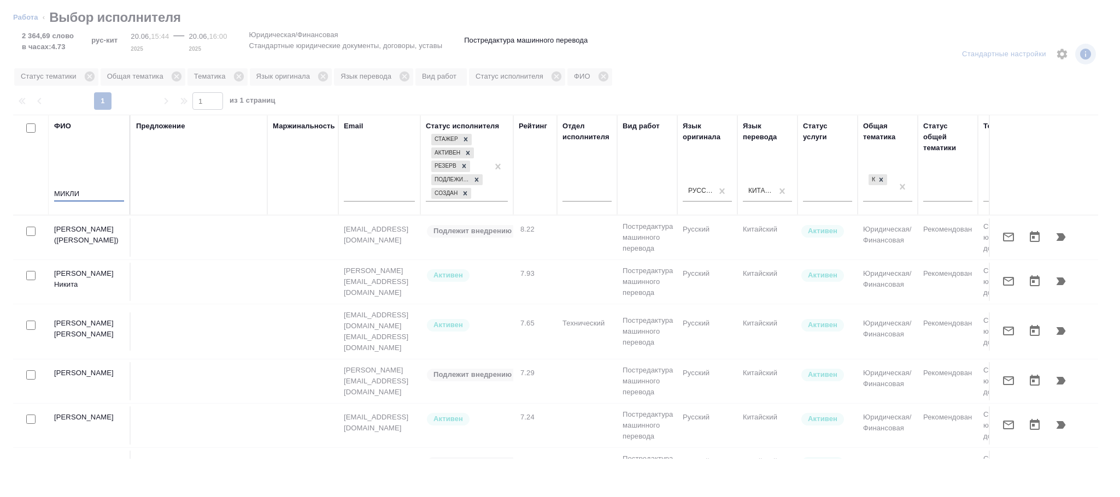
type input "МИКЛИ"
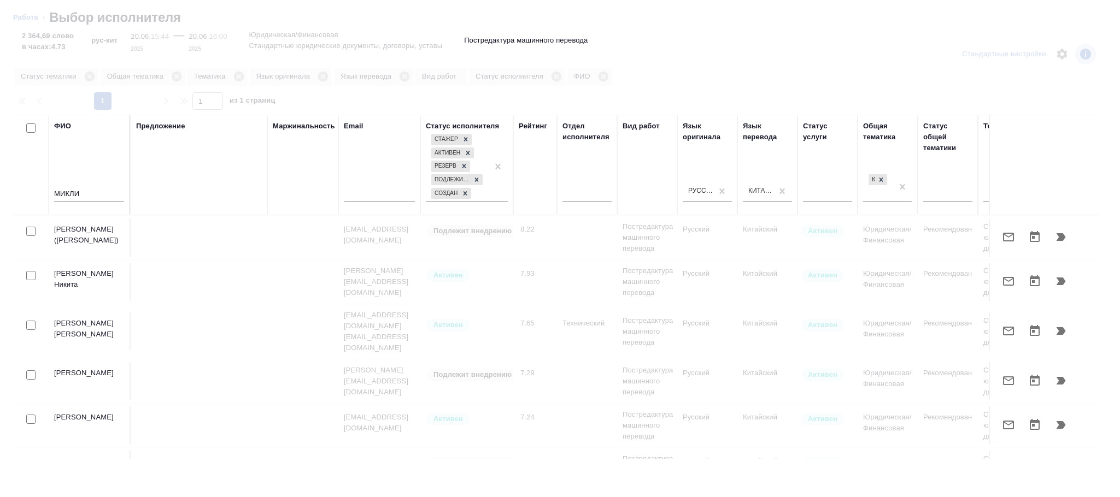
drag, startPoint x: 1047, startPoint y: 445, endPoint x: 774, endPoint y: 440, distance: 272.8
click at [1035, 443] on div at bounding box center [560, 330] width 1120 height 333
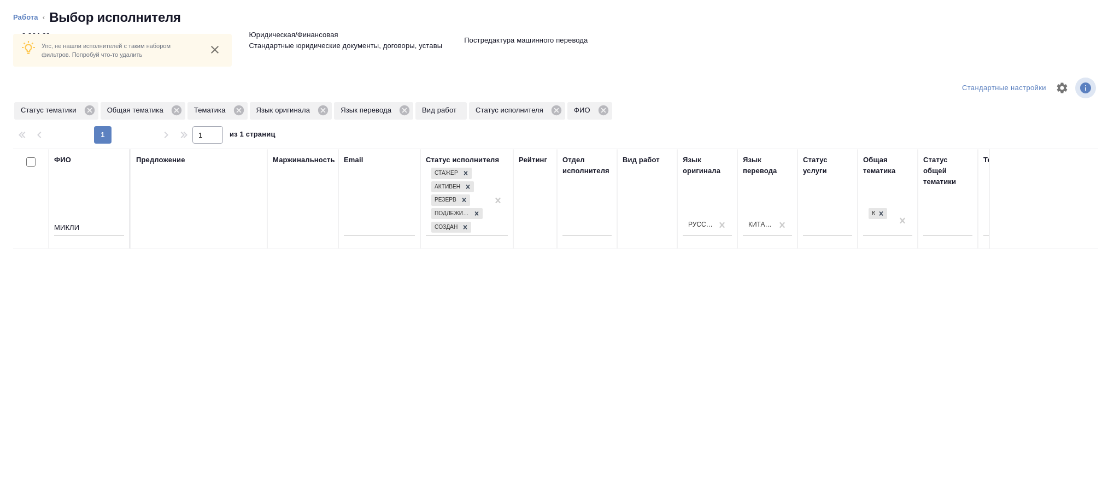
scroll to position [0, 515]
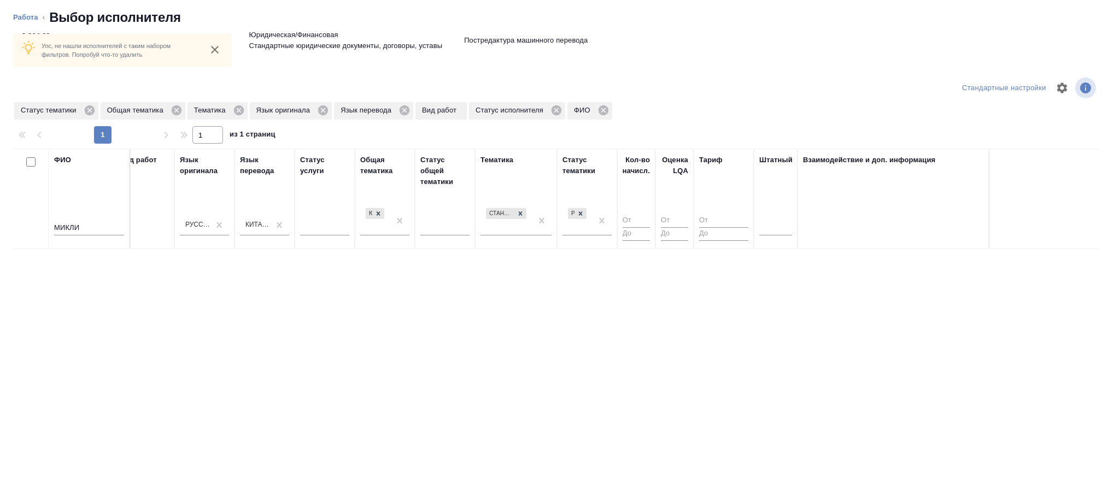
drag, startPoint x: 584, startPoint y: 220, endPoint x: 607, endPoint y: 230, distance: 24.8
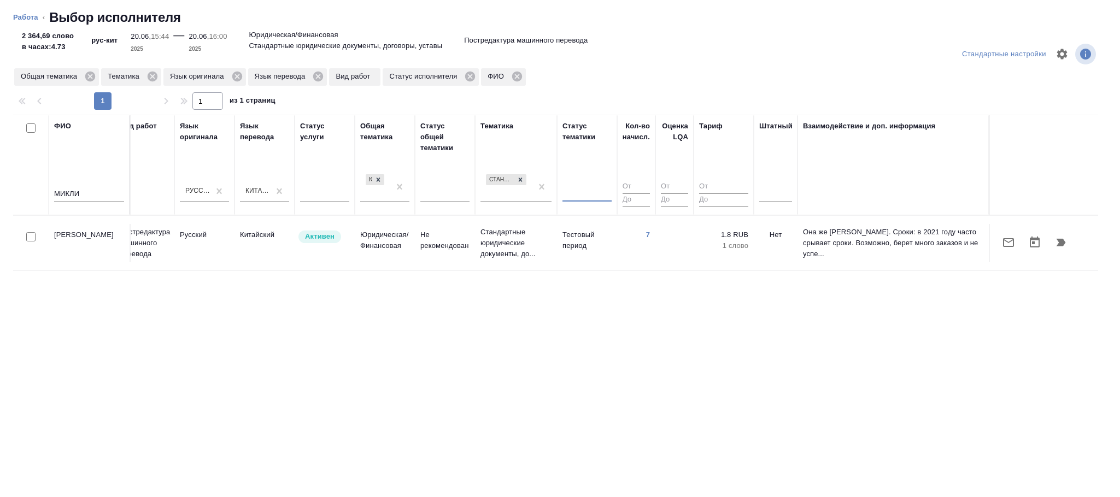
scroll to position [0, 0]
click at [527, 248] on p "Стандартные юридические документы, до..." at bounding box center [515, 243] width 71 height 33
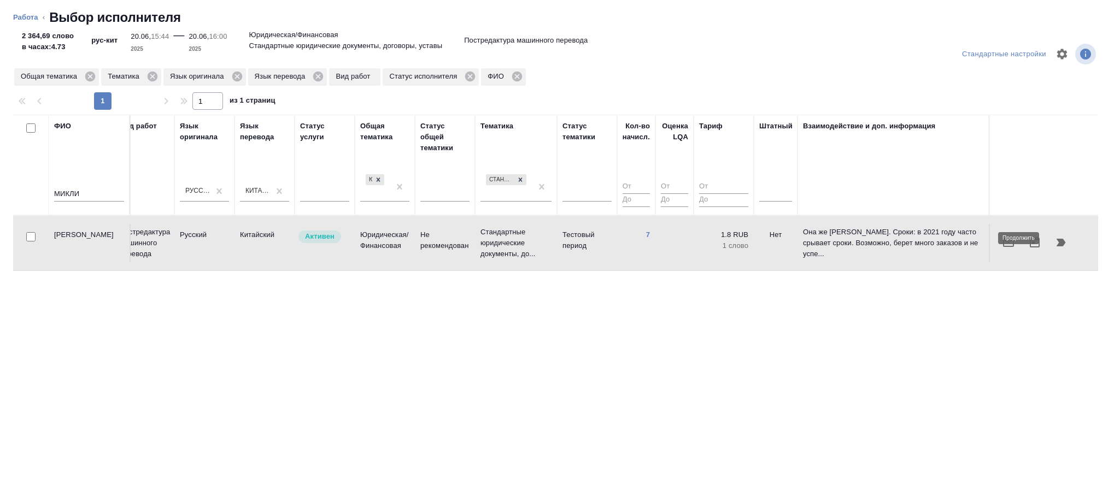
click at [1063, 236] on icon "button" at bounding box center [1060, 242] width 13 height 13
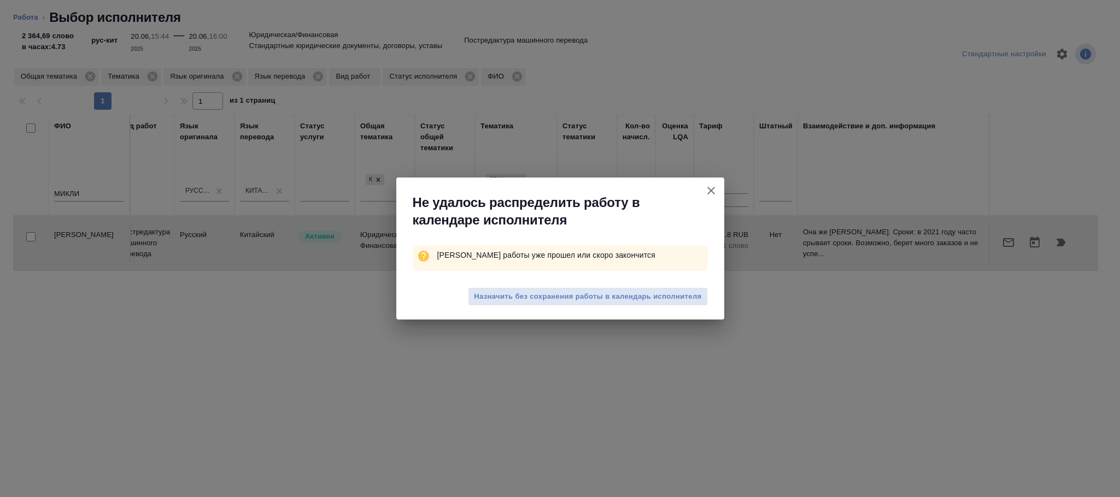
type textarea "x"
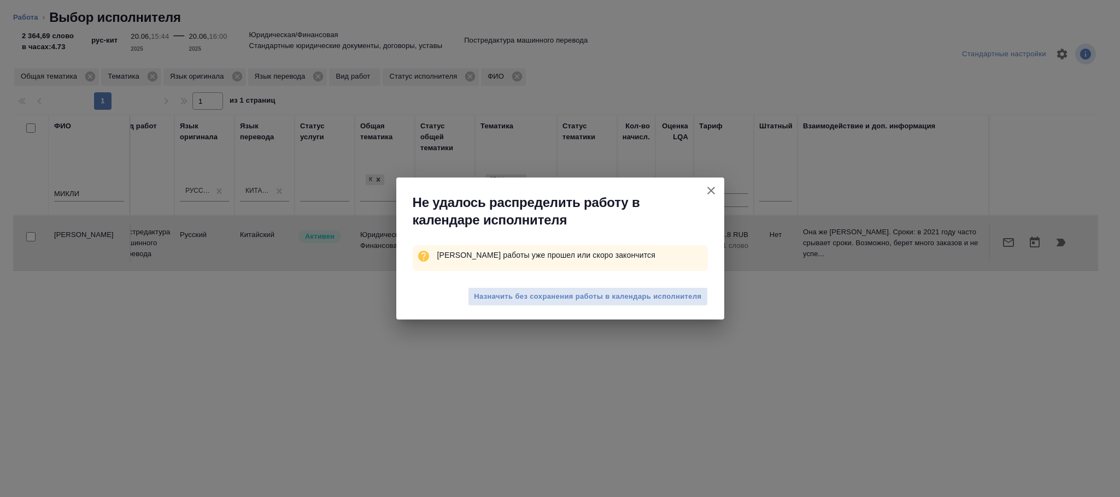
drag, startPoint x: 533, startPoint y: 300, endPoint x: 233, endPoint y: 5, distance: 420.5
click at [533, 300] on span "Назначить без сохранения работы в календарь исполнителя" at bounding box center [587, 297] width 227 height 13
type textarea "x"
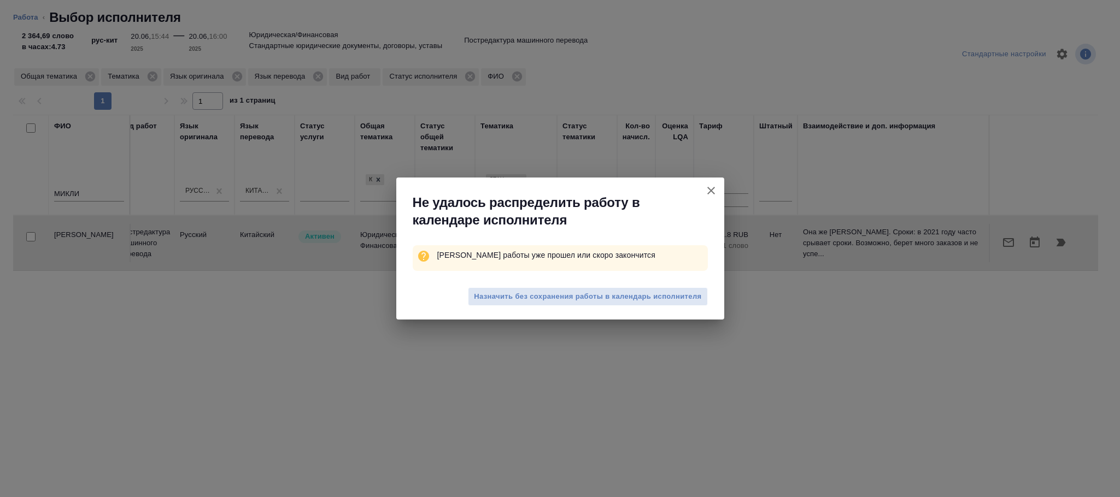
type textarea "x"
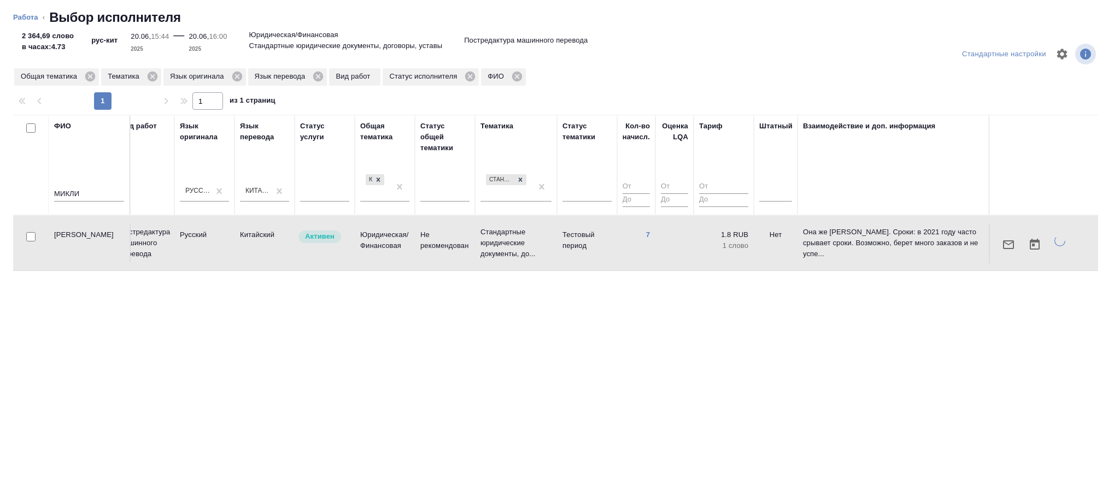
type textarea "x"
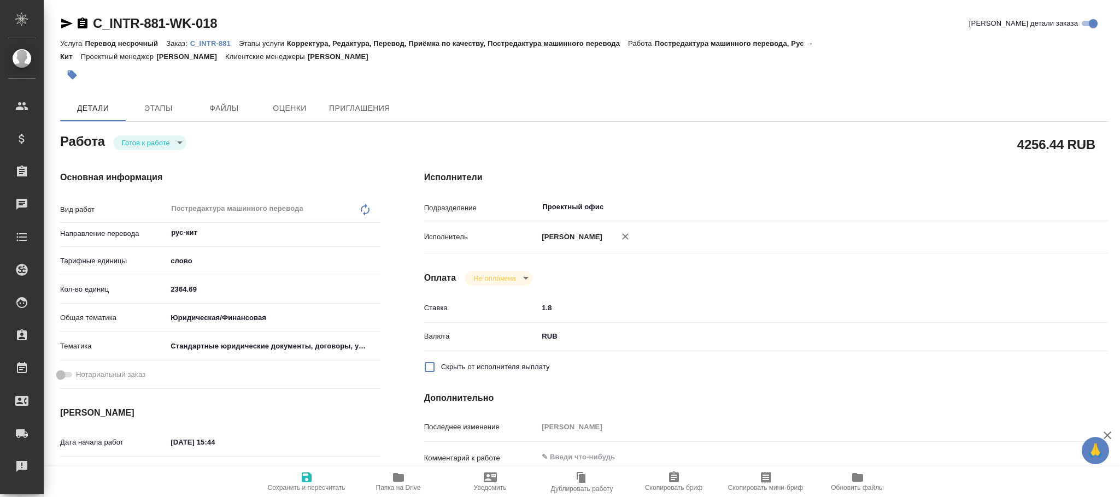
type textarea "x"
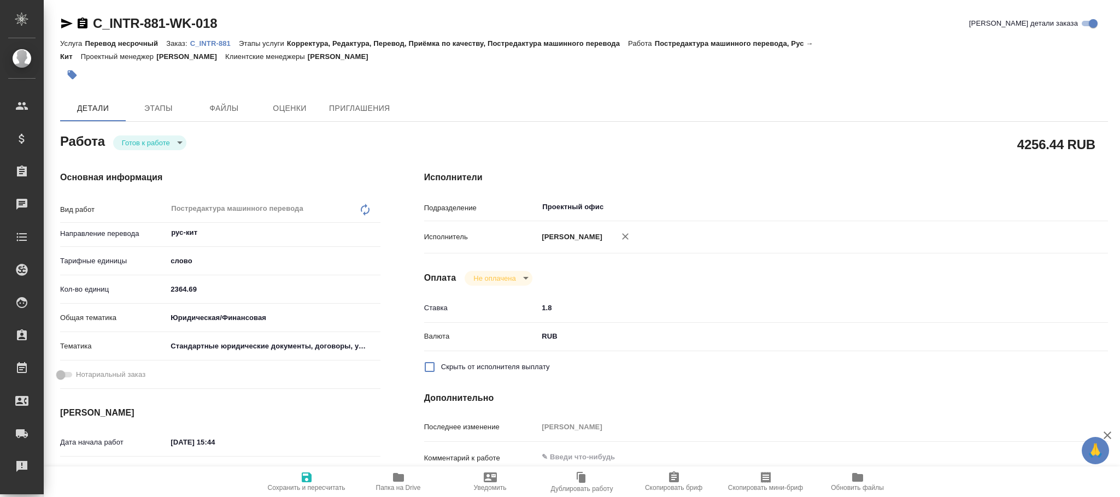
type textarea "x"
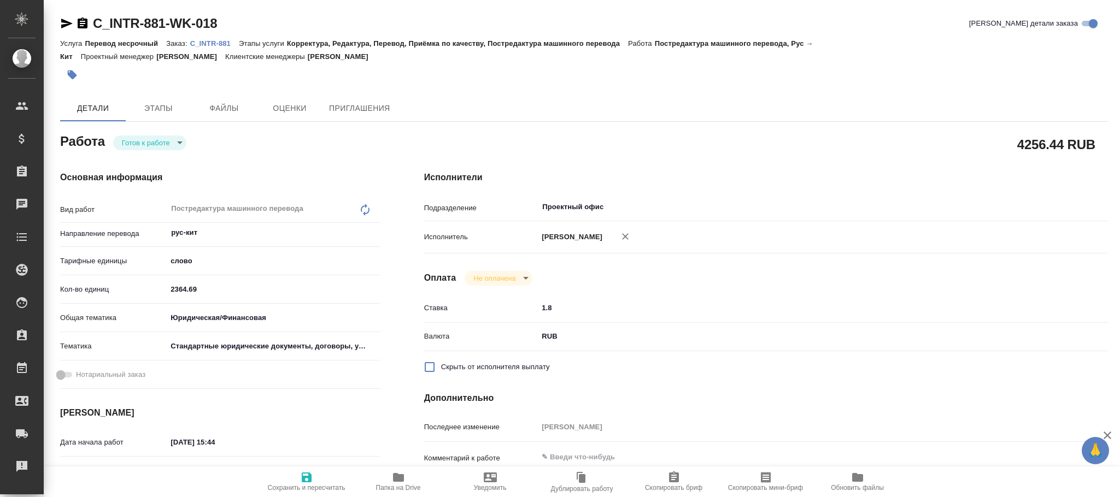
type textarea "x"
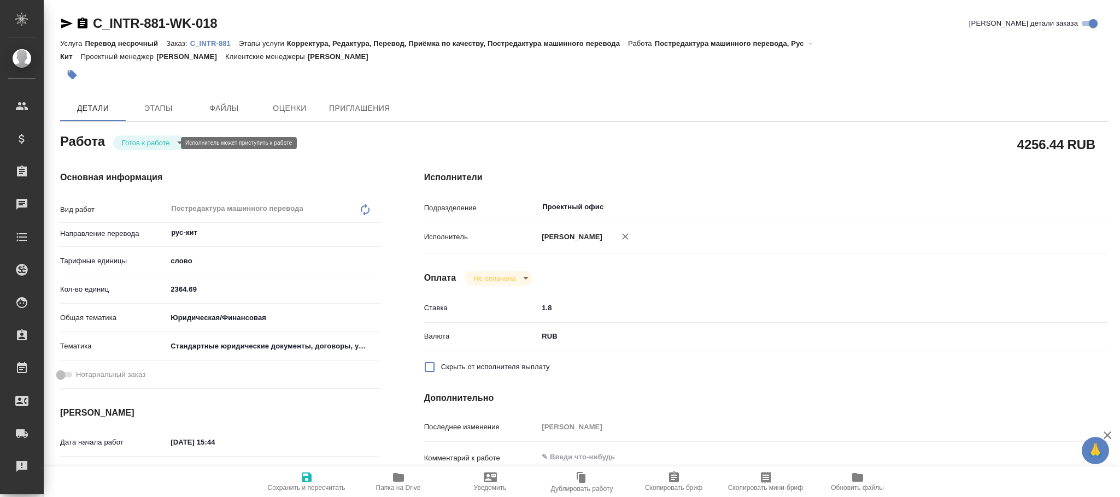
click at [151, 138] on body "🙏 .cls-1 fill:#fff; AWATERA [PERSON_NAME]fokina Клиенты Спецификации Заказы Чат…" at bounding box center [560, 248] width 1120 height 497
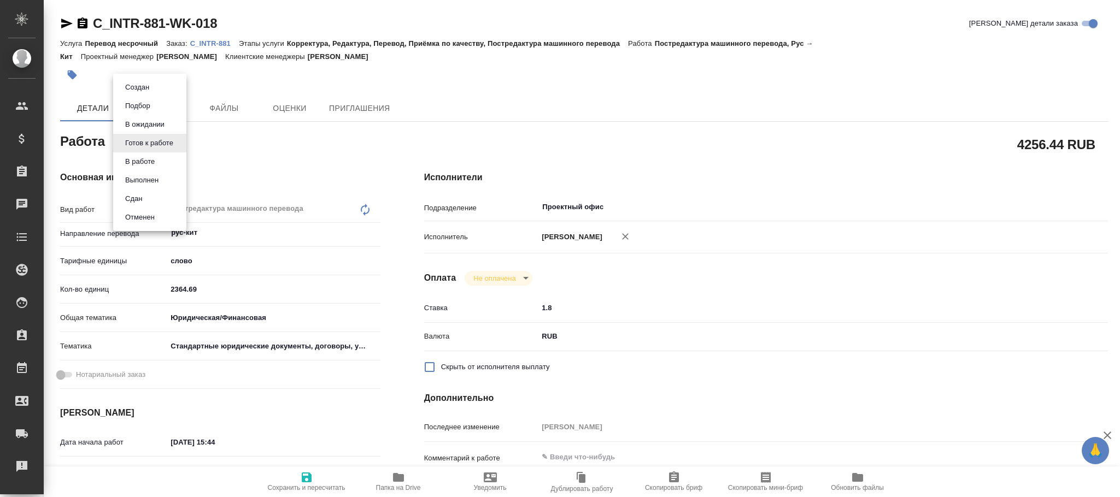
type textarea "x"
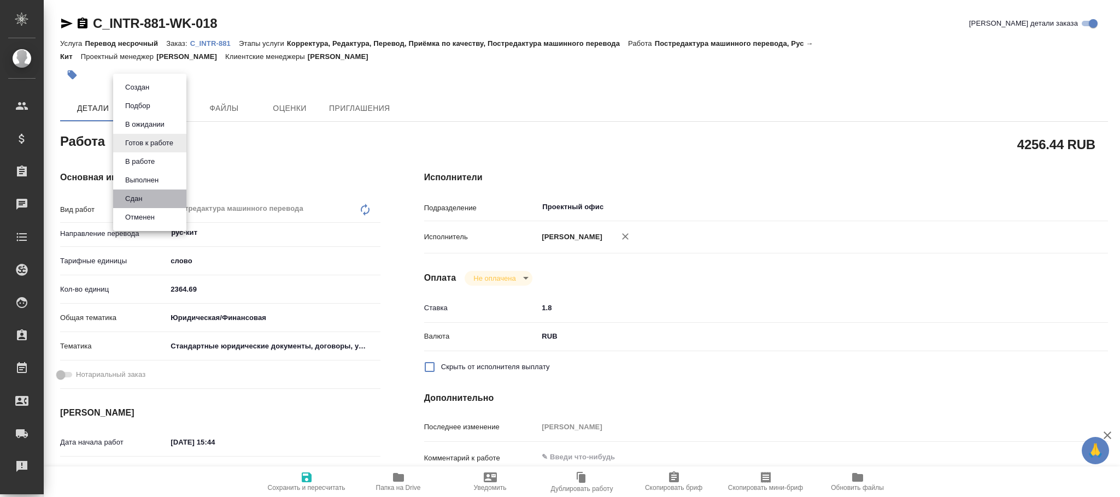
click at [146, 201] on li "Сдан" at bounding box center [149, 199] width 73 height 19
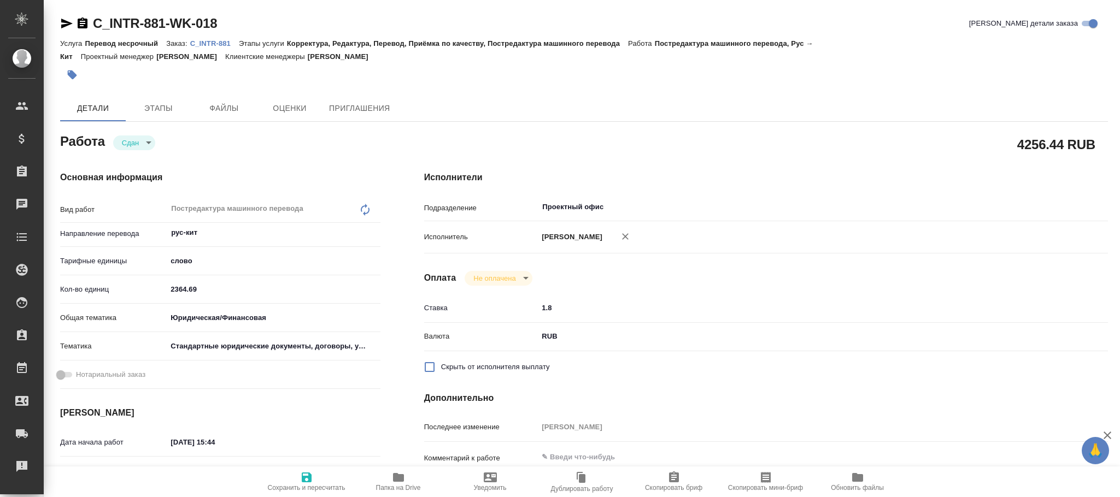
type textarea "x"
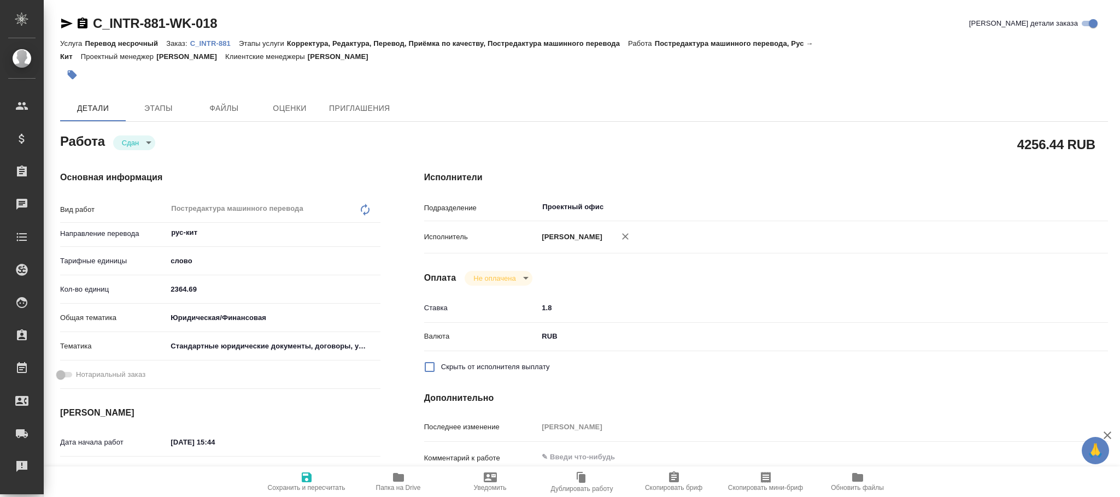
type textarea "x"
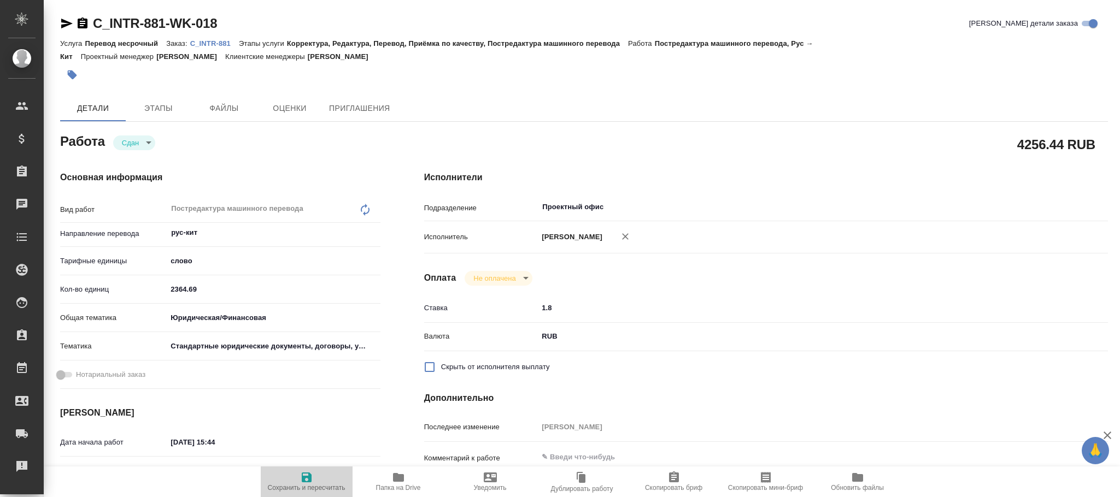
click at [312, 482] on icon "button" at bounding box center [306, 477] width 13 height 13
type textarea "x"
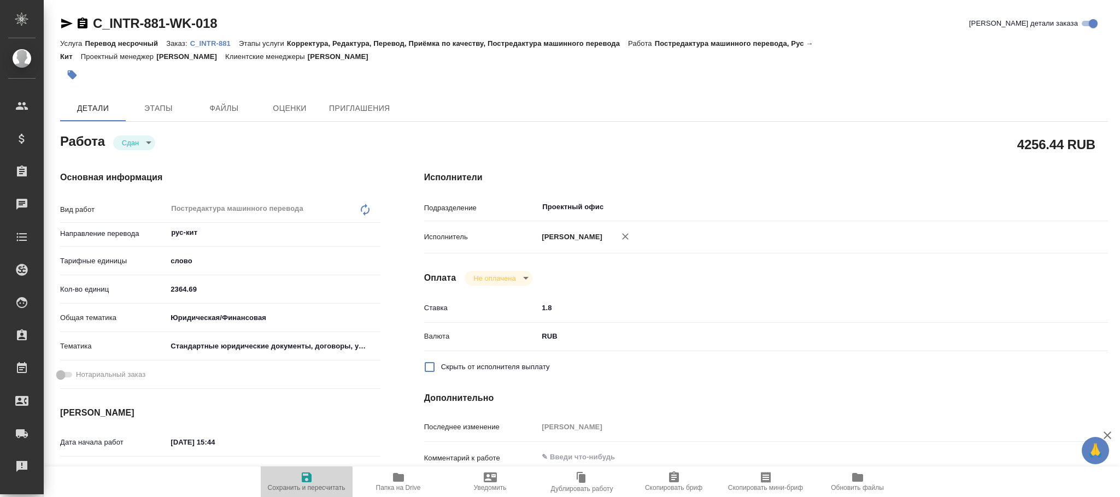
type textarea "x"
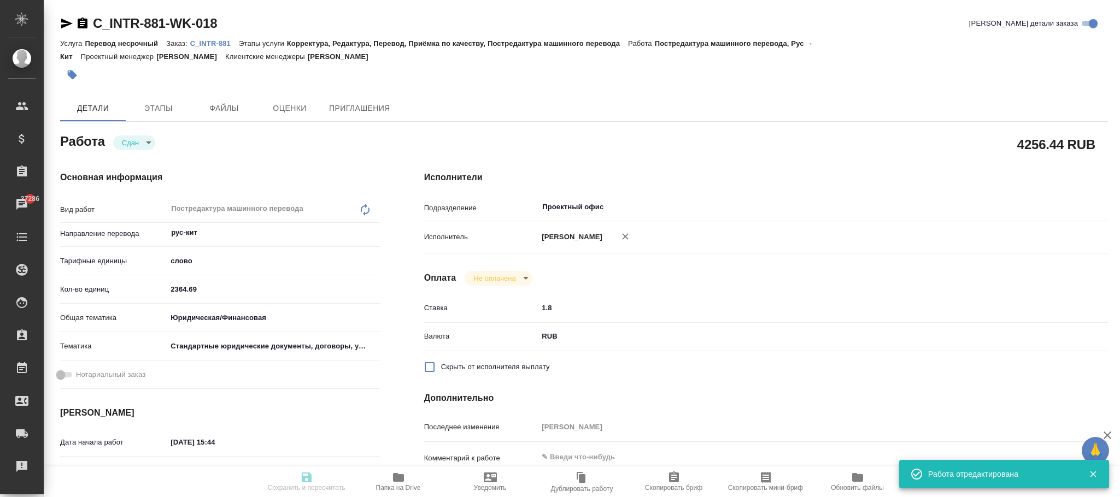
type input "closed"
type textarea "Постредактура машинного перевода"
type textarea "x"
type input "рус-кит"
type input "5a8b1489cc6b4906c91bfd90"
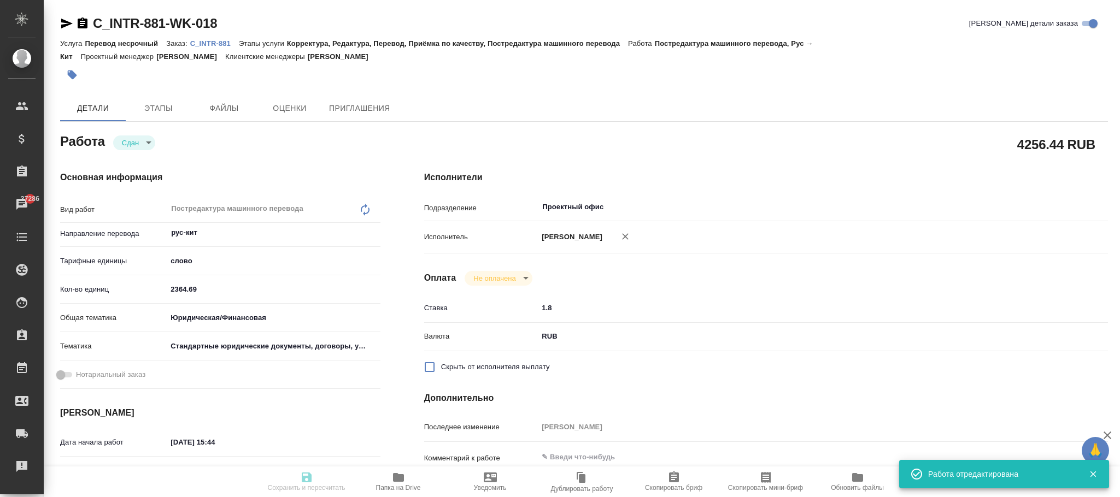
type input "2364.69"
type input "yr-fn"
type input "5f647205b73bc97568ca66bf"
type input "[DATE] 15:44"
type input "[DATE] 16:00"
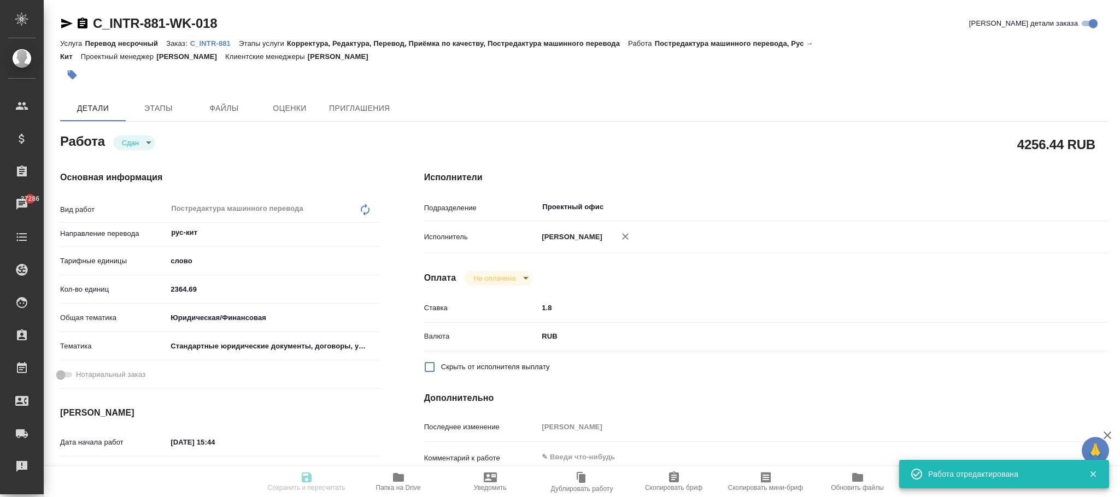
type input "[DATE] 15:59"
type input "[DATE] 16:00"
type input "Проектный офис"
type input "notPayed"
type input "1.8"
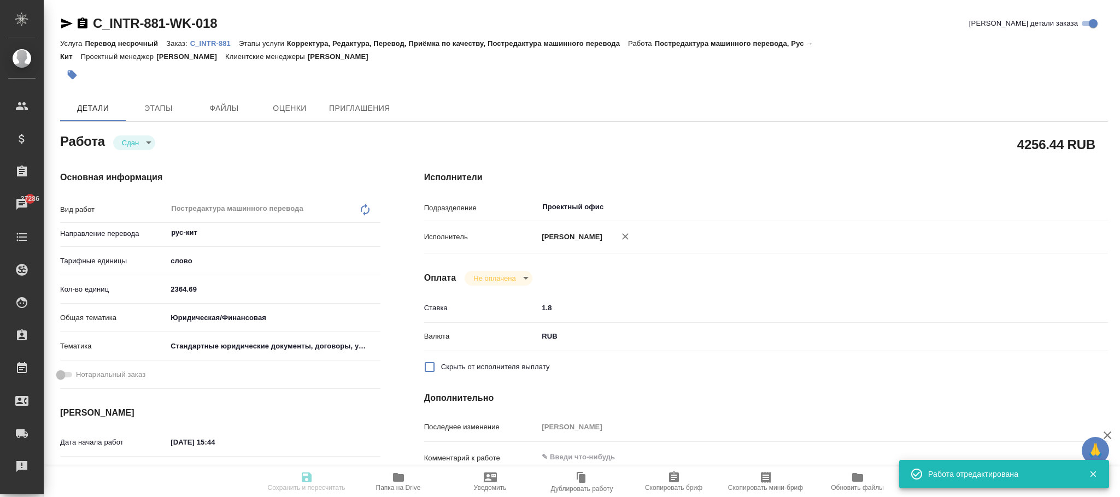
type input "RUB"
type input "[PERSON_NAME]"
type textarea "x"
type textarea "/Clients/INTR/Orders/C_INTR-881/Translated/C_INTR-881-WK-018"
type textarea "x"
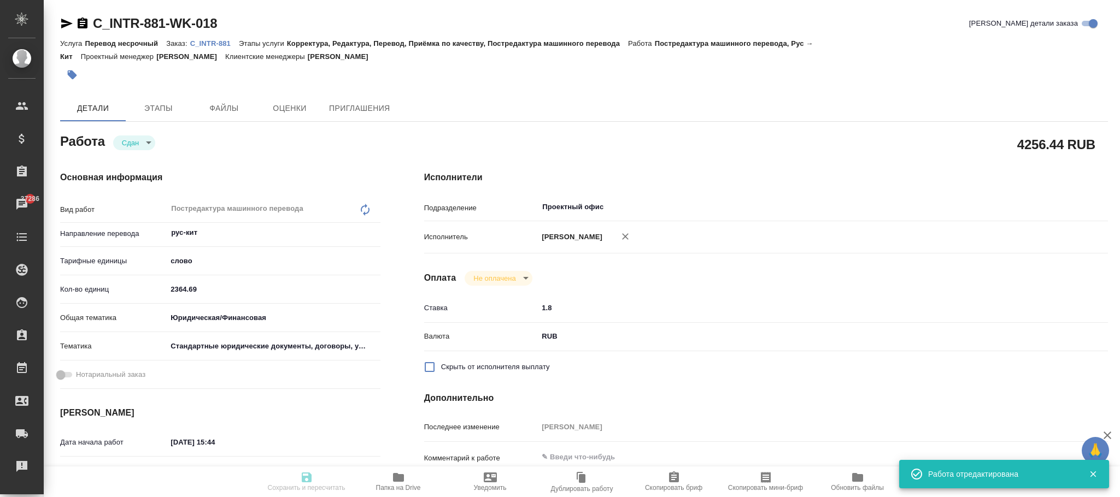
type input "C_INTR-881"
type input "Перевод несрочный"
type input "Корректура, Редактура, Перевод, Приёмка по качеству, Постредактура машинного пе…"
type input "[PERSON_NAME]"
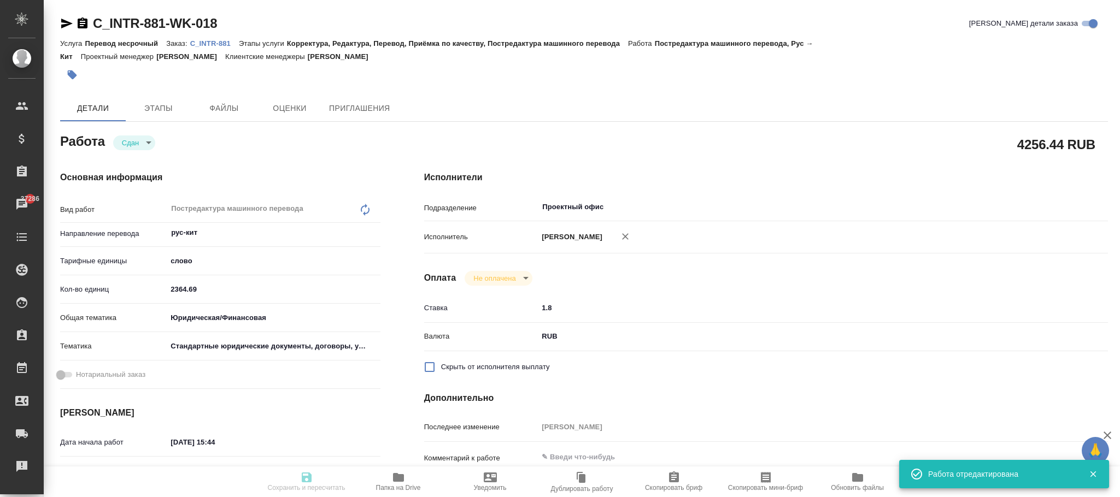
type input "/Clients/INTR/Orders/C_INTR-881"
type textarea "x"
type textarea "Основное тело документа содержит РУ текст в одном столбце - перевод на китайски…"
type textarea "x"
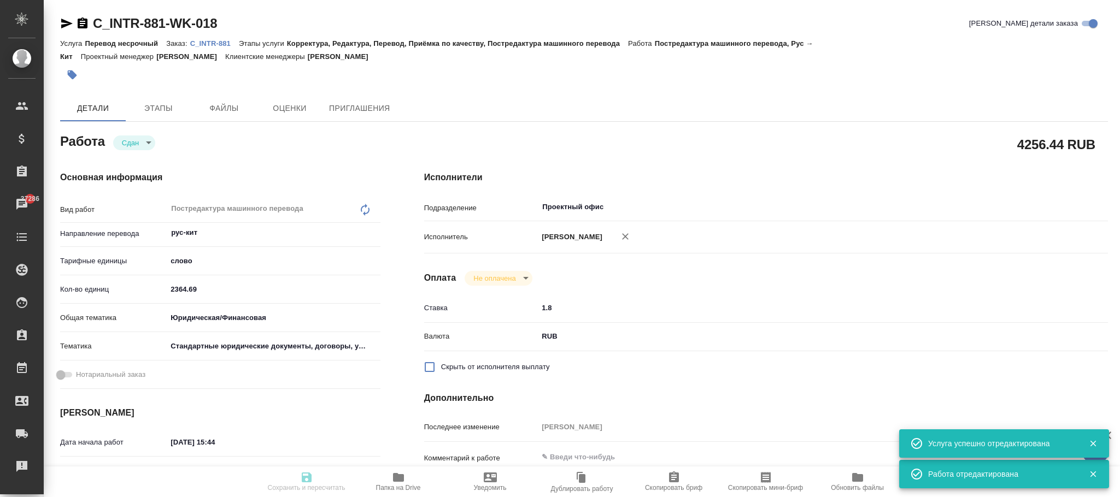
type textarea "x"
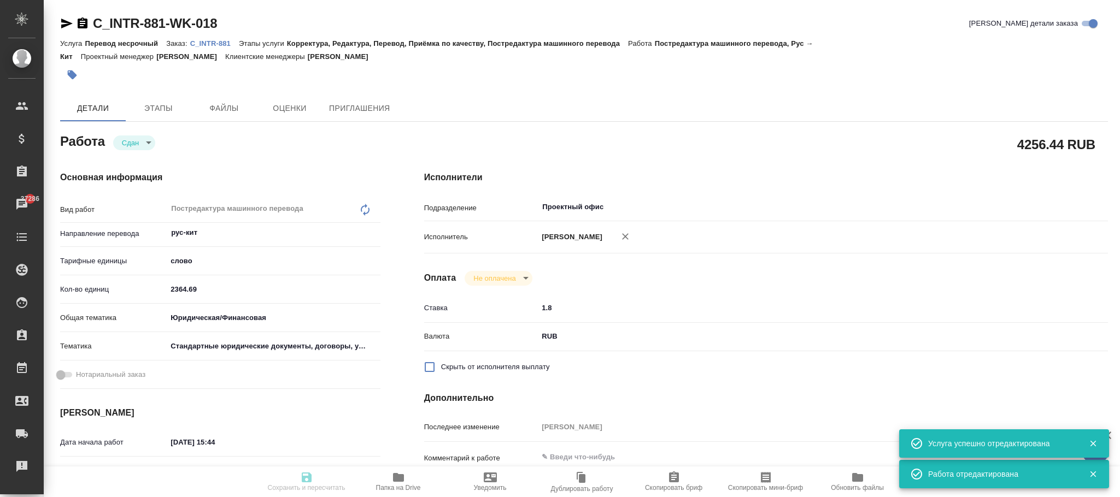
type textarea "x"
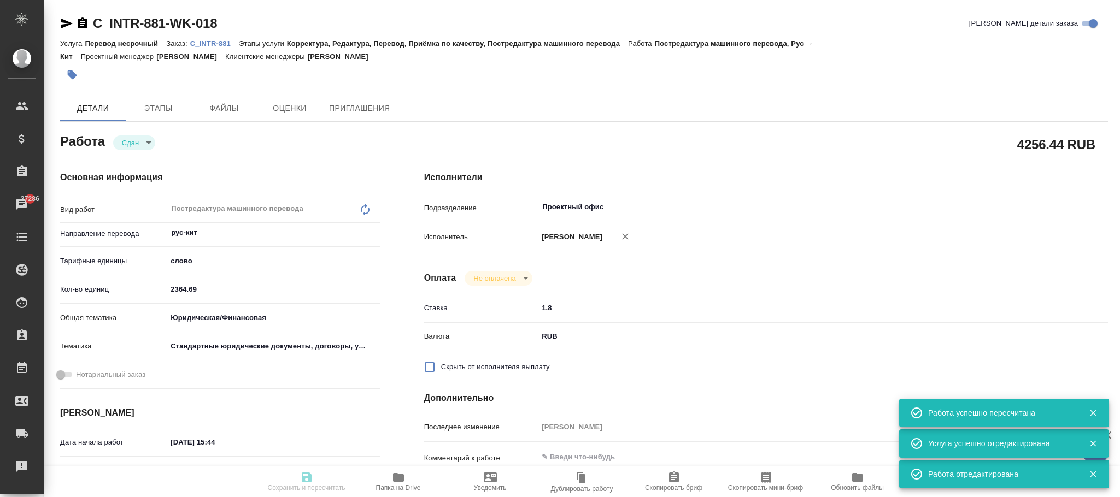
type input "closed"
type textarea "Постредактура машинного перевода"
type textarea "x"
type input "рус-кит"
type input "5a8b1489cc6b4906c91bfd90"
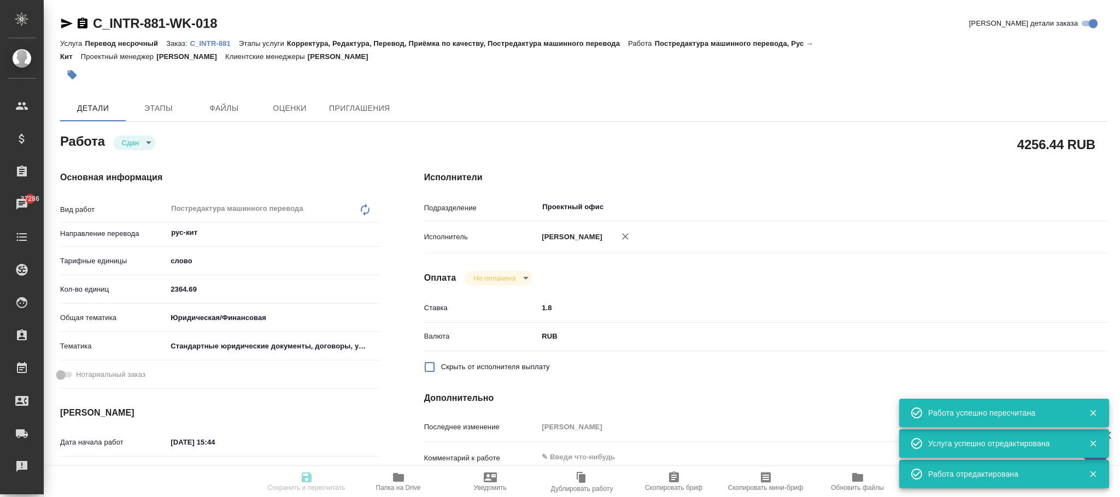
type input "2364.69"
type input "yr-fn"
type input "5f647205b73bc97568ca66bf"
type input "[DATE] 15:44"
type input "[DATE] 16:00"
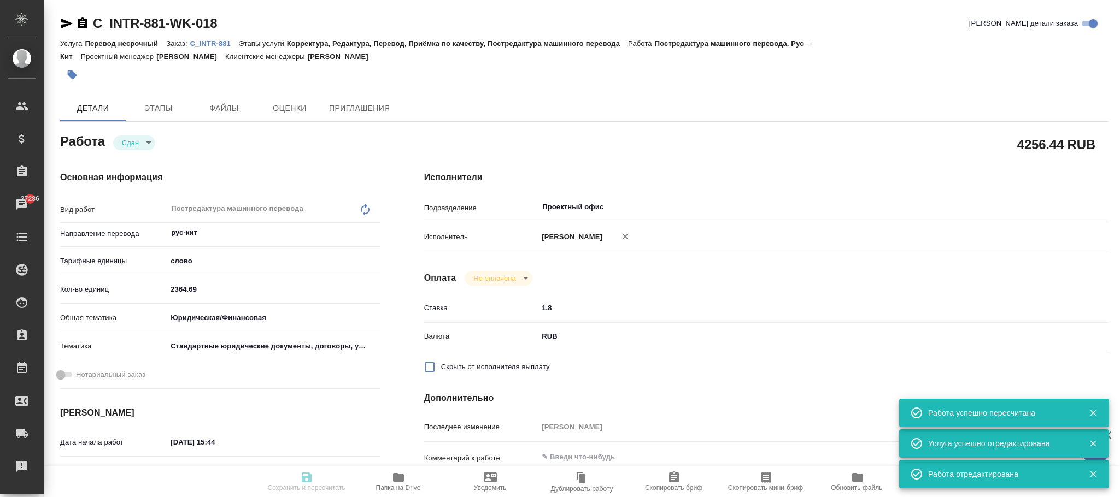
type input "[DATE] 15:59"
type input "[DATE] 16:00"
type input "Проектный офис"
type input "notPayed"
type input "1.8"
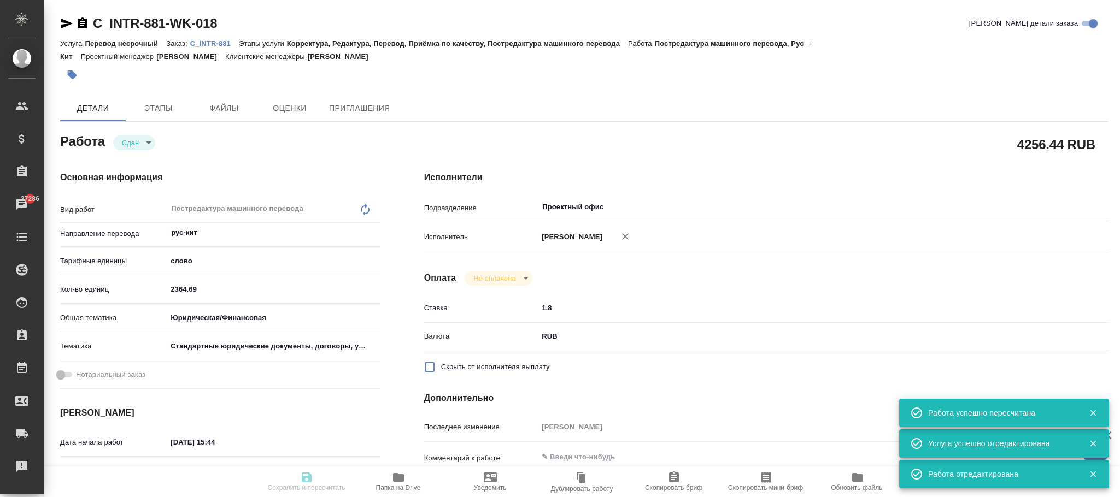
type input "RUB"
type input "[PERSON_NAME]"
type textarea "x"
type textarea "/Clients/INTR/Orders/C_INTR-881/Translated/C_INTR-881-WK-018"
type textarea "x"
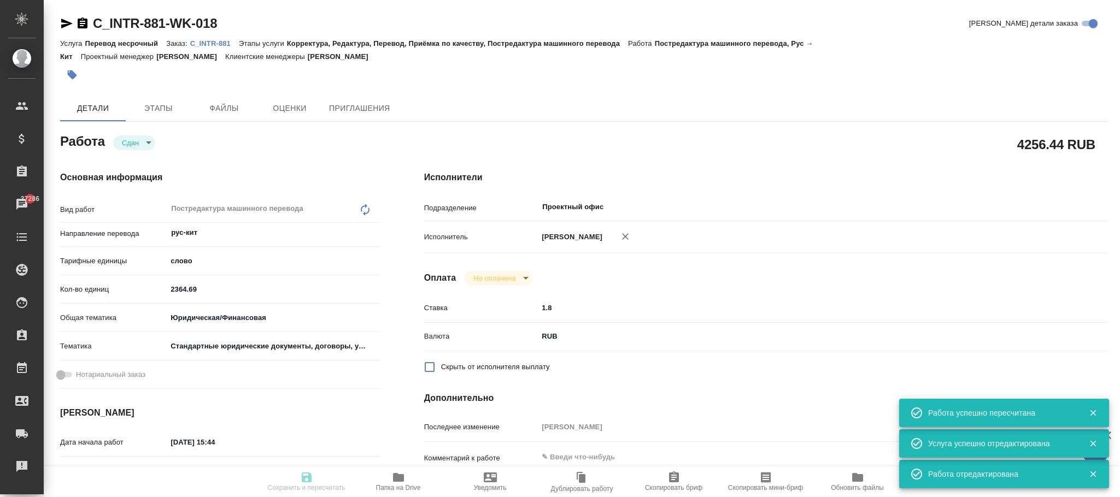
type input "C_INTR-881"
type input "Перевод несрочный"
type input "Корректура, Редактура, Перевод, Приёмка по качеству, Постредактура машинного пе…"
type input "[PERSON_NAME]"
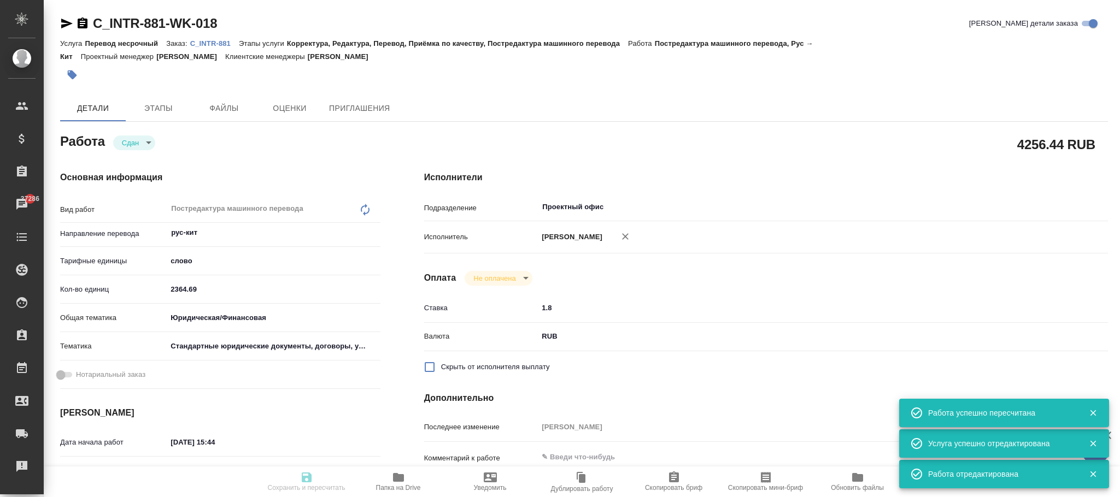
type input "/Clients/INTR/Orders/C_INTR-881"
type textarea "x"
type textarea "Основное тело документа содержит РУ текст в одном столбце - перевод на китайски…"
type textarea "x"
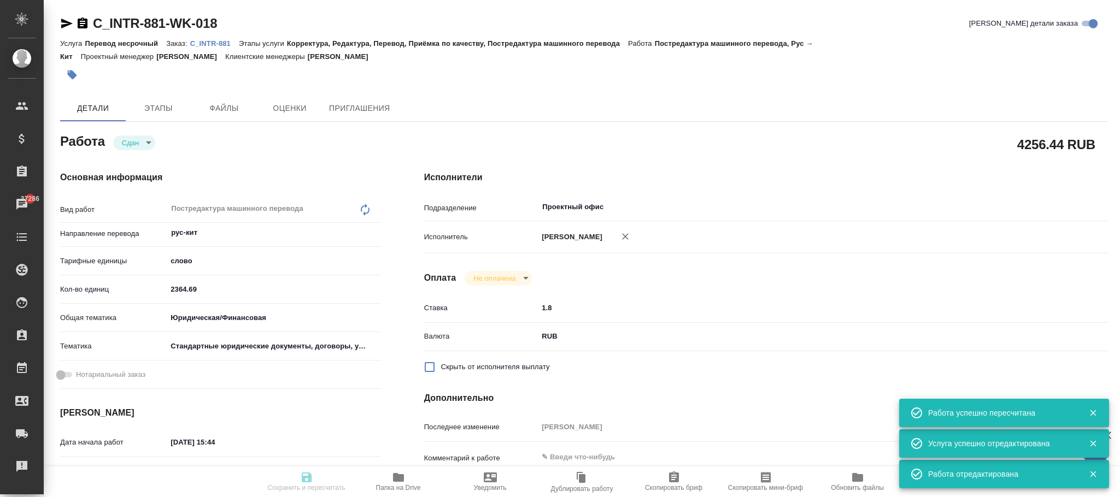
type textarea "x"
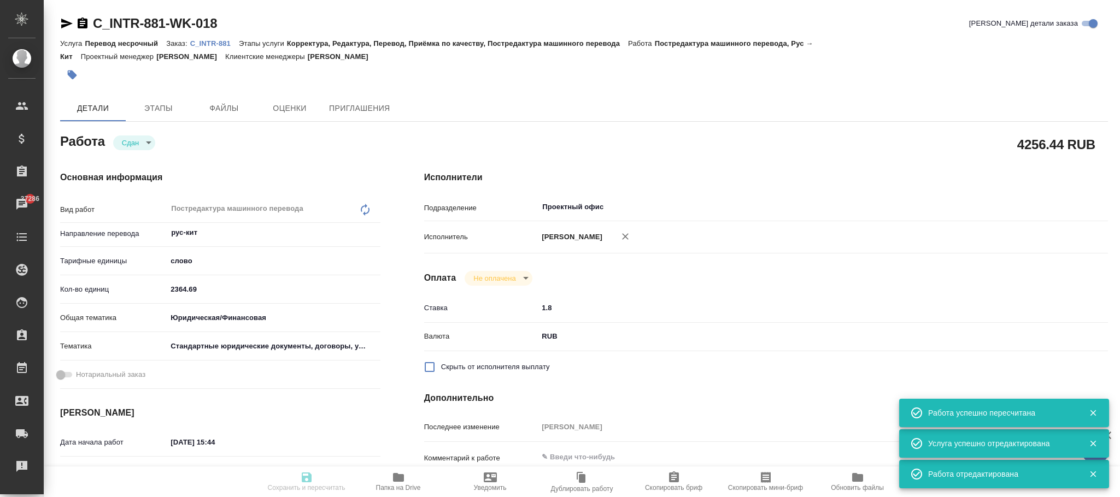
type textarea "x"
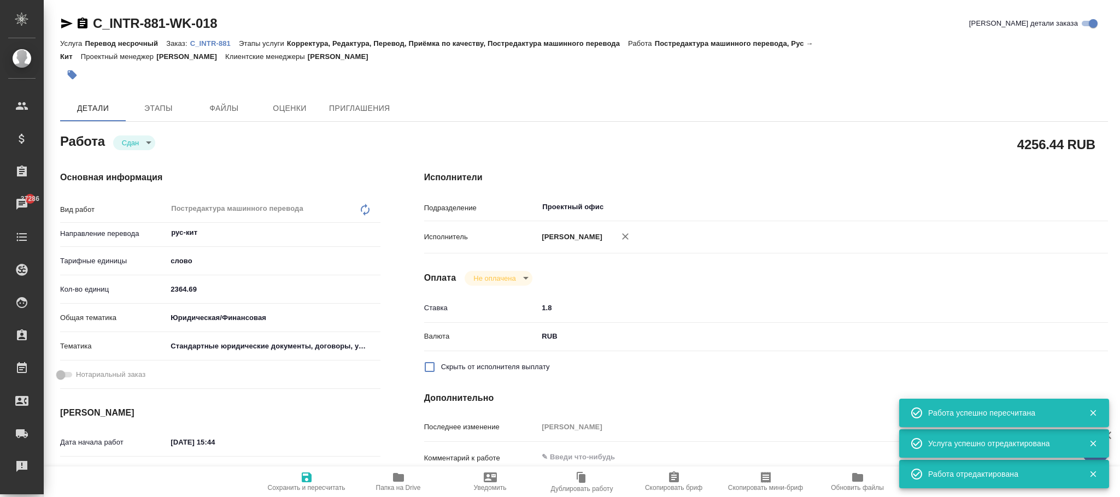
type textarea "x"
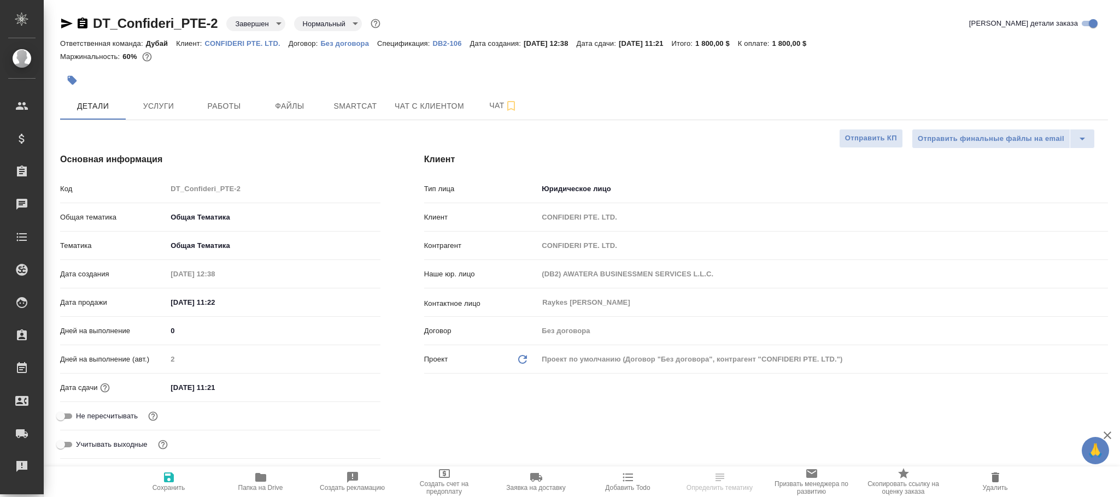
select select "RU"
type input "[PERSON_NAME] Никита"
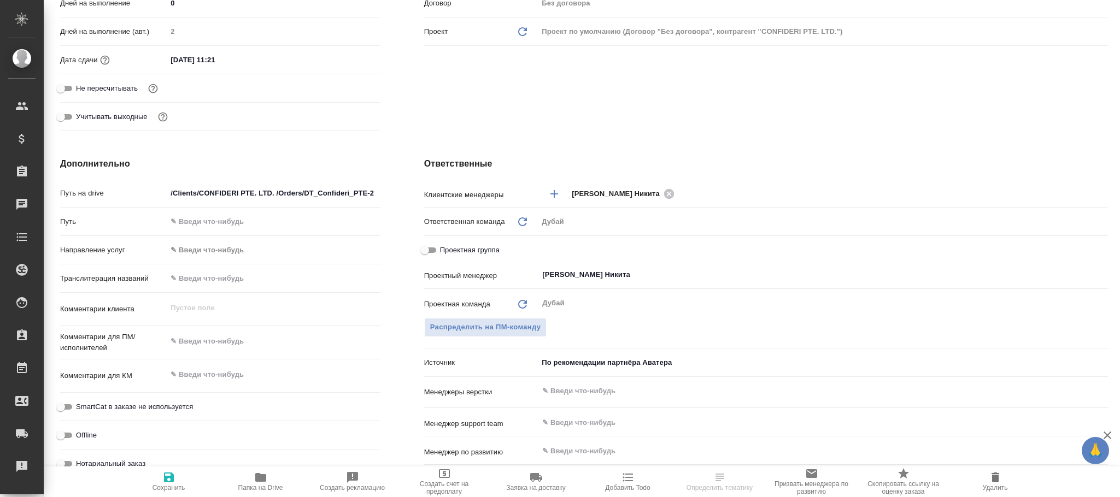
scroll to position [632, 0]
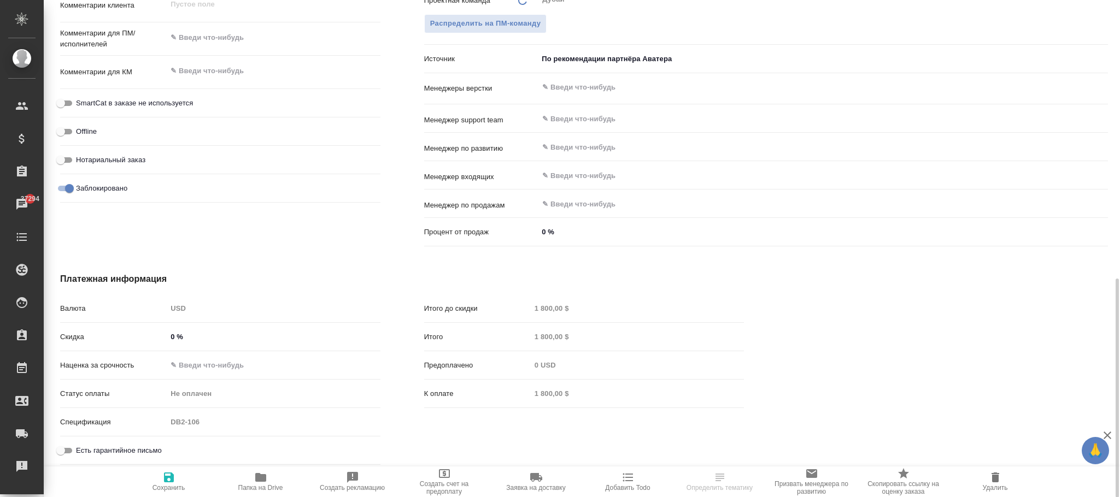
click at [63, 187] on input "Заблокировано" at bounding box center [69, 188] width 39 height 13
checkbox input "false"
click at [169, 489] on span "Сохранить" at bounding box center [168, 488] width 33 height 8
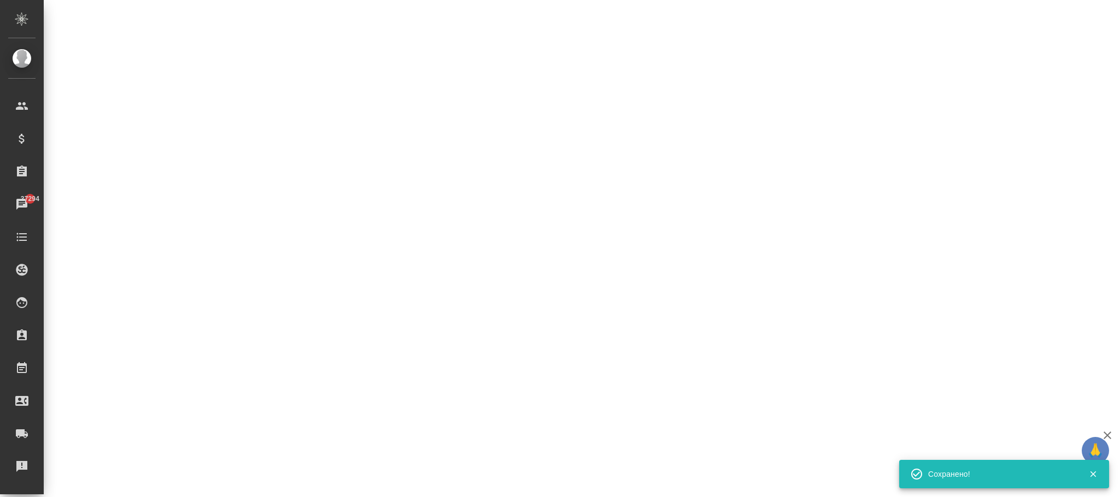
select select "RU"
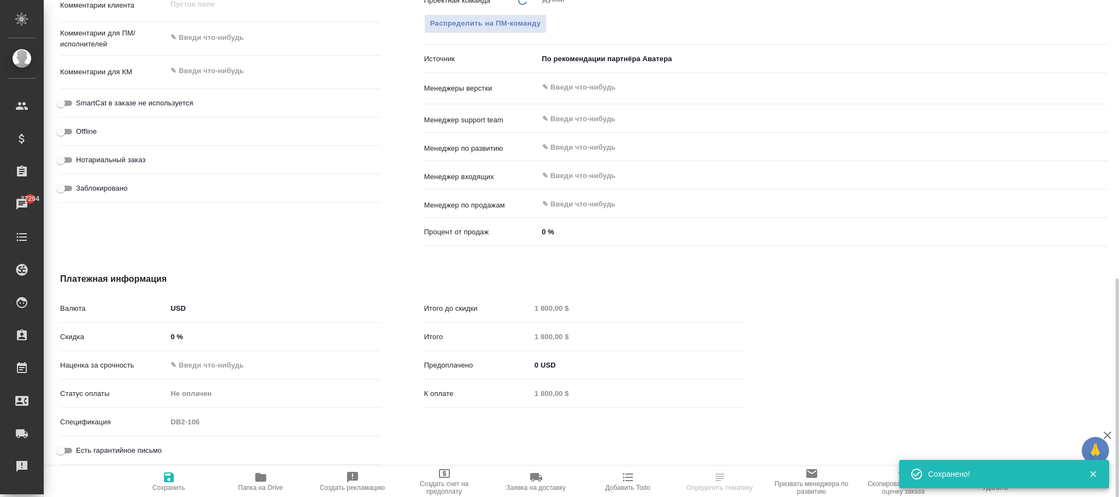
type textarea "x"
click at [222, 306] on body "🙏 .cls-1 fill:#fff; AWATERA [PERSON_NAME] [PERSON_NAME]fokina Клиенты Специфика…" at bounding box center [560, 248] width 1120 height 497
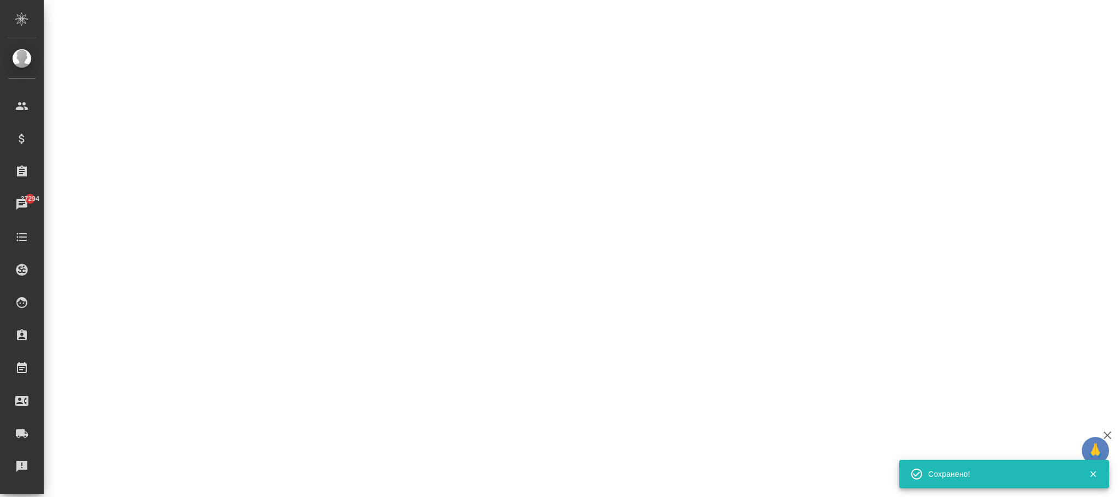
select select "RU"
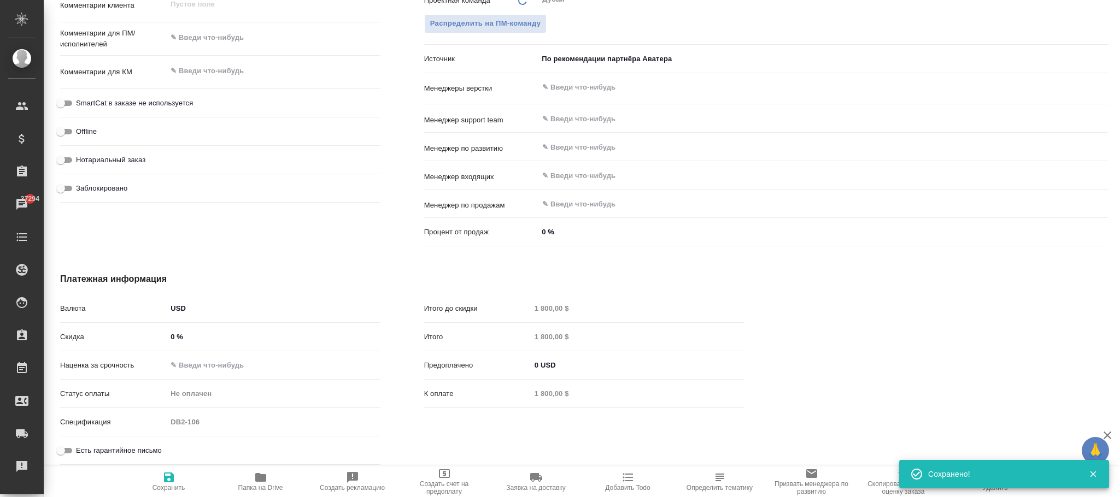
type textarea "x"
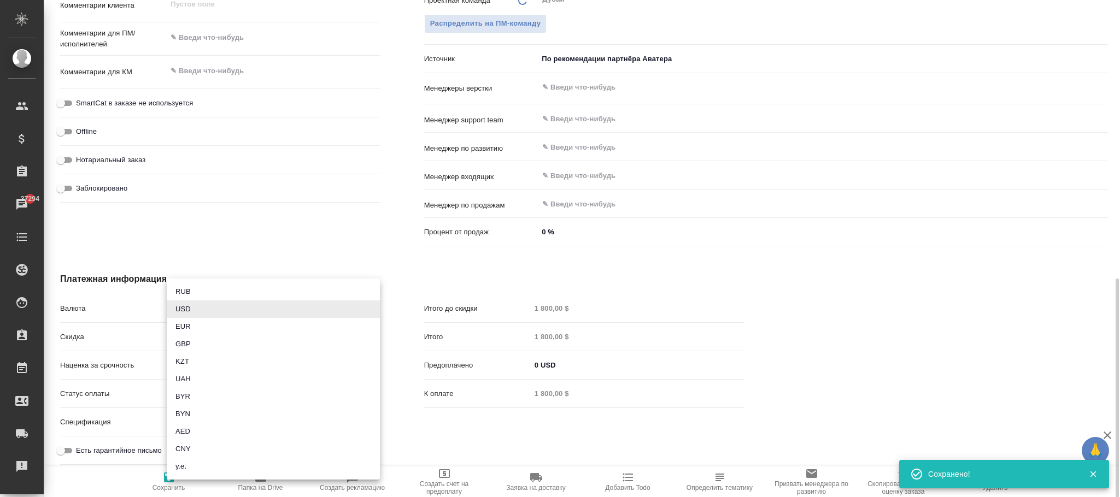
click at [221, 310] on body "🙏 .cls-1 fill:#fff; AWATERA [PERSON_NAME] [PERSON_NAME]fokina Клиенты Специфика…" at bounding box center [560, 248] width 1120 height 497
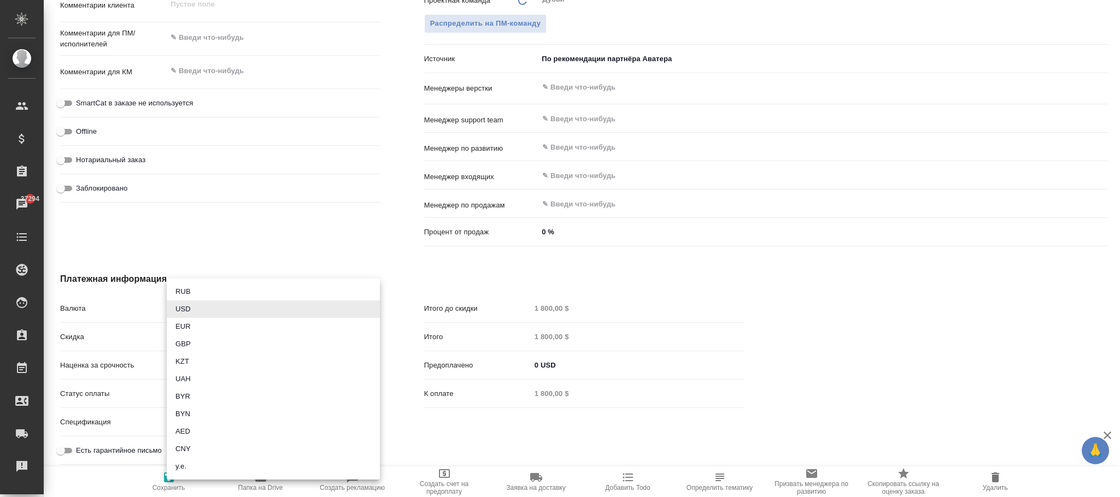
type textarea "x"
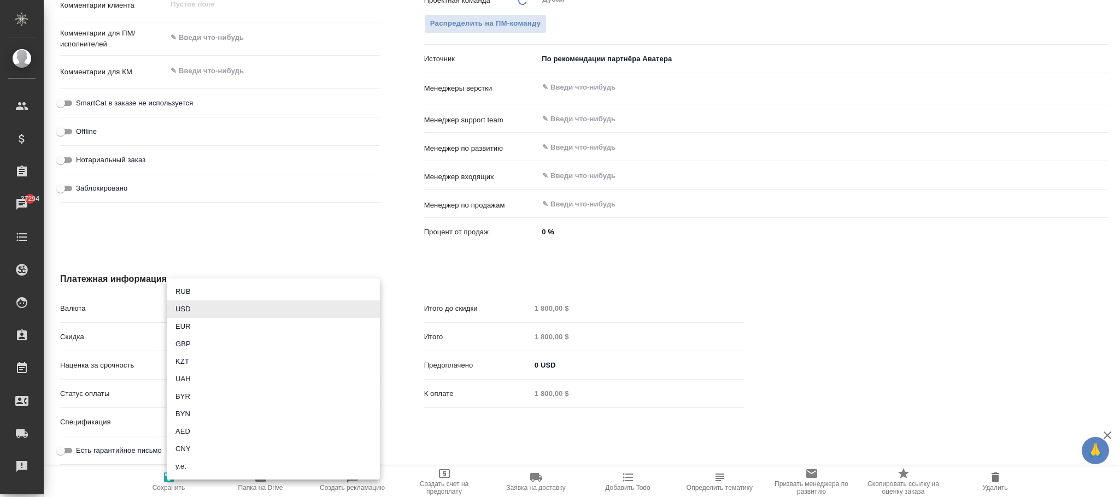
type textarea "x"
click at [204, 429] on li "AED" at bounding box center [273, 431] width 213 height 17
type textarea "x"
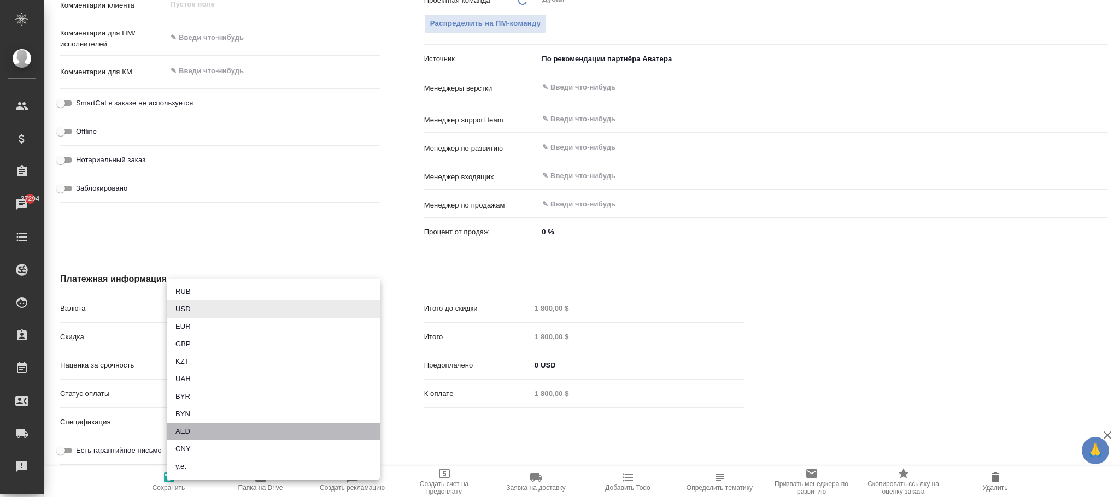
type input "AED"
type input "1 800,00 AED"
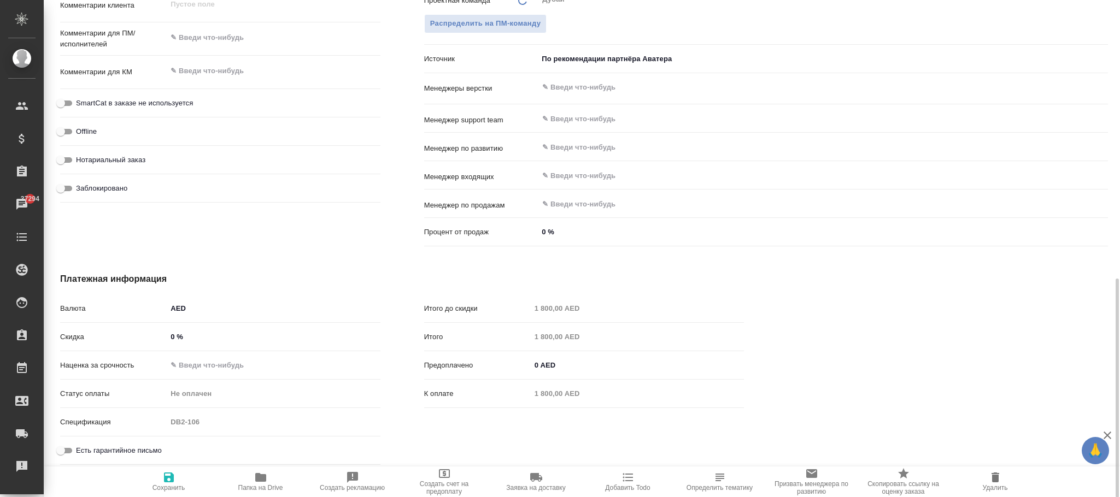
click at [167, 474] on icon "button" at bounding box center [168, 477] width 13 height 13
type textarea "x"
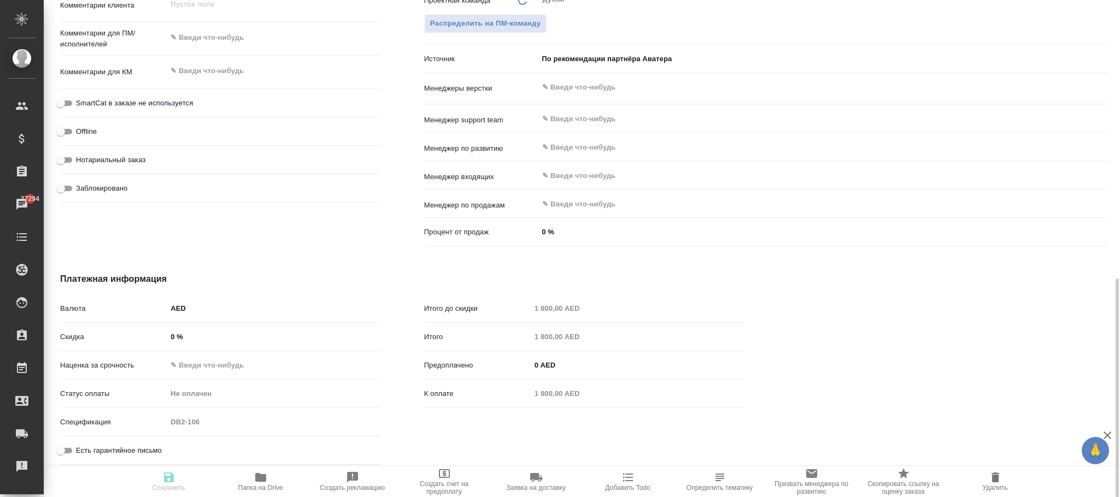
type textarea "x"
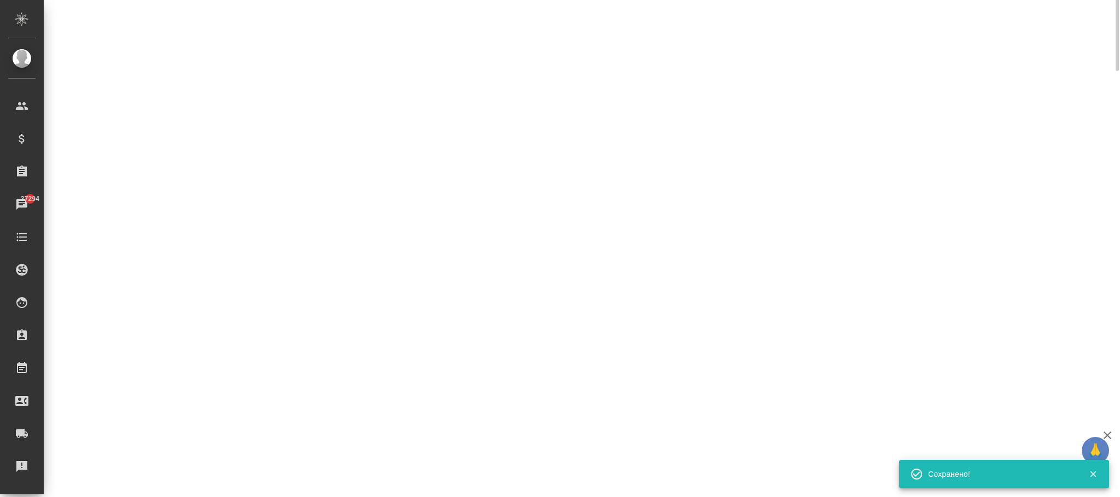
scroll to position [222, 0]
select select "RU"
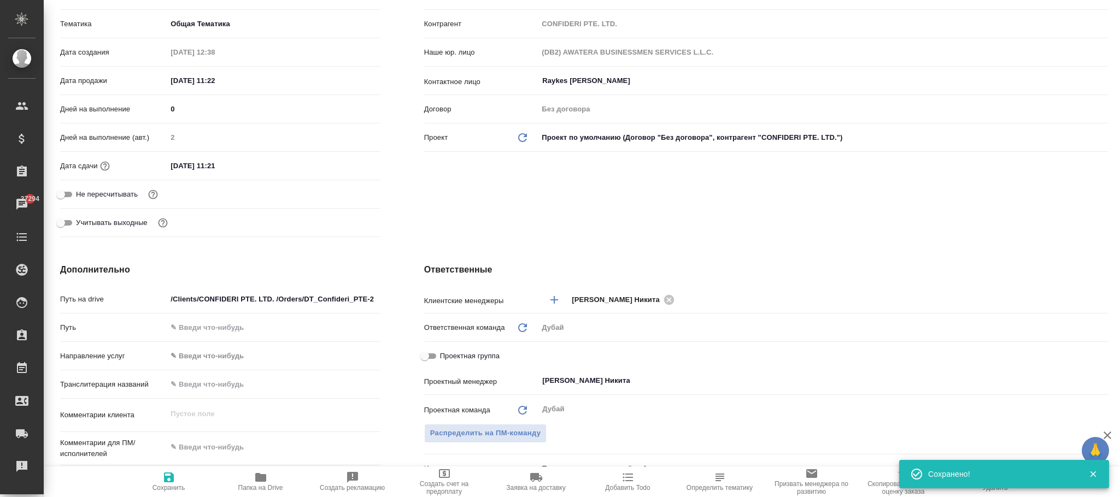
scroll to position [0, 0]
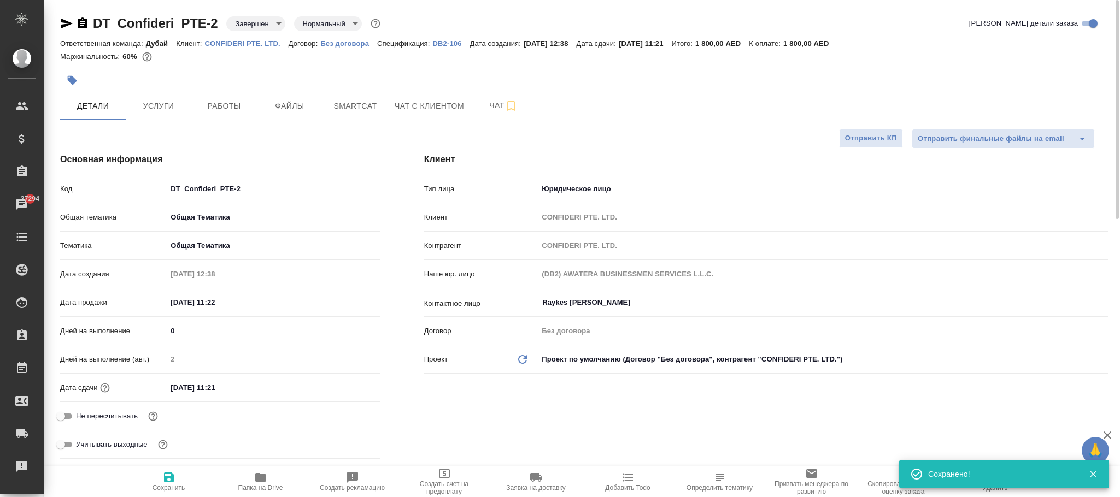
type textarea "x"
click at [168, 96] on button "Услуги" at bounding box center [159, 105] width 66 height 27
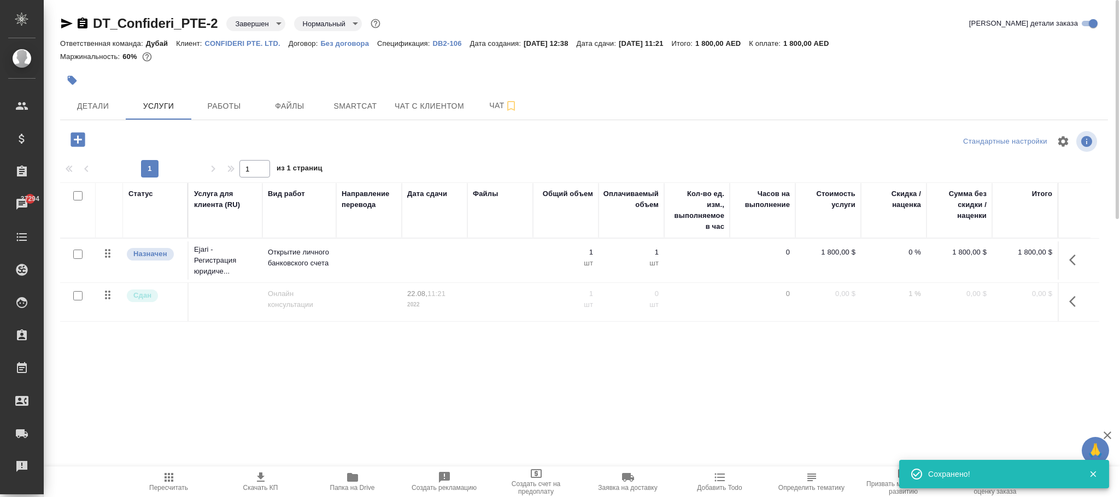
click at [1076, 266] on icon "button" at bounding box center [1075, 260] width 13 height 13
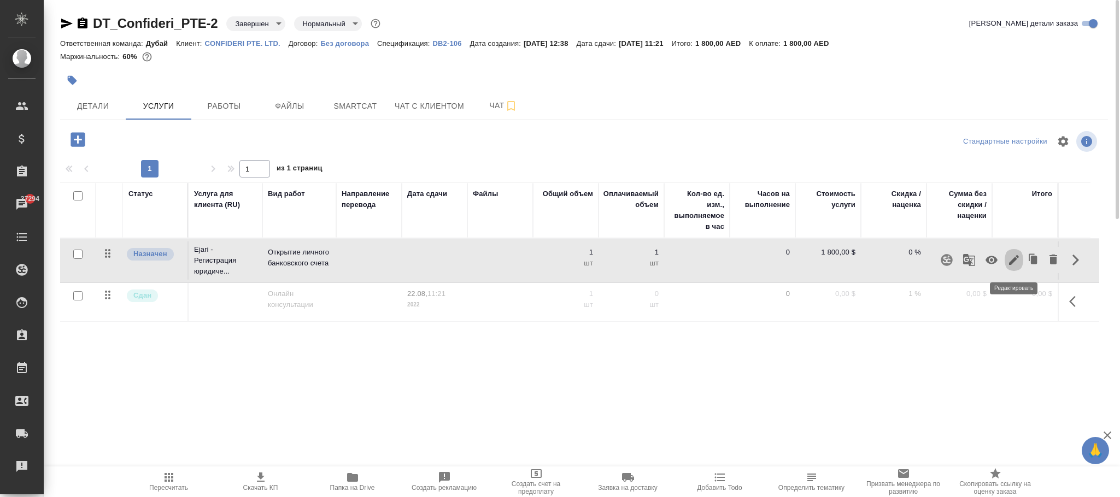
click at [1014, 258] on icon "button" at bounding box center [1013, 260] width 13 height 13
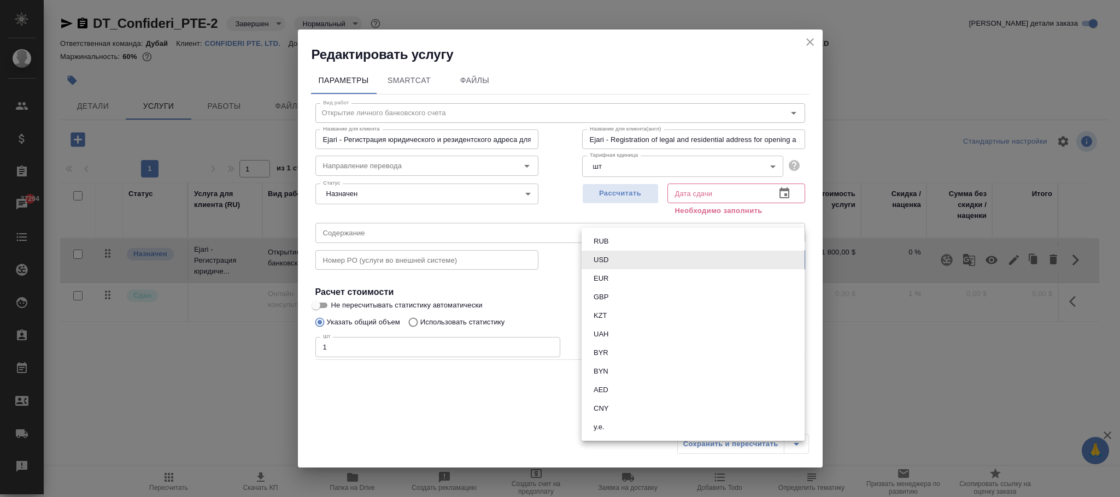
click at [630, 261] on body "🙏 .cls-1 fill:#fff; AWATERA [PERSON_NAME] [PERSON_NAME]fokina Клиенты Специфика…" at bounding box center [560, 248] width 1120 height 497
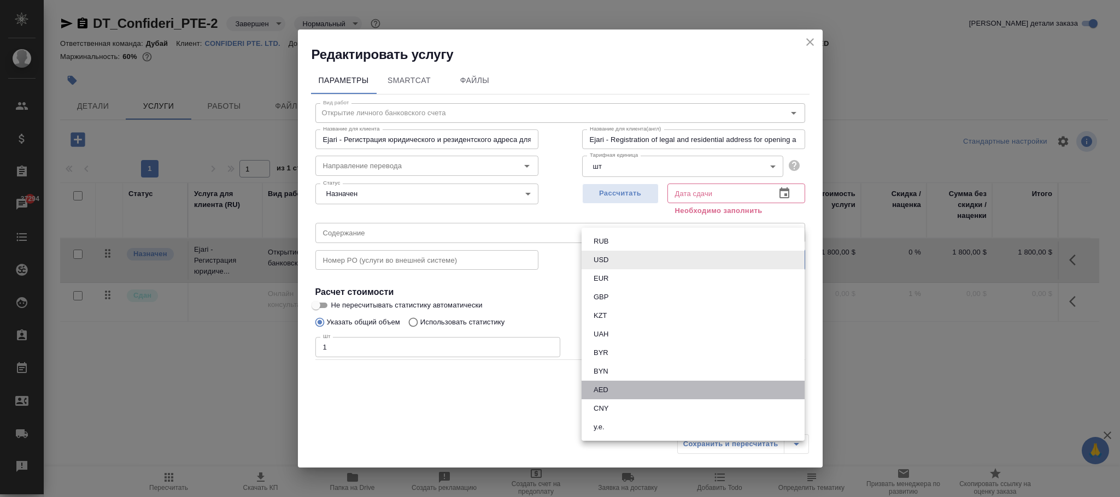
drag, startPoint x: 605, startPoint y: 388, endPoint x: 623, endPoint y: 380, distance: 19.4
click at [606, 388] on button "AED" at bounding box center [600, 390] width 21 height 12
type input "AED"
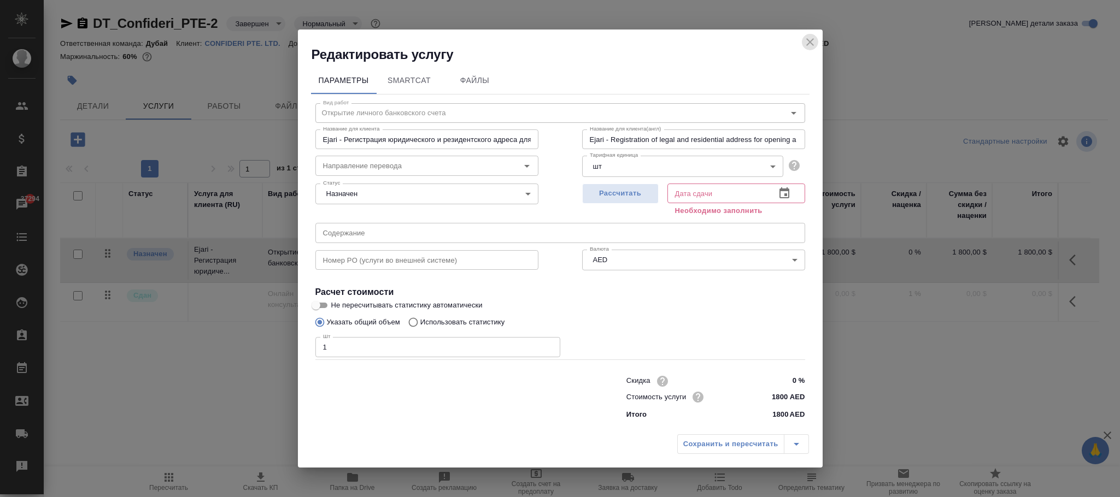
click at [809, 43] on icon "close" at bounding box center [810, 42] width 8 height 8
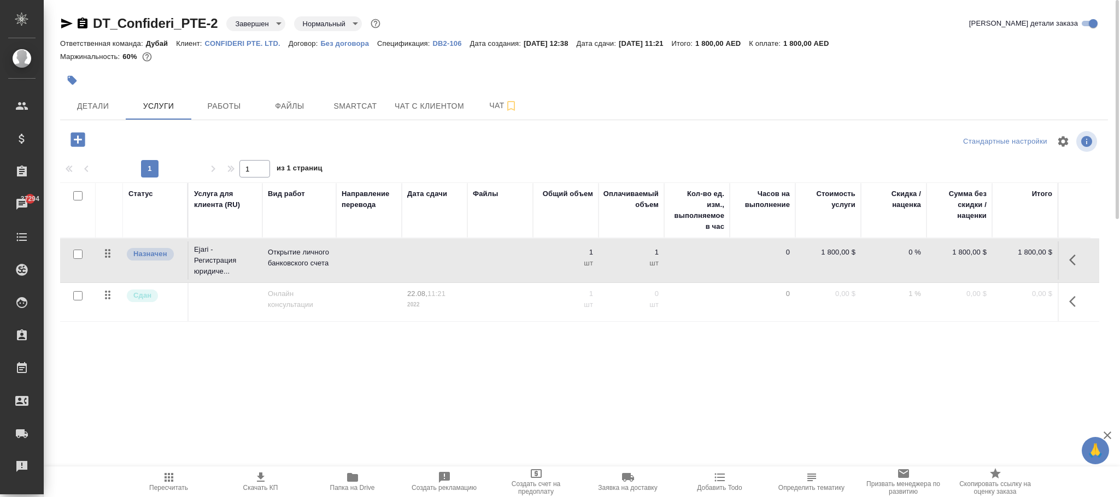
drag, startPoint x: 694, startPoint y: 45, endPoint x: 653, endPoint y: 41, distance: 41.7
click at [642, 41] on p "[DATE] 11:21" at bounding box center [645, 43] width 53 height 8
drag, startPoint x: 653, startPoint y: 41, endPoint x: 622, endPoint y: 49, distance: 32.2
click at [612, 50] on div "Маржинальность: 60%" at bounding box center [584, 57] width 1048 height 14
drag, startPoint x: 633, startPoint y: 42, endPoint x: 694, endPoint y: 46, distance: 60.3
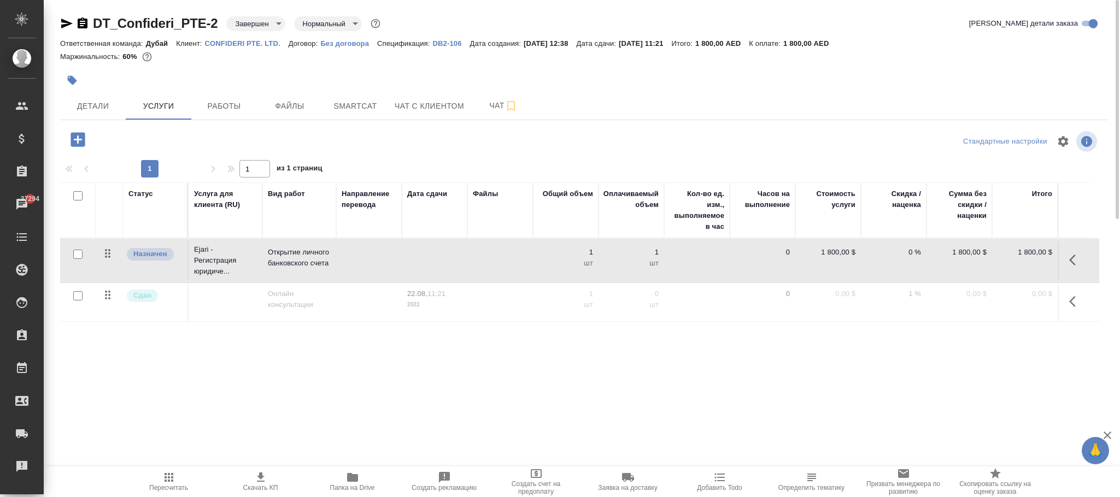
click at [694, 46] on div "Ответственная команда: [PERSON_NAME]: CONFIDERI PTE. LTD. Договор: Без договора…" at bounding box center [584, 43] width 1048 height 13
drag, startPoint x: 694, startPoint y: 46, endPoint x: 645, endPoint y: 35, distance: 49.9
click at [645, 35] on div "DT_Confideri_PTE-2 Завершен closed Нормальный normal Кратко детали заказа" at bounding box center [584, 26] width 1048 height 22
drag, startPoint x: 632, startPoint y: 41, endPoint x: 638, endPoint y: 41, distance: 6.6
click at [638, 41] on div "Ответственная команда: [PERSON_NAME]: CONFIDERI PTE. LTD. Договор: Без договора…" at bounding box center [584, 43] width 1048 height 13
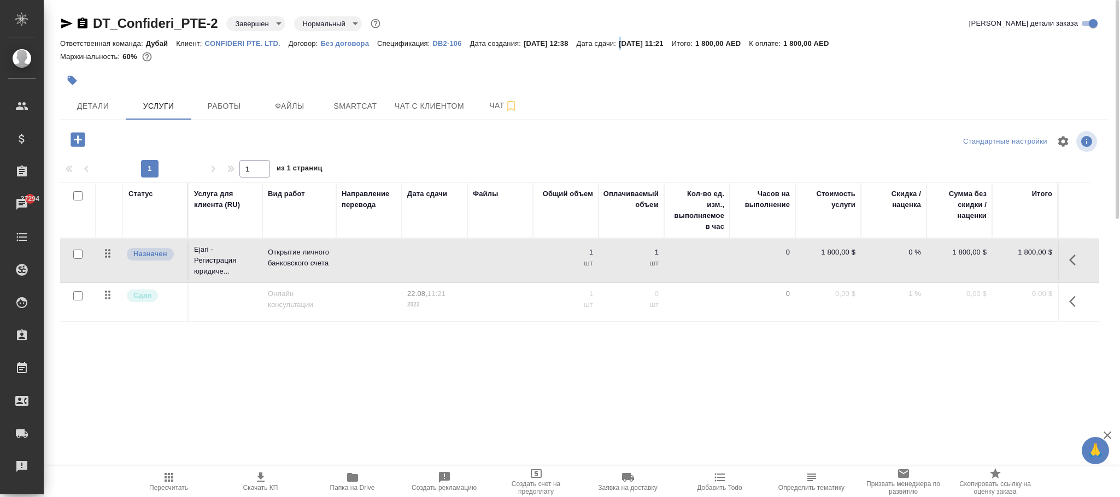
click at [635, 41] on p "[DATE] 11:21" at bounding box center [645, 43] width 53 height 8
drag, startPoint x: 635, startPoint y: 41, endPoint x: 695, endPoint y: 43, distance: 60.7
click at [672, 43] on p "[DATE] 11:21" at bounding box center [645, 43] width 53 height 8
copy p "[DATE] 11:21"
click at [1072, 262] on icon "button" at bounding box center [1075, 260] width 13 height 13
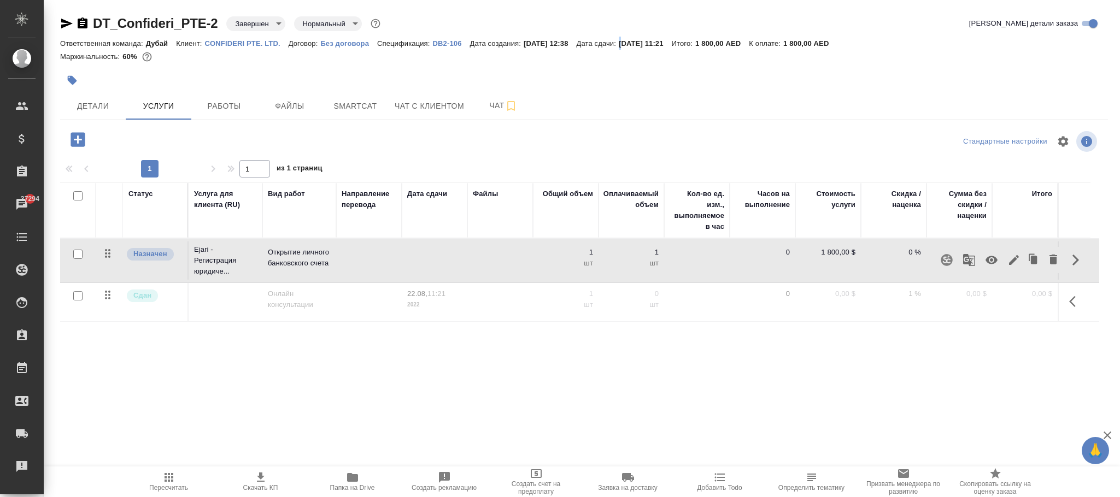
click at [1014, 260] on icon "button" at bounding box center [1014, 260] width 10 height 10
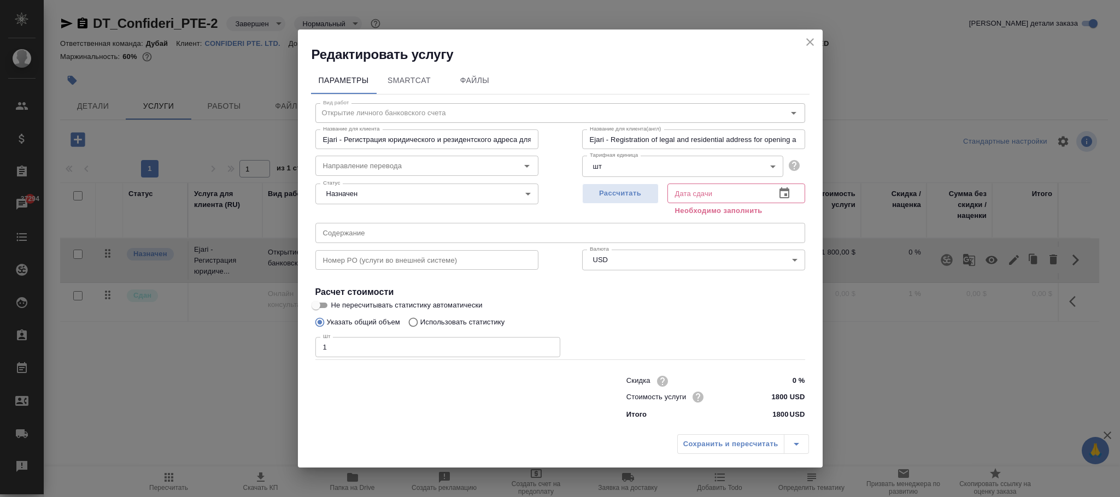
click at [632, 263] on body "🙏 .cls-1 fill:#fff; AWATERA [PERSON_NAME] [PERSON_NAME]fokina Клиенты Специфика…" at bounding box center [560, 248] width 1120 height 497
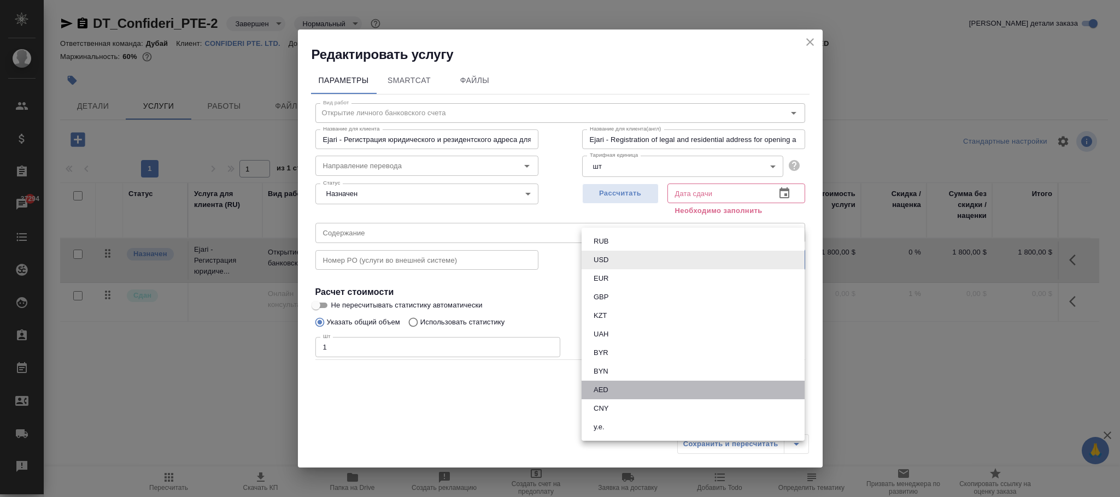
drag, startPoint x: 612, startPoint y: 388, endPoint x: 679, endPoint y: 248, distance: 155.2
click at [613, 387] on li "AED" at bounding box center [693, 390] width 223 height 19
type input "AED"
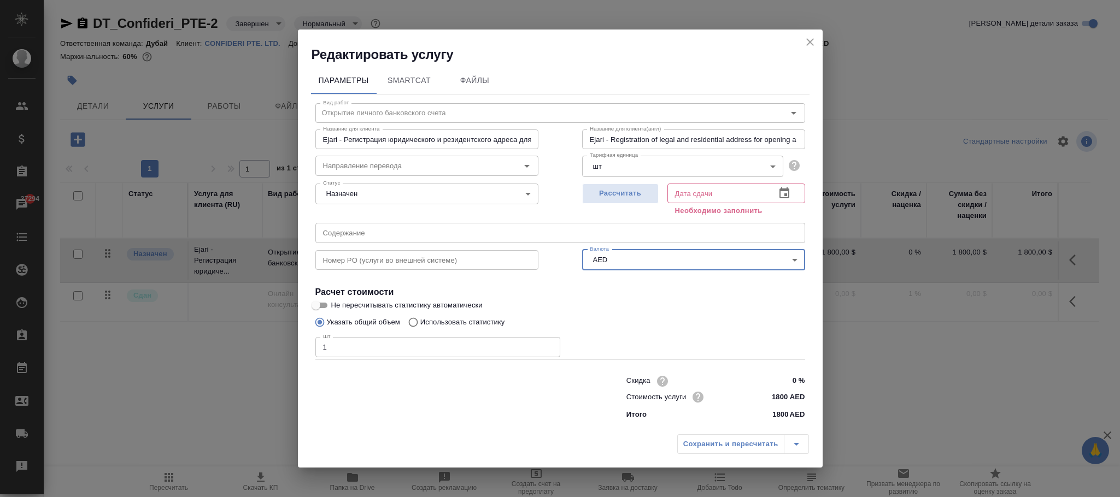
click at [688, 190] on input "text" at bounding box center [716, 194] width 99 height 20
paste input "[DATE] 11:21"
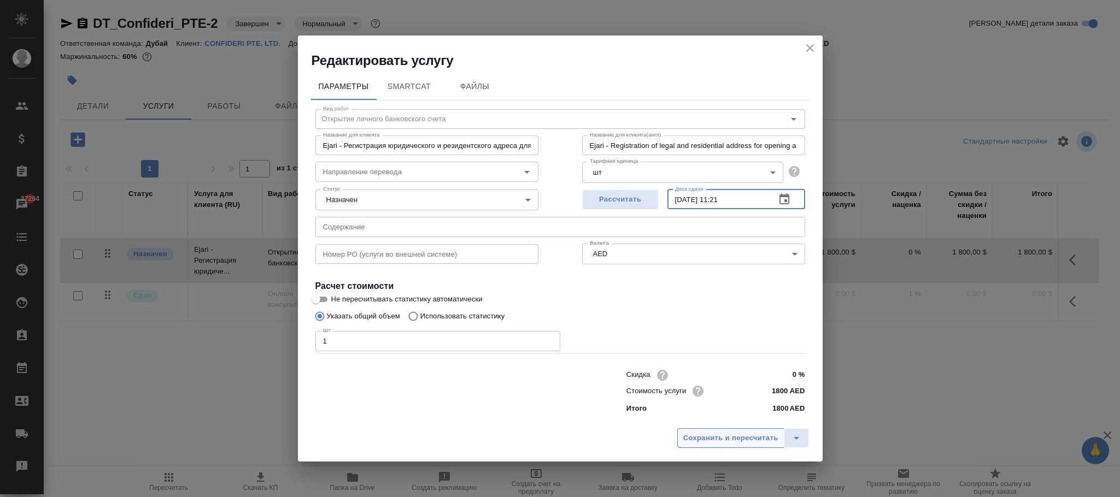
type input "[DATE] 11:21"
click at [735, 442] on span "Сохранить и пересчитать" at bounding box center [730, 438] width 95 height 13
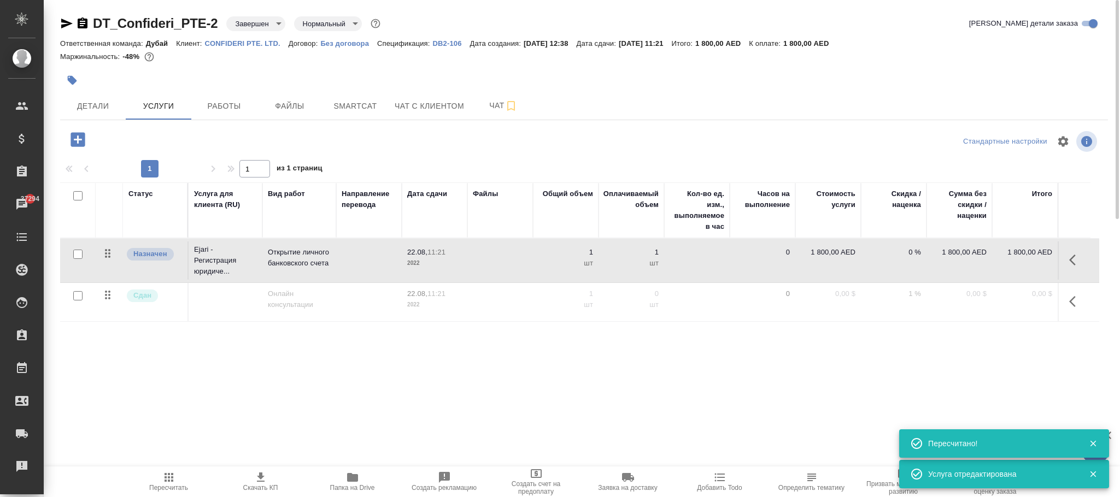
click at [1075, 303] on icon "button" at bounding box center [1075, 301] width 13 height 13
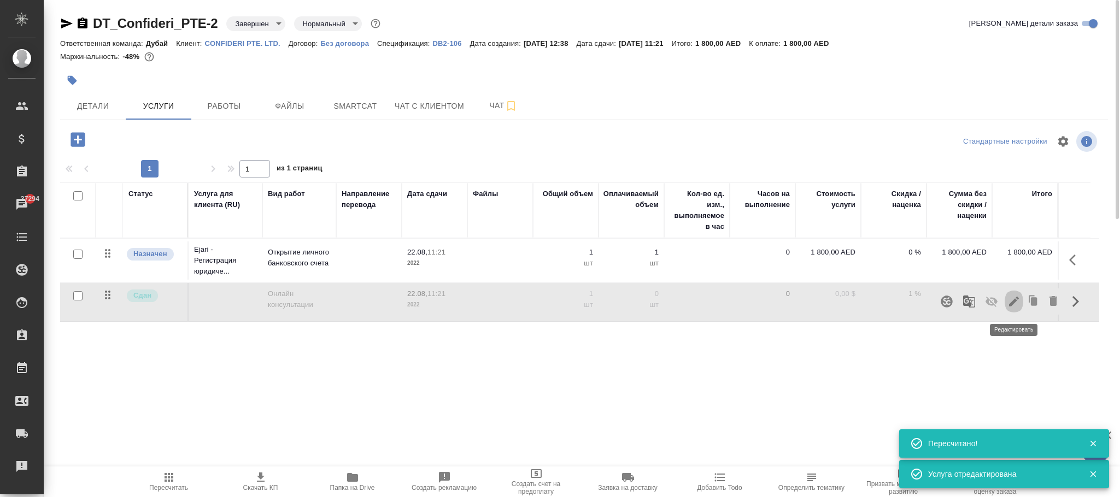
click at [1011, 301] on icon "button" at bounding box center [1013, 301] width 13 height 13
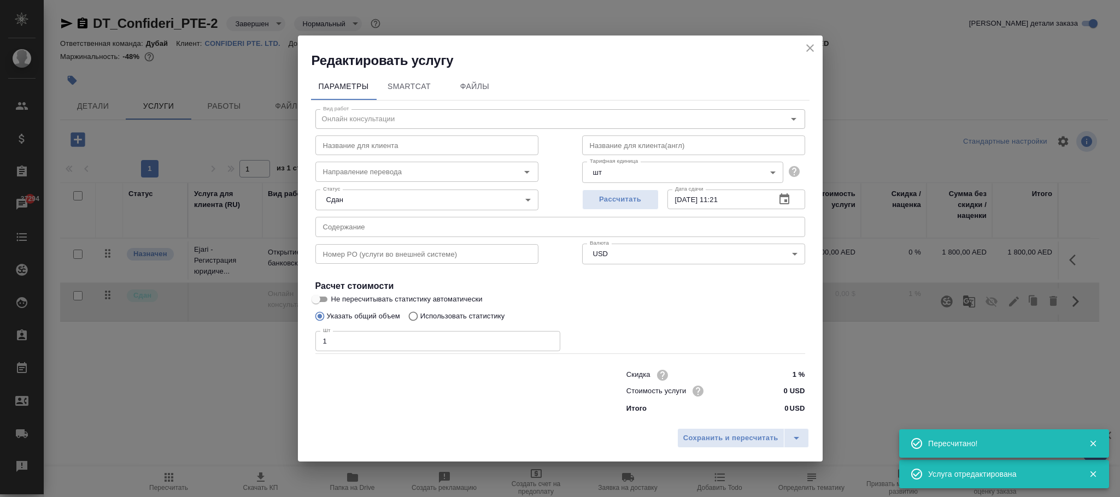
click at [630, 248] on body "🙏 .cls-1 fill:#fff; AWATERA [PERSON_NAME] [PERSON_NAME]fokina Клиенты Специфика…" at bounding box center [560, 248] width 1120 height 497
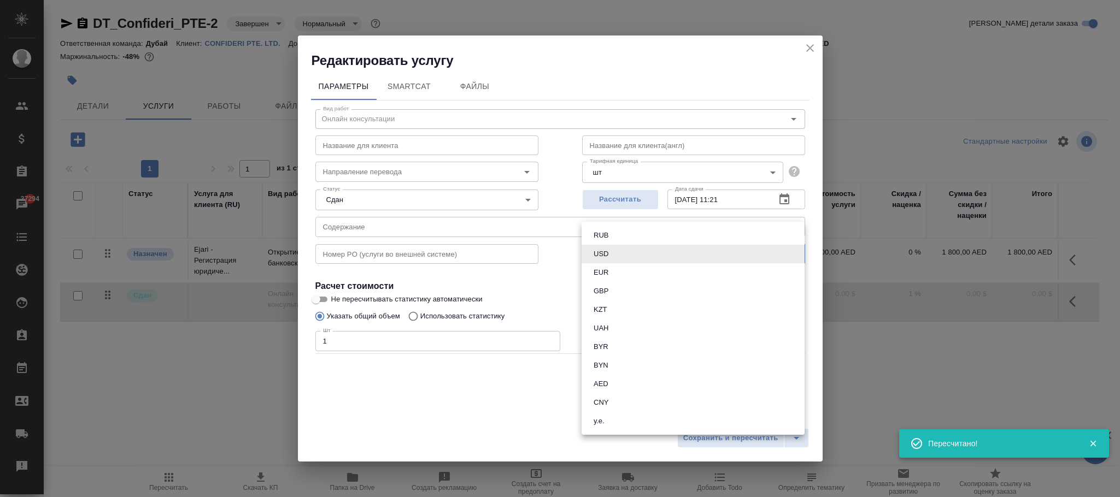
click at [611, 379] on button "AED" at bounding box center [600, 384] width 21 height 12
type input "AED"
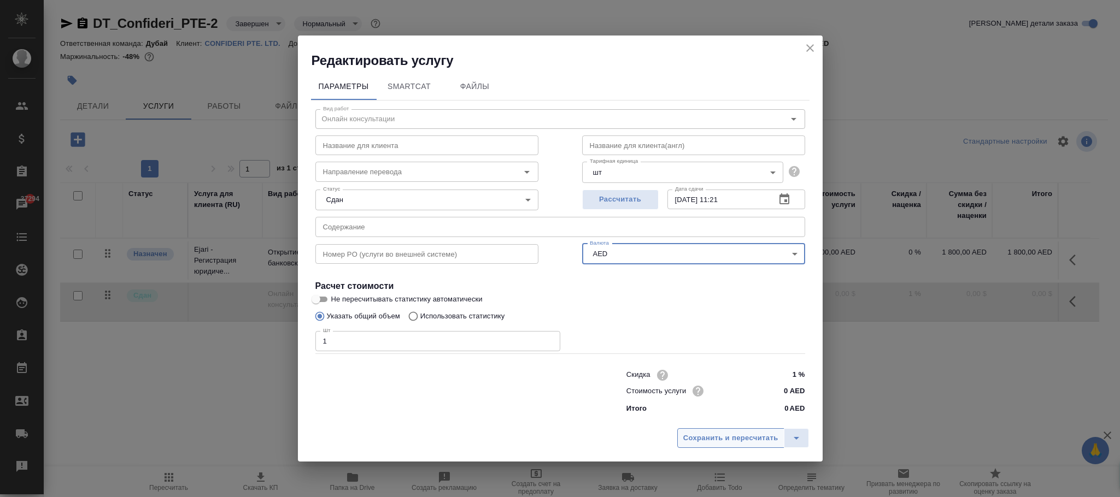
drag, startPoint x: 730, startPoint y: 431, endPoint x: 740, endPoint y: 431, distance: 9.3
click at [733, 431] on button "Сохранить и пересчитать" at bounding box center [730, 439] width 107 height 20
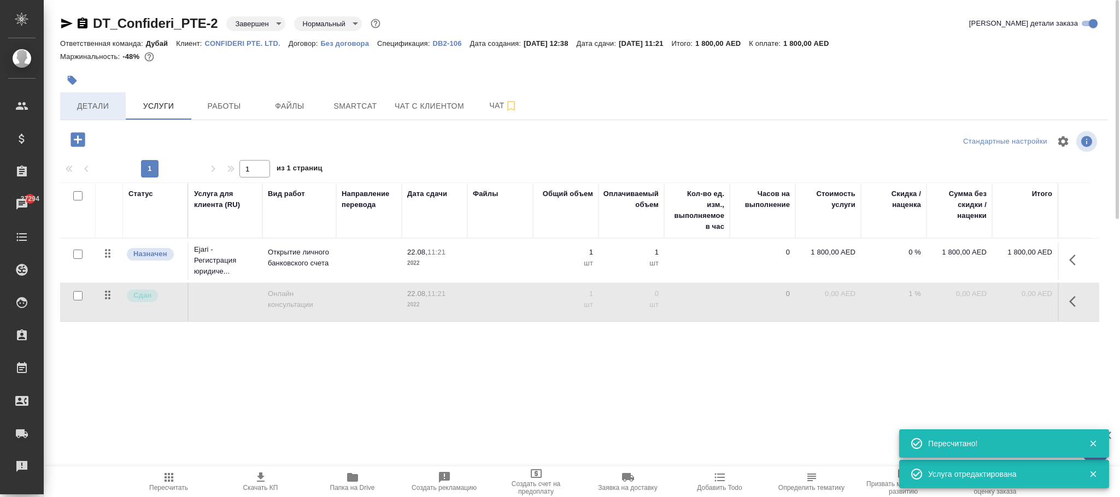
drag, startPoint x: 85, startPoint y: 109, endPoint x: 107, endPoint y: 114, distance: 22.4
click at [90, 110] on span "Детали" at bounding box center [93, 106] width 52 height 14
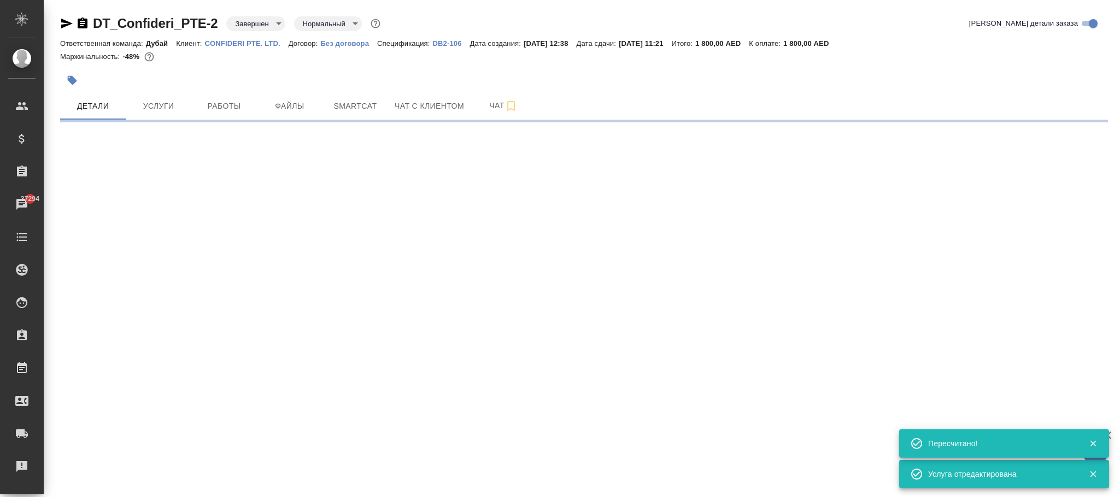
select select "RU"
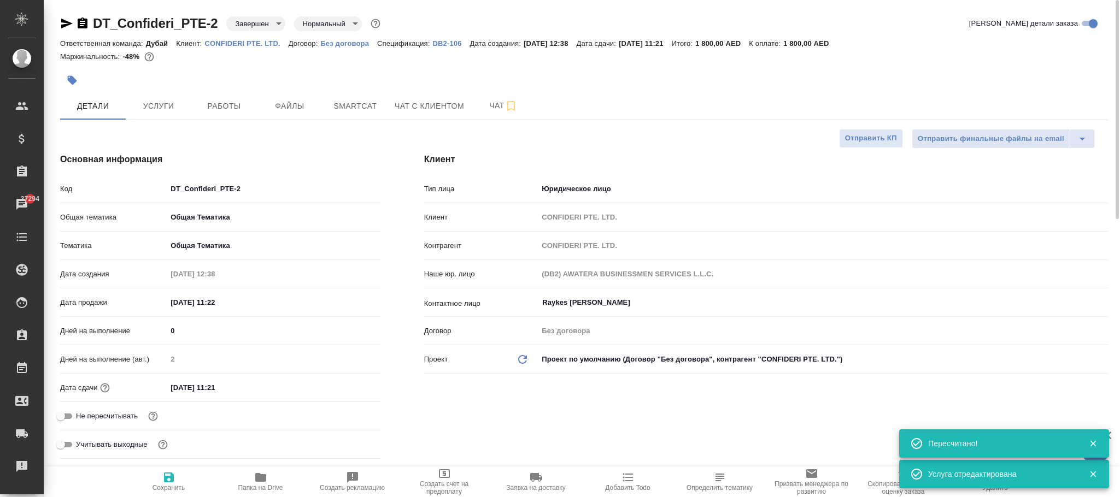
type textarea "x"
click at [167, 477] on icon "button" at bounding box center [169, 478] width 10 height 10
type textarea "x"
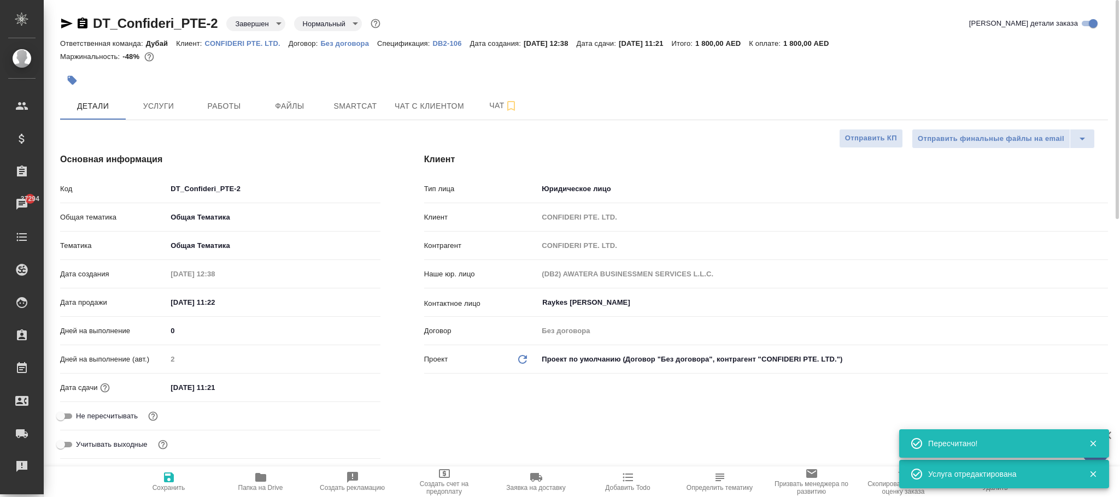
type textarea "x"
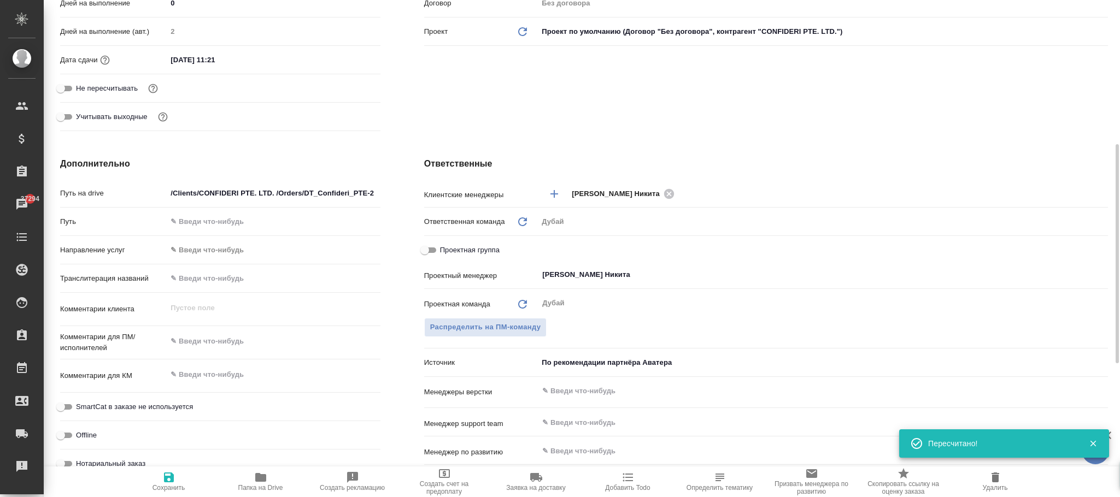
scroll to position [410, 0]
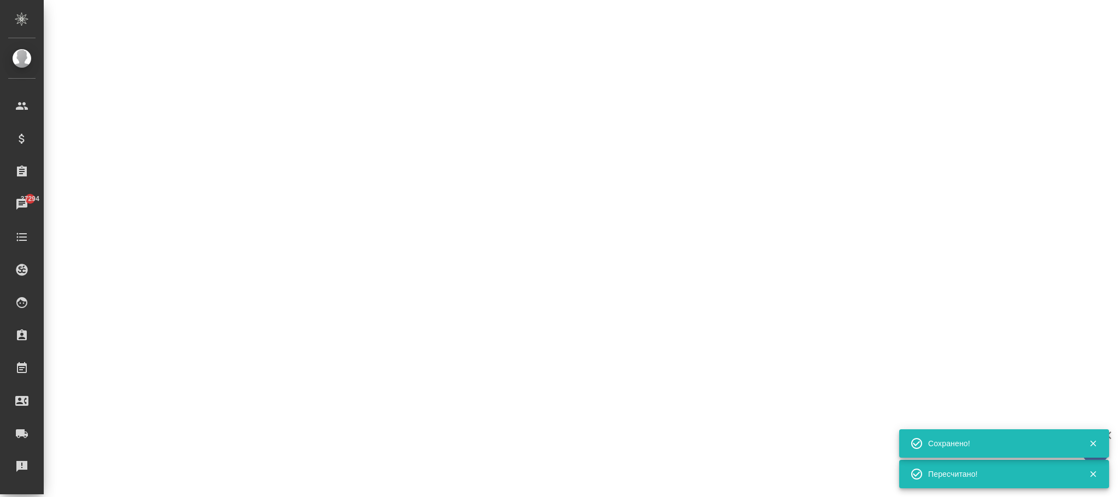
select select "RU"
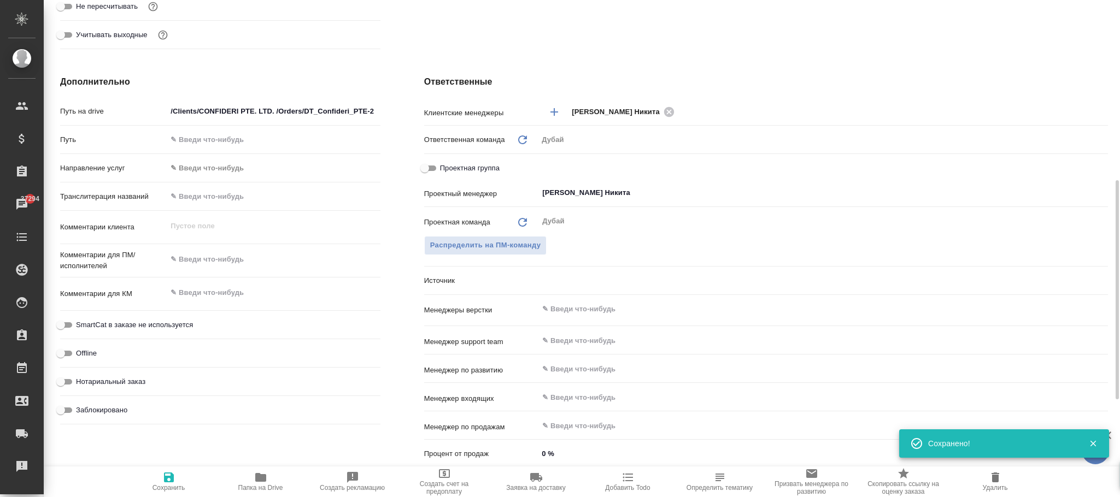
type textarea "x"
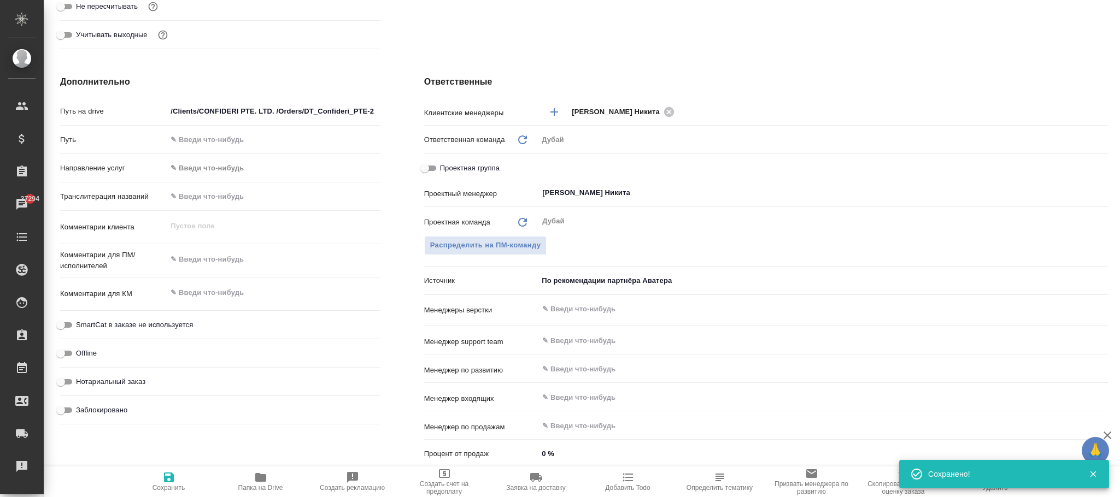
scroll to position [632, 0]
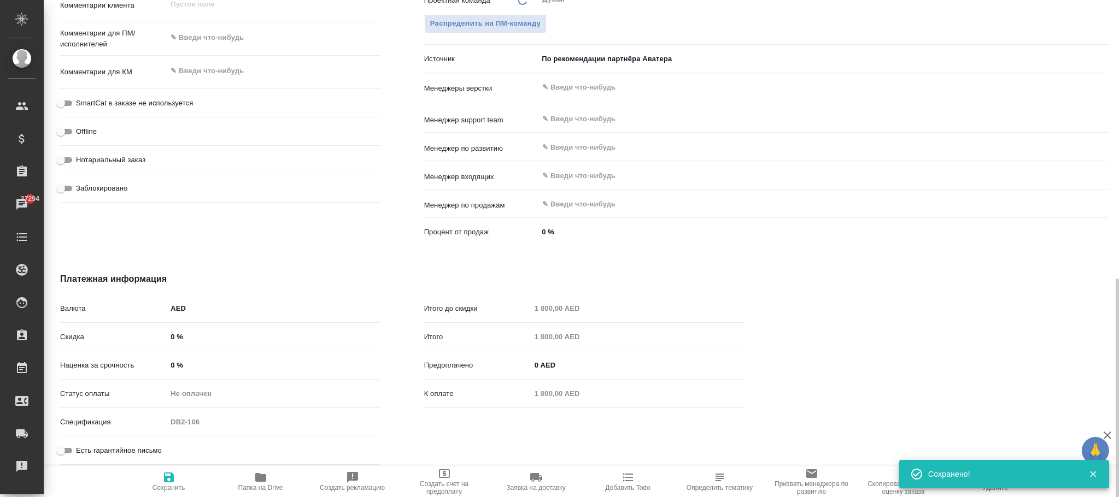
type textarea "x"
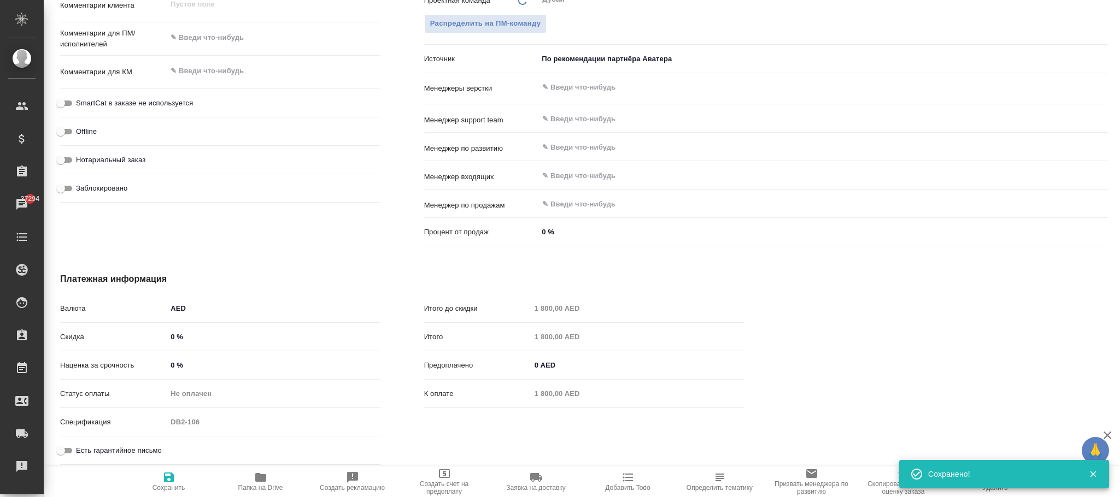
type textarea "x"
click at [64, 187] on input "Заблокировано" at bounding box center [60, 188] width 39 height 13
checkbox input "true"
type textarea "x"
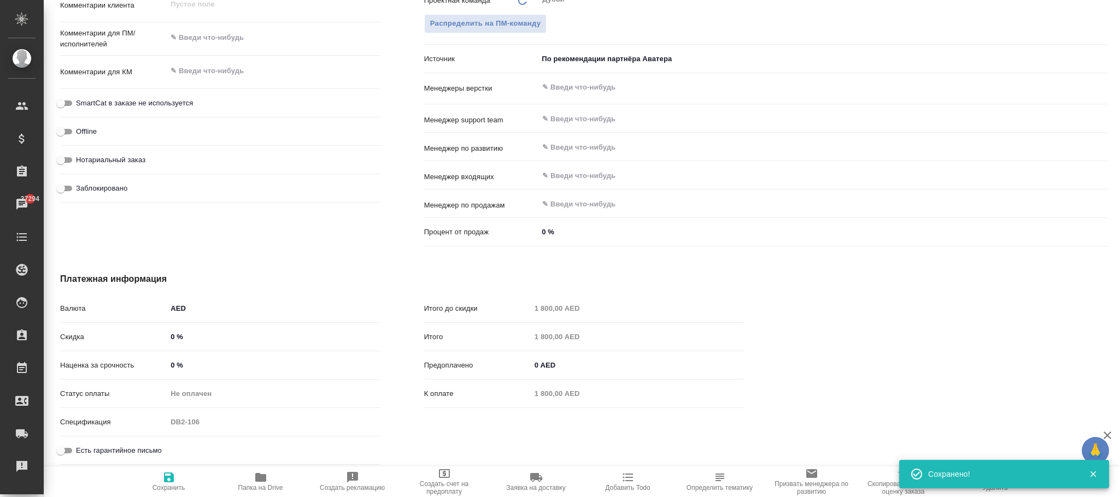
type textarea "x"
click at [179, 476] on span "Сохранить" at bounding box center [169, 481] width 79 height 21
type textarea "x"
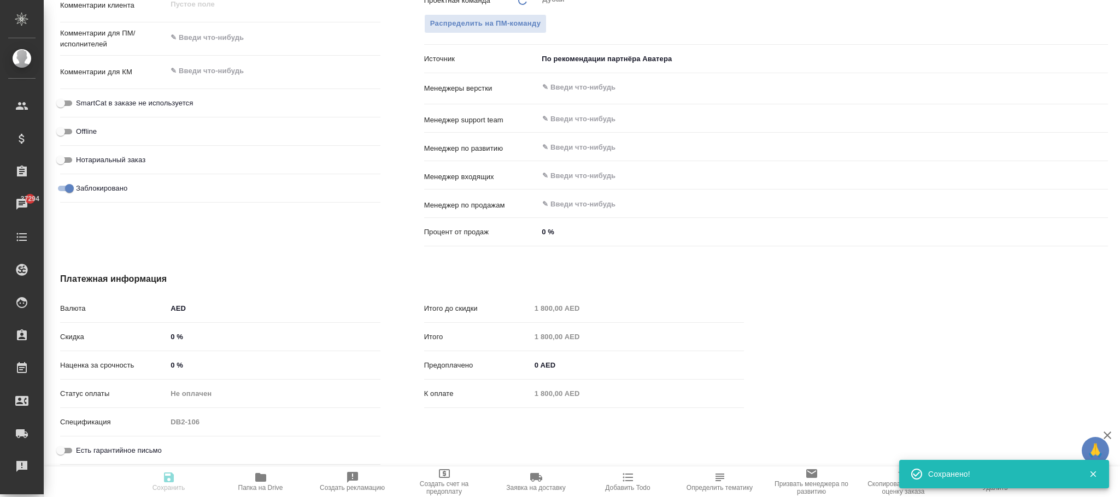
type textarea "x"
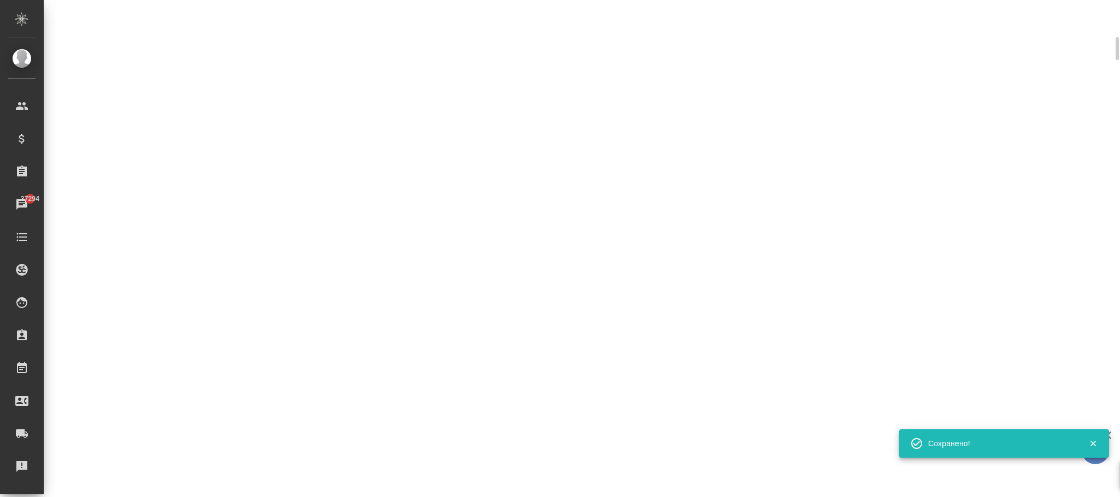
scroll to position [213, 0]
select select "RU"
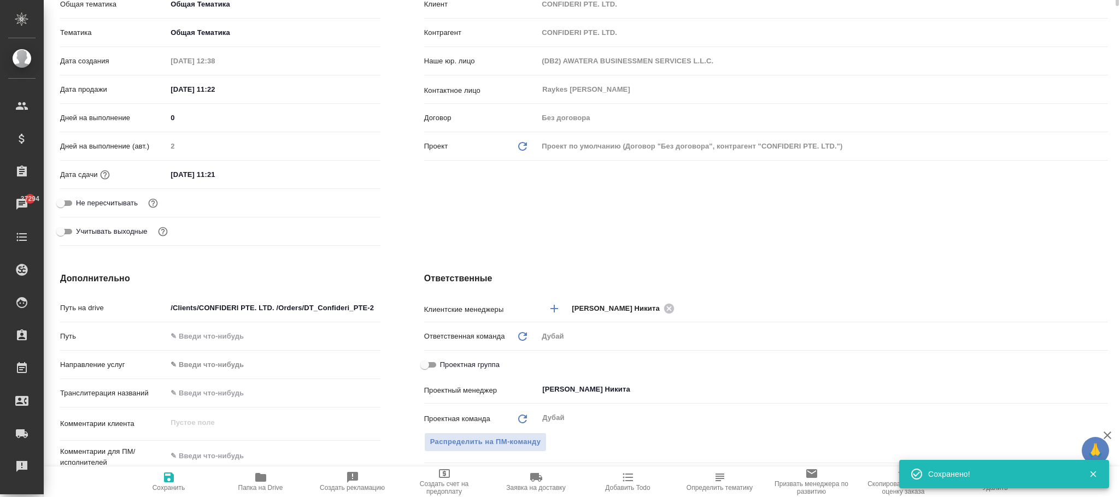
type textarea "x"
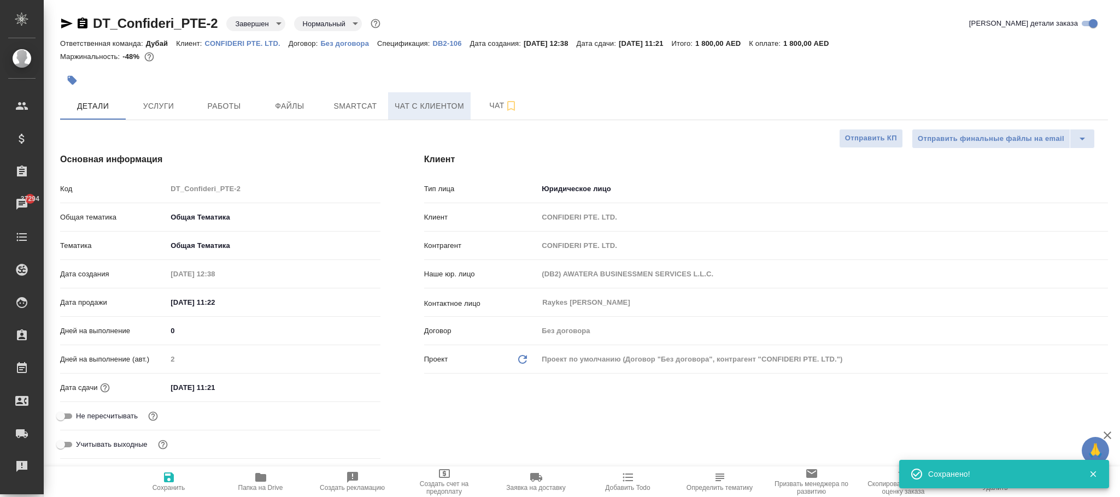
click at [436, 107] on span "Чат с клиентом" at bounding box center [429, 106] width 69 height 14
